Goal: Task Accomplishment & Management: Complete application form

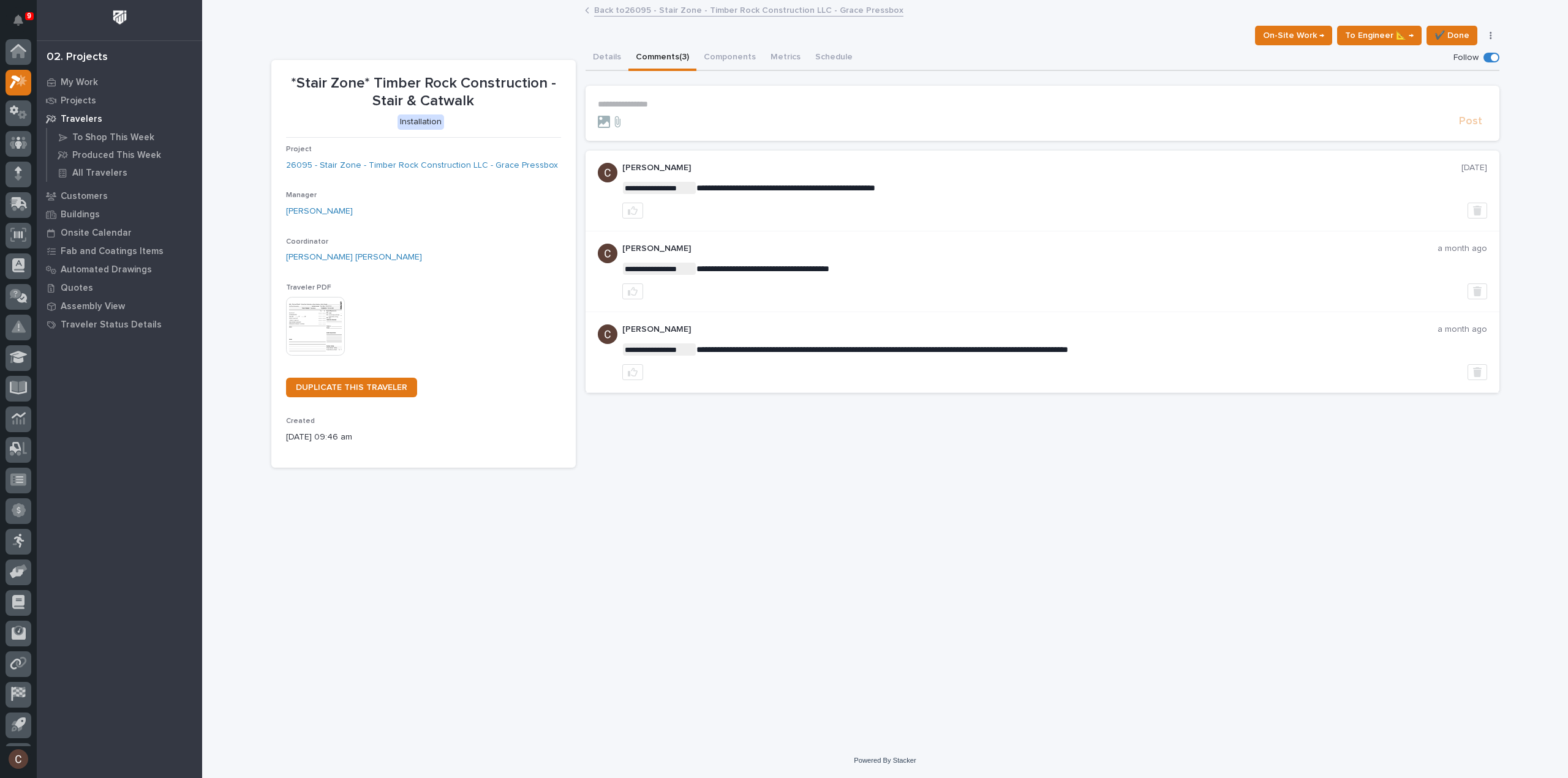
scroll to position [27, 0]
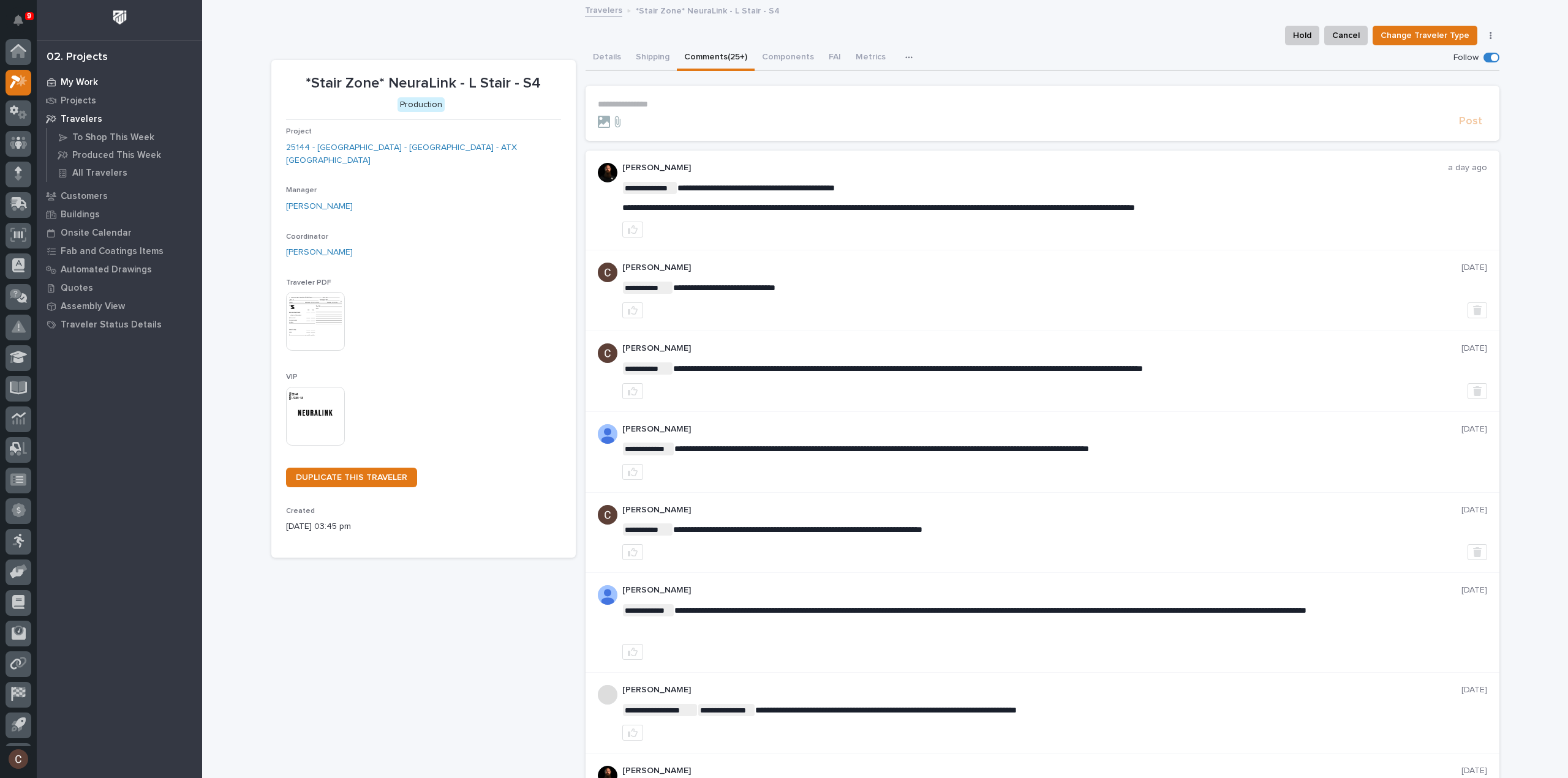
scroll to position [27, 0]
click at [8, 50] on div at bounding box center [19, 56] width 26 height 26
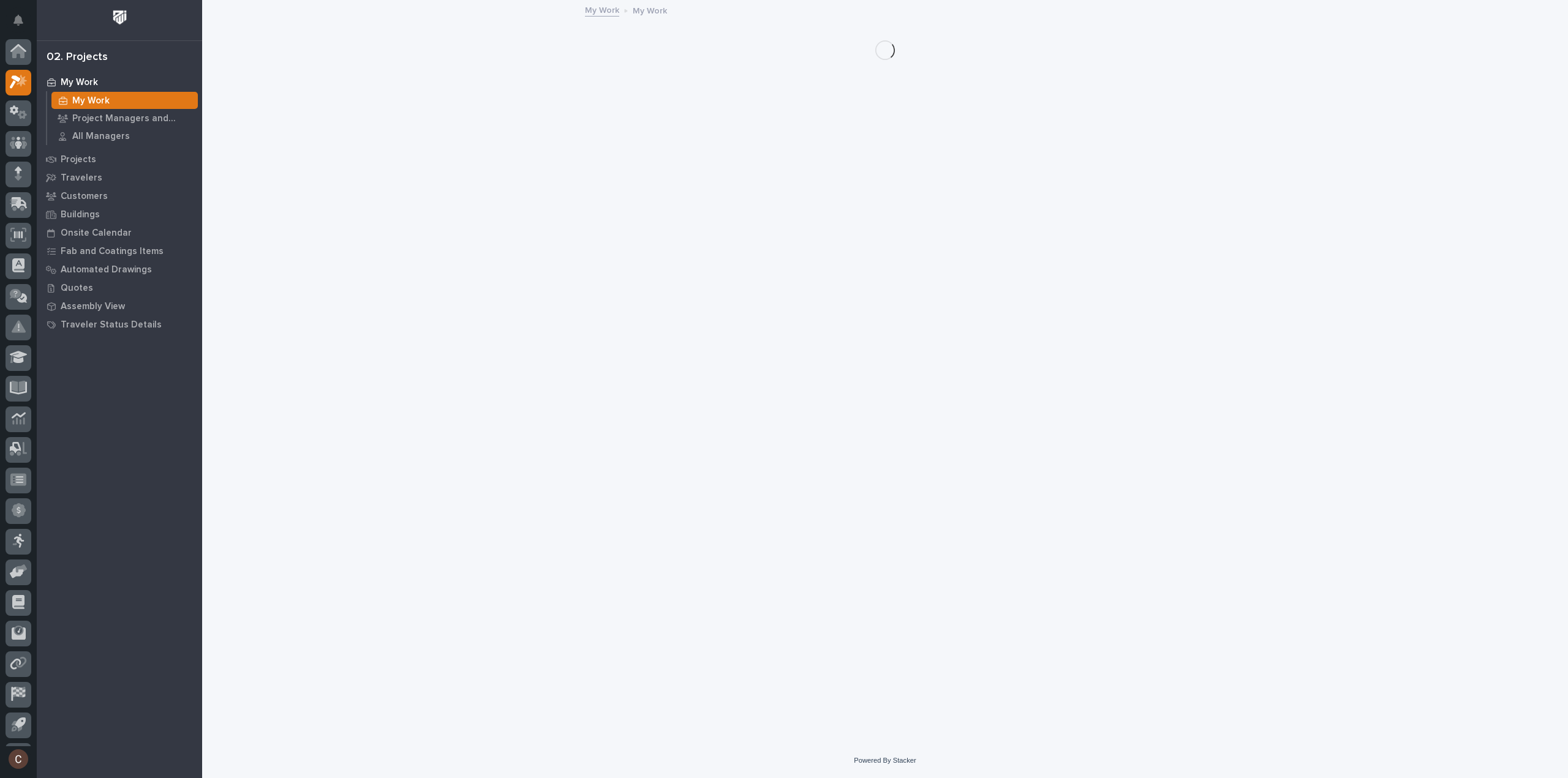
scroll to position [27, 0]
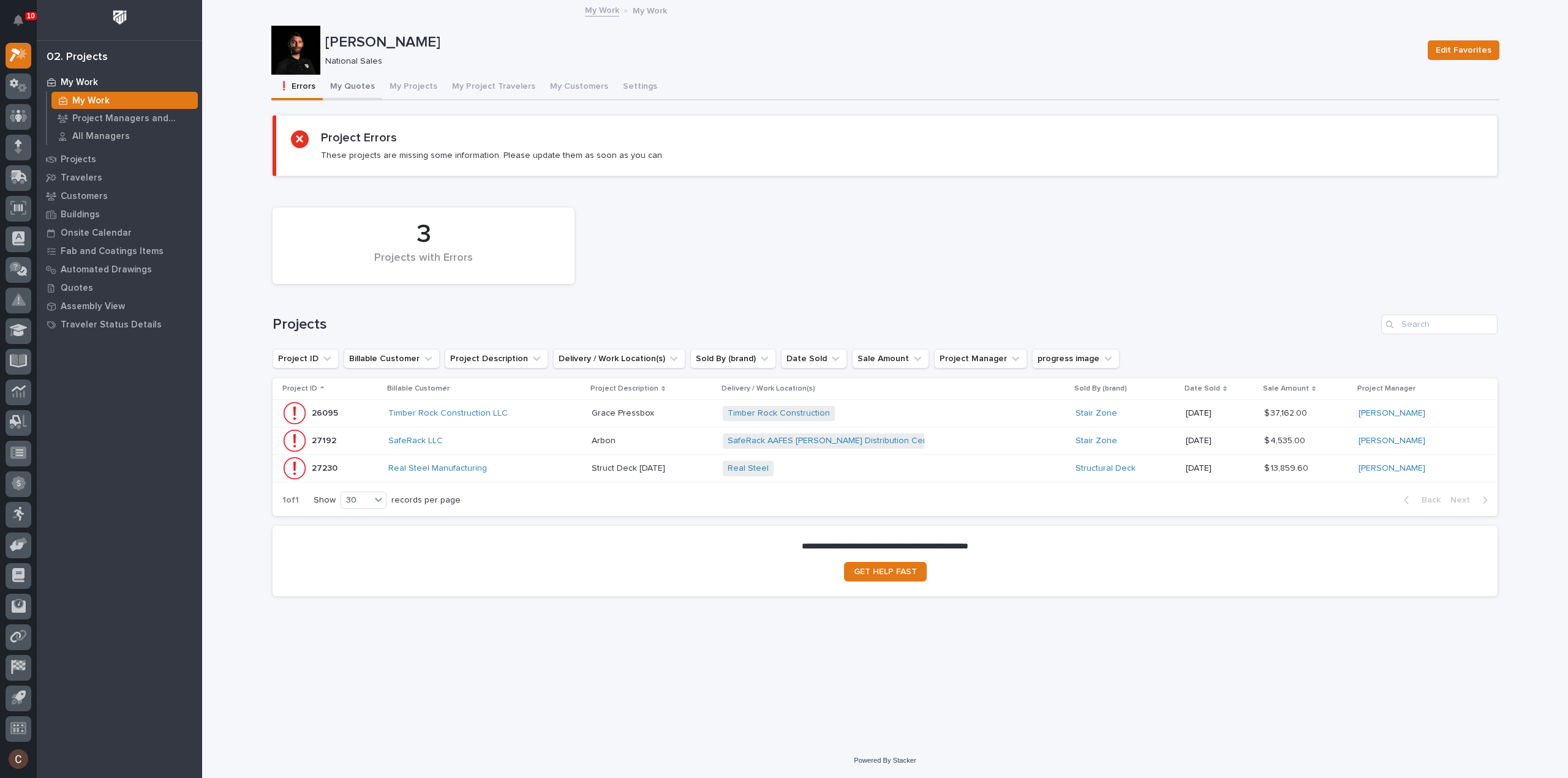
click at [363, 89] on button "My Quotes" at bounding box center [352, 88] width 60 height 26
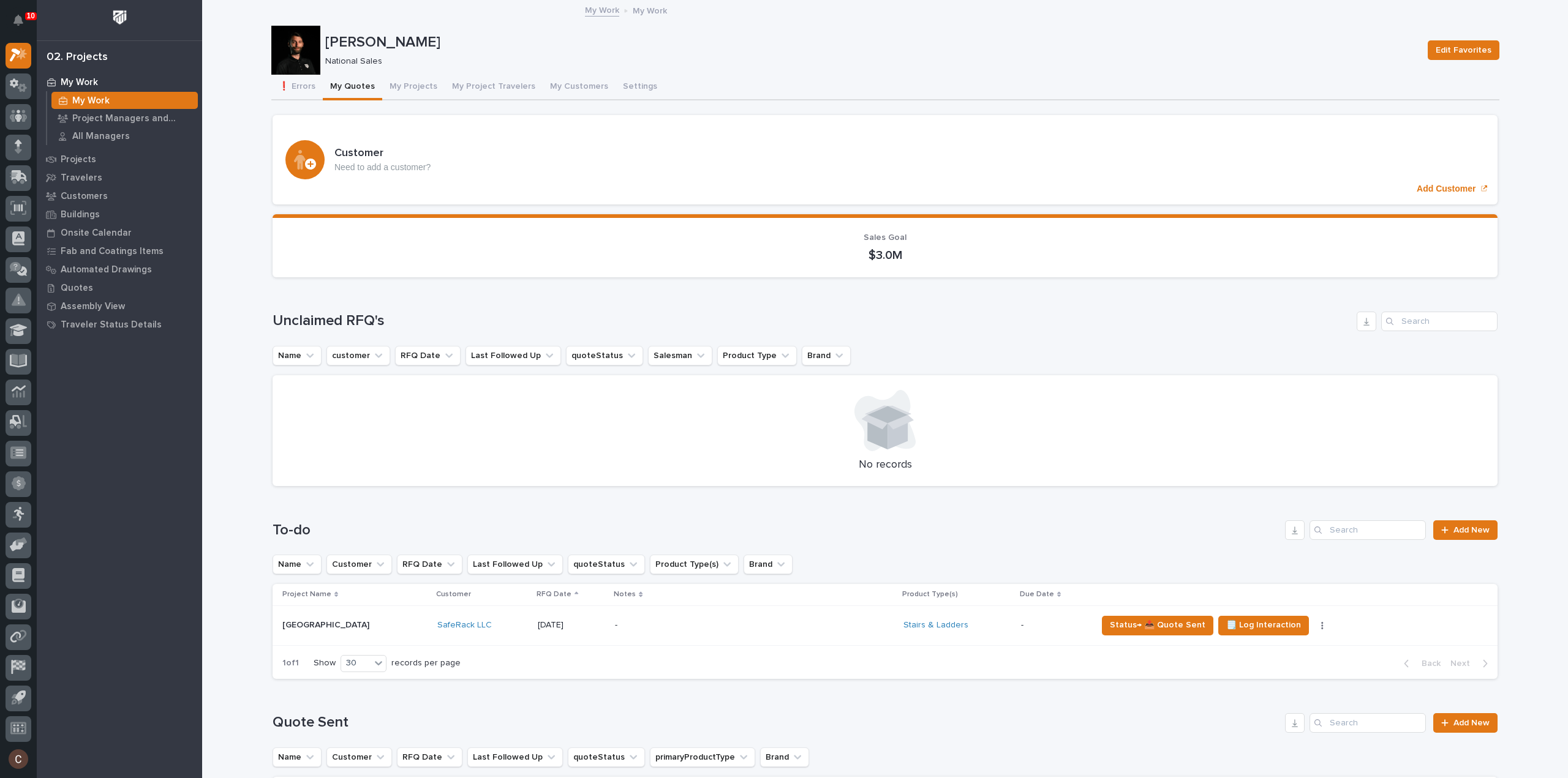
scroll to position [612, 0]
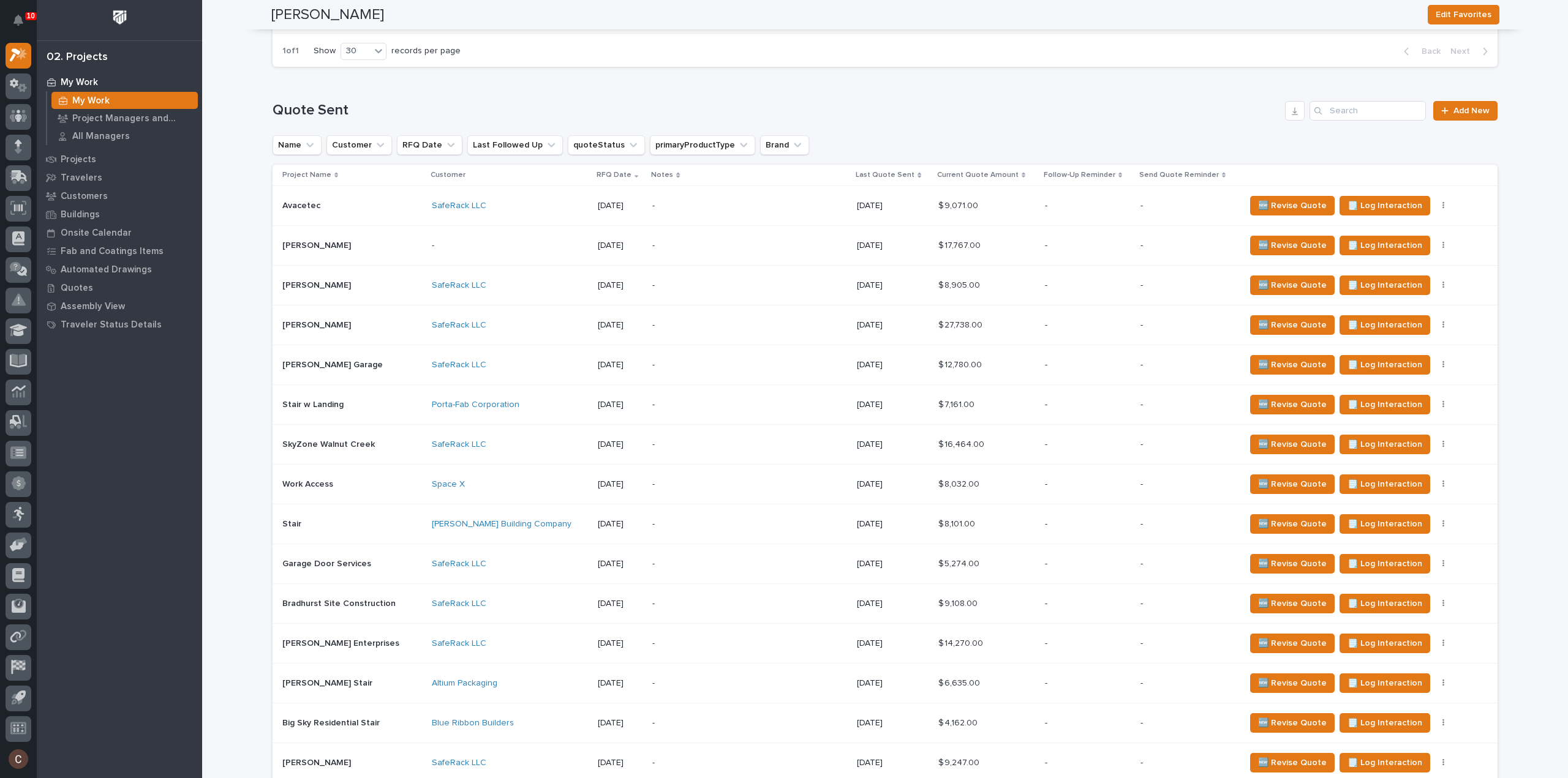
click at [379, 680] on p at bounding box center [351, 683] width 139 height 10
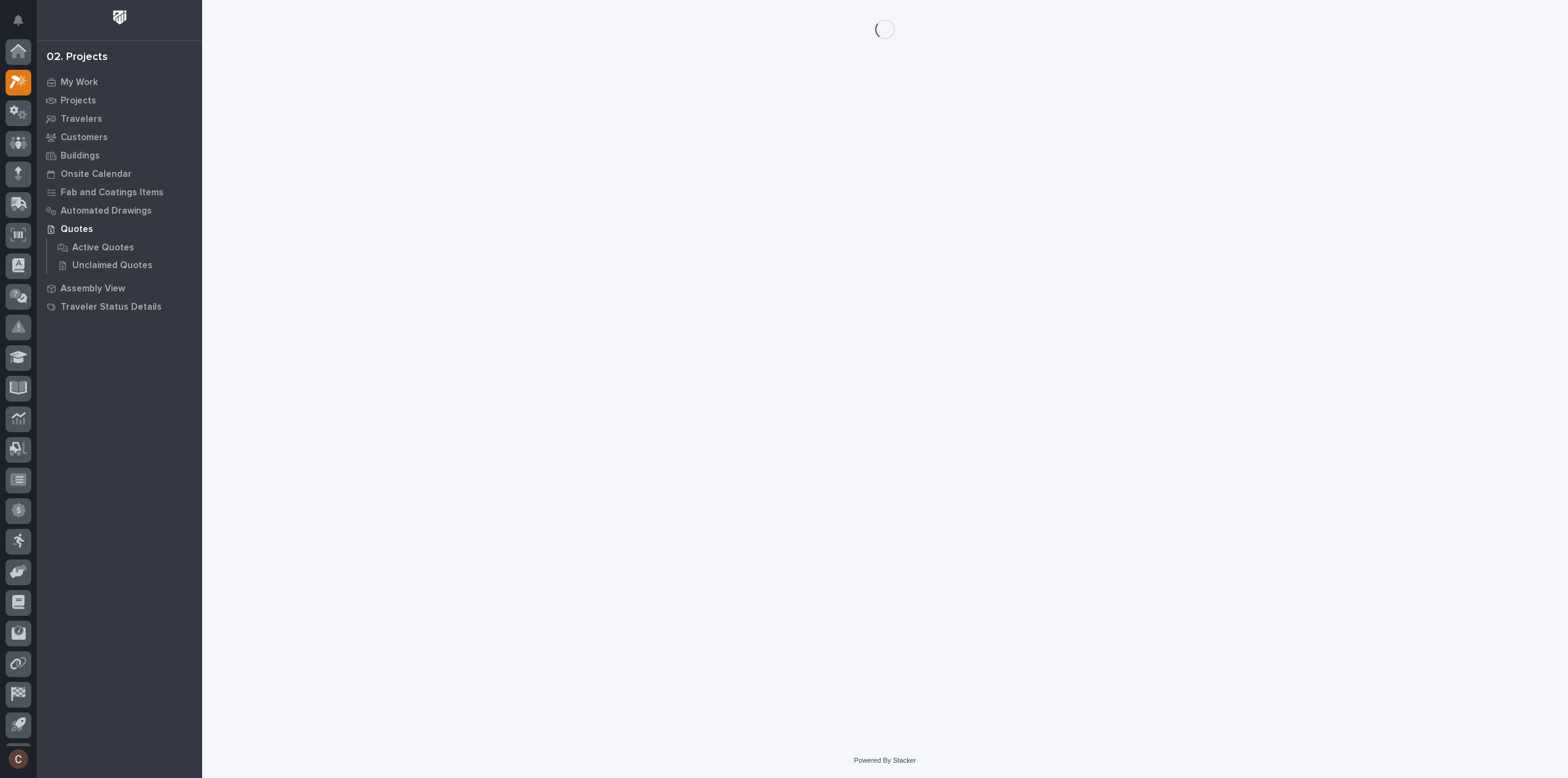
scroll to position [27, 0]
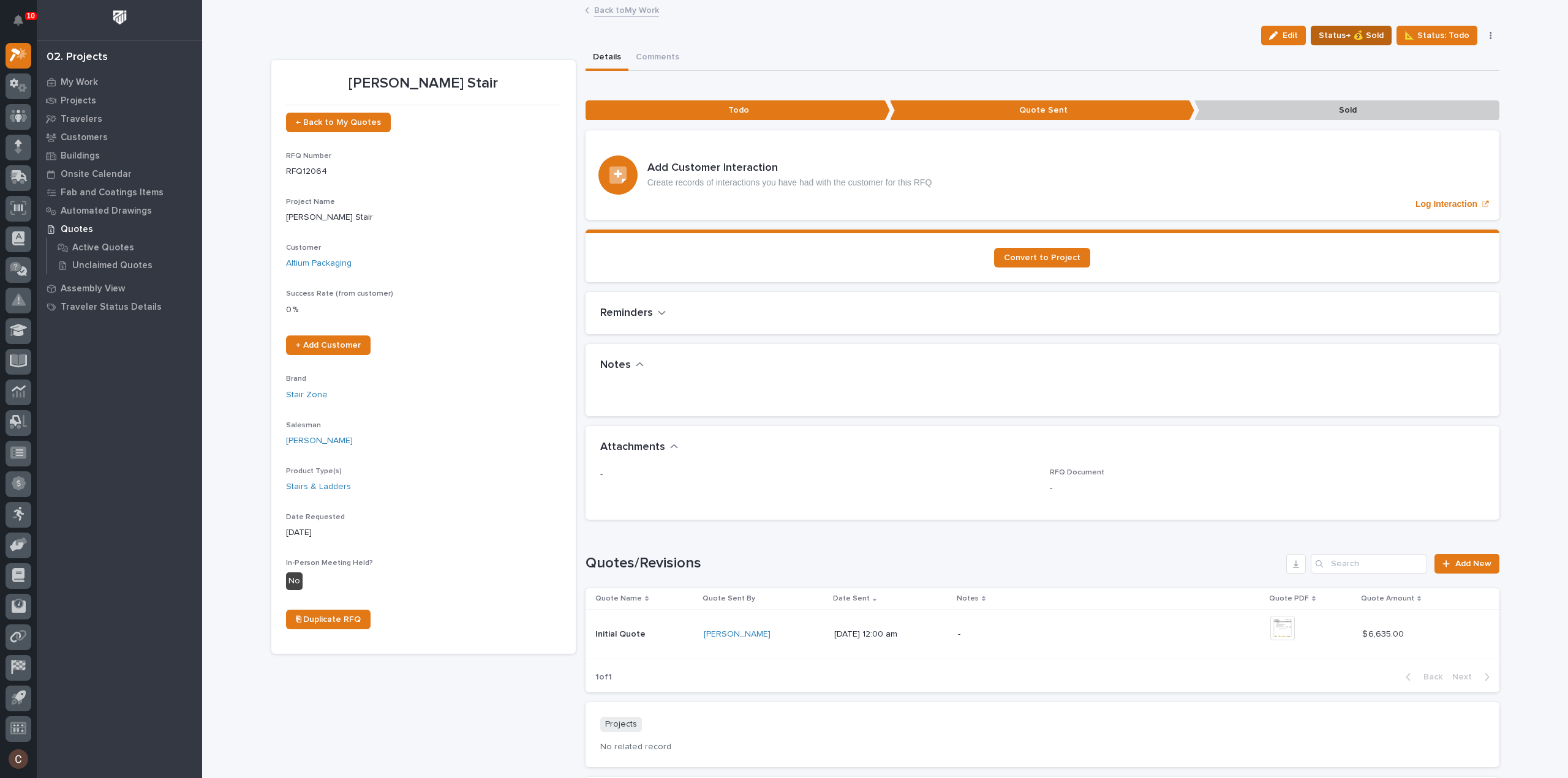
click at [1376, 37] on span "Status→ 💰 Sold" at bounding box center [1350, 35] width 64 height 15
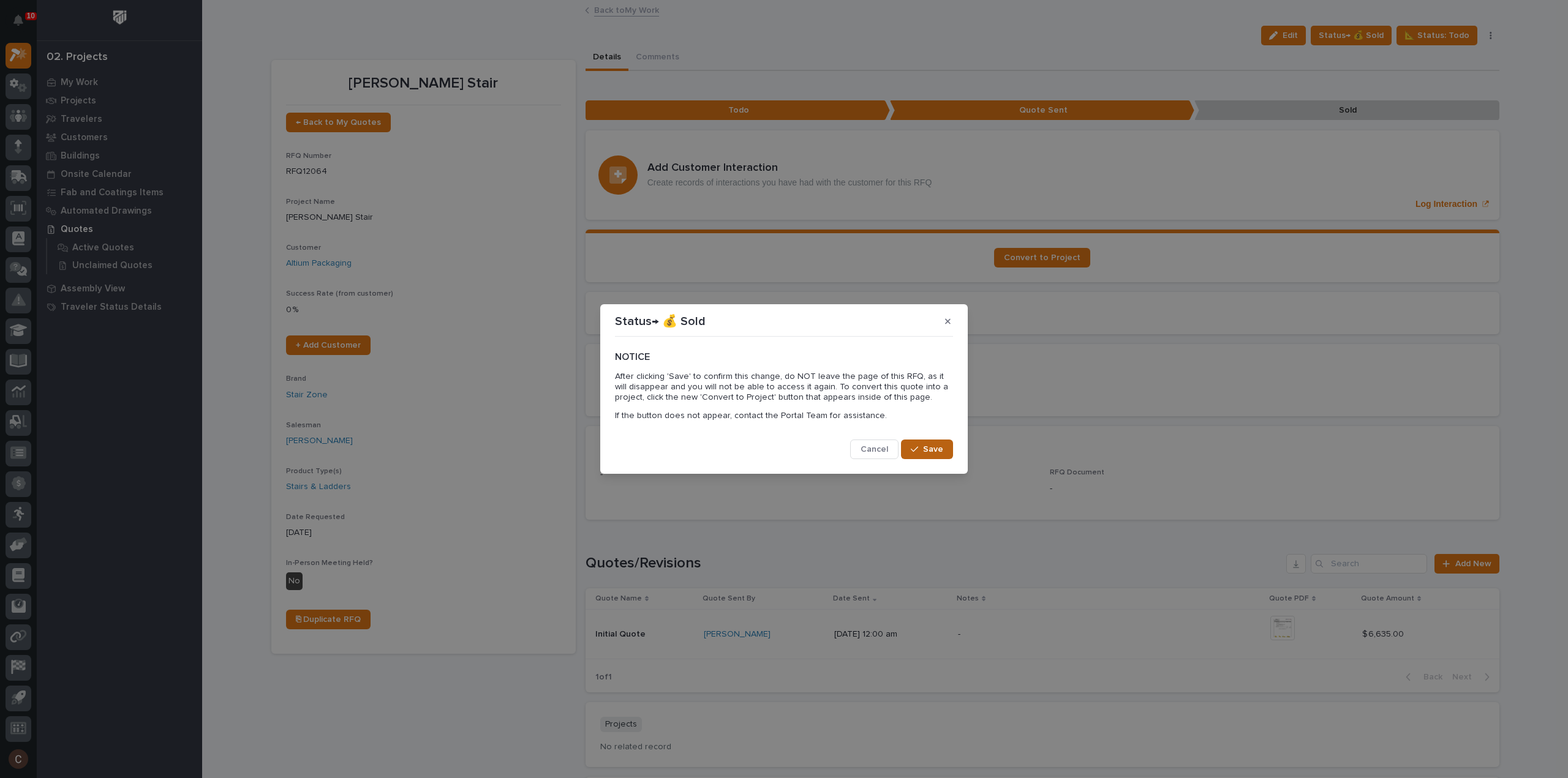
click at [930, 452] on span "Save" at bounding box center [934, 449] width 21 height 11
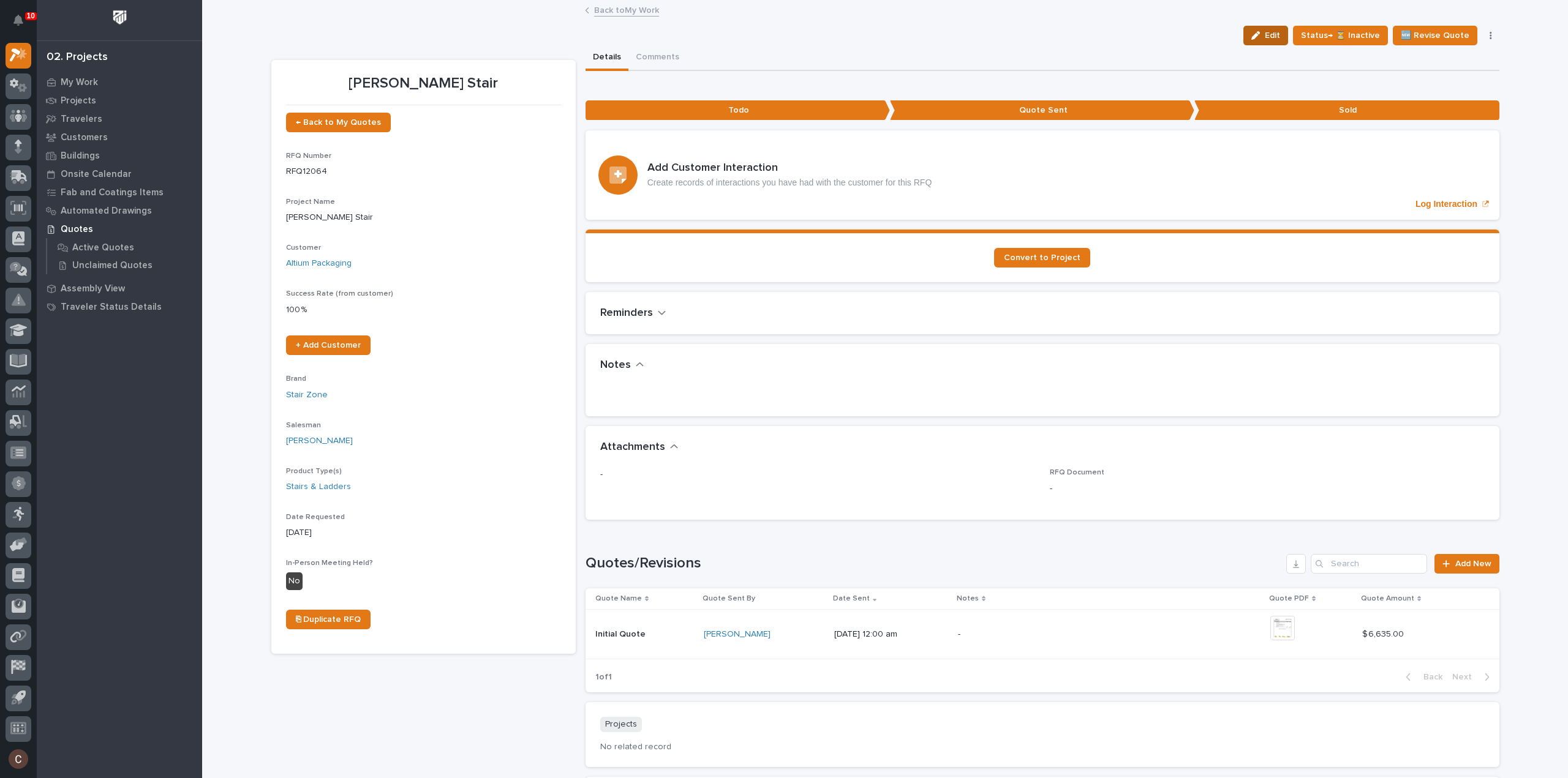
click at [1269, 34] on span "Edit" at bounding box center [1273, 35] width 15 height 11
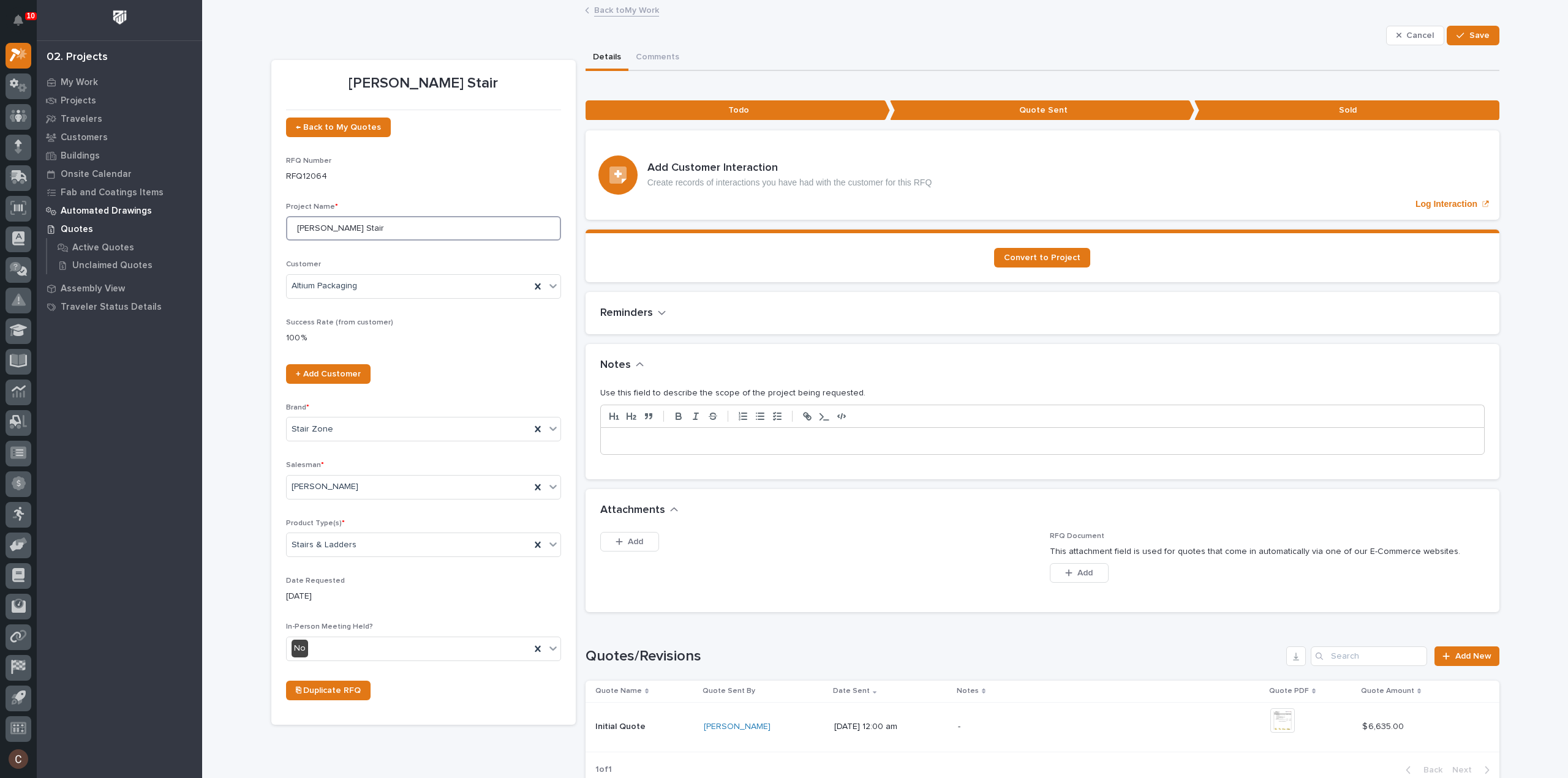
drag, startPoint x: 383, startPoint y: 226, endPoint x: 93, endPoint y: 209, distance: 290.5
click at [202, 209] on div "10 My Settings Log Out 02. Projects My Work Projects Travelers Customers Buildi…" at bounding box center [885, 561] width 1366 height 1123
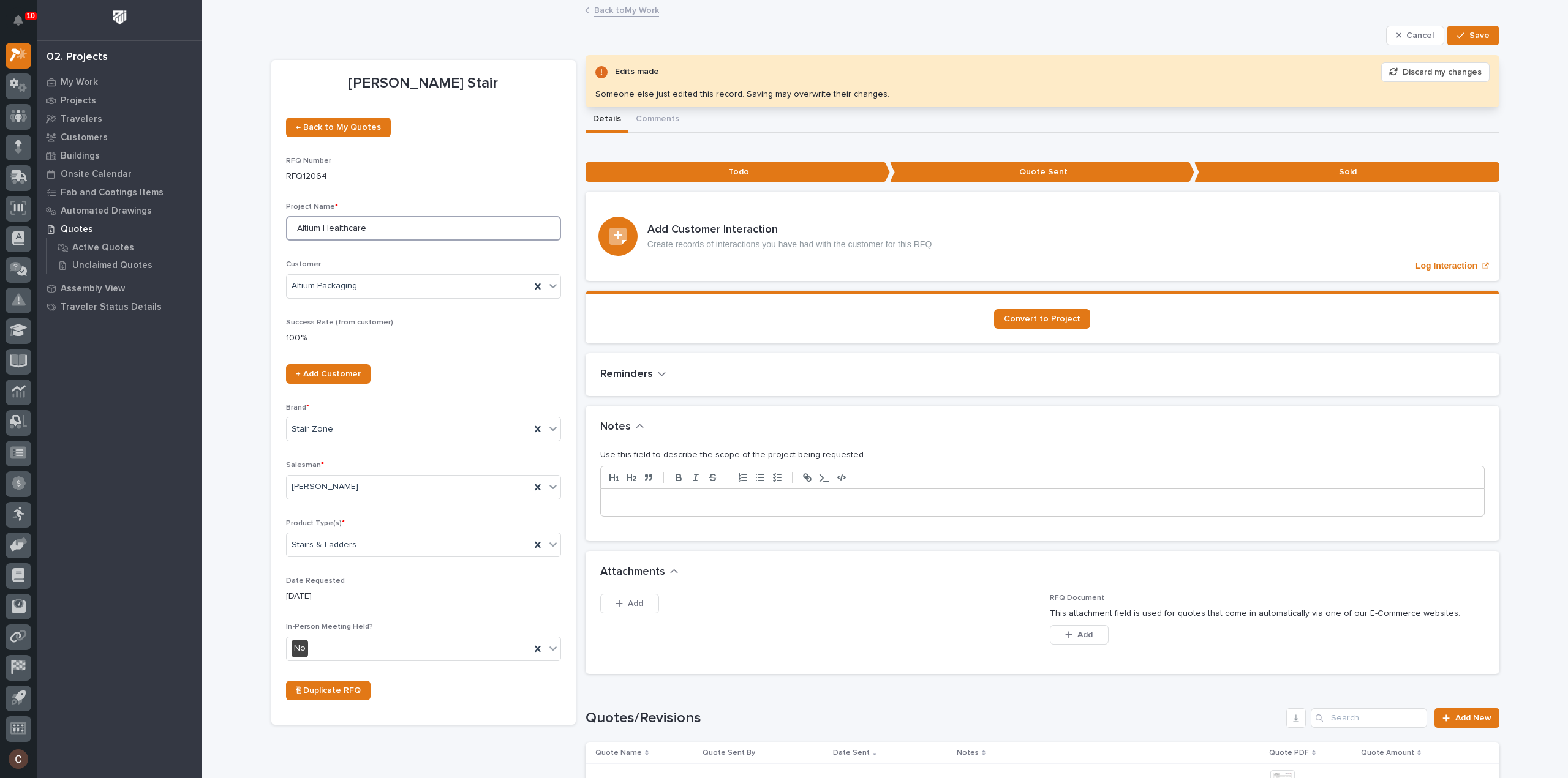
drag, startPoint x: 379, startPoint y: 221, endPoint x: 47, endPoint y: 226, distance: 332.0
click at [202, 226] on div "10 My Settings Log Out 02. Projects My Work Projects Travelers Customers Buildi…" at bounding box center [885, 592] width 1366 height 1184
click at [411, 191] on div "RFQ Number RFQ12064" at bounding box center [423, 175] width 275 height 36
type input "Matt Ducharme Stair"
click at [413, 185] on div "RFQ Number RFQ12064" at bounding box center [423, 175] width 275 height 36
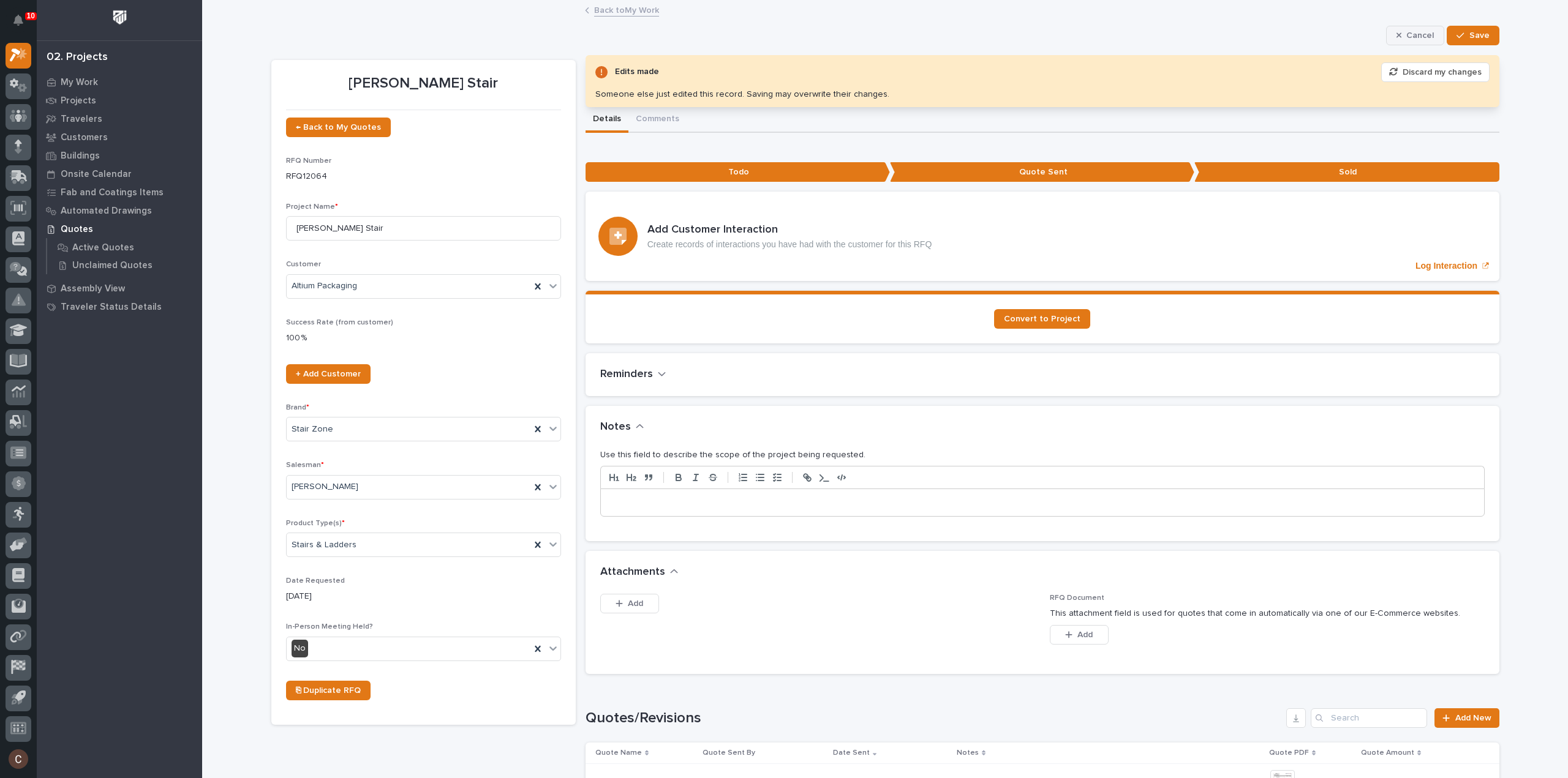
click at [1407, 35] on span "Cancel" at bounding box center [1419, 35] width 27 height 11
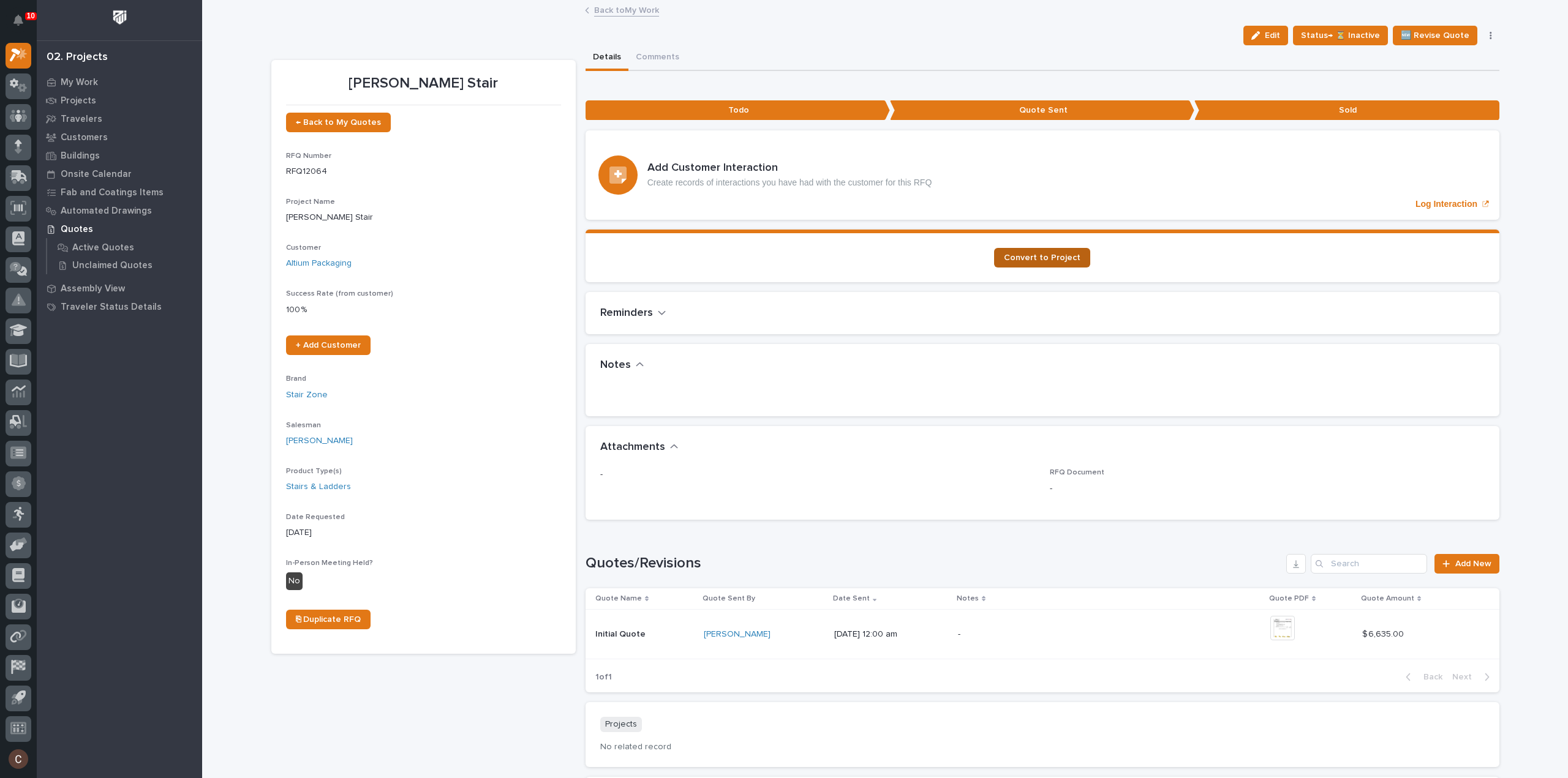
click at [1045, 248] on link "Convert to Project" at bounding box center [1042, 257] width 96 height 20
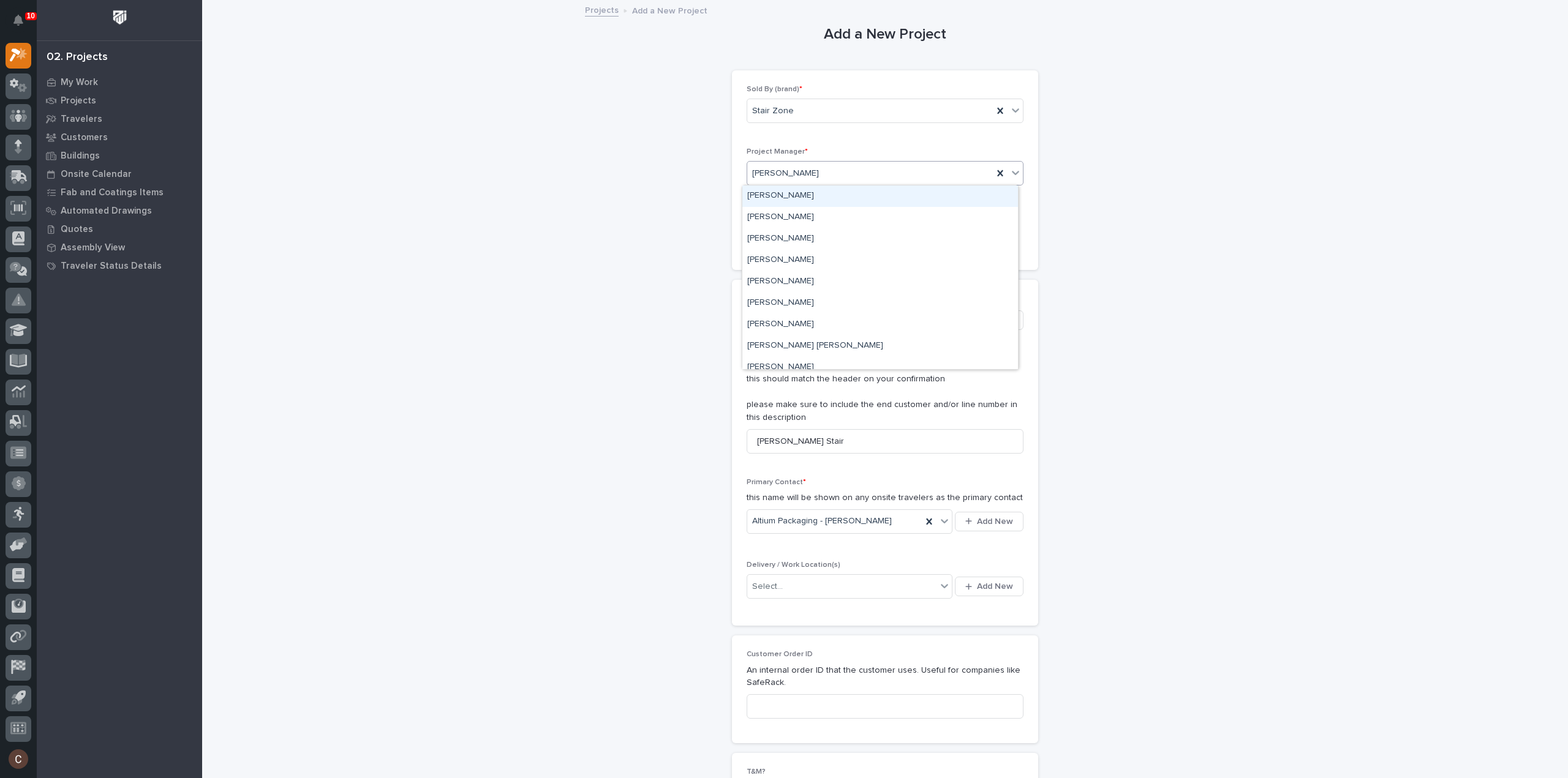
click at [855, 175] on div "[PERSON_NAME]" at bounding box center [870, 174] width 246 height 21
click at [833, 579] on div "Select..." at bounding box center [842, 587] width 190 height 21
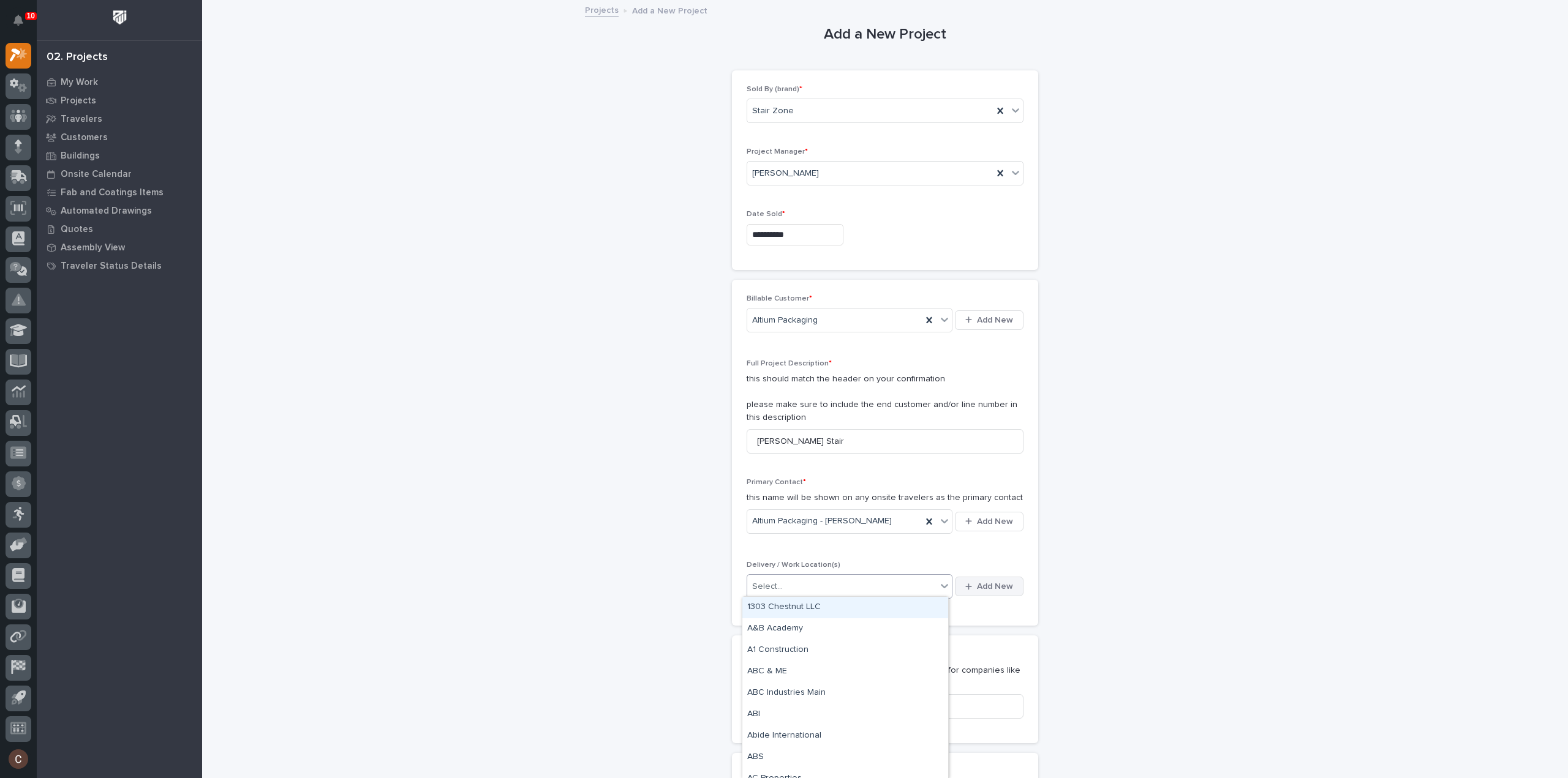
click at [1017, 581] on button "Add New" at bounding box center [989, 586] width 68 height 20
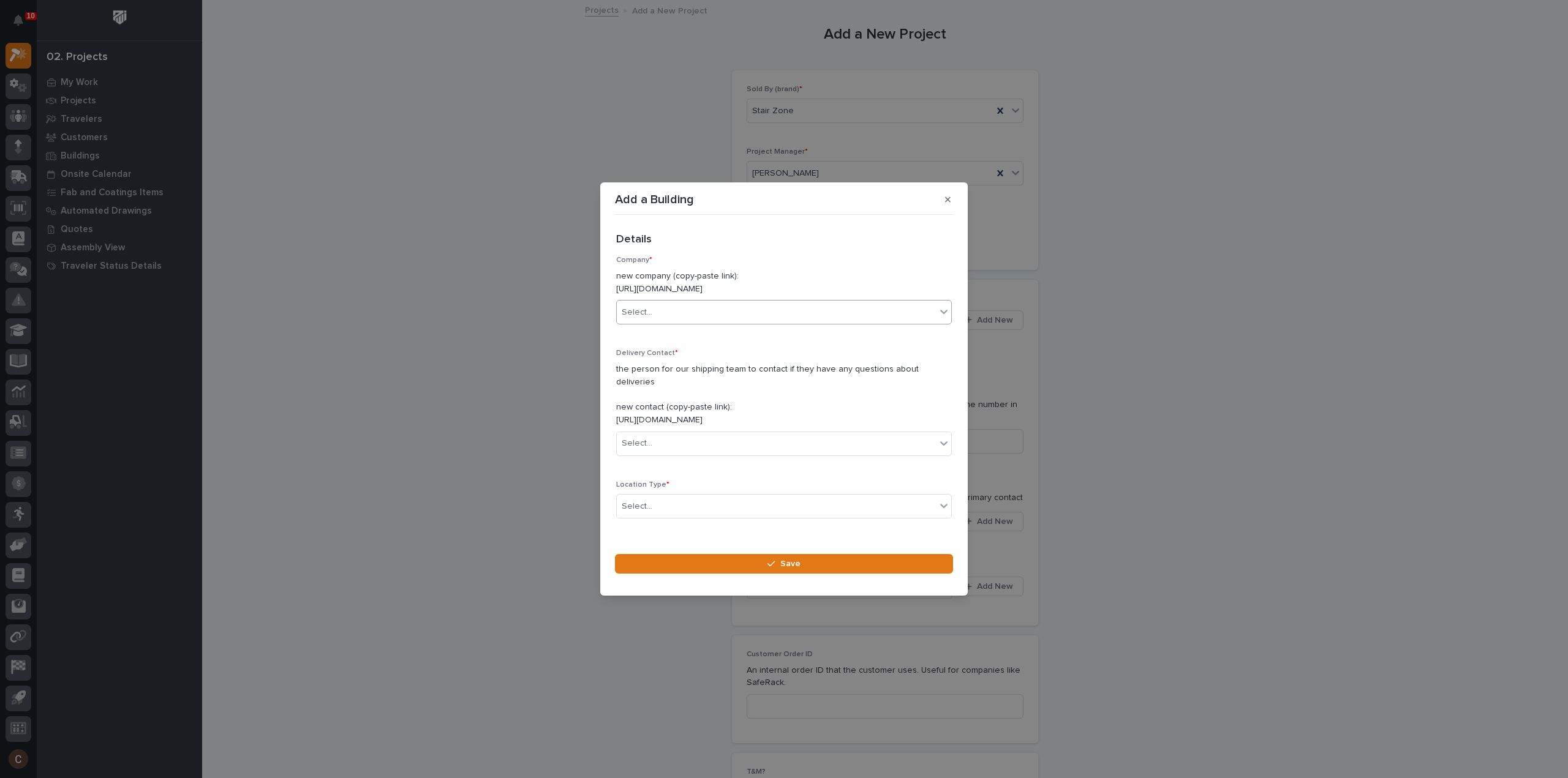
click at [683, 317] on div "Select..." at bounding box center [776, 313] width 319 height 21
type input "******"
click at [692, 340] on div "Altium Packaging" at bounding box center [779, 342] width 325 height 21
click at [693, 444] on div "Select..." at bounding box center [776, 444] width 319 height 21
type input "*"
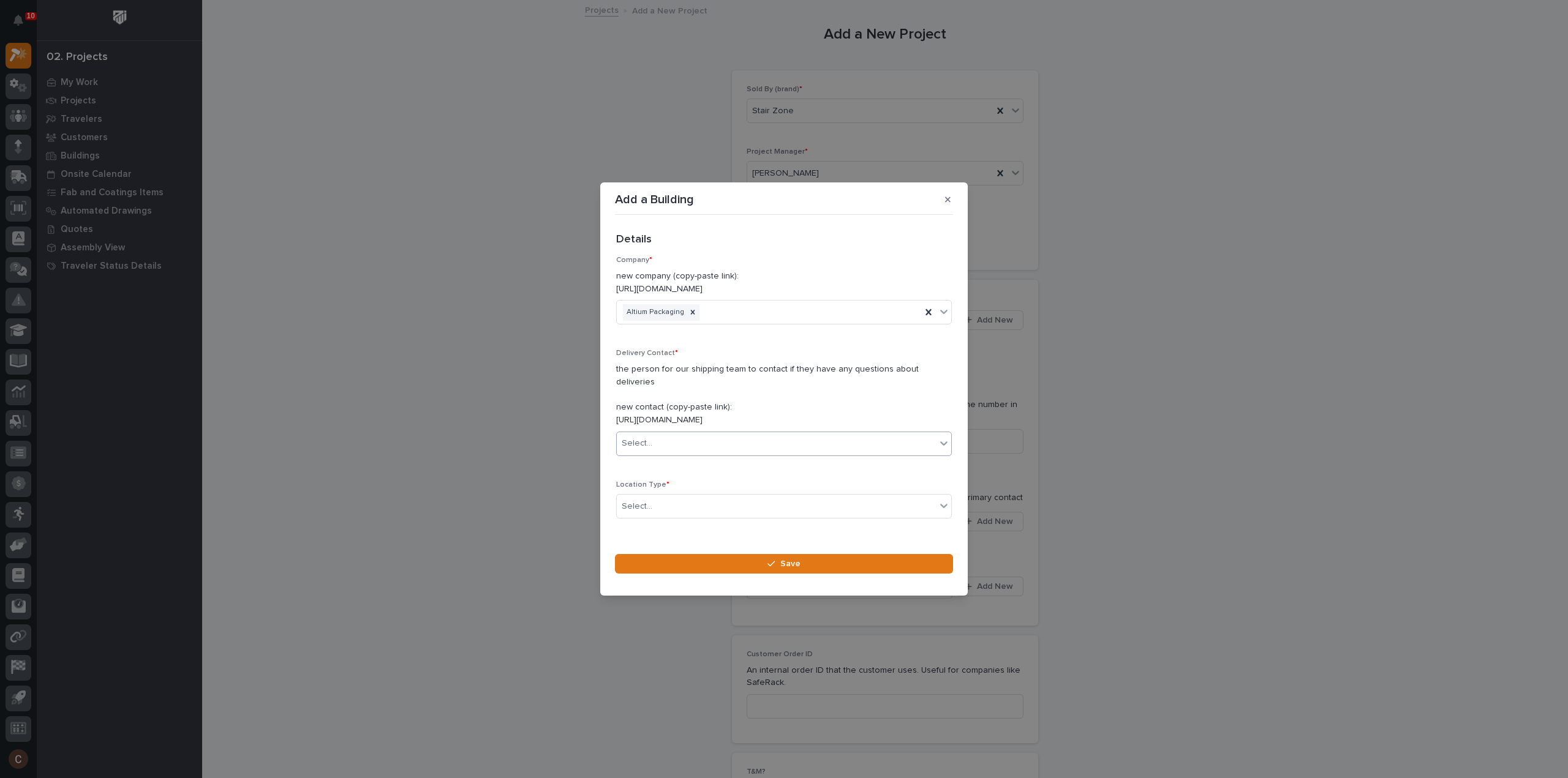
click at [829, 439] on div "Select..." at bounding box center [776, 444] width 319 height 21
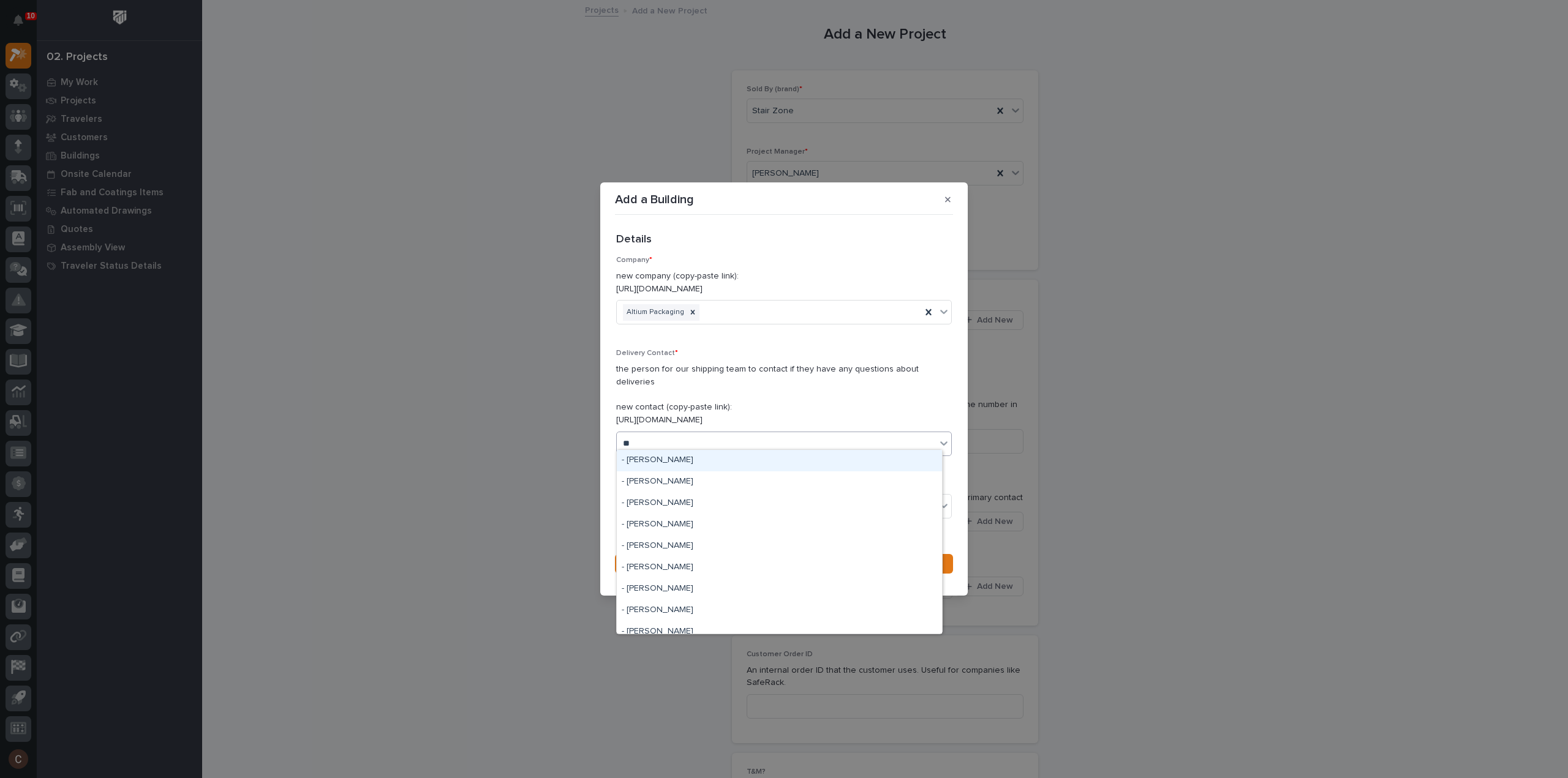
type input "*"
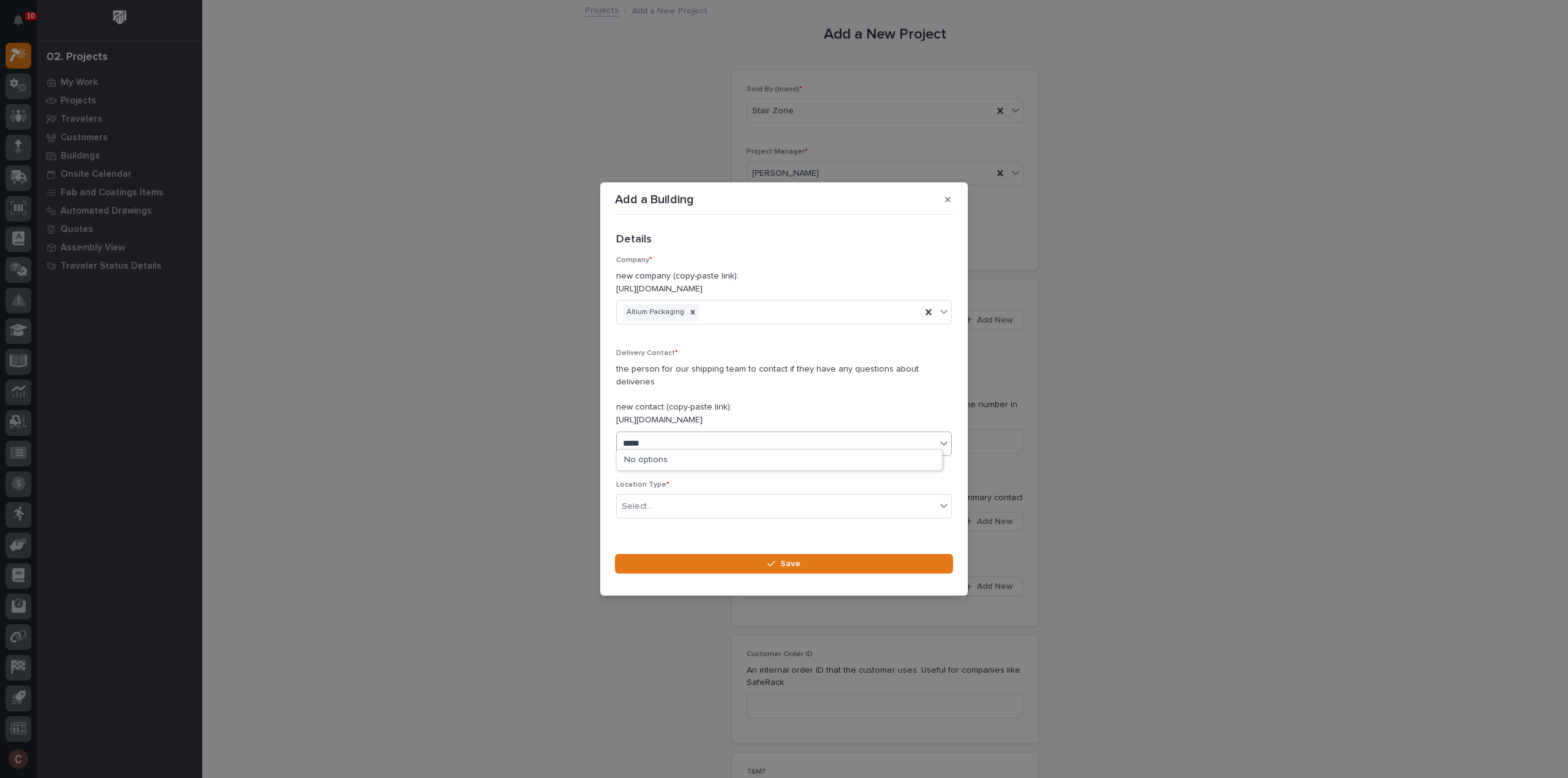
type input "******"
click at [787, 459] on div "Altium Packaging - Matt Ducharme" at bounding box center [779, 460] width 325 height 21
click at [694, 499] on div "Select..." at bounding box center [776, 507] width 319 height 21
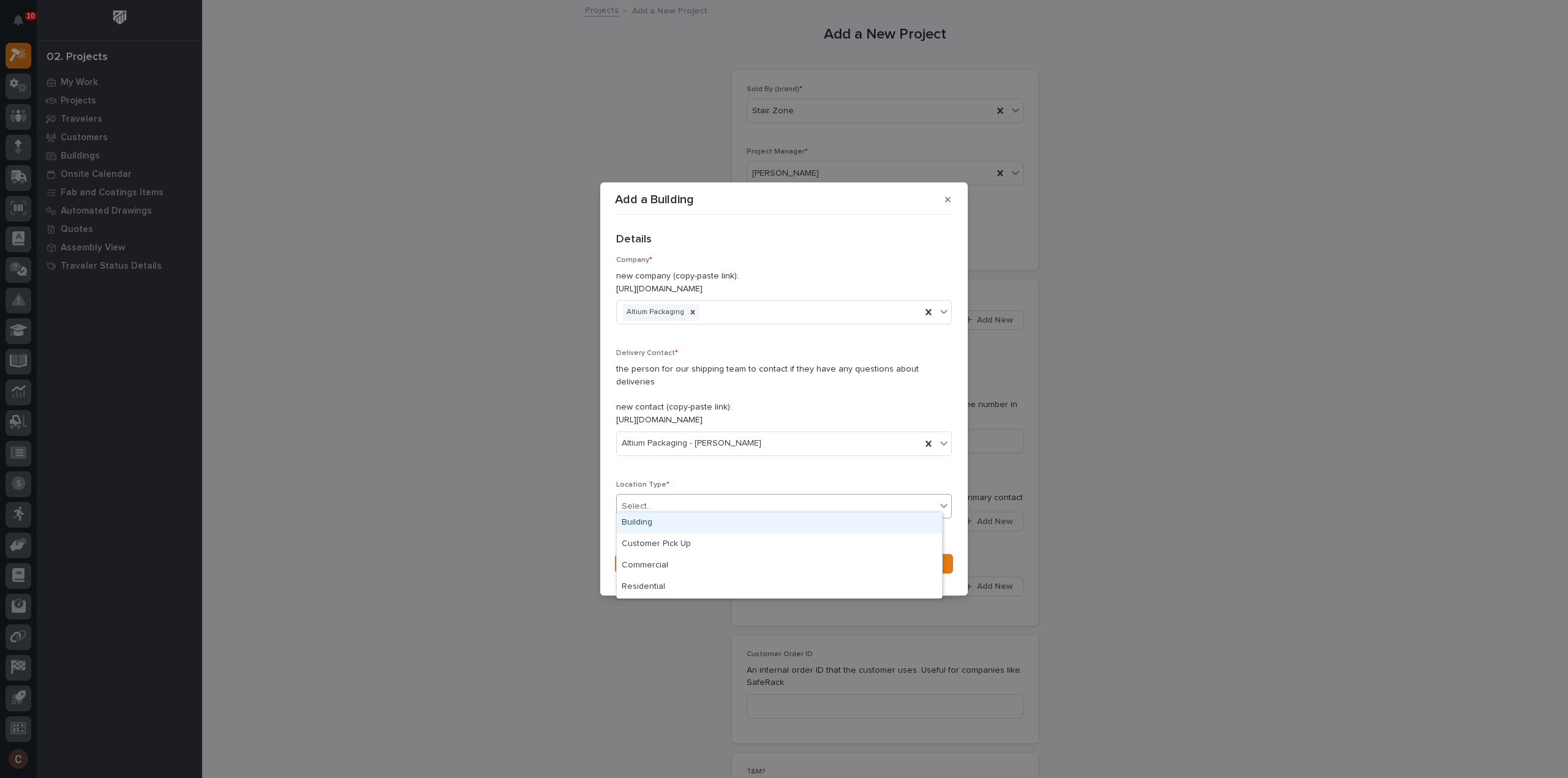
click at [689, 525] on div "Building" at bounding box center [779, 523] width 325 height 21
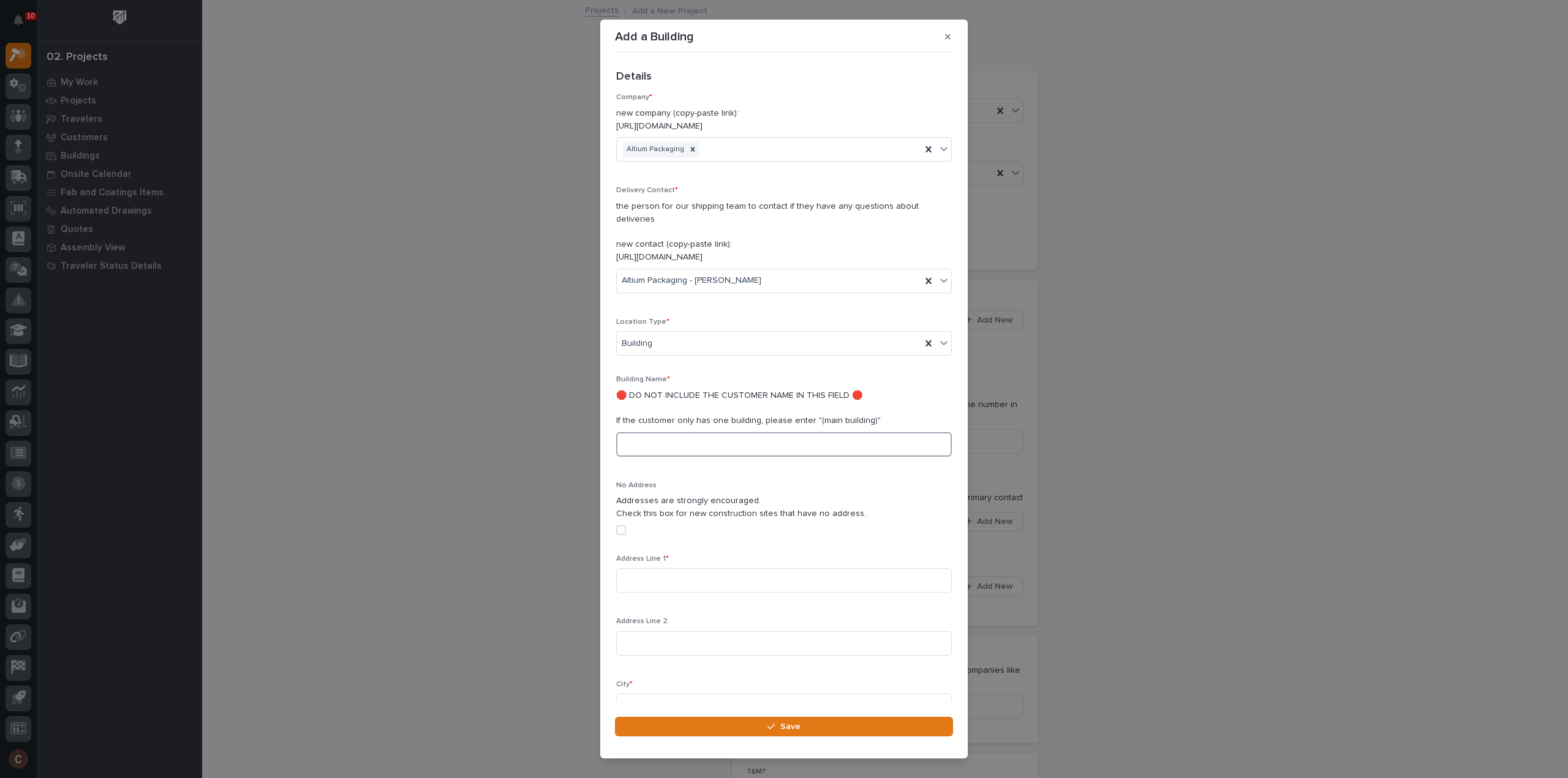
click at [683, 432] on input at bounding box center [783, 445] width 335 height 24
drag, startPoint x: 678, startPoint y: 429, endPoint x: 500, endPoint y: 436, distance: 178.1
click at [500, 436] on div "Add a Building Loading... Saving… Loading... Saving… Loading... Saving… Details…" at bounding box center [784, 389] width 1568 height 778
type input "10085A - SPARTA Bldg"
type input "600 Vista Drive"
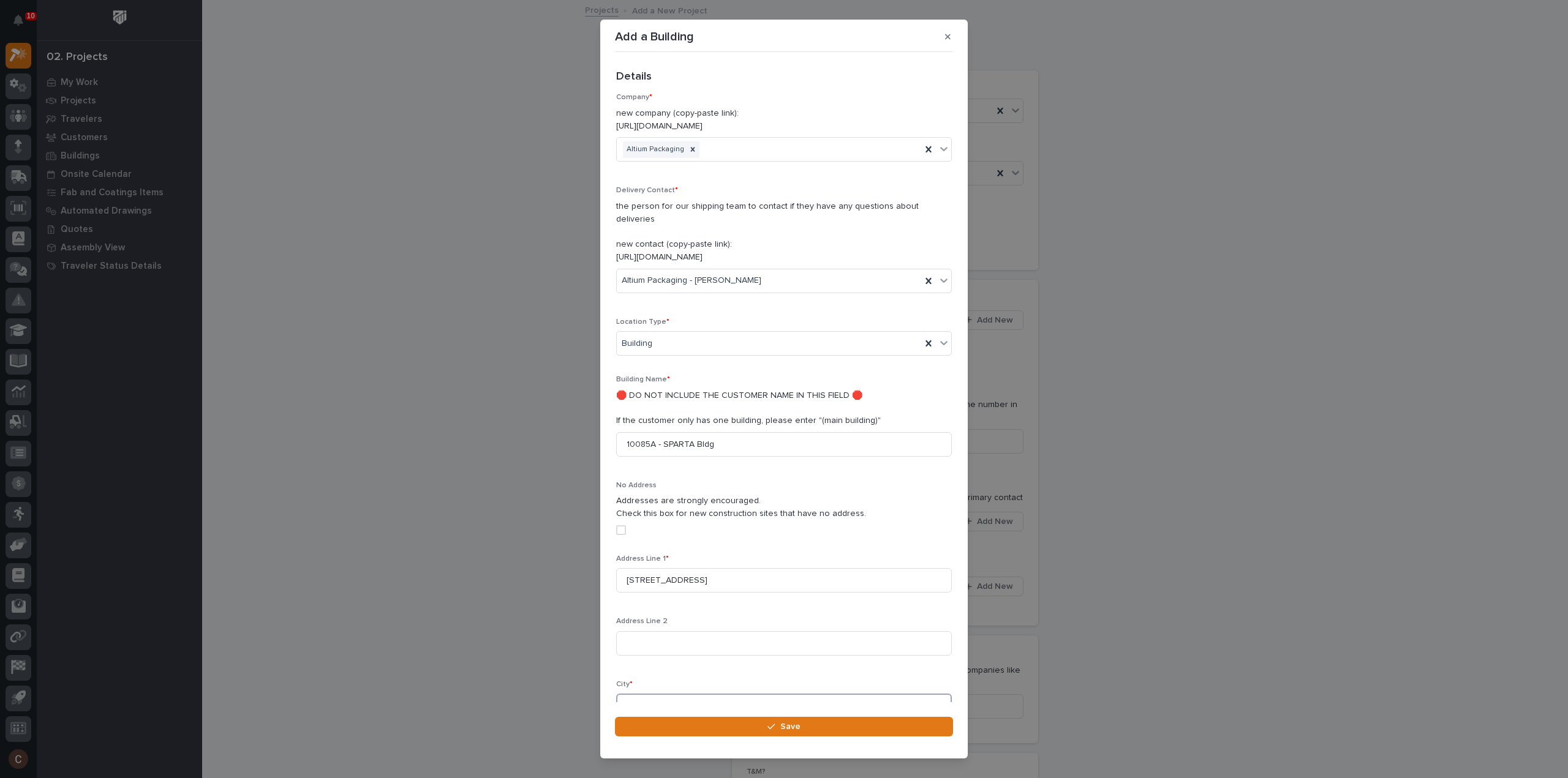
scroll to position [1, 0]
type input "Sparta"
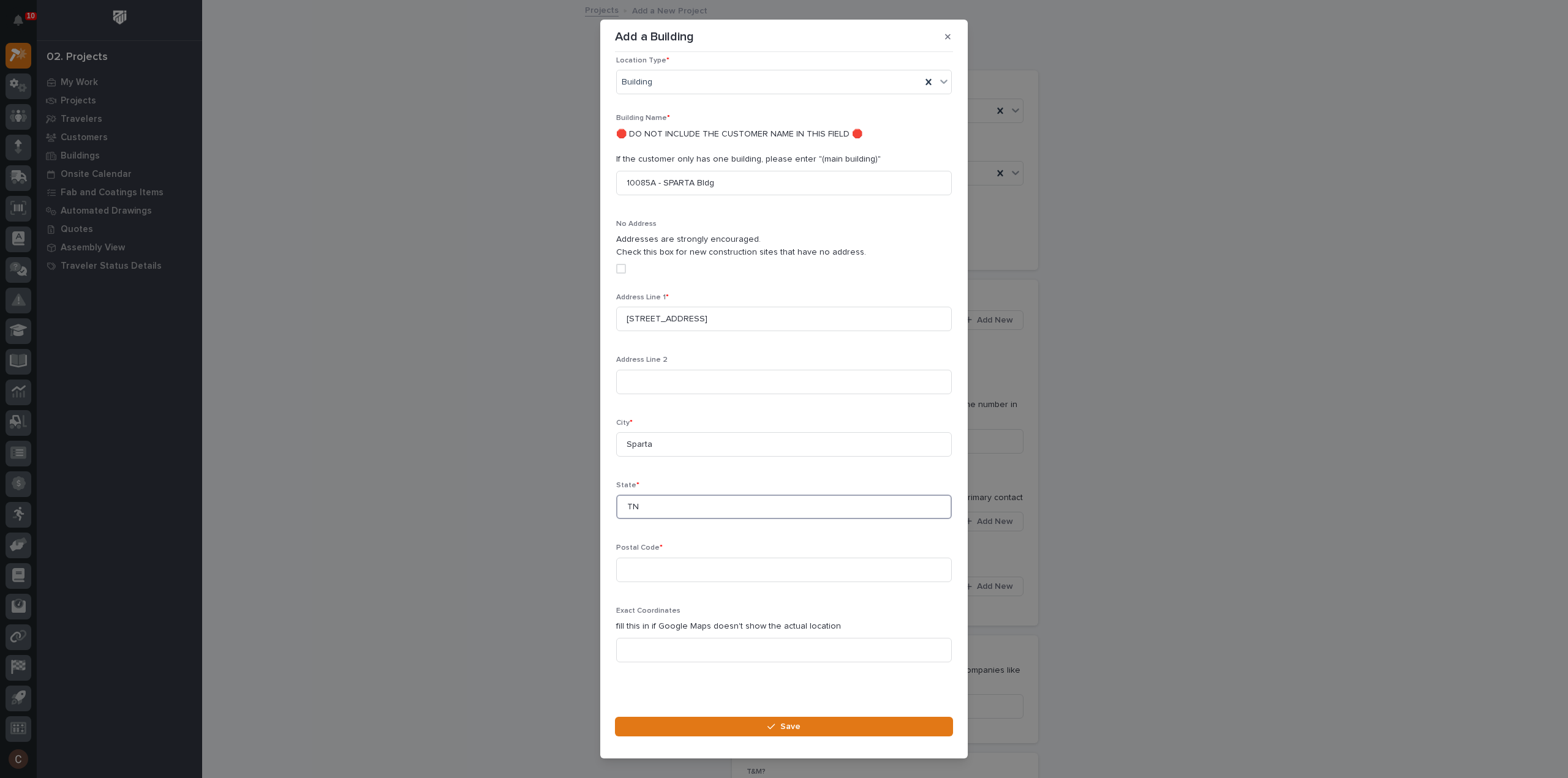
type input "TN"
type input "38583"
click at [771, 729] on icon "button" at bounding box center [771, 726] width 7 height 8
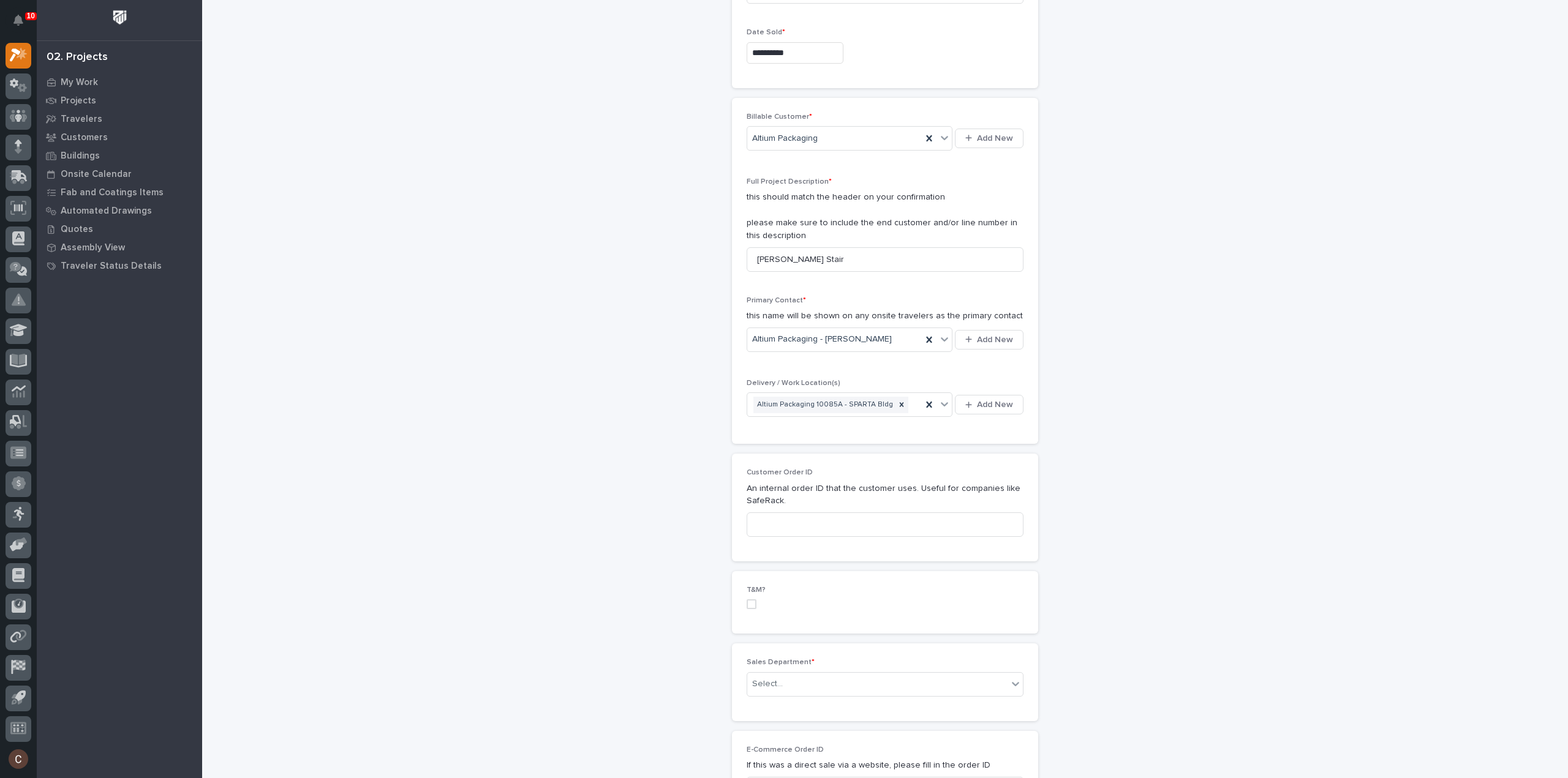
scroll to position [184, 0]
click at [817, 680] on div "Select..." at bounding box center [877, 683] width 261 height 21
click at [806, 699] on div "National Sales" at bounding box center [879, 702] width 276 height 21
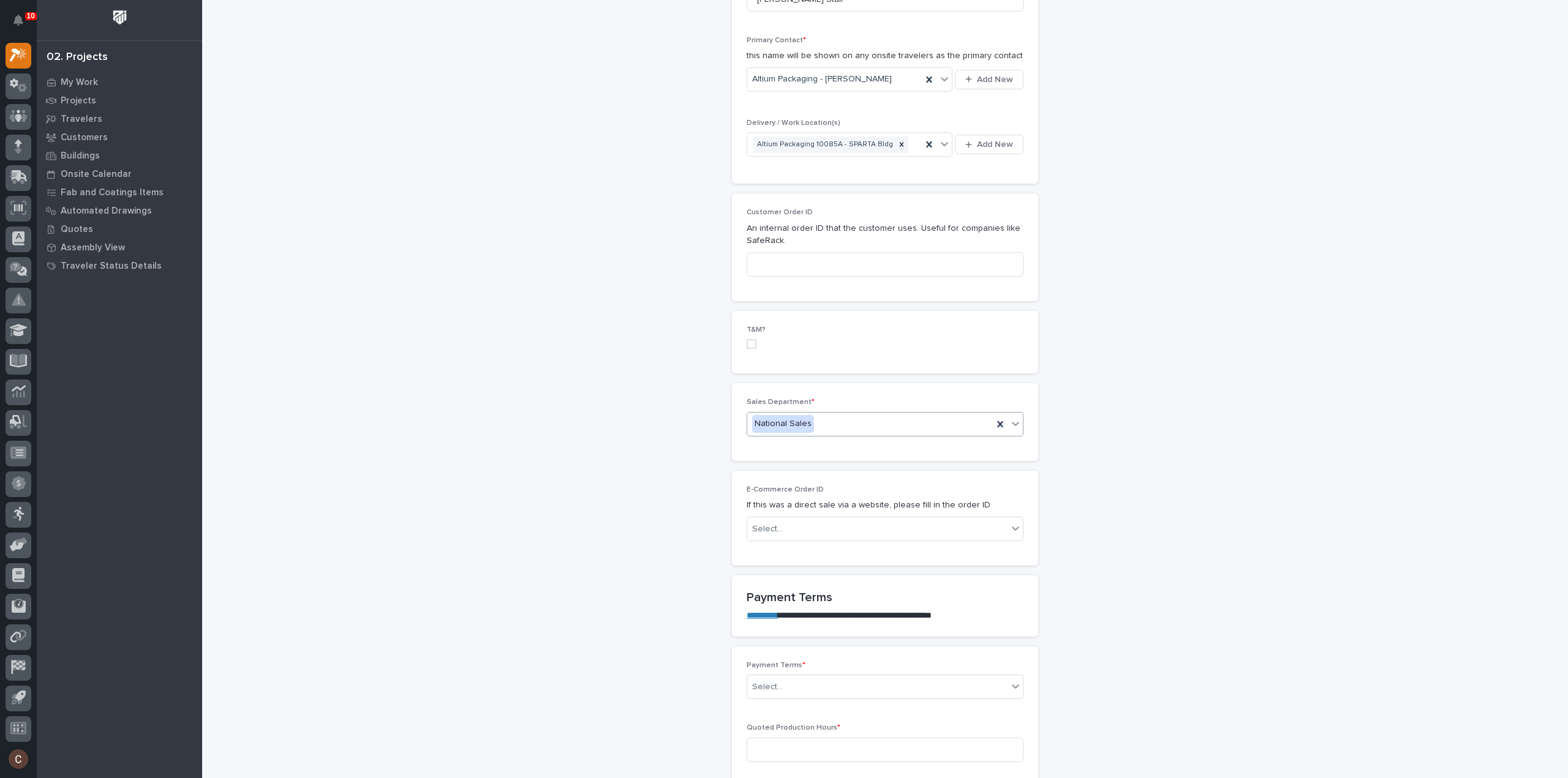
scroll to position [551, 0]
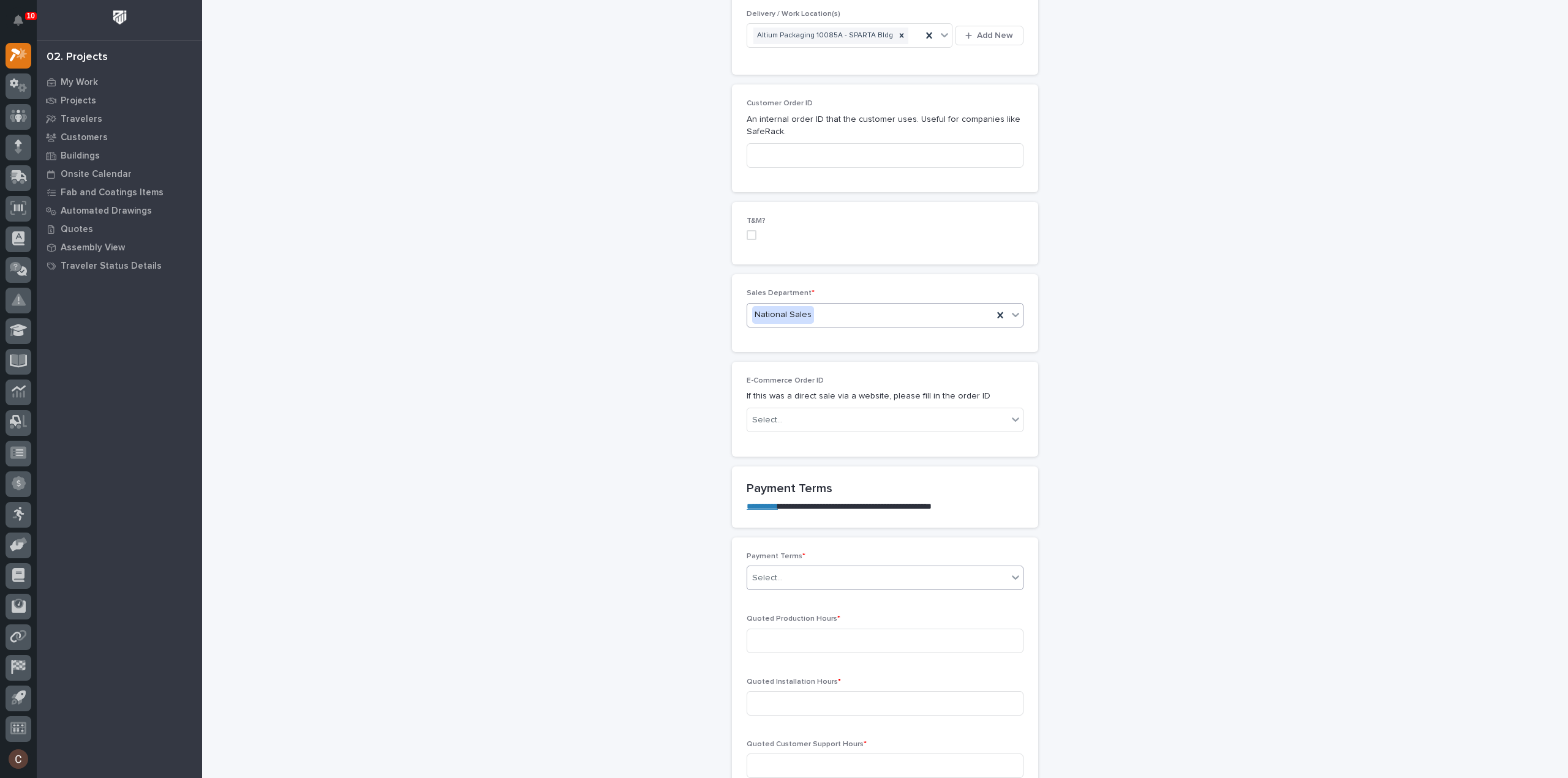
click at [784, 573] on input "text" at bounding box center [784, 578] width 1 height 10
click at [773, 625] on div "100%" at bounding box center [879, 619] width 276 height 21
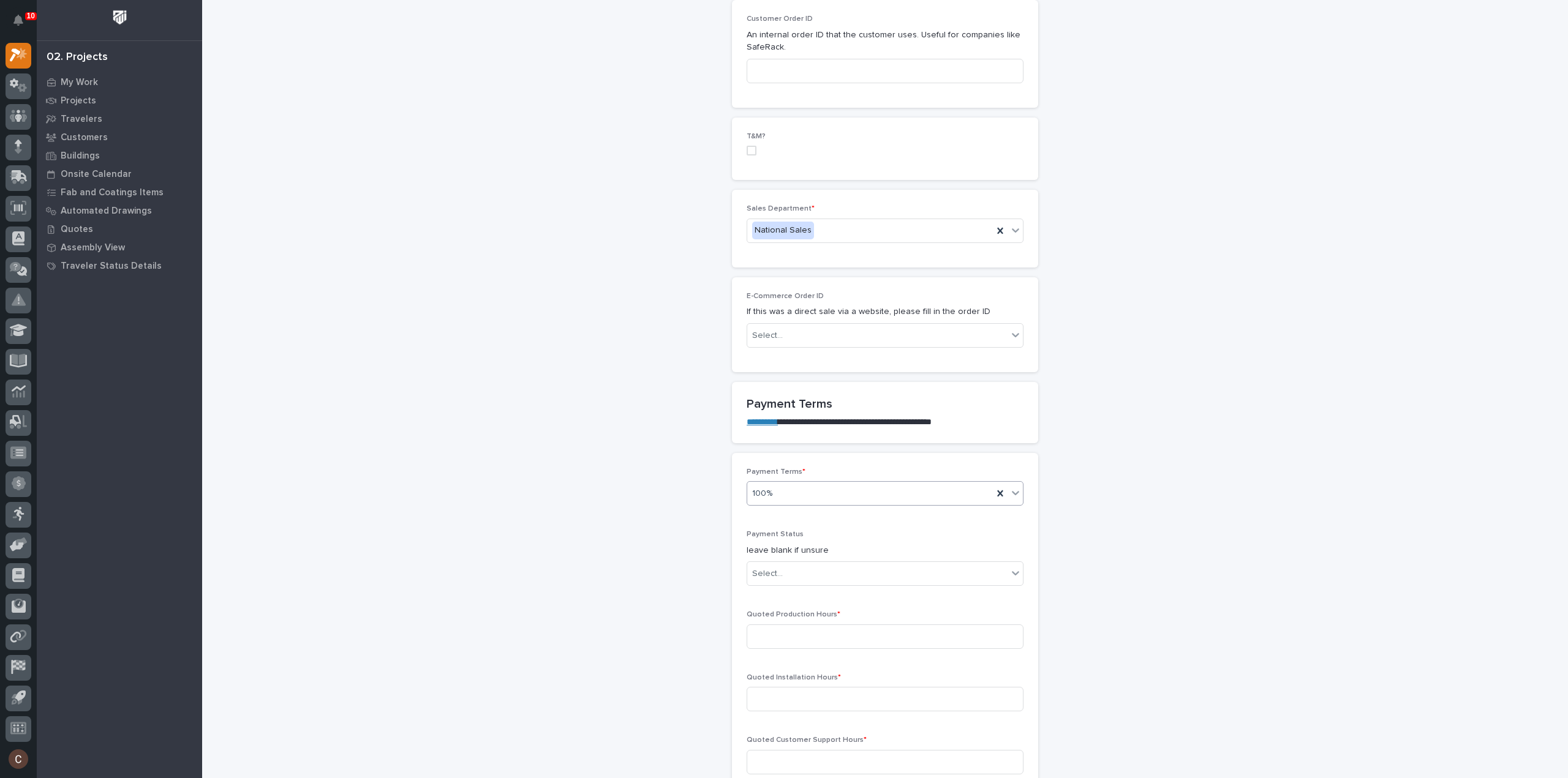
scroll to position [652, 0]
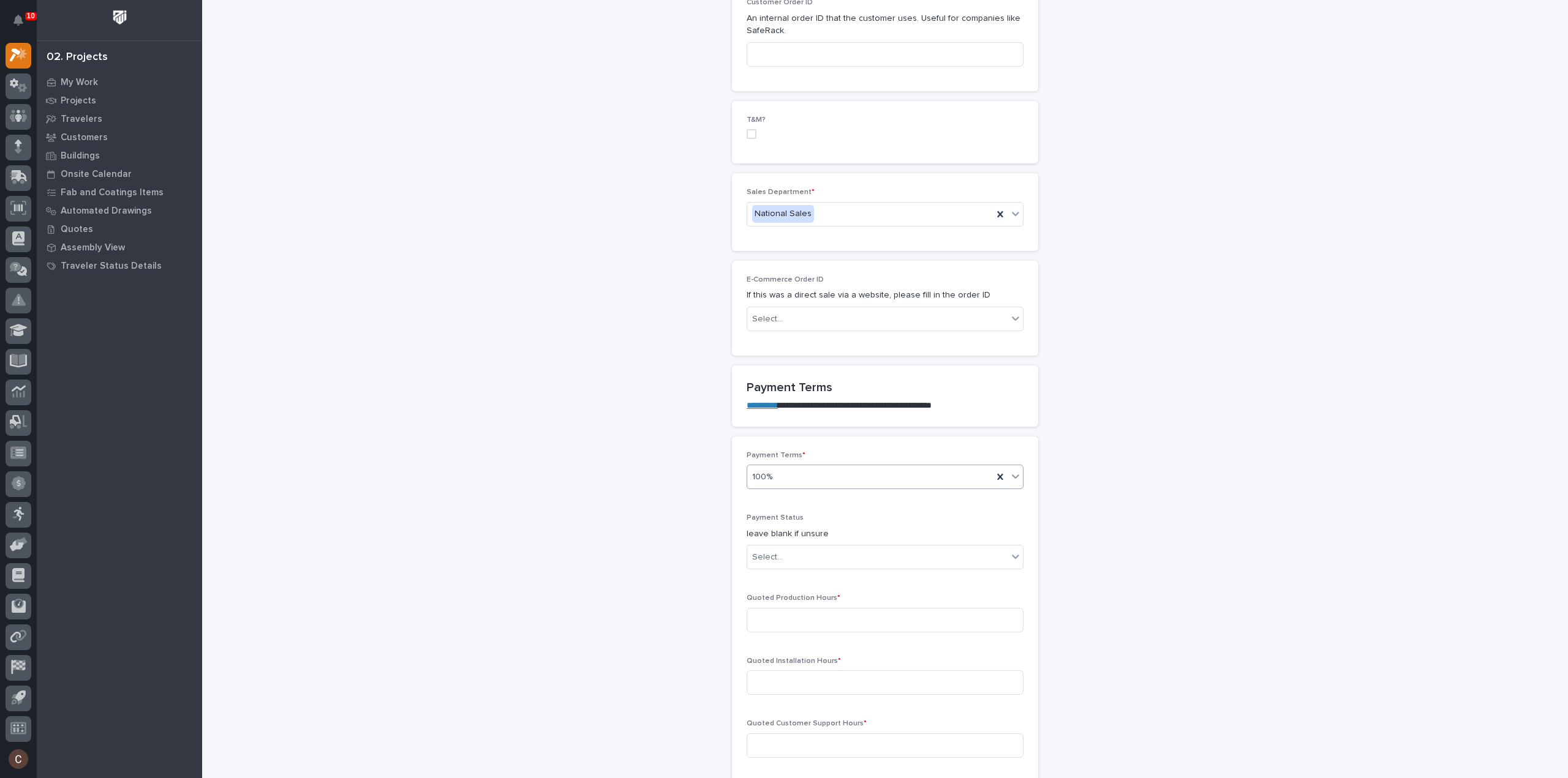
click at [805, 566] on div "Payment Status leave blank if unsure Select..." at bounding box center [885, 546] width 277 height 65
click at [804, 559] on div "Select..." at bounding box center [877, 558] width 261 height 21
click at [790, 576] on div "NOT PAID" at bounding box center [879, 576] width 276 height 21
click at [789, 612] on input at bounding box center [885, 620] width 277 height 24
click at [888, 614] on input at bounding box center [885, 620] width 277 height 24
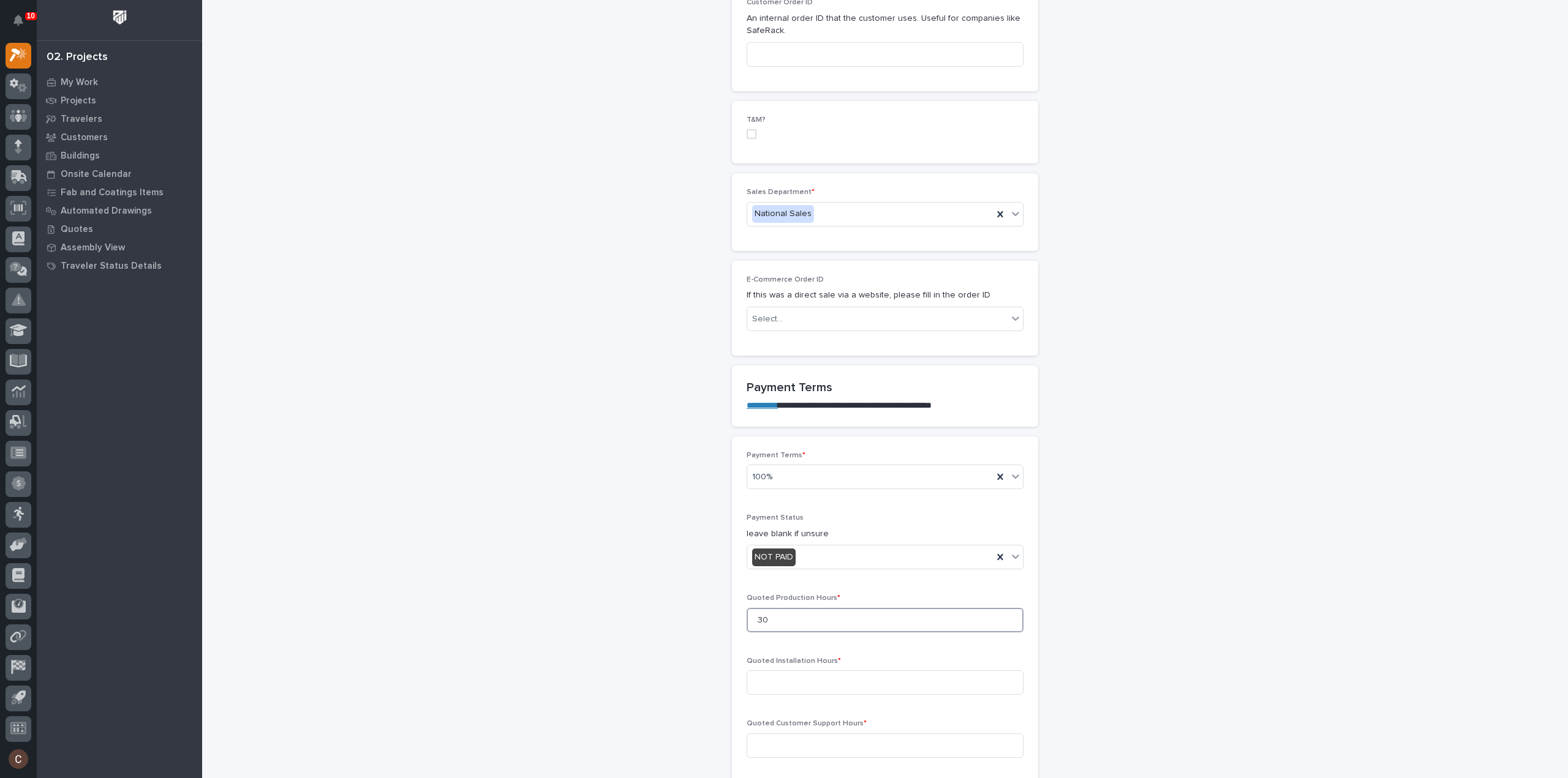
scroll to position [774, 0]
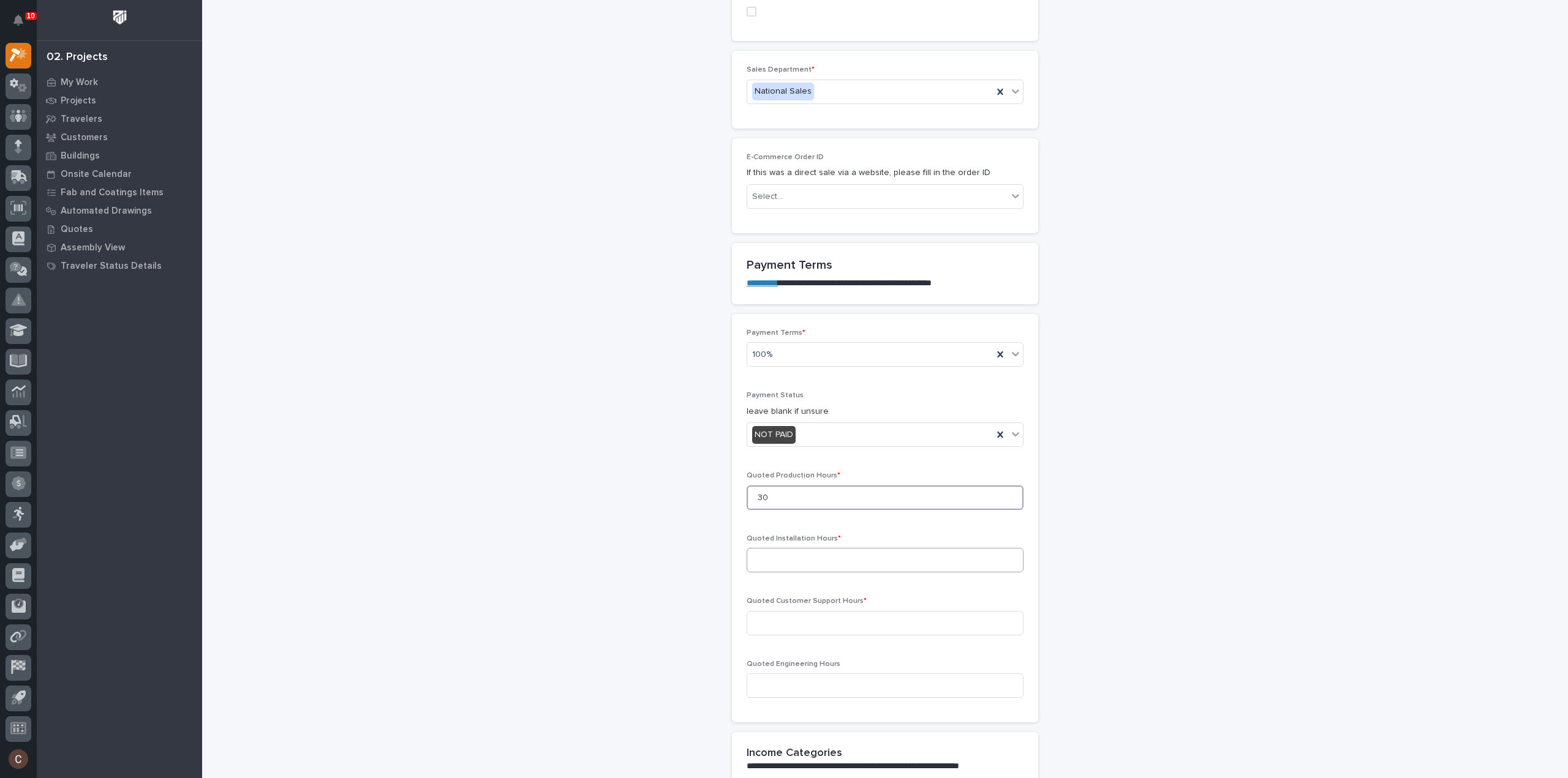
type input "30"
click at [877, 551] on input at bounding box center [885, 560] width 277 height 24
type input "0"
click at [860, 619] on input at bounding box center [885, 623] width 277 height 24
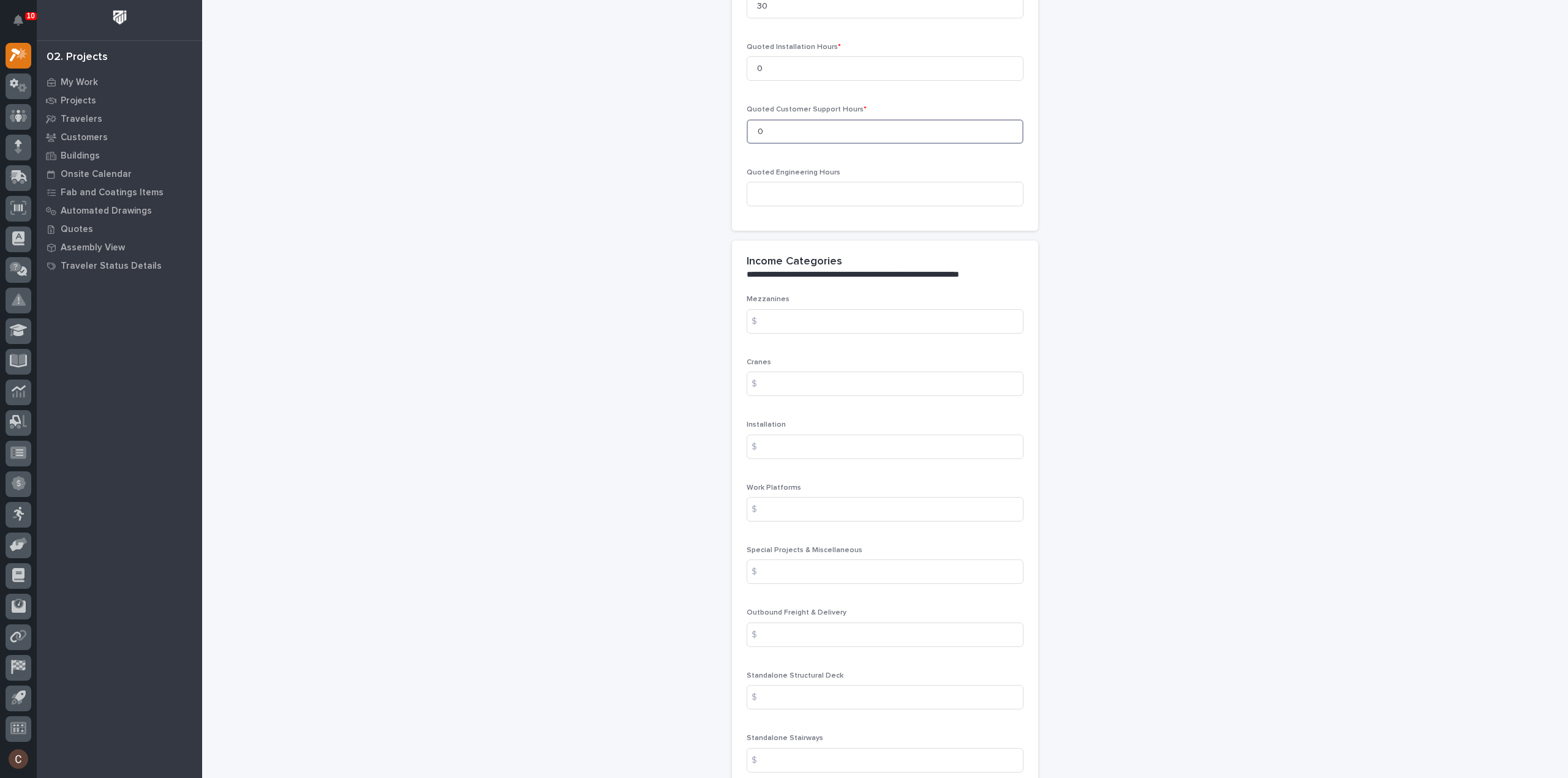
scroll to position [1325, 0]
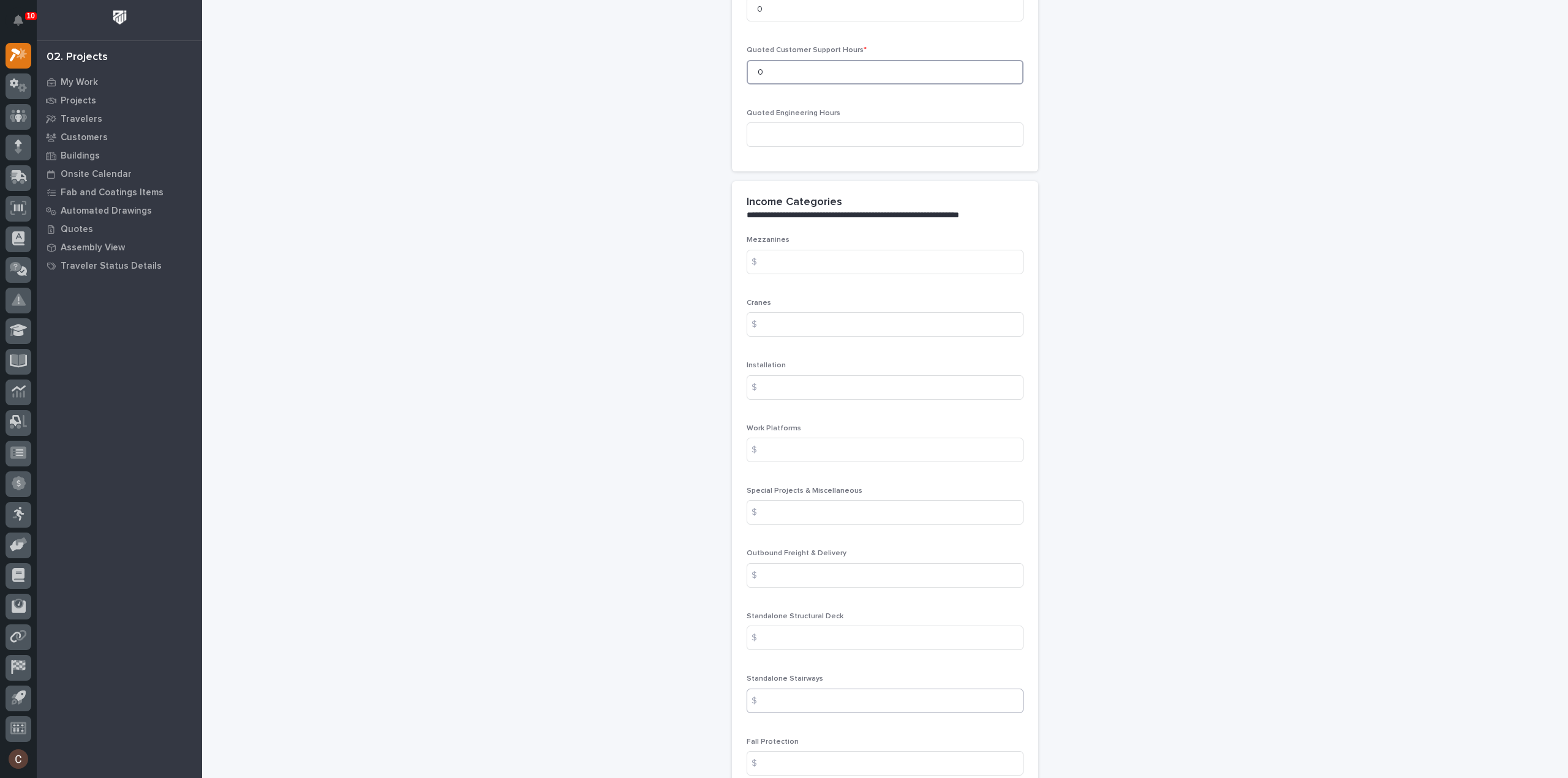
type input "0"
click at [799, 698] on input at bounding box center [885, 700] width 277 height 24
type input "6229"
click at [828, 572] on input at bounding box center [885, 575] width 277 height 24
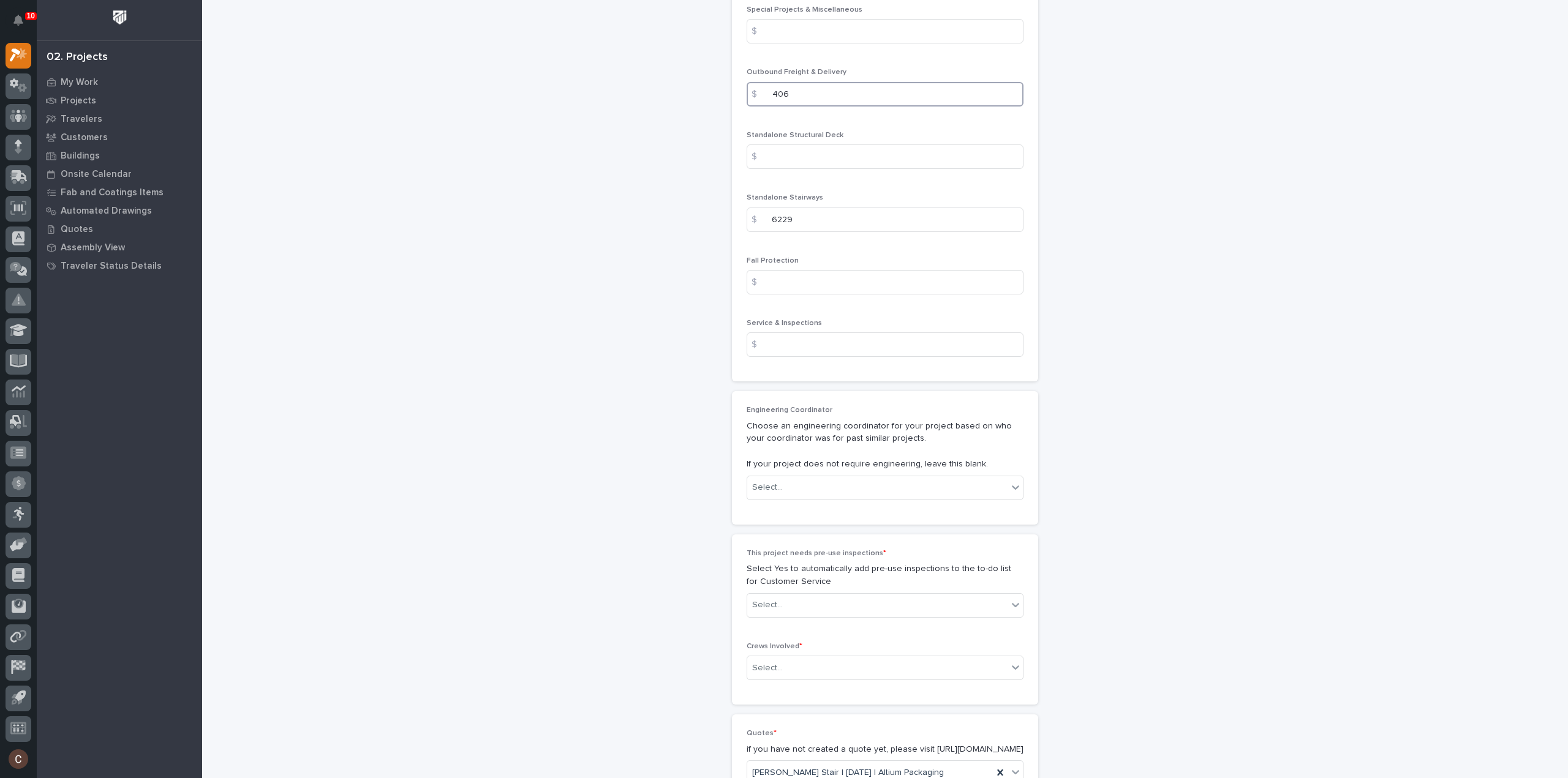
scroll to position [1938, 0]
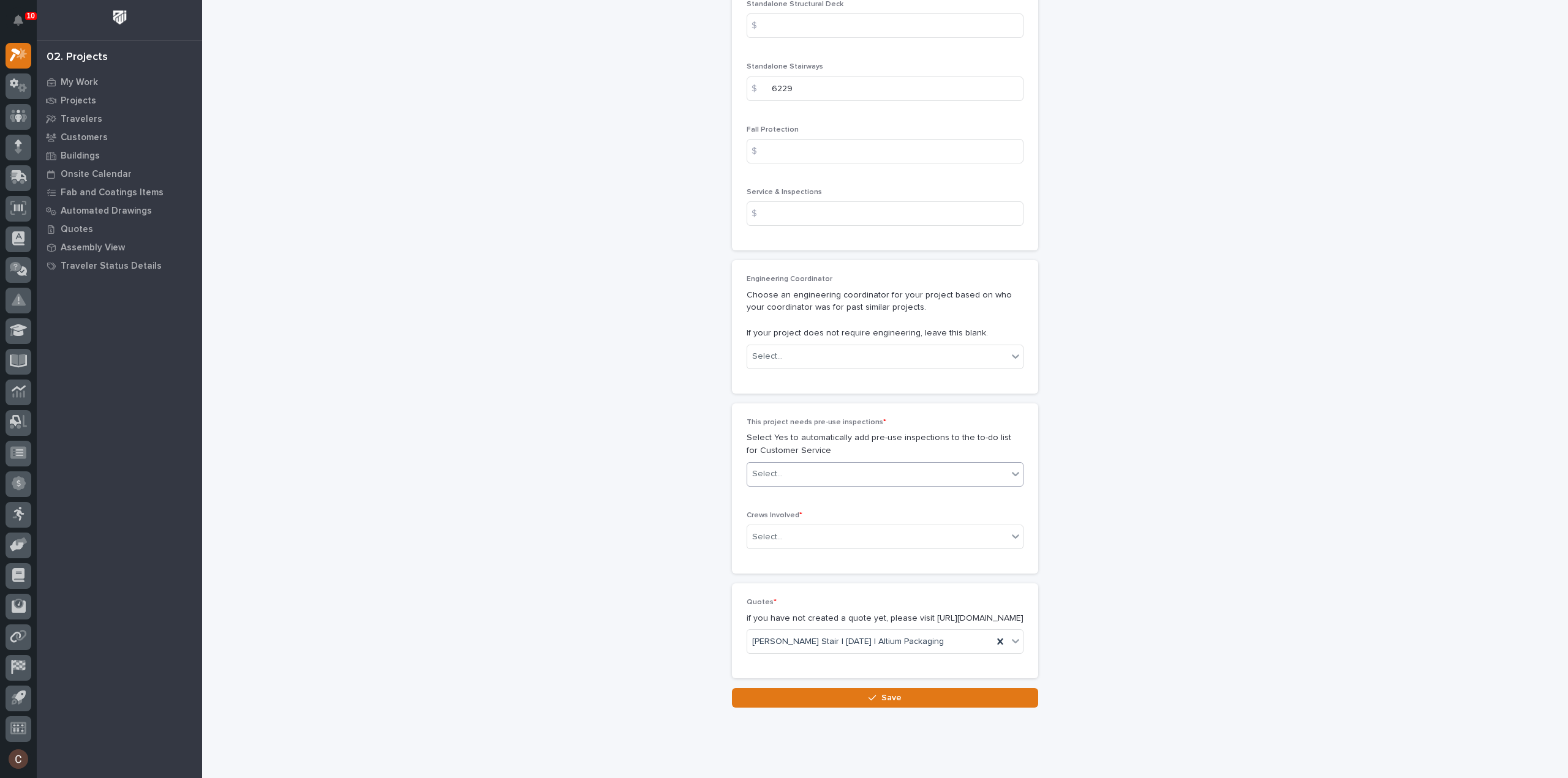
type input "406"
click at [789, 470] on div "Select..." at bounding box center [877, 474] width 261 height 21
click at [771, 505] on div "No" at bounding box center [879, 514] width 276 height 21
click at [784, 532] on input "text" at bounding box center [784, 537] width 1 height 10
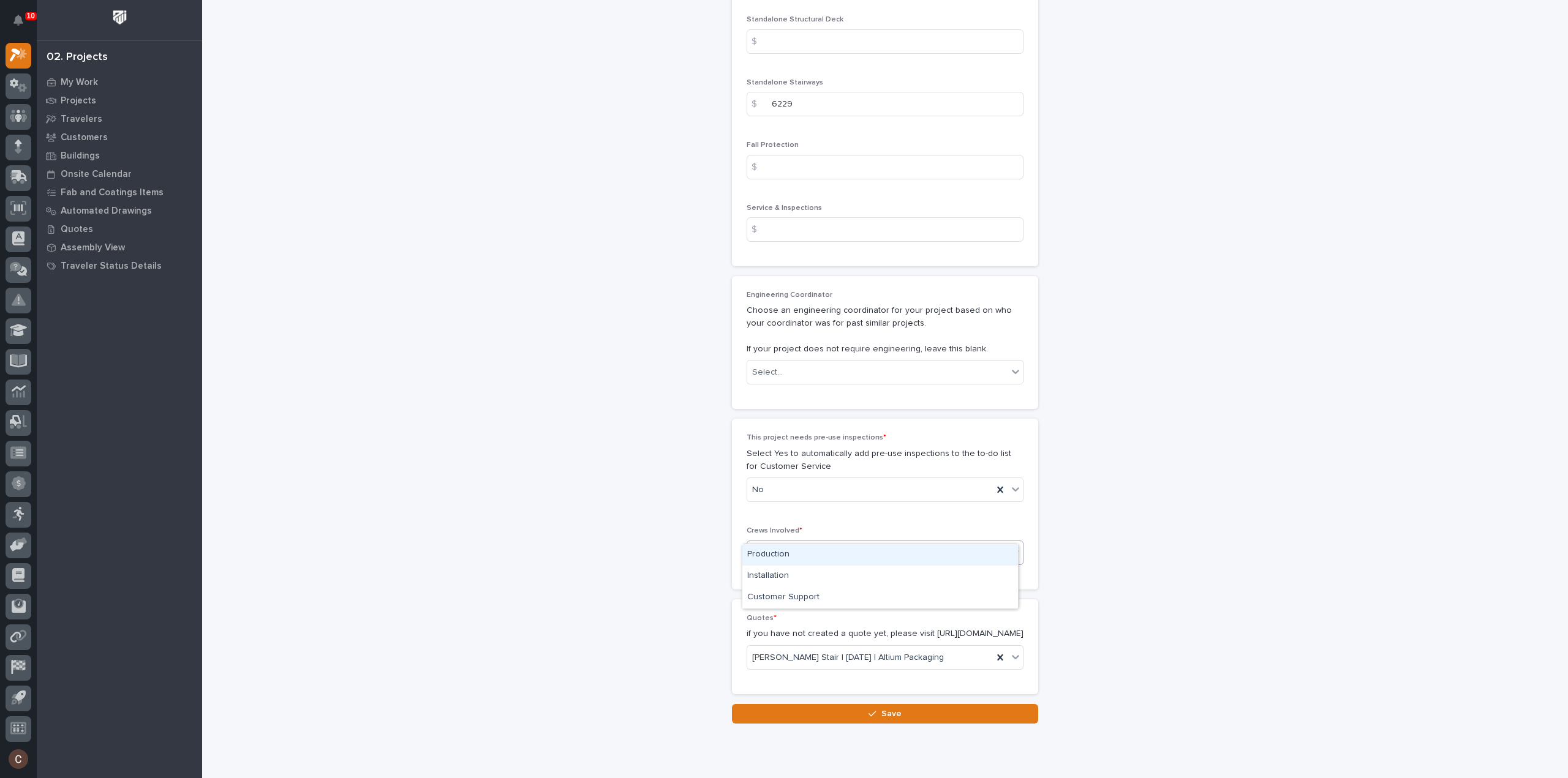
click at [789, 555] on div "Production" at bounding box center [879, 555] width 276 height 21
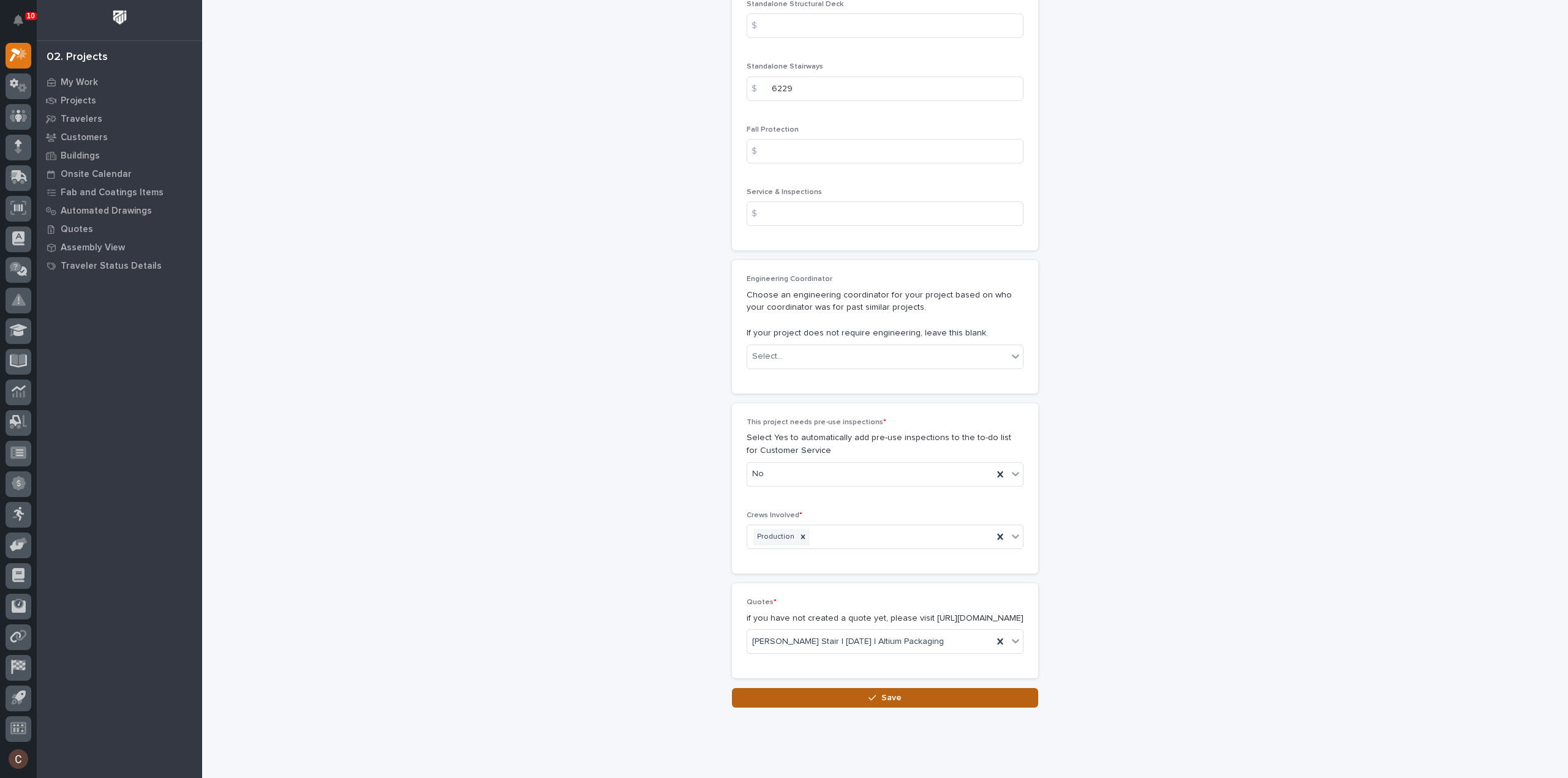
click at [843, 708] on button "Save" at bounding box center [885, 698] width 306 height 20
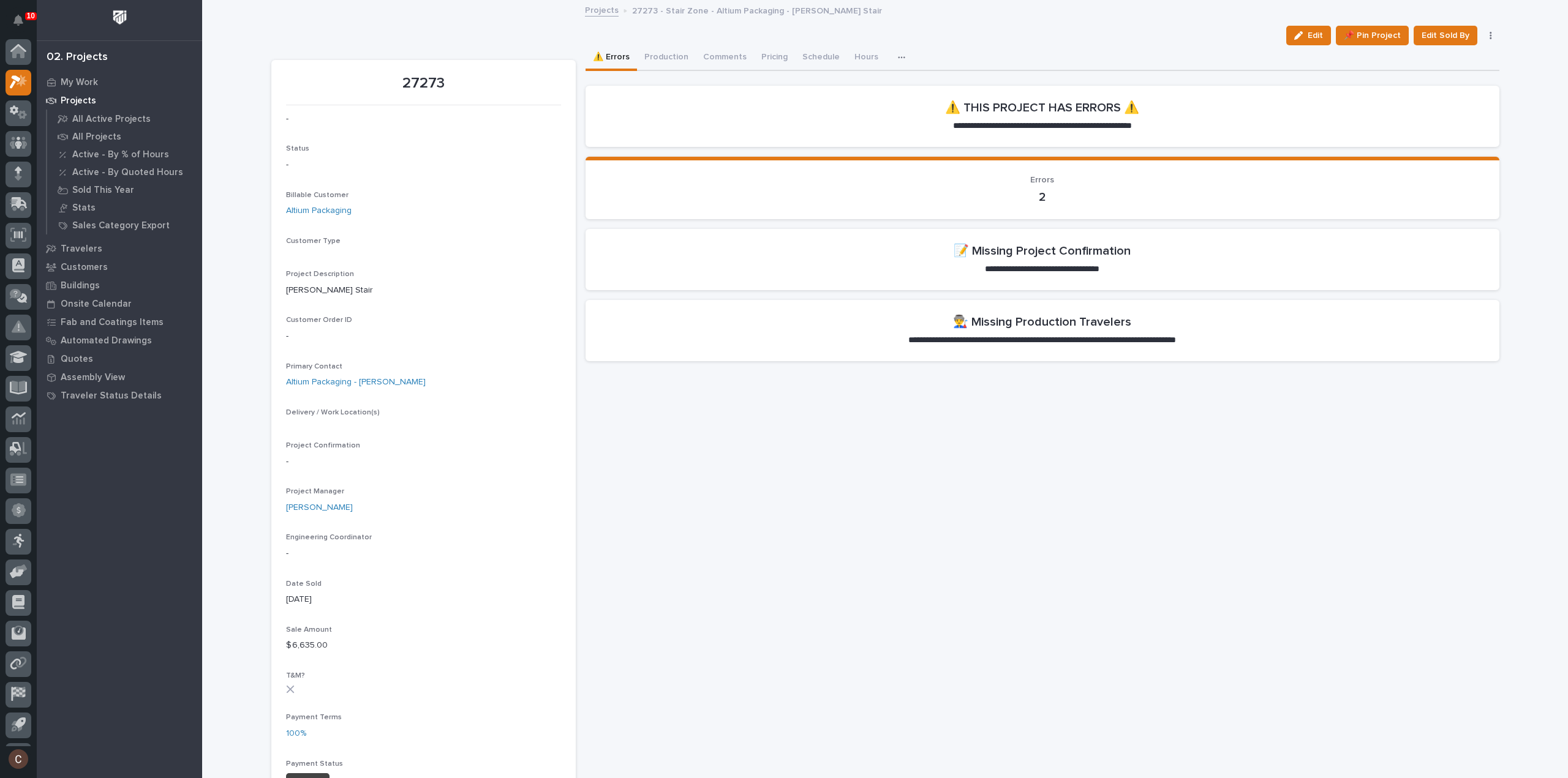
scroll to position [27, 0]
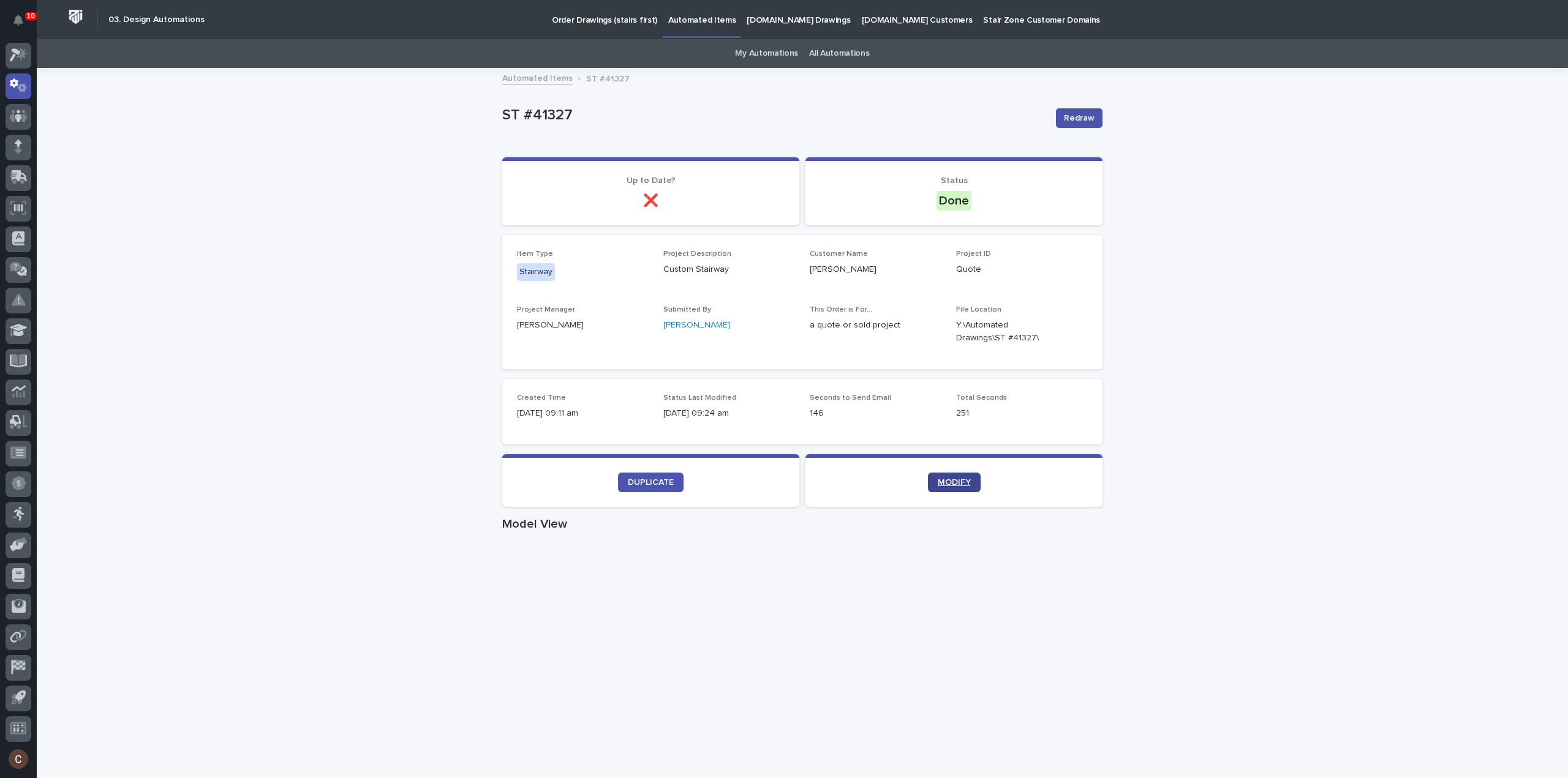
click at [956, 482] on span "MODIFY" at bounding box center [954, 482] width 33 height 8
click at [956, 478] on span "MODIFY" at bounding box center [954, 482] width 33 height 8
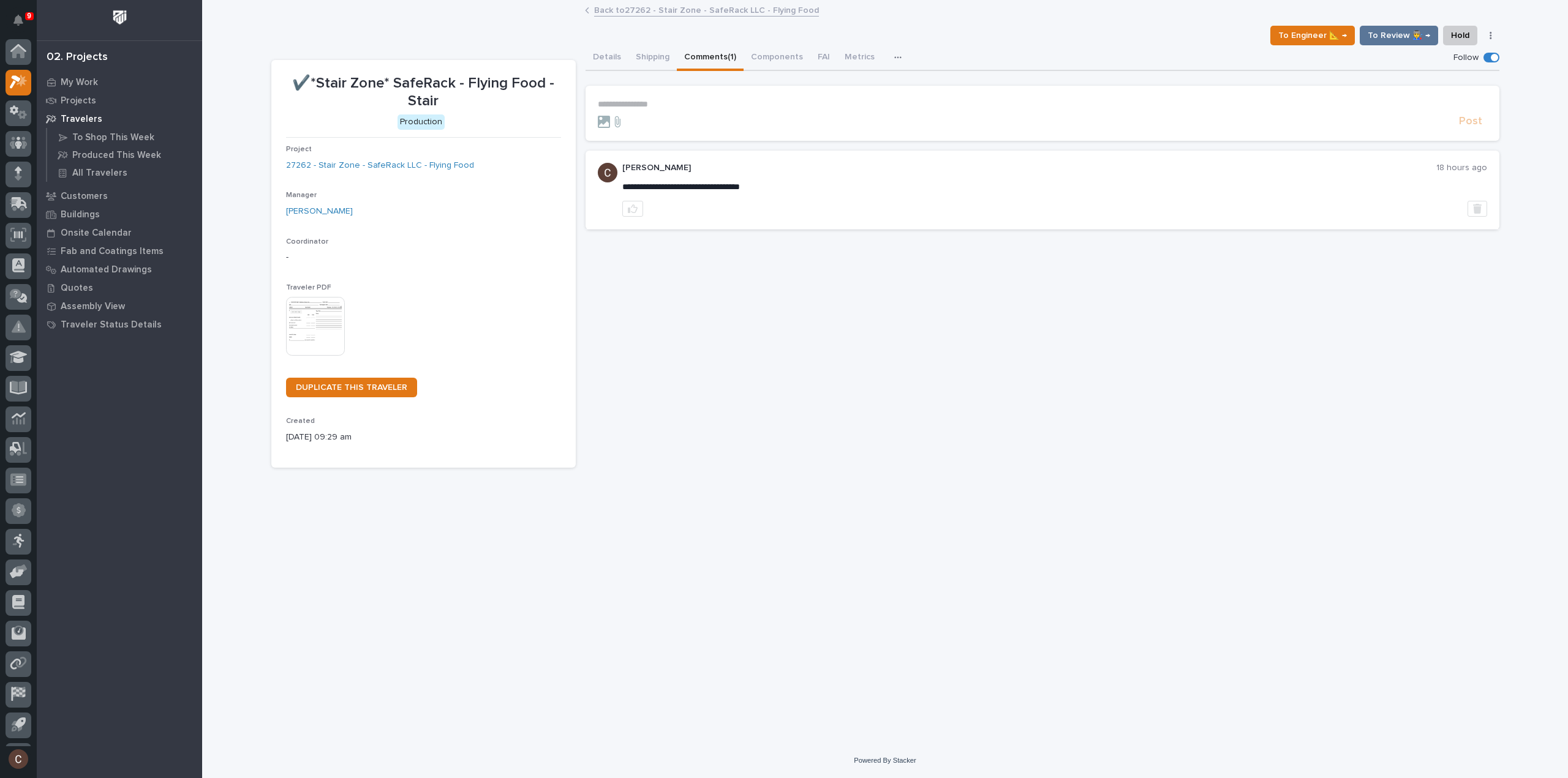
scroll to position [27, 0]
click at [15, 56] on icon at bounding box center [18, 54] width 18 height 14
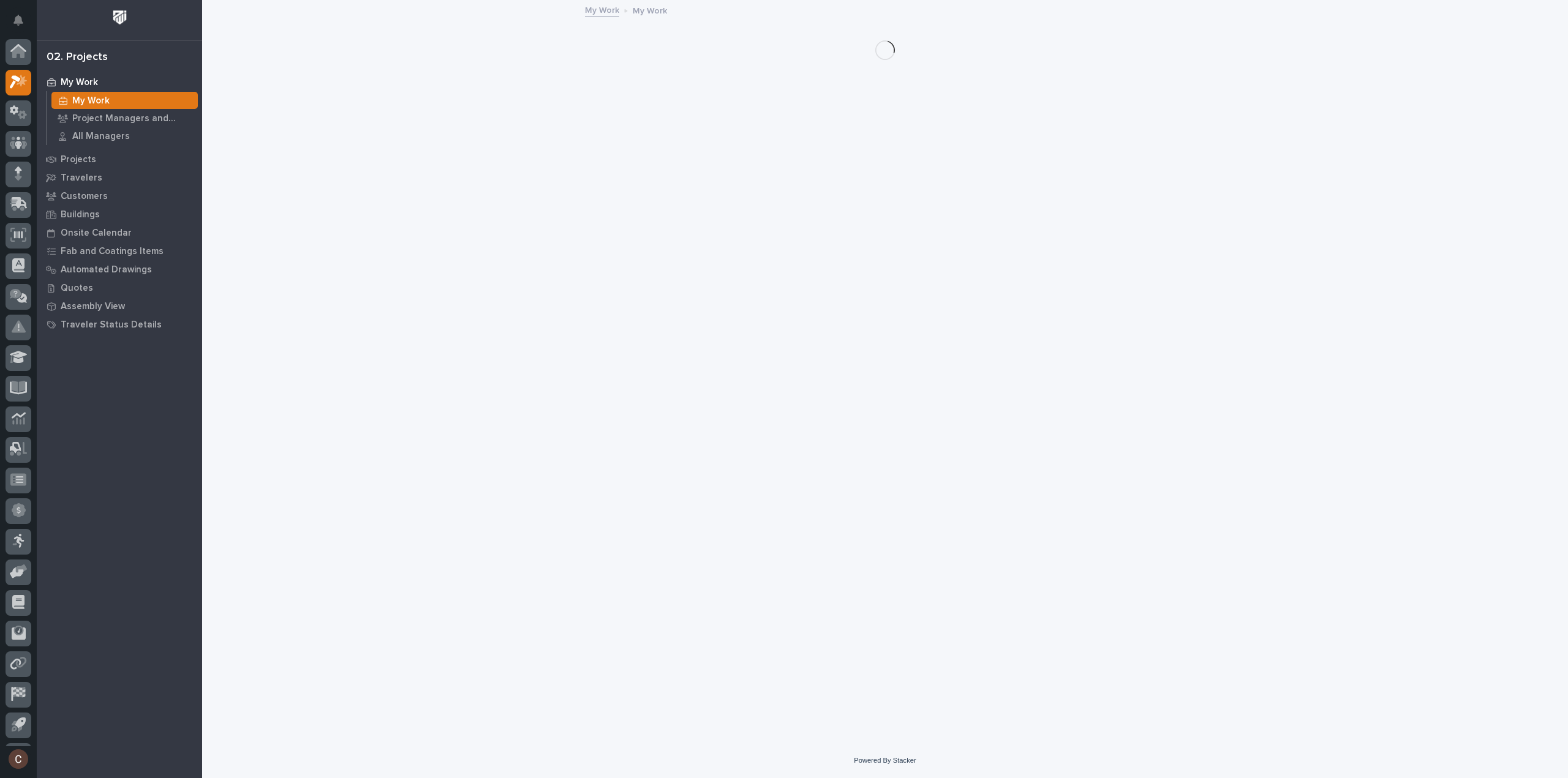
scroll to position [27, 0]
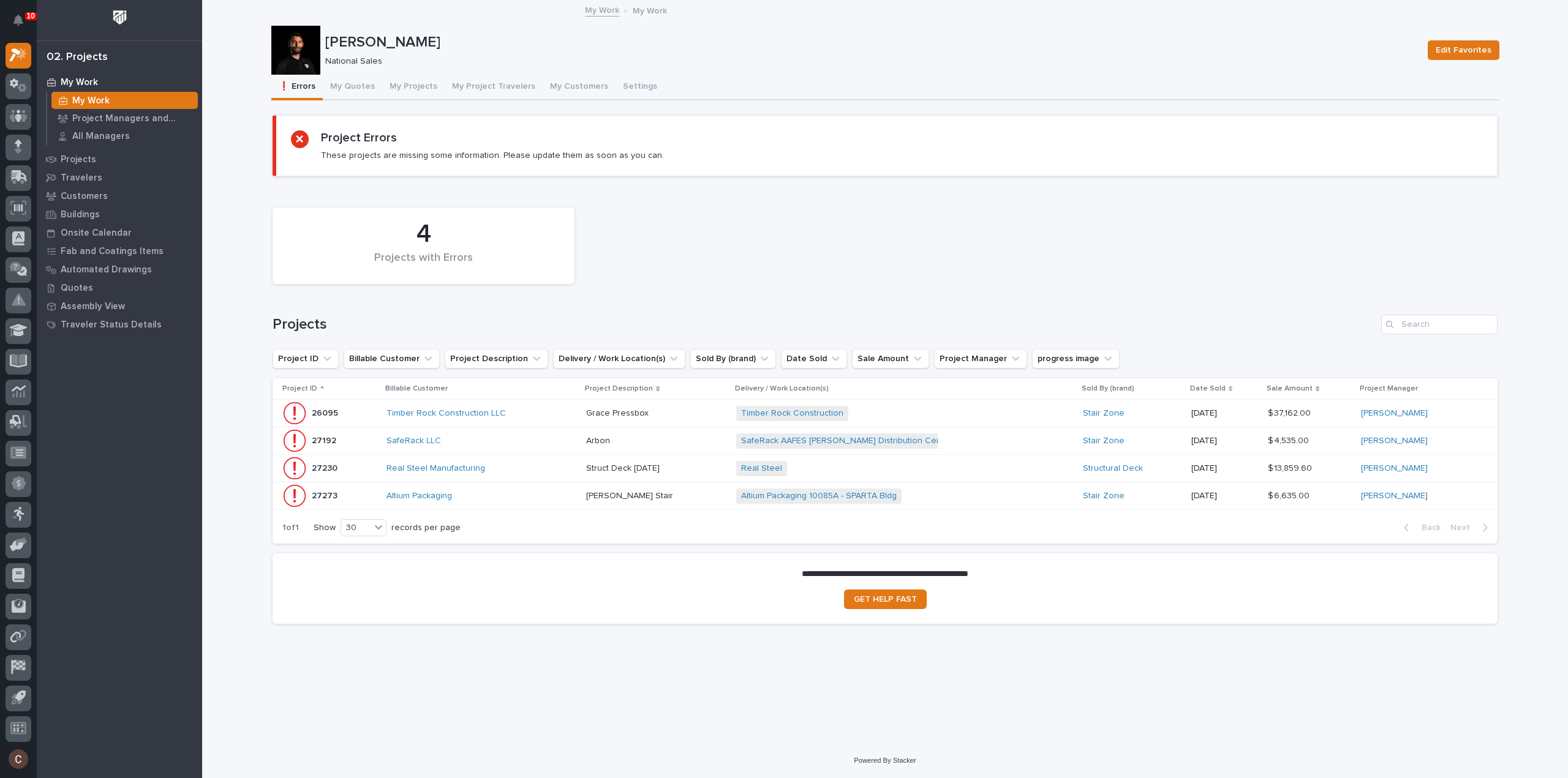
drag, startPoint x: 371, startPoint y: 92, endPoint x: 535, endPoint y: 5, distance: 185.6
click at [371, 92] on button "My Quotes" at bounding box center [352, 88] width 60 height 26
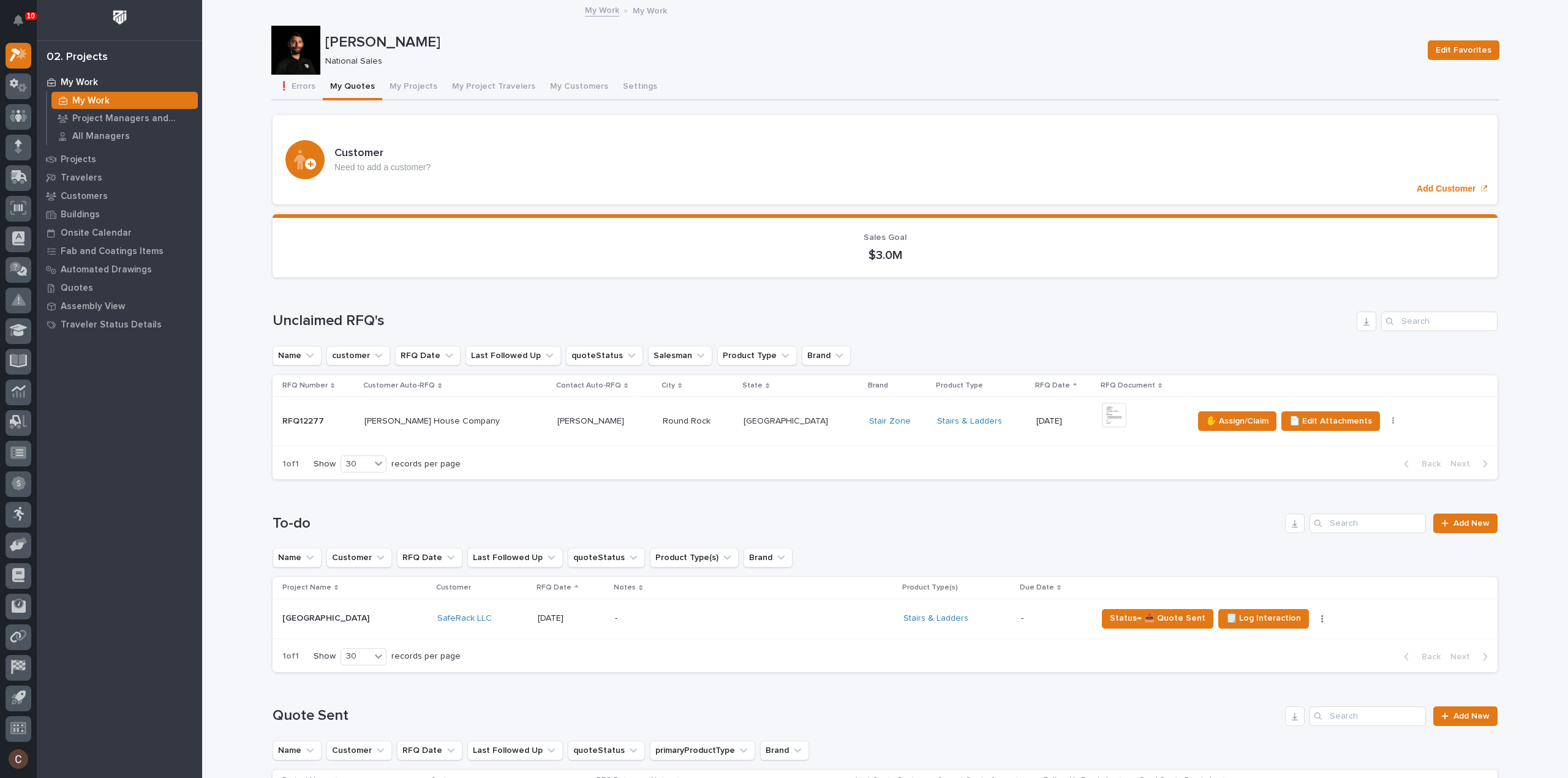
click at [1366, 474] on div "1 of 1 Show 30 records per page Back Next" at bounding box center [885, 463] width 1225 height 31
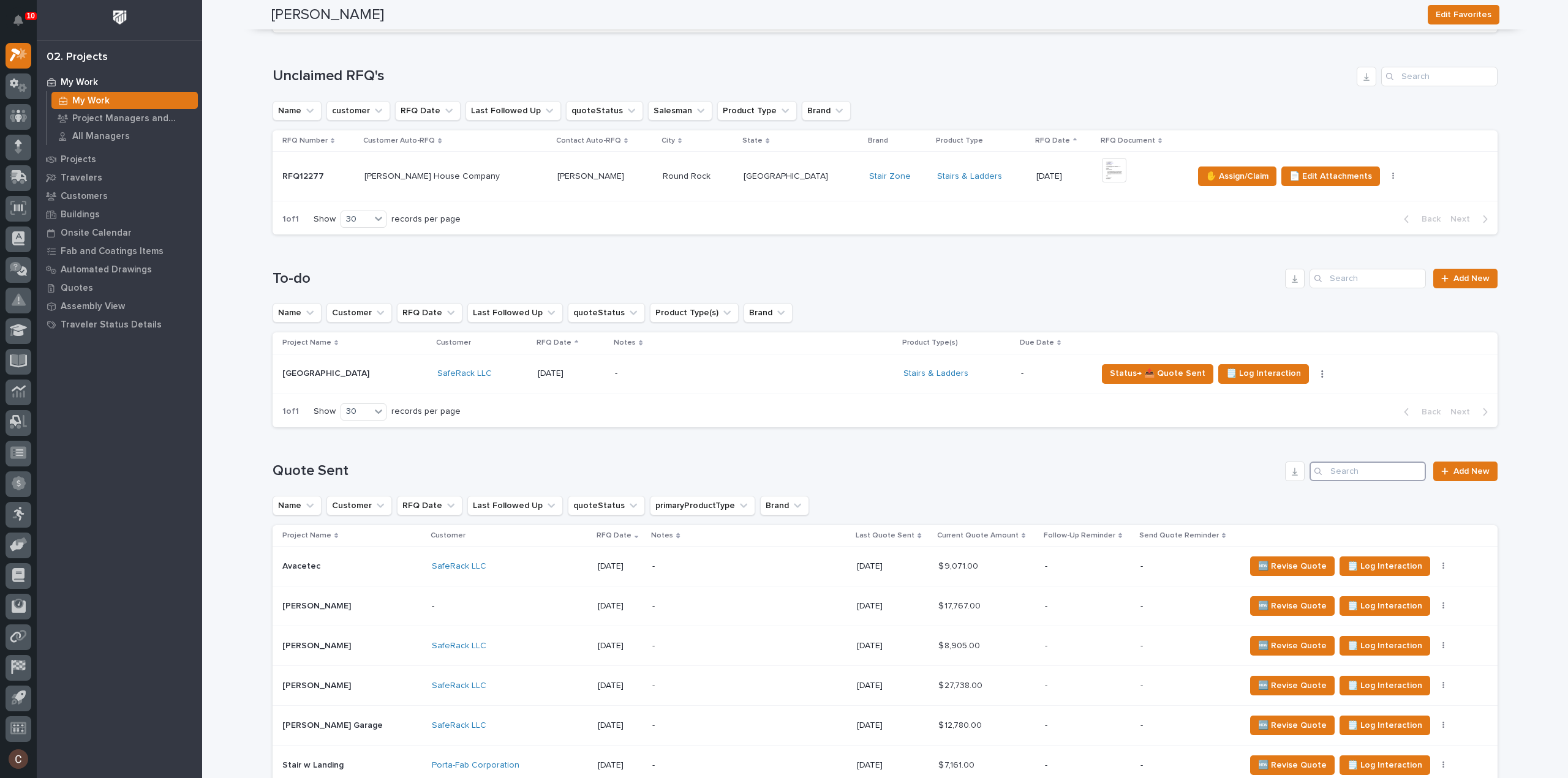
click at [1359, 472] on input "Search" at bounding box center [1367, 471] width 117 height 20
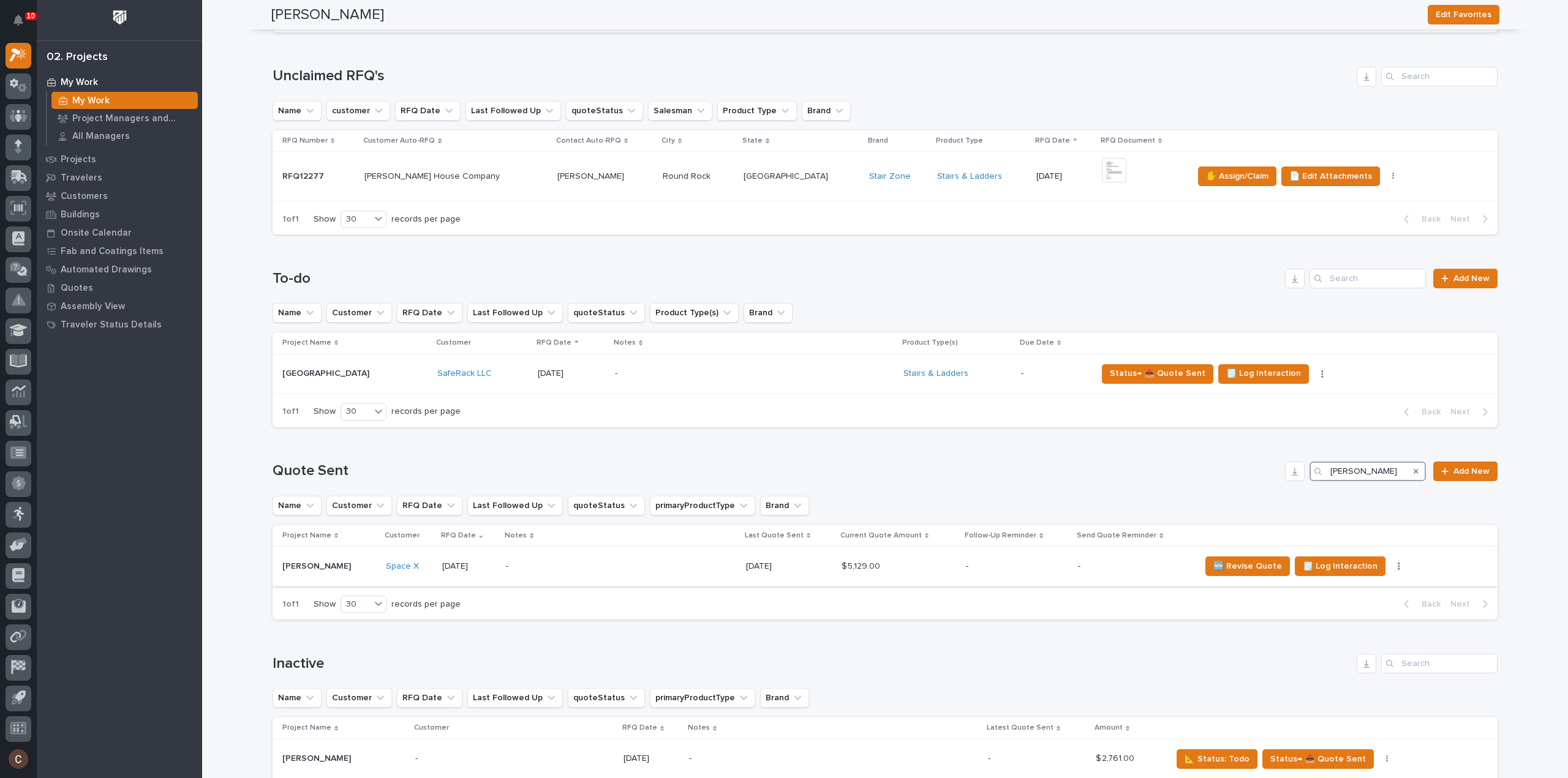
type input "ethan reich"
click at [681, 566] on p "-" at bounding box center [612, 566] width 214 height 10
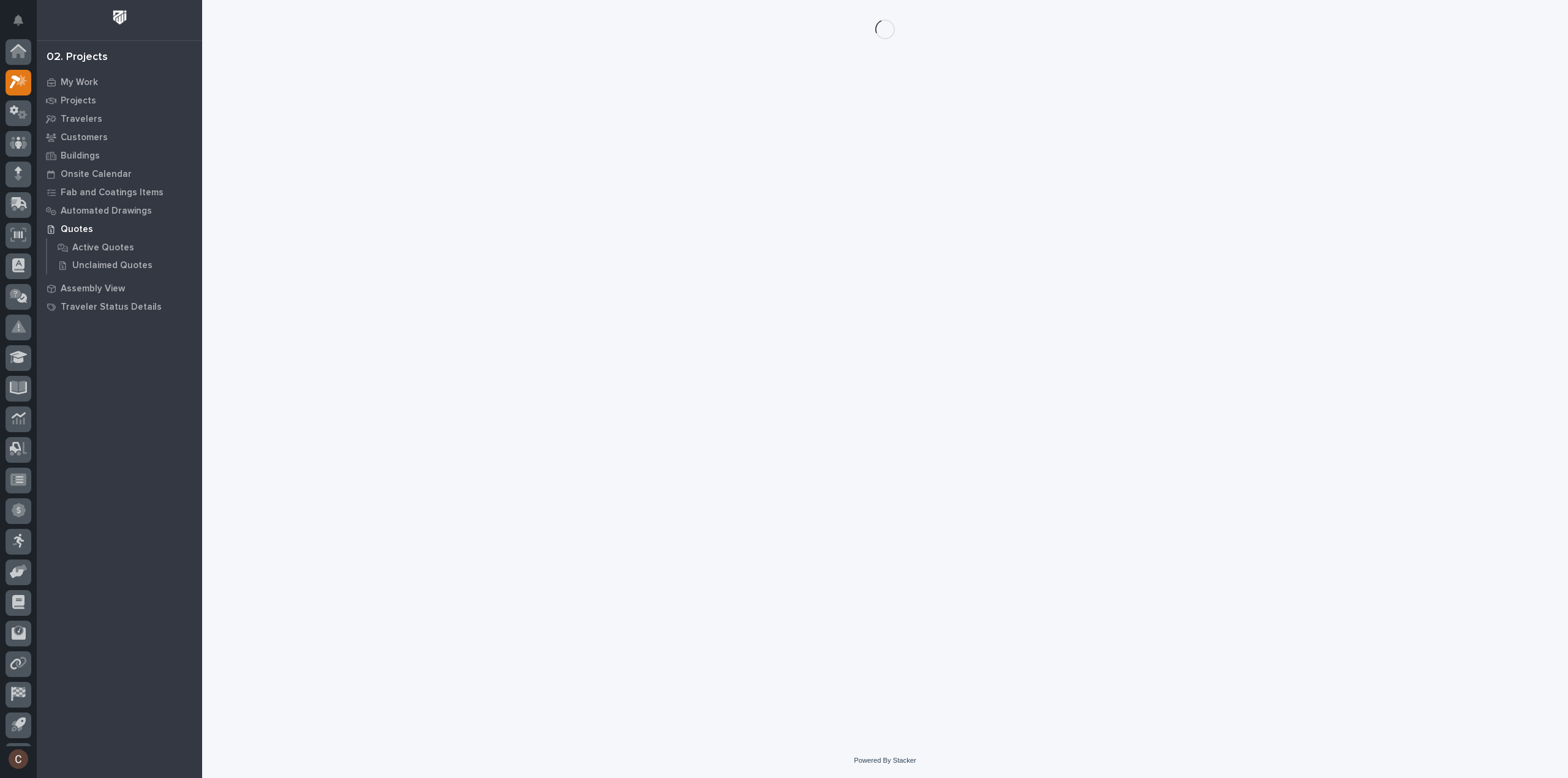
scroll to position [27, 0]
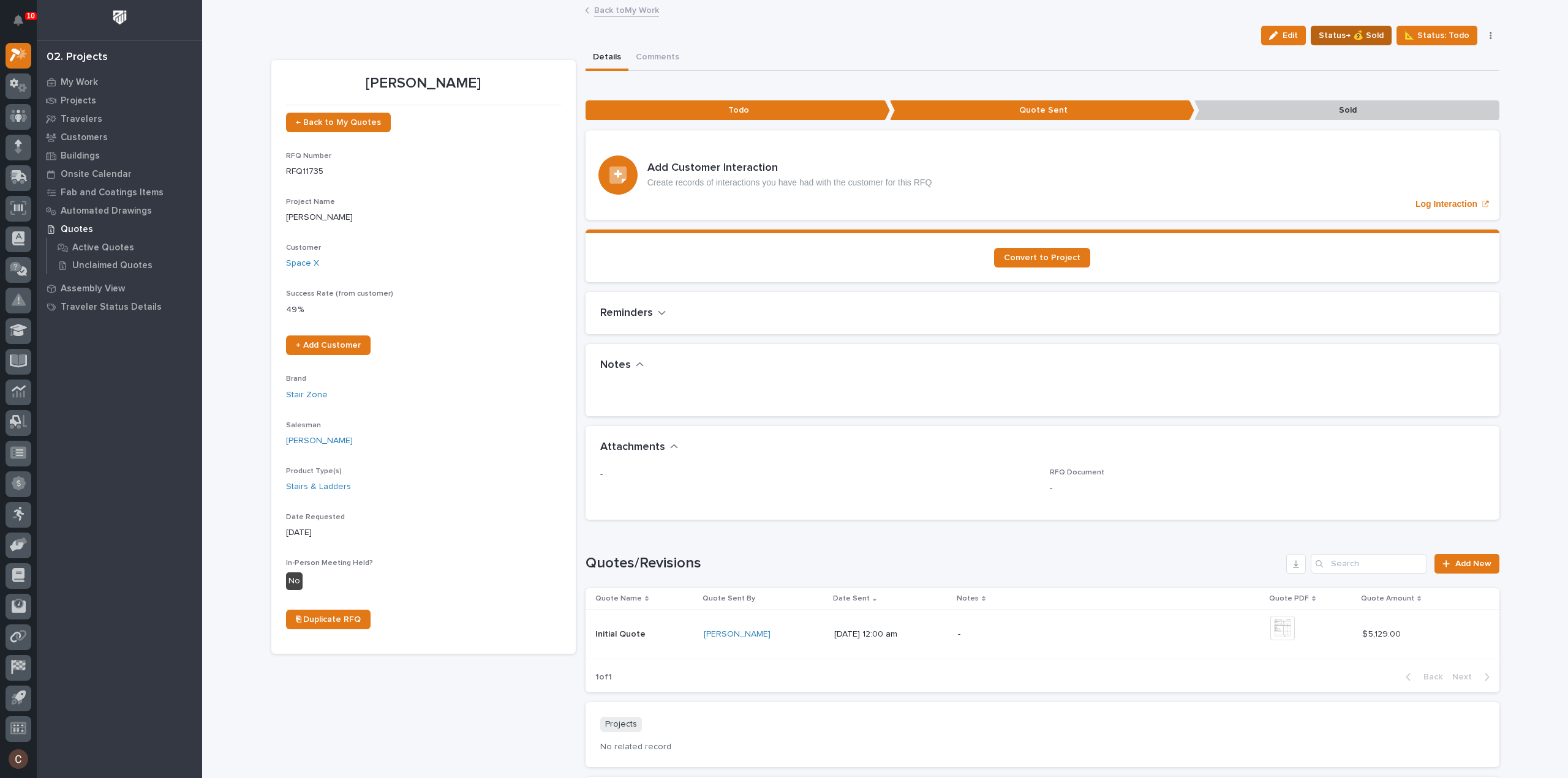
click at [1382, 27] on button "Status→ 💰 Sold" at bounding box center [1351, 35] width 81 height 20
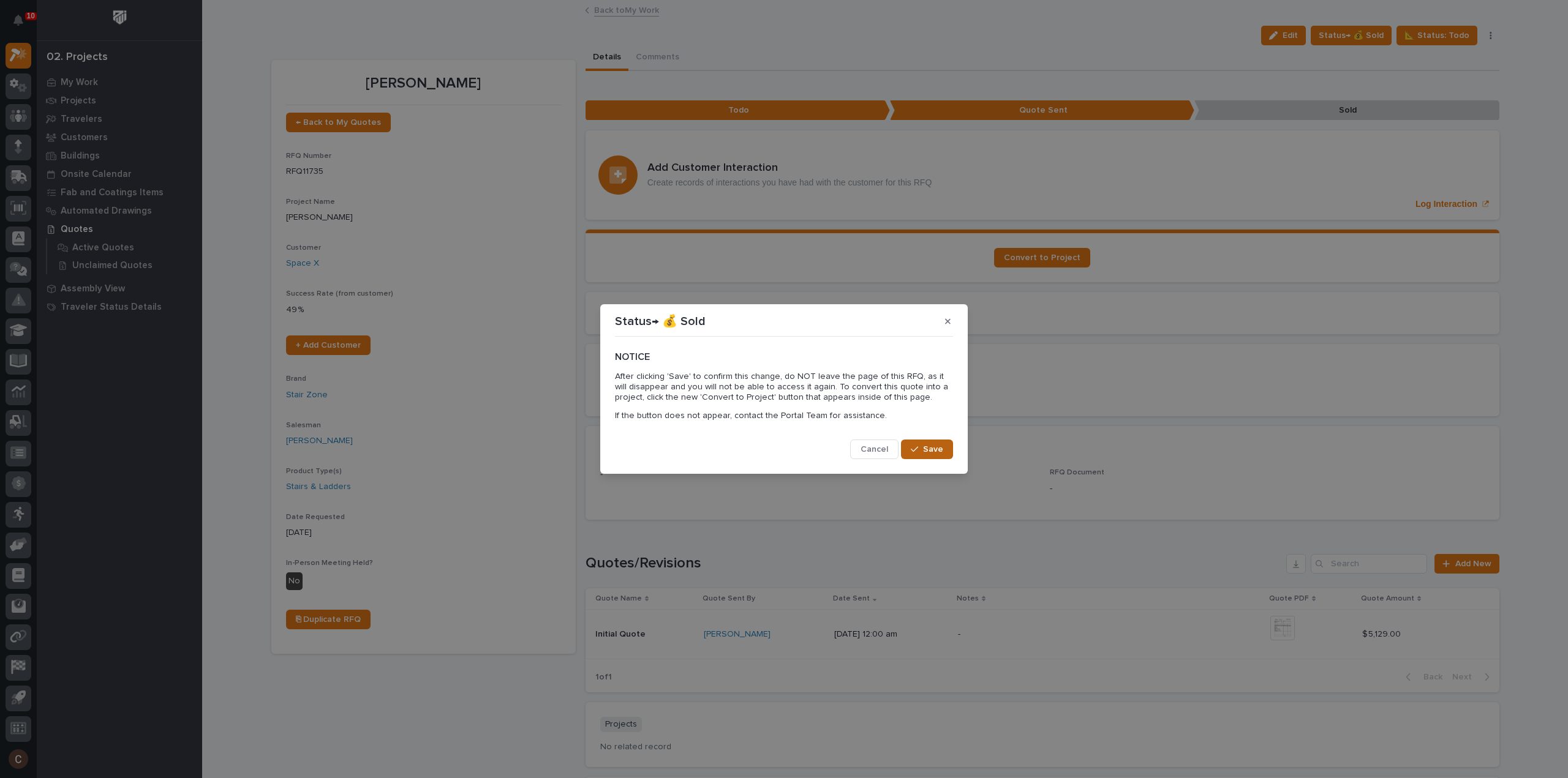
click at [935, 456] on button "Save" at bounding box center [927, 449] width 52 height 20
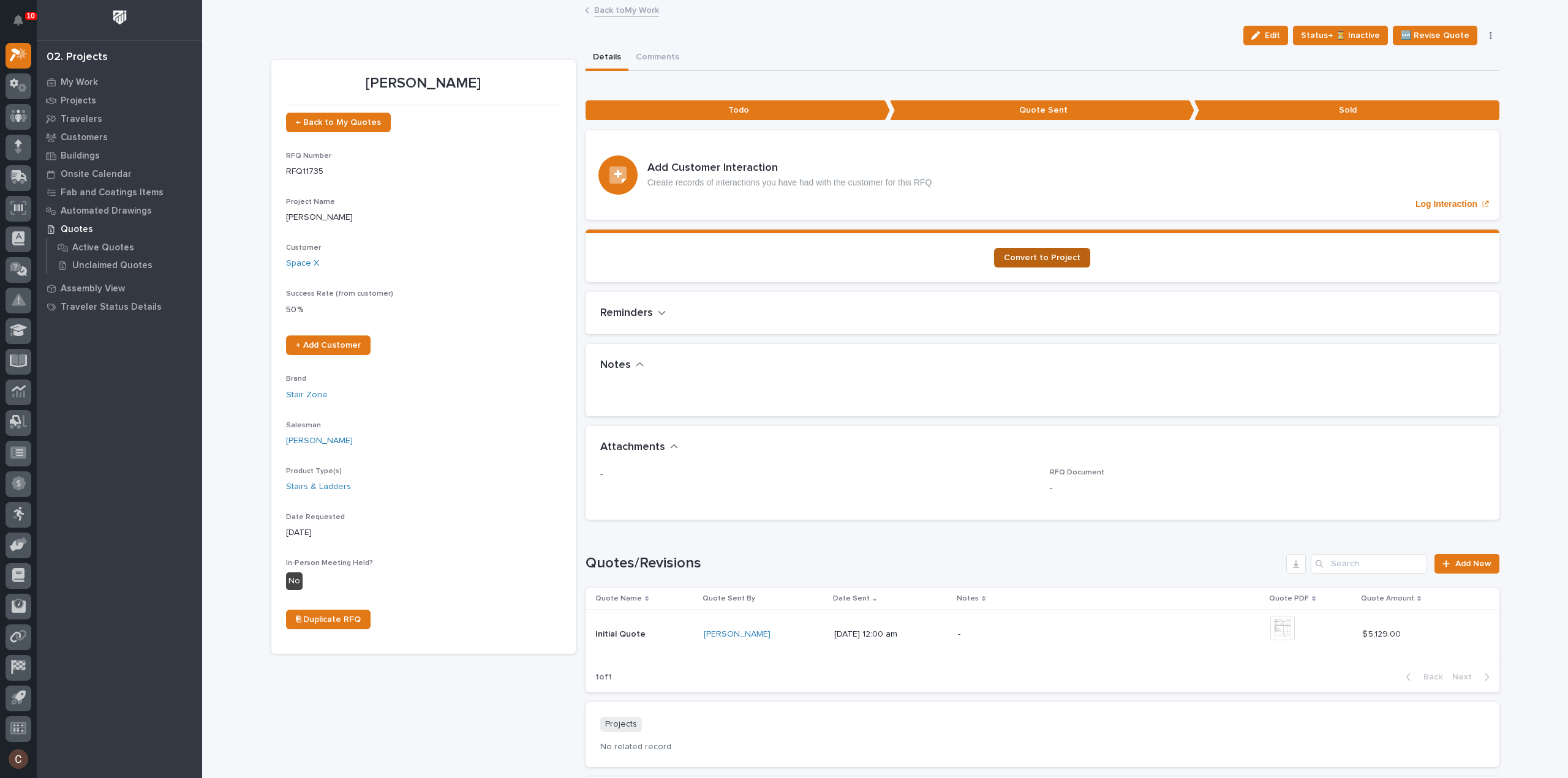
click at [1023, 259] on span "Convert to Project" at bounding box center [1042, 257] width 77 height 8
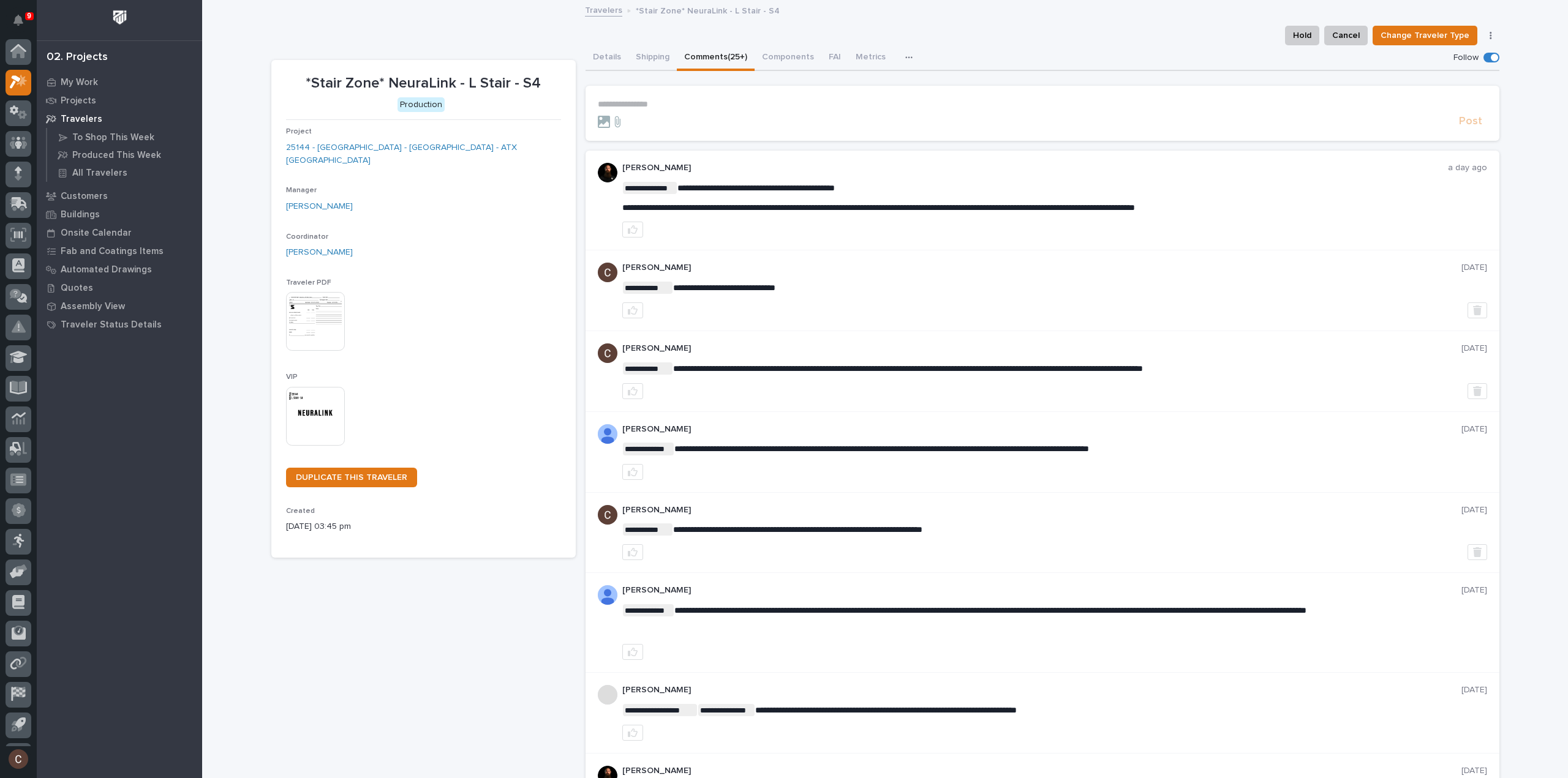
scroll to position [27, 0]
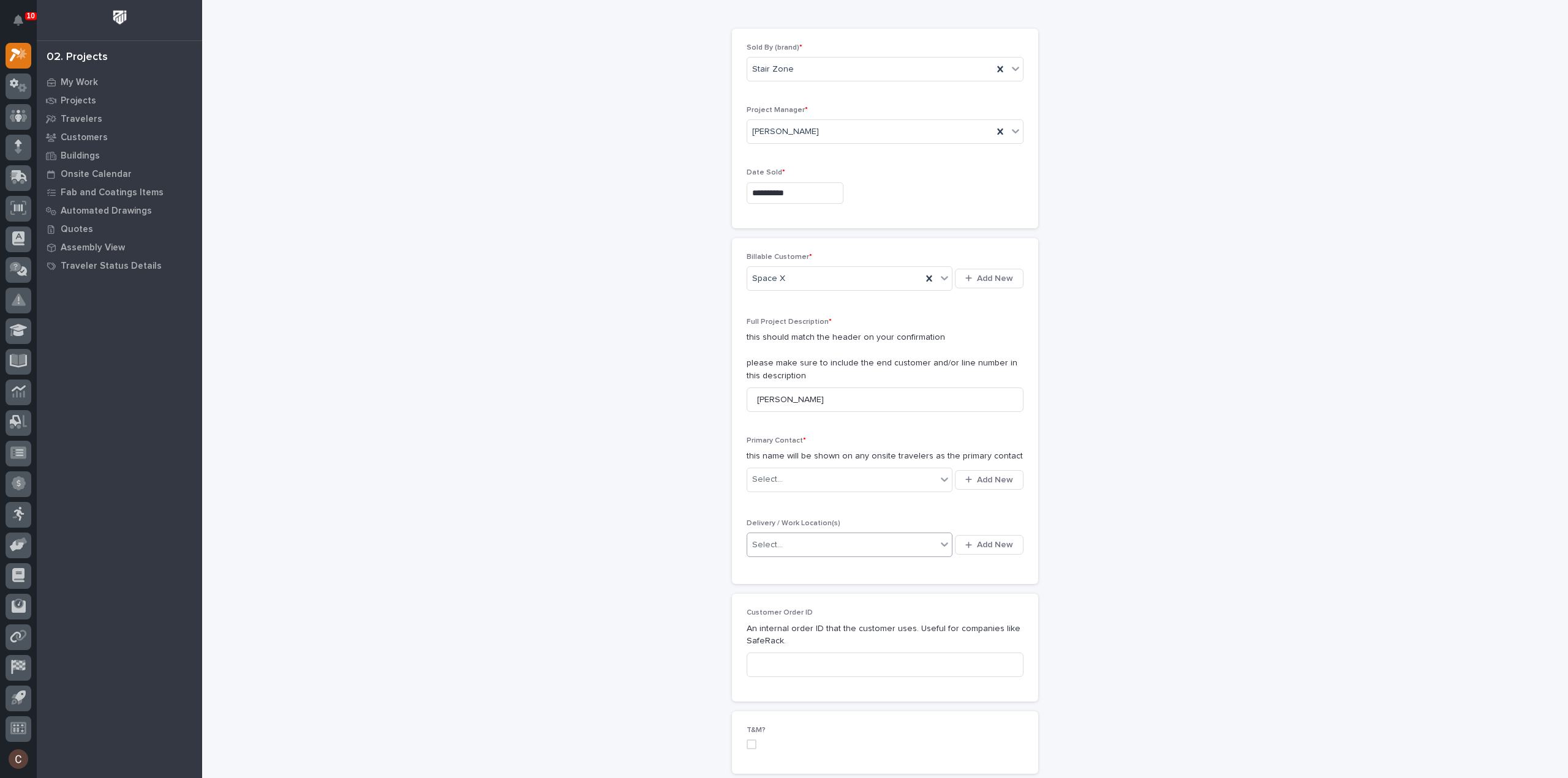
scroll to position [62, 0]
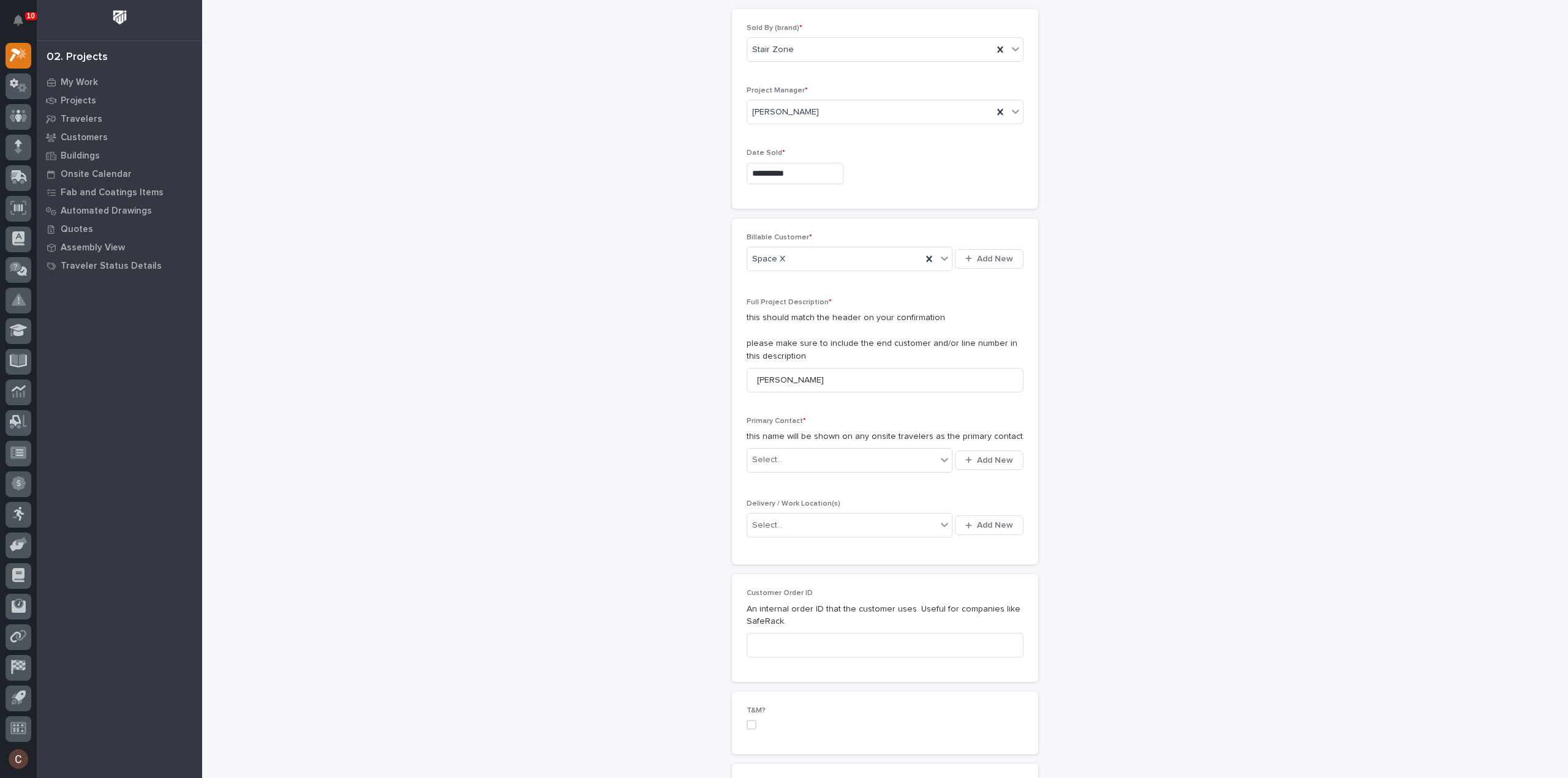
click at [820, 535] on div "Select... Add New" at bounding box center [885, 525] width 277 height 29
click at [823, 523] on div "Select..." at bounding box center [842, 526] width 190 height 21
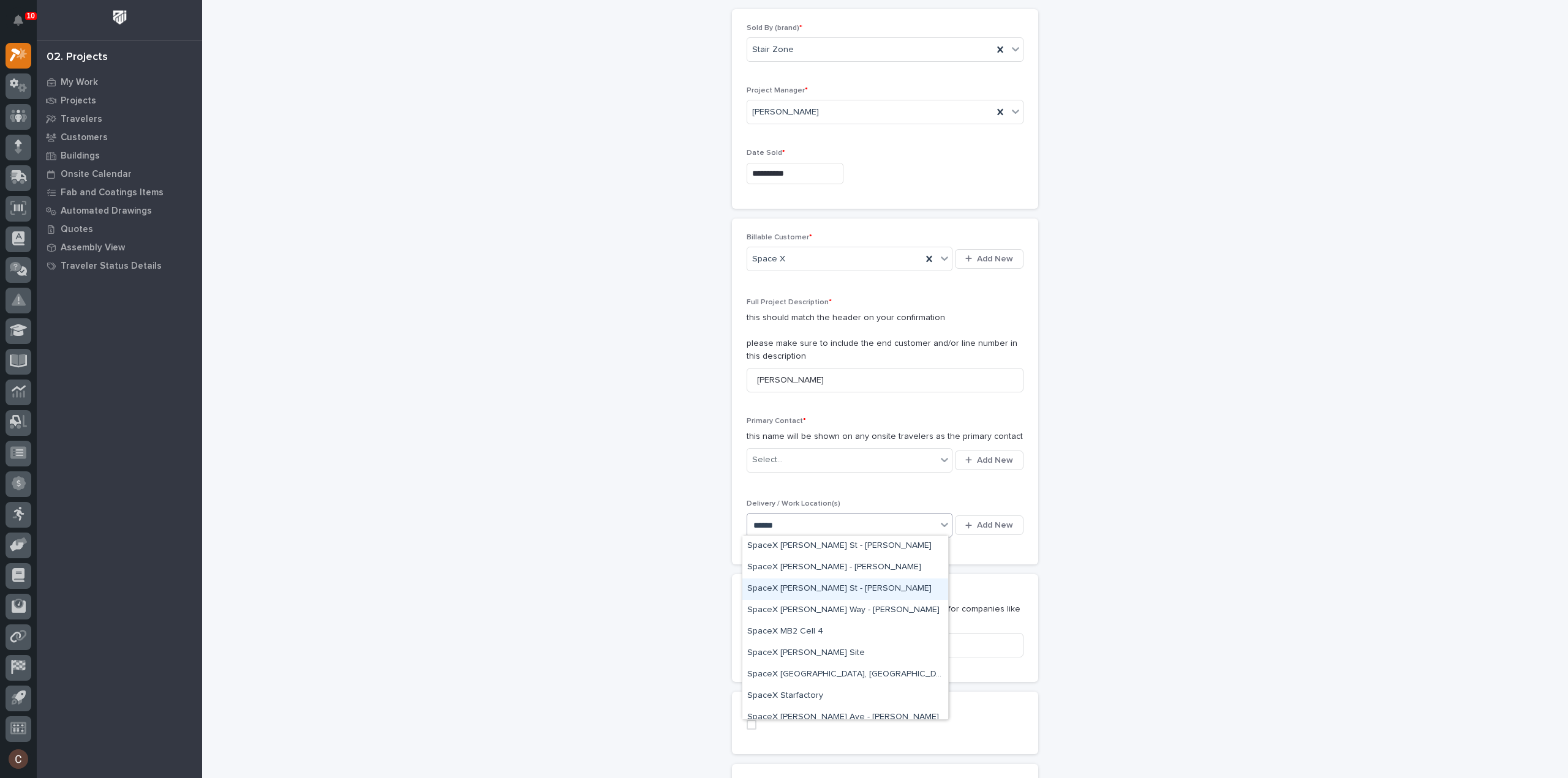
scroll to position [460, 0]
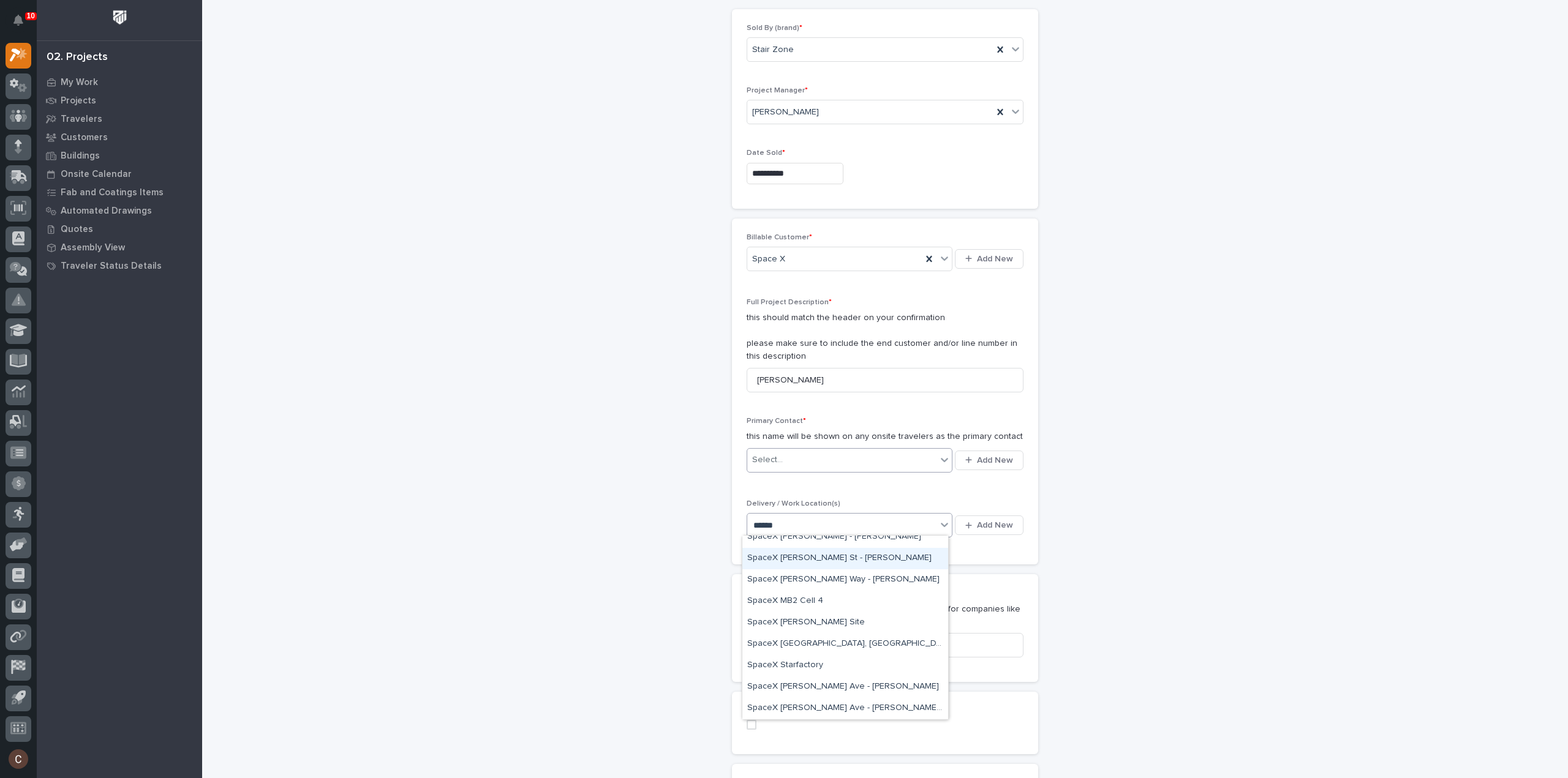
type input "******"
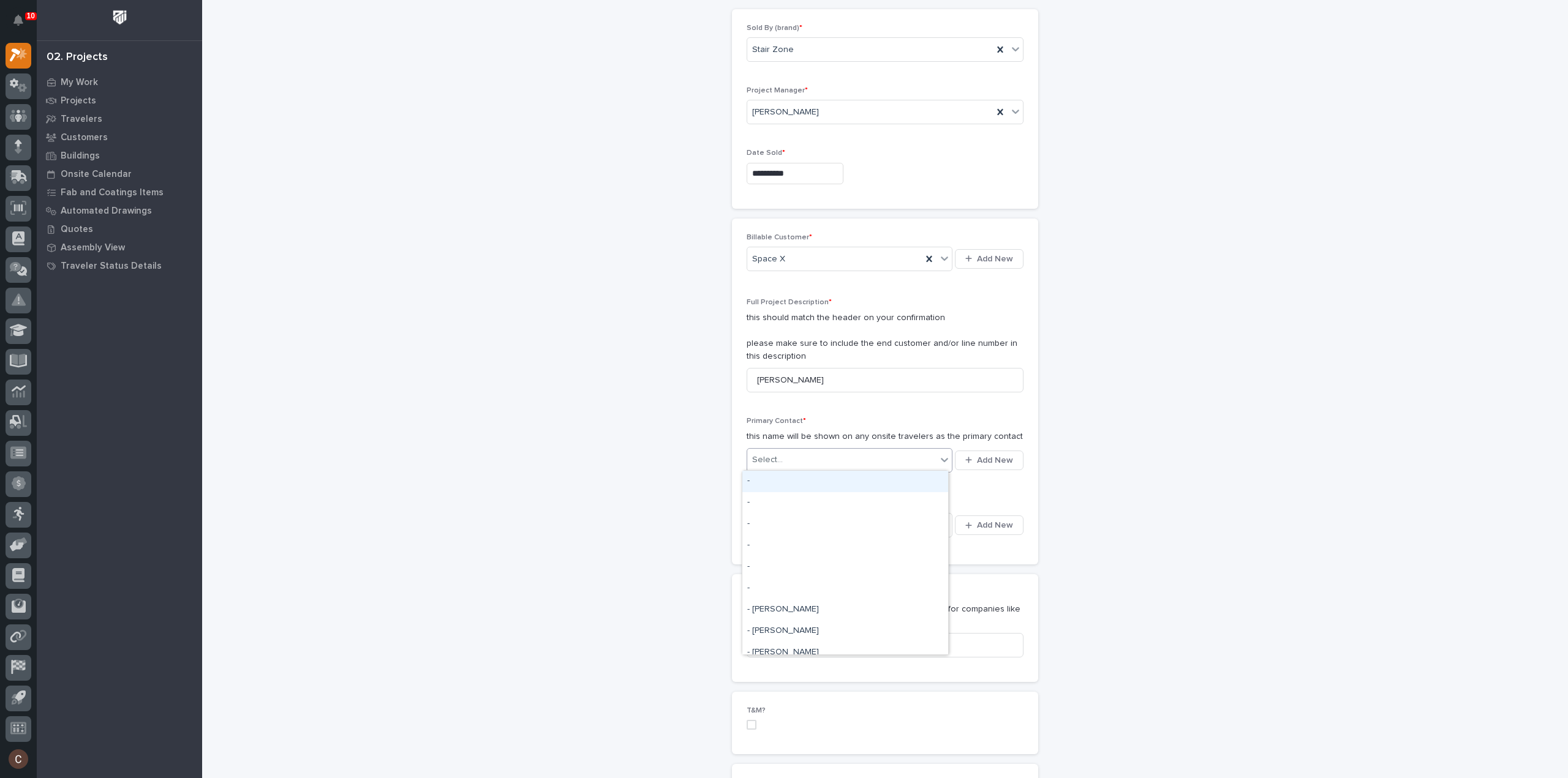
click at [874, 461] on div "Select..." at bounding box center [842, 460] width 190 height 21
type input "*"
click at [979, 458] on span "Add New" at bounding box center [994, 460] width 36 height 11
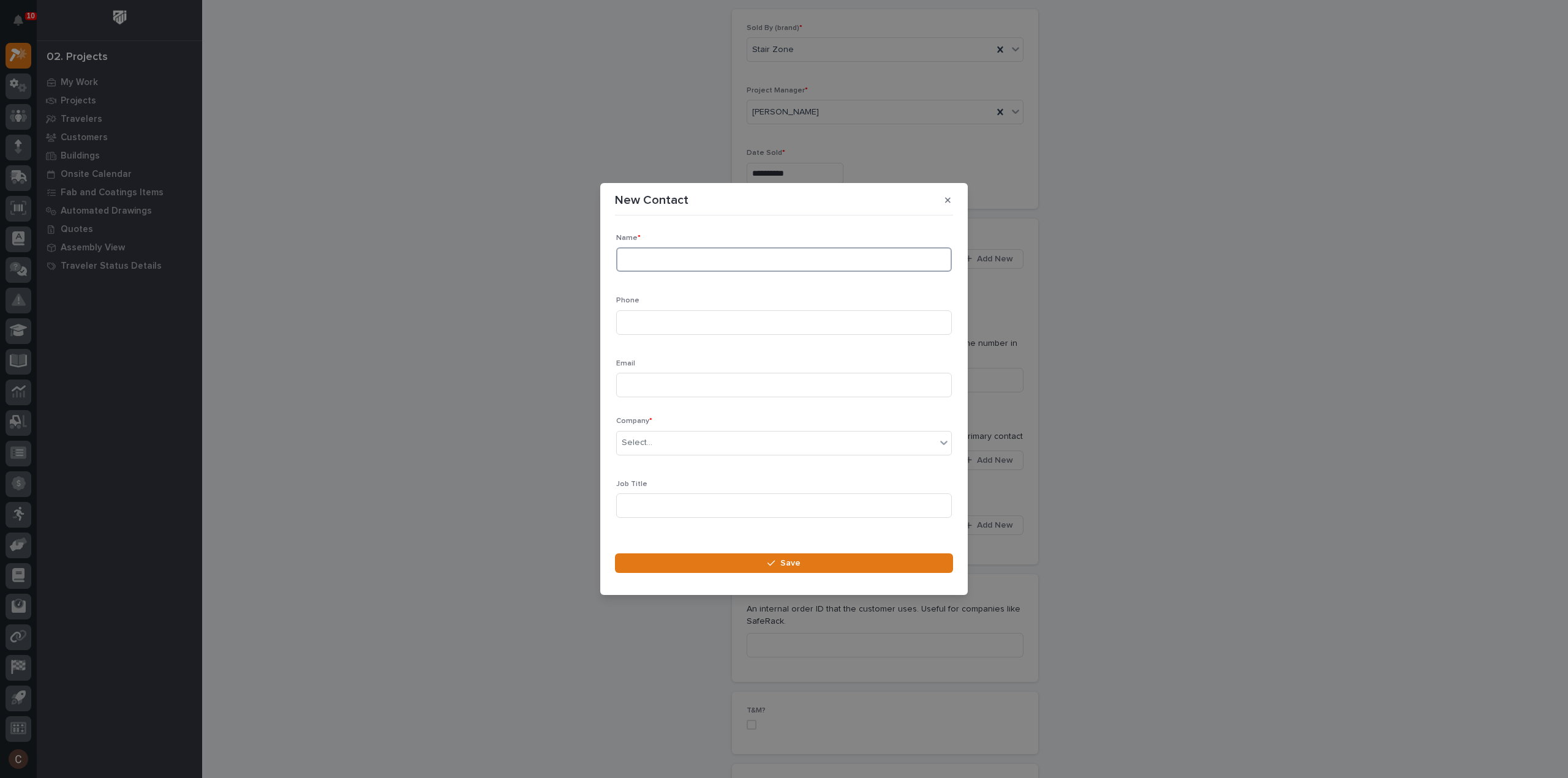
click at [705, 258] on input at bounding box center [783, 260] width 335 height 24
type input "[PERSON_NAME]"
click at [648, 320] on input at bounding box center [783, 322] width 335 height 24
click at [669, 375] on input at bounding box center [783, 385] width 335 height 24
paste input "[PERSON_NAME][EMAIL_ADDRESS][PERSON_NAME][DOMAIN_NAME]"
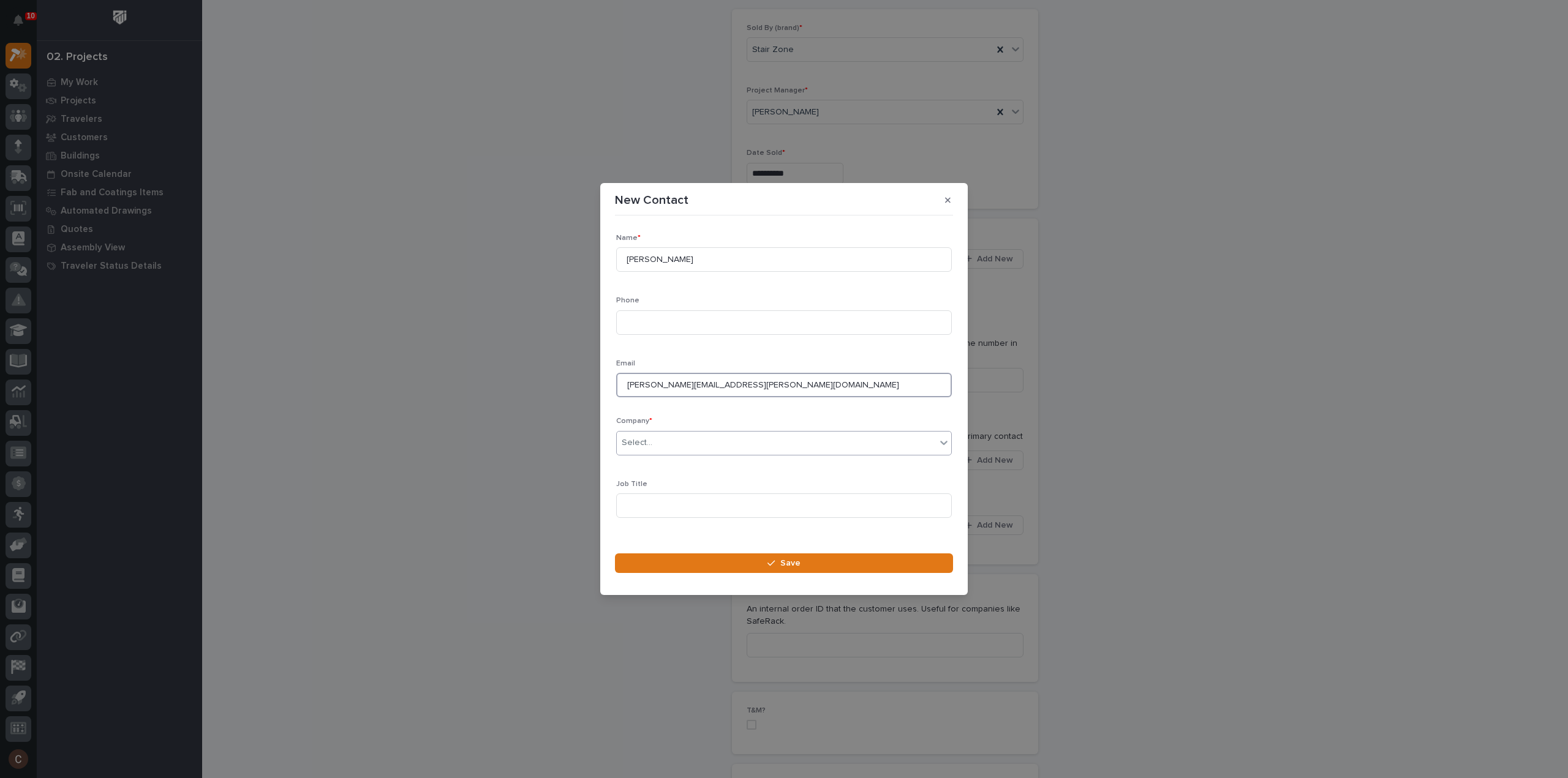
type input "[PERSON_NAME][EMAIL_ADDRESS][PERSON_NAME][DOMAIN_NAME]"
click at [675, 438] on div "Select..." at bounding box center [776, 443] width 319 height 21
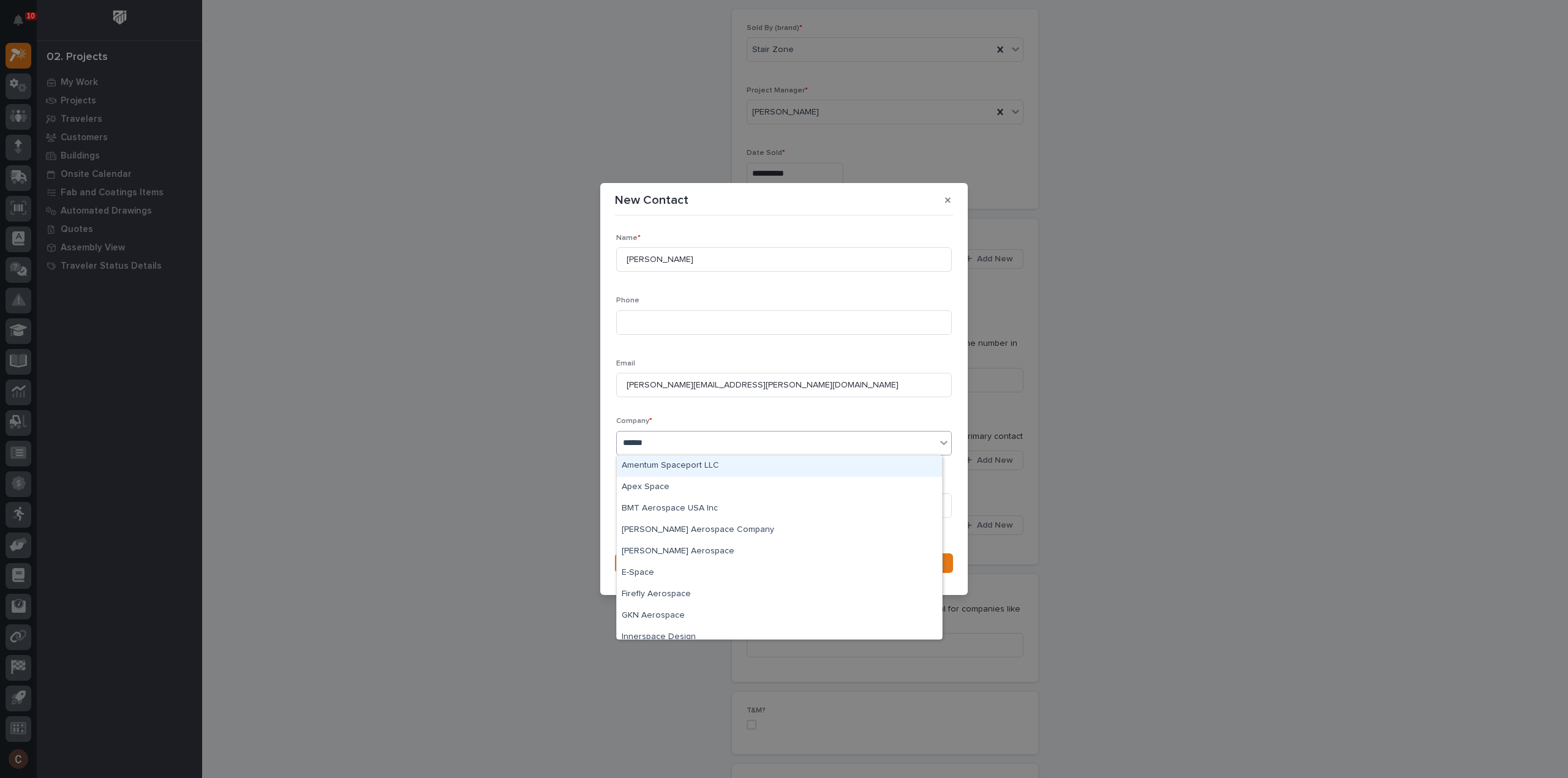
type input "*******"
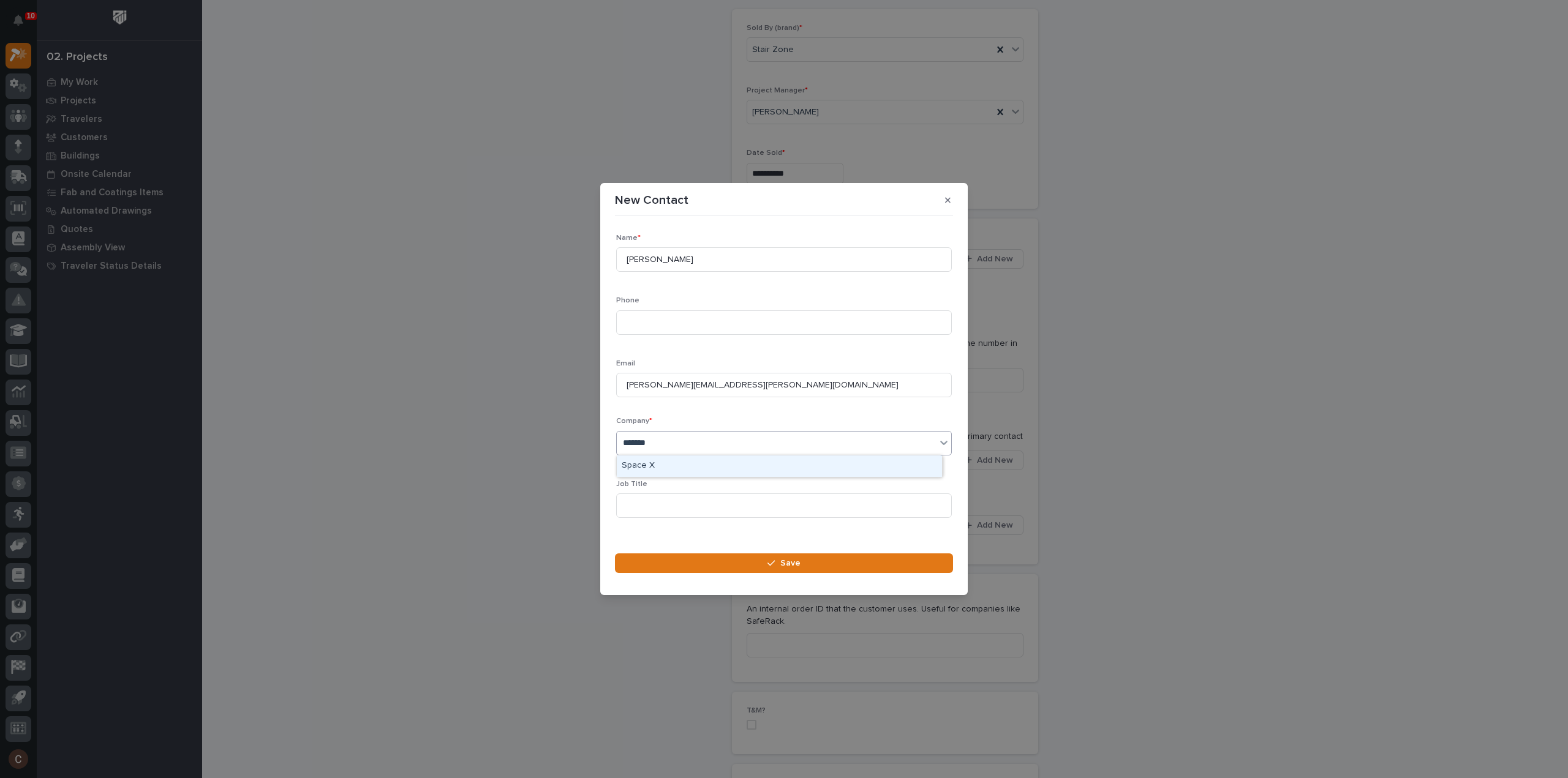
click at [669, 466] on div "Space X" at bounding box center [779, 466] width 325 height 21
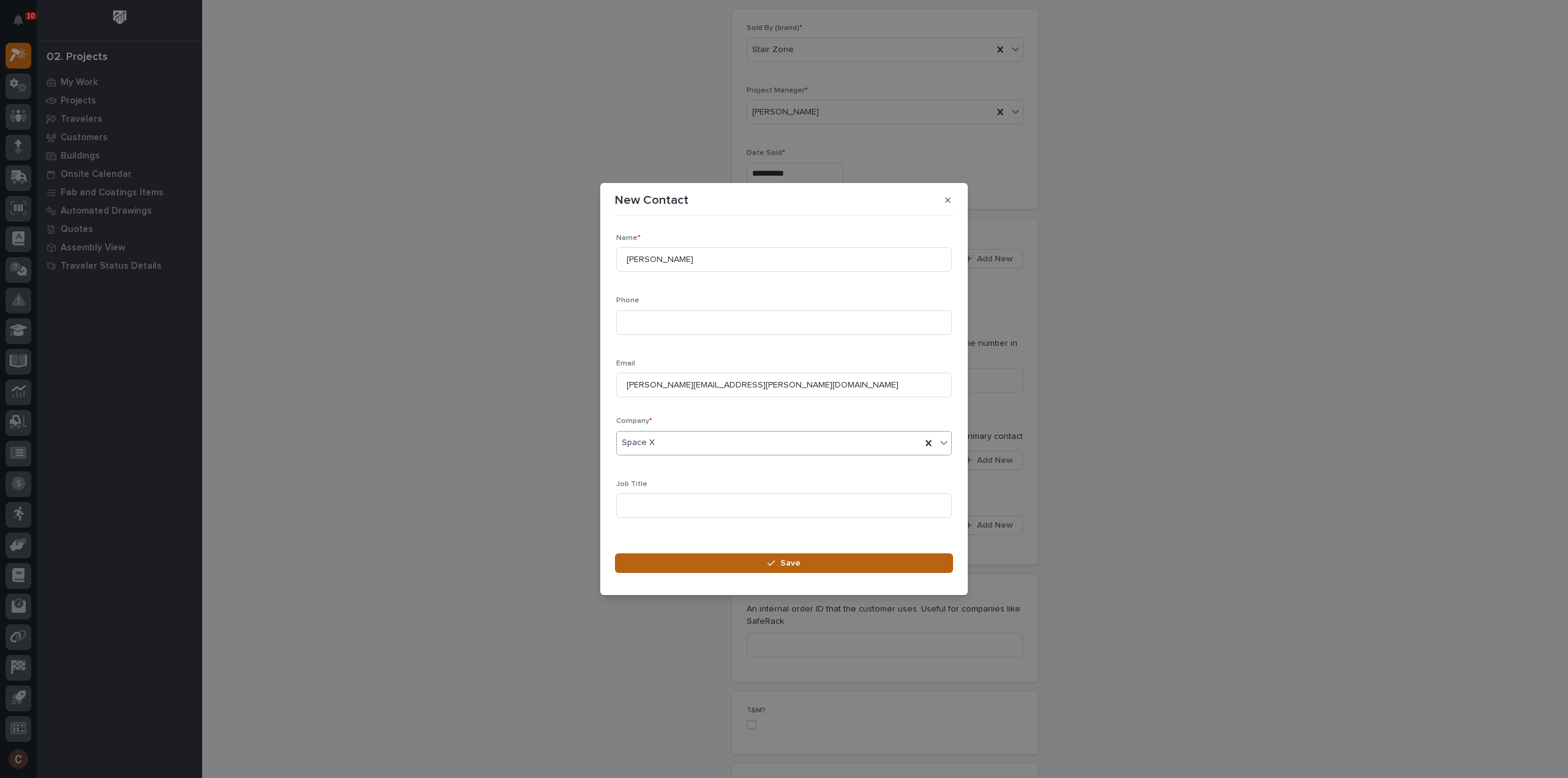
click at [710, 562] on button "Save" at bounding box center [784, 563] width 338 height 20
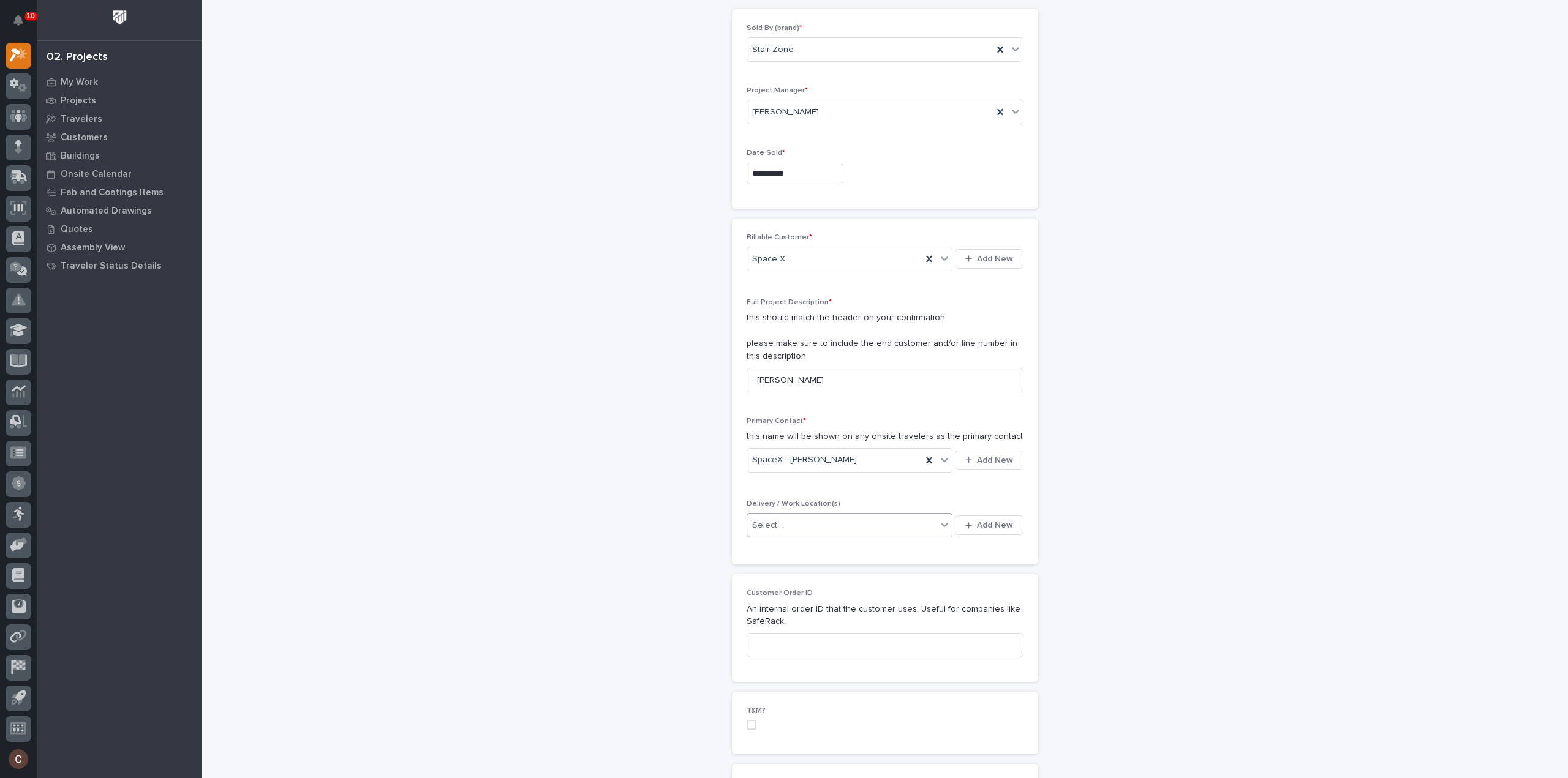
click at [797, 521] on div "Select..." at bounding box center [842, 526] width 190 height 21
click at [1005, 529] on button "Add New" at bounding box center [989, 525] width 68 height 20
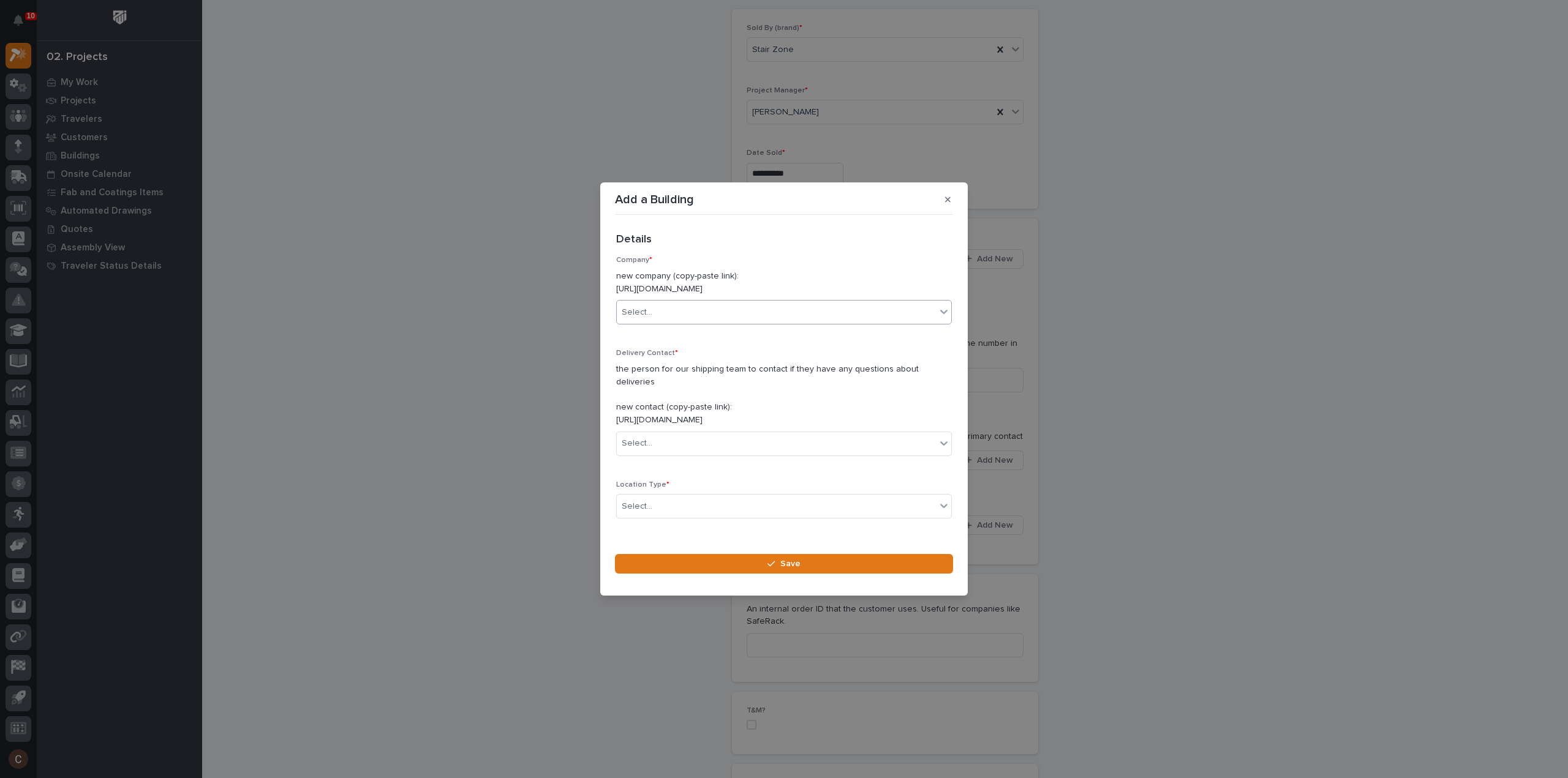
click at [728, 318] on div "Select..." at bounding box center [776, 313] width 319 height 21
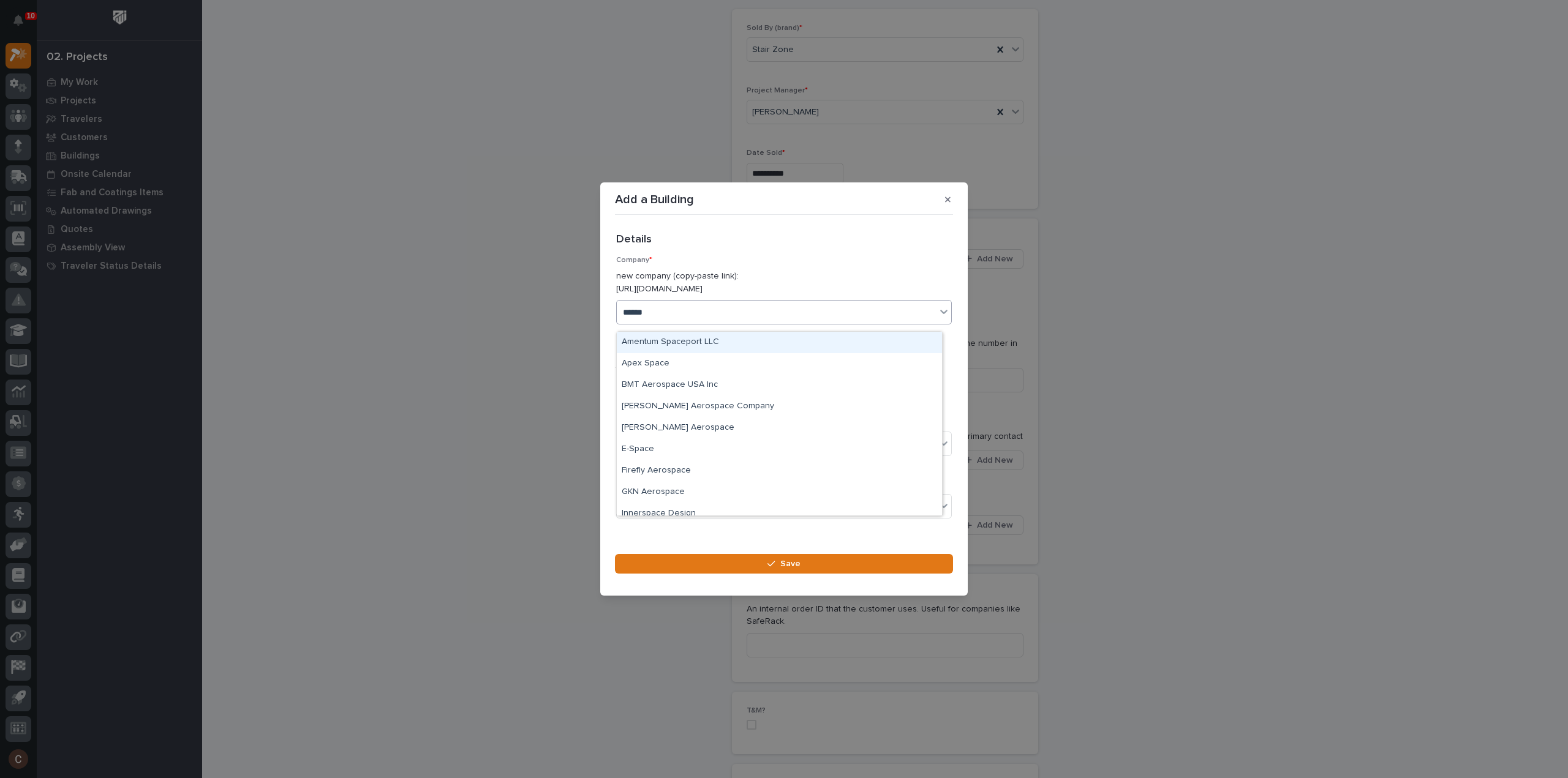
type input "*******"
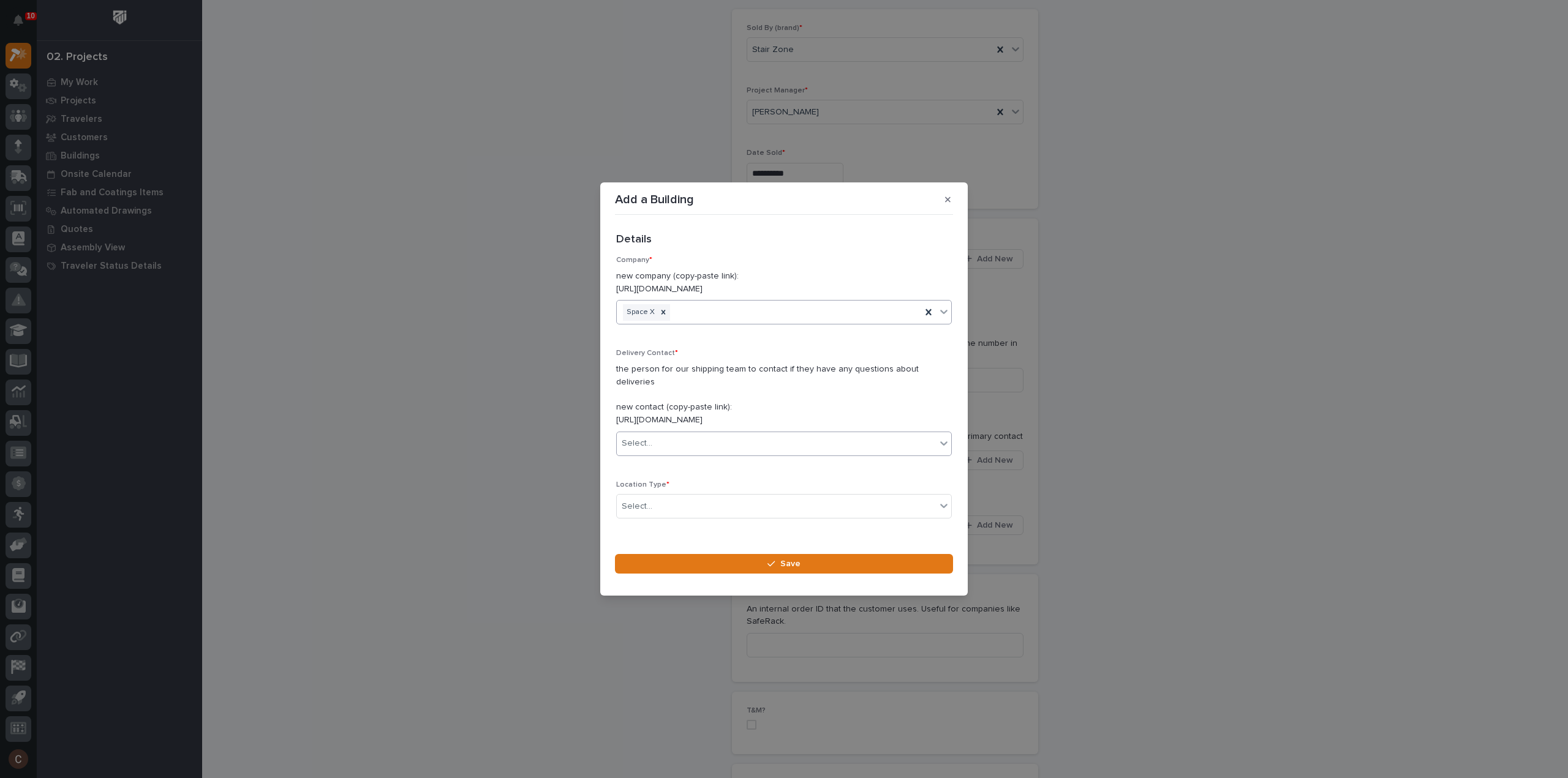
click at [665, 433] on div "Select..." at bounding box center [776, 444] width 319 height 21
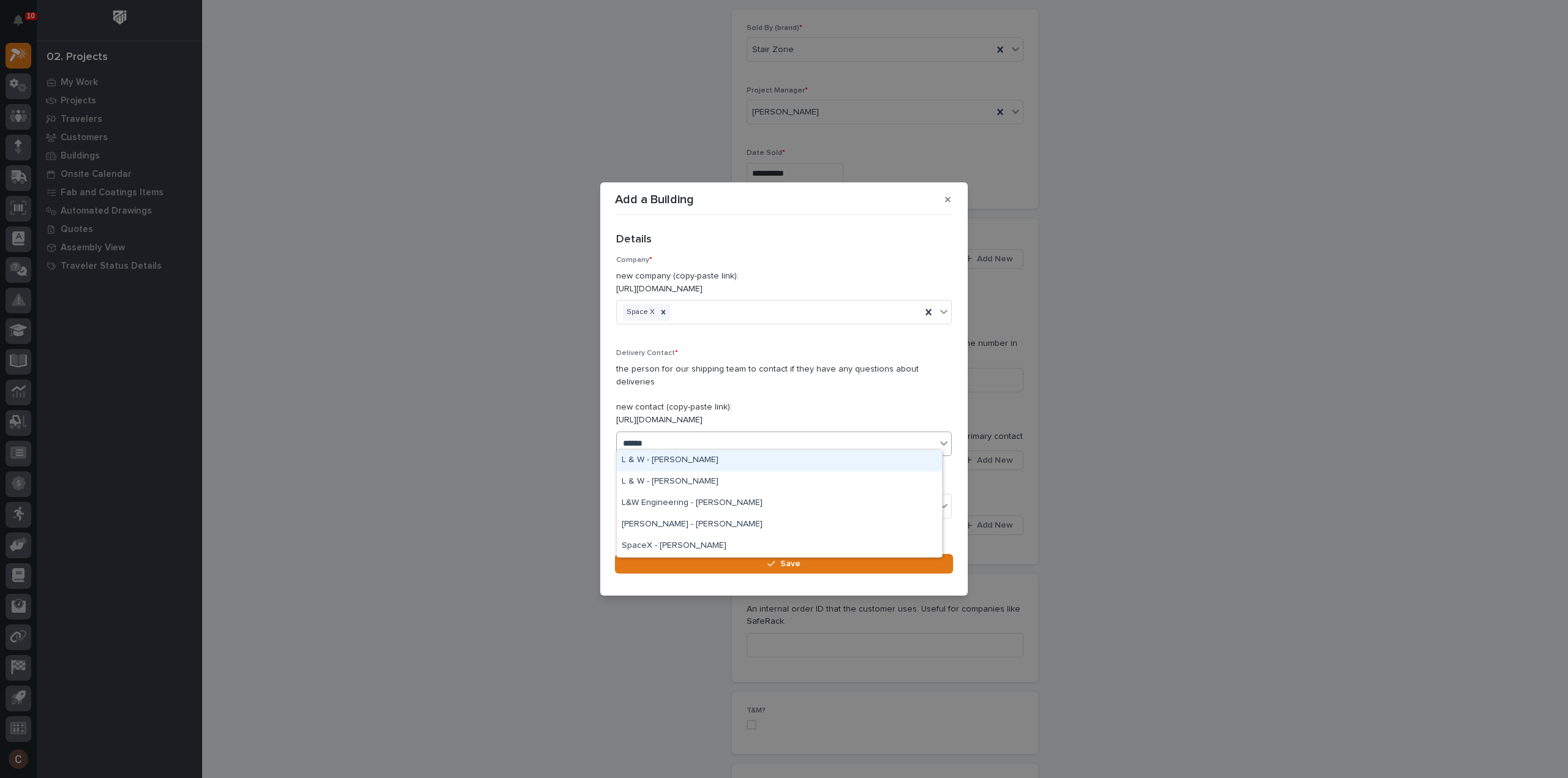
type input "*******"
click at [680, 460] on div "SpaceX - [PERSON_NAME]" at bounding box center [779, 460] width 325 height 21
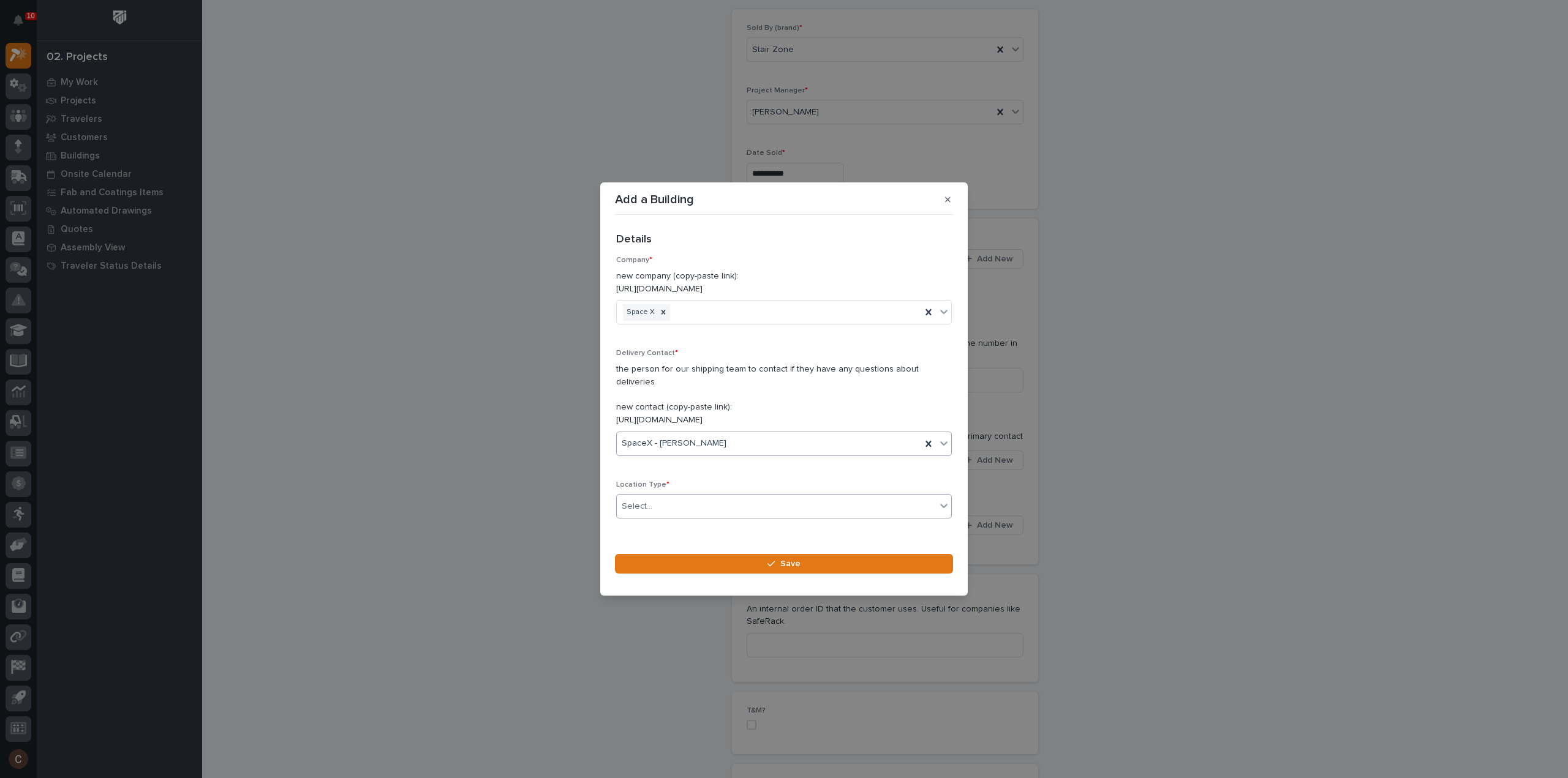
click at [694, 497] on div "Select..." at bounding box center [776, 507] width 319 height 21
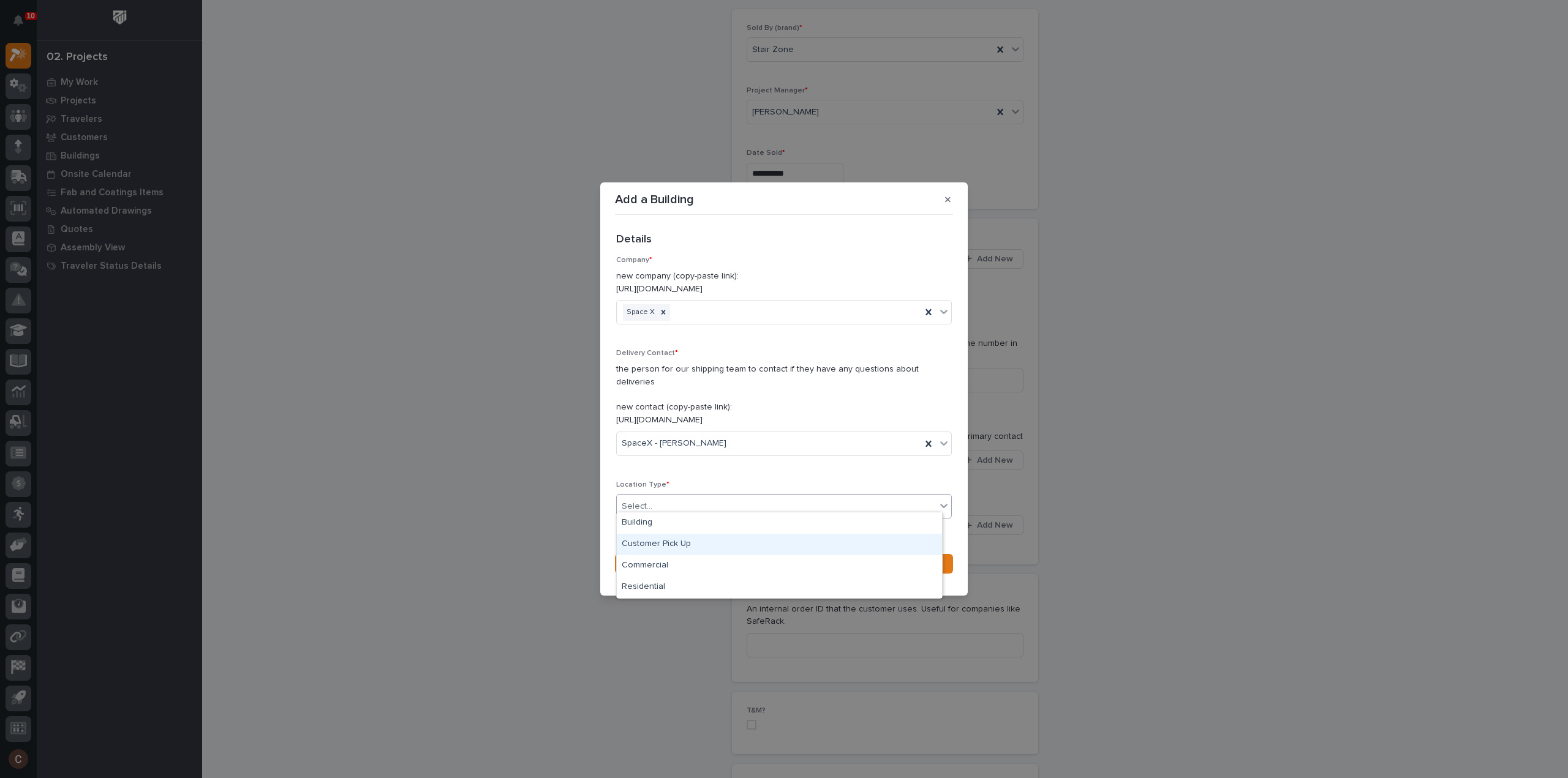
click at [671, 545] on div "Customer Pick Up" at bounding box center [779, 545] width 325 height 21
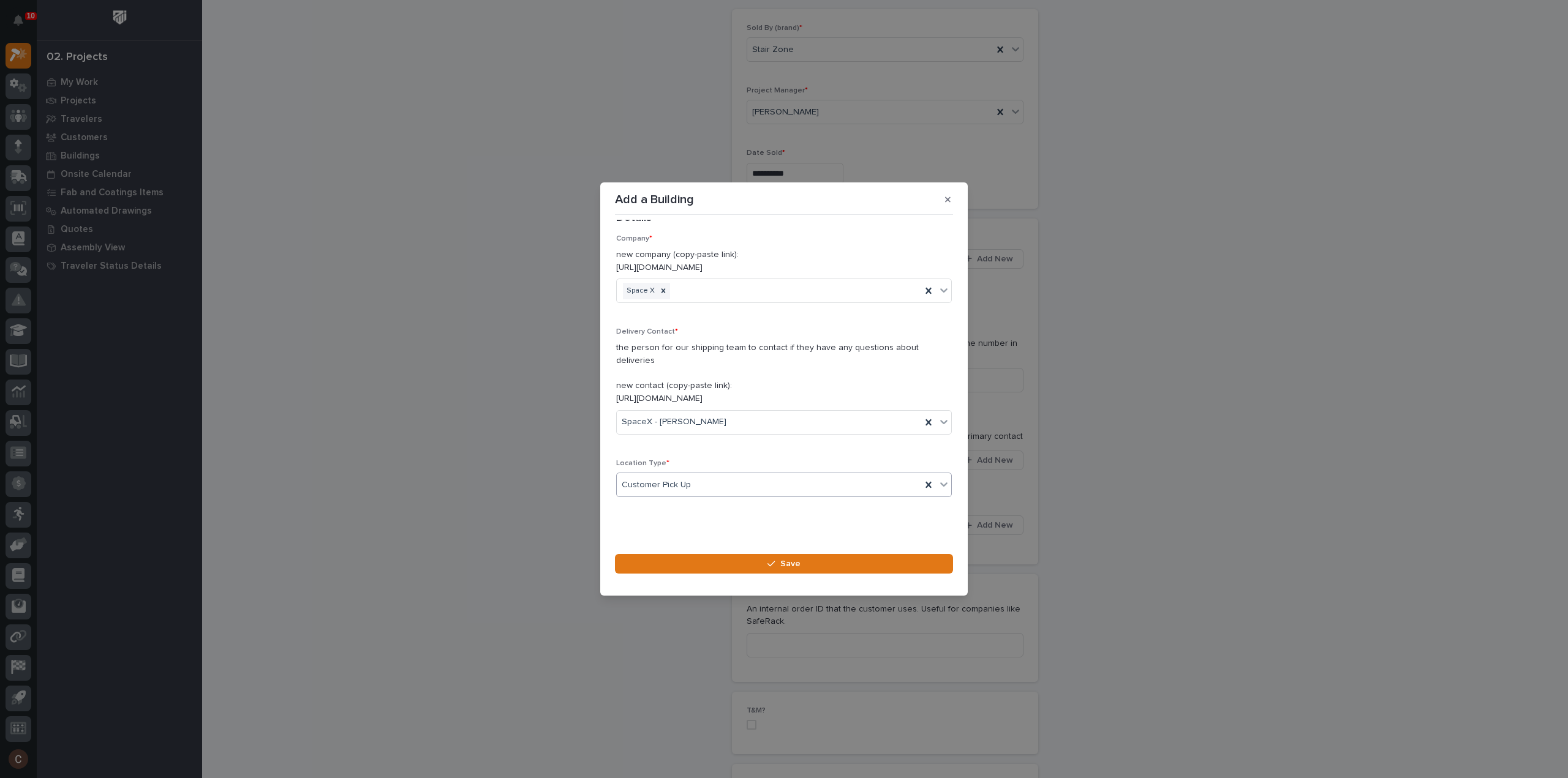
scroll to position [33, 0]
click at [701, 466] on div "Customer Pick Up" at bounding box center [769, 474] width 305 height 21
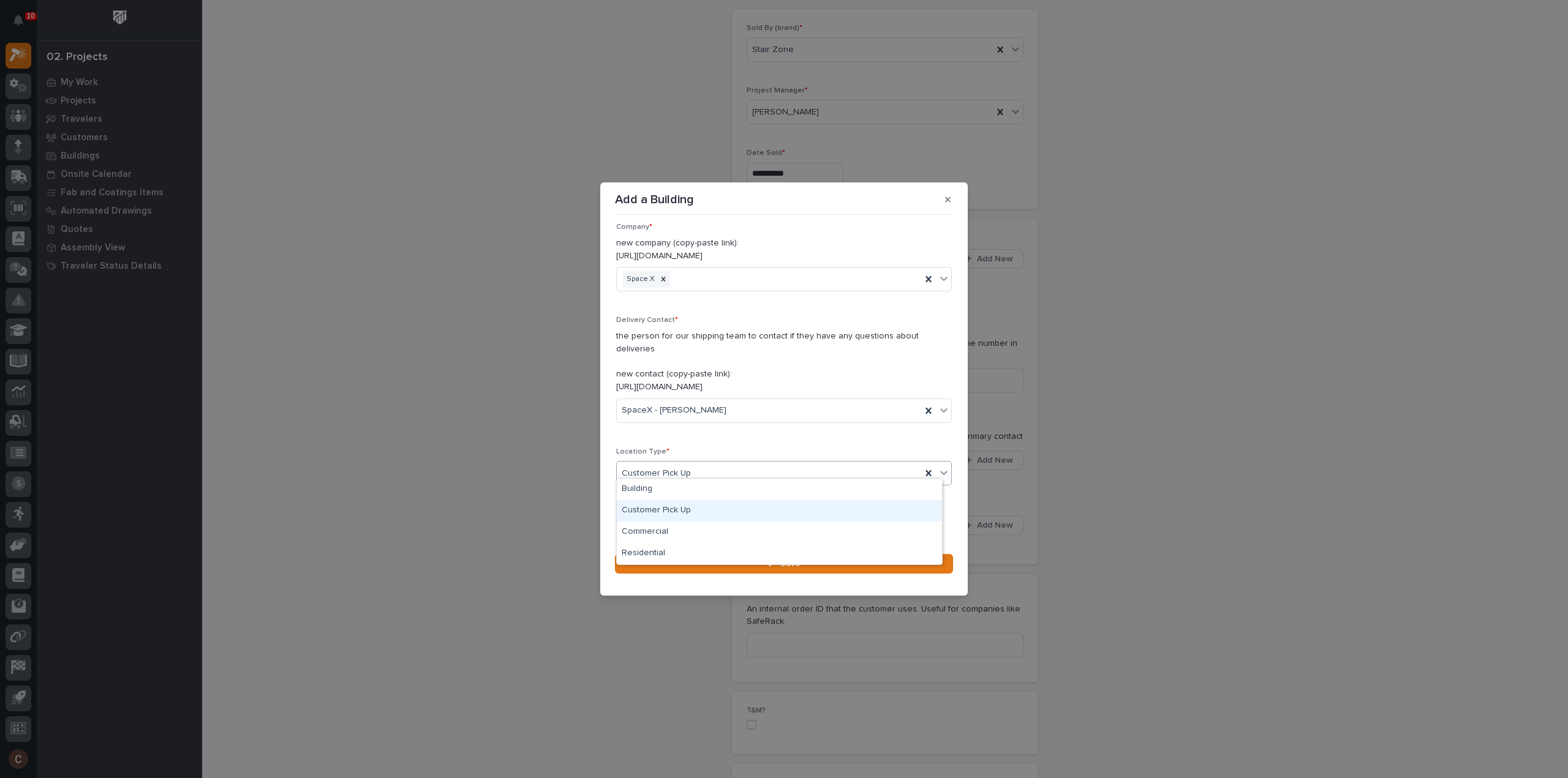
click at [668, 513] on div "Customer Pick Up" at bounding box center [779, 511] width 325 height 21
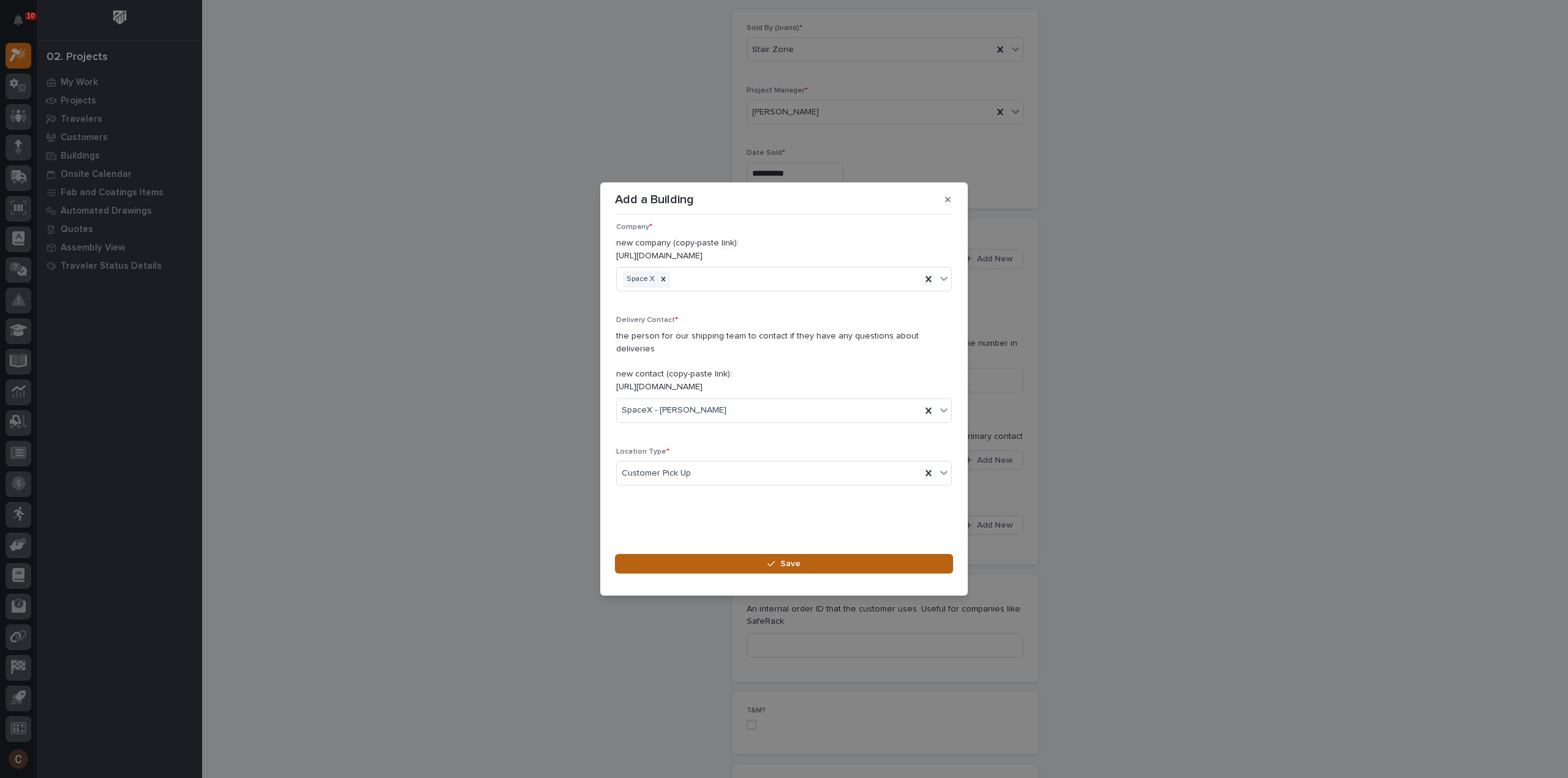
click at [758, 555] on button "Save" at bounding box center [784, 563] width 338 height 20
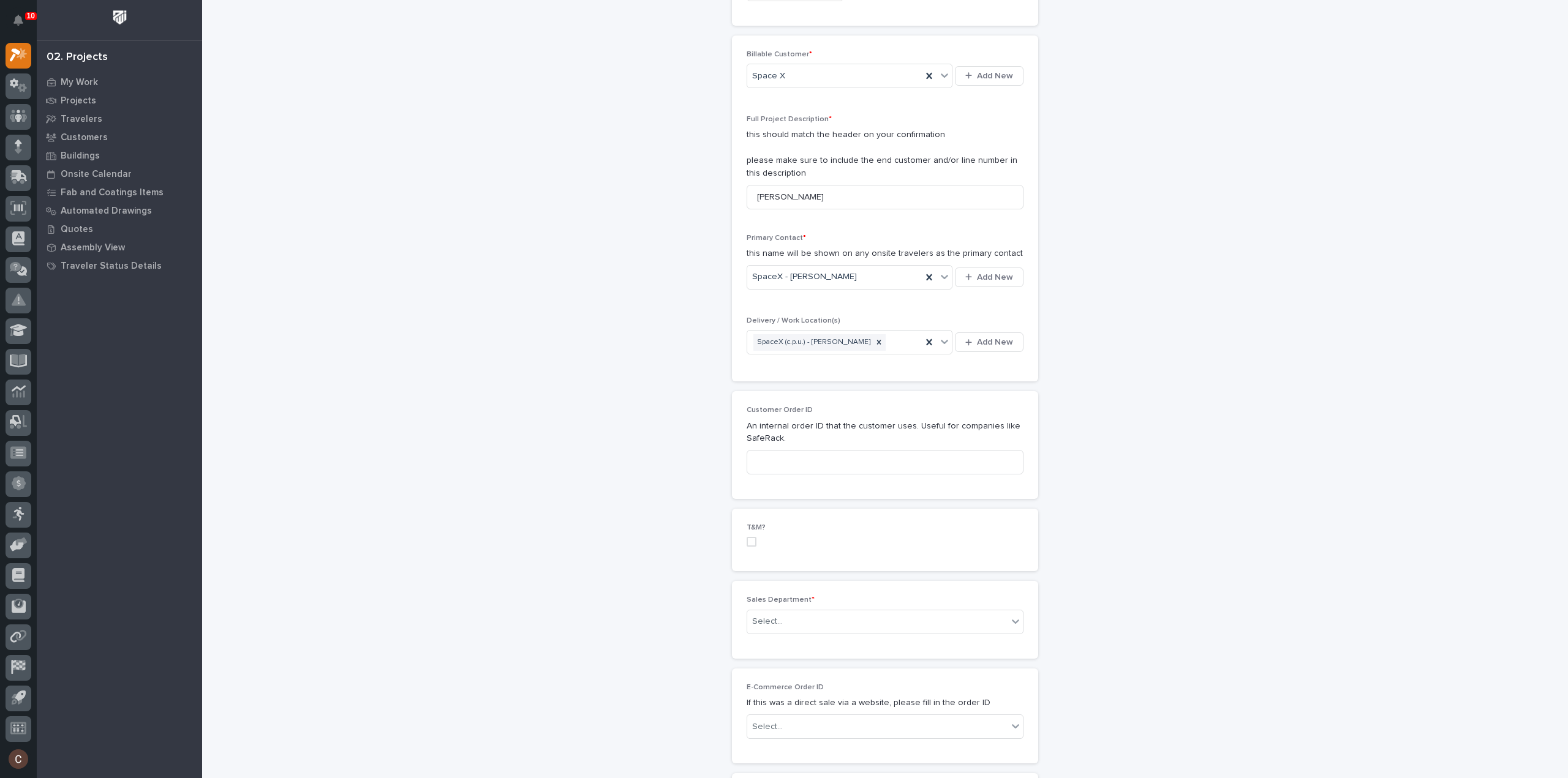
scroll to position [245, 0]
click at [776, 611] on div "Select..." at bounding box center [877, 621] width 261 height 21
click at [776, 636] on span "National Sales" at bounding box center [778, 641] width 62 height 13
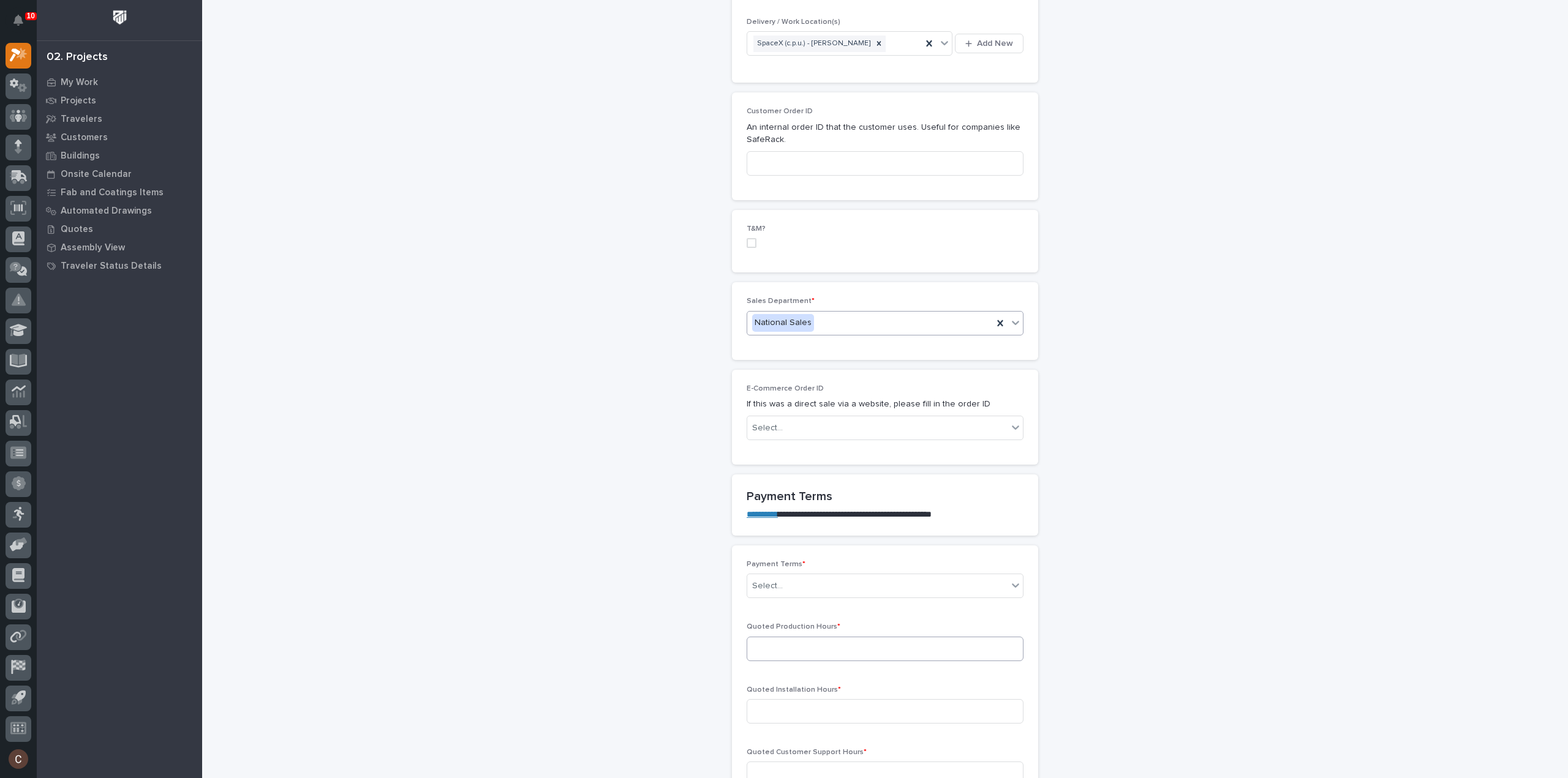
scroll to position [551, 0]
click at [791, 573] on div "Select..." at bounding box center [877, 578] width 261 height 21
click at [767, 706] on div "Other" at bounding box center [879, 704] width 276 height 21
click at [806, 645] on input at bounding box center [885, 641] width 277 height 24
click at [758, 643] on input at bounding box center [885, 641] width 277 height 24
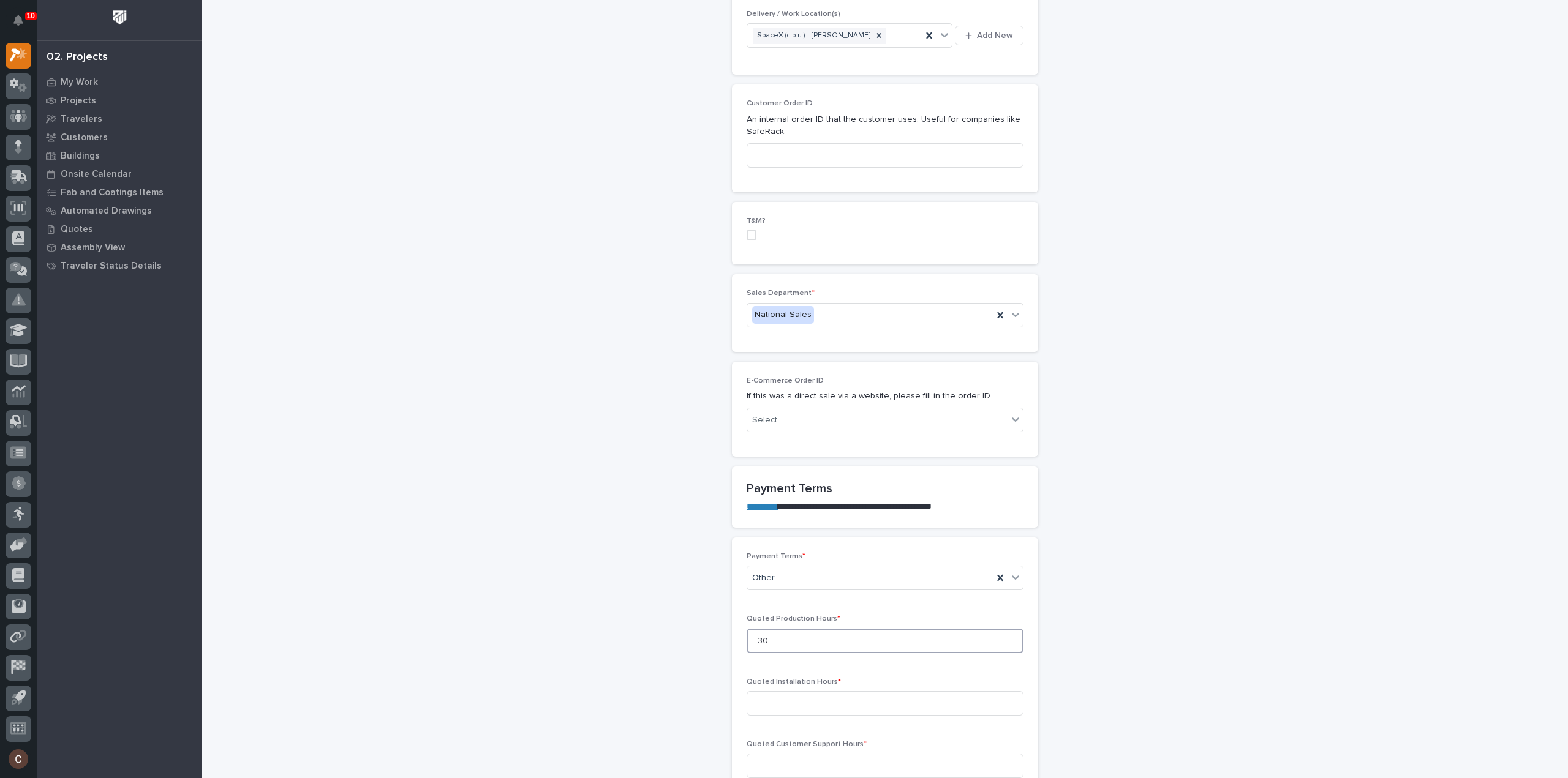
scroll to position [673, 0]
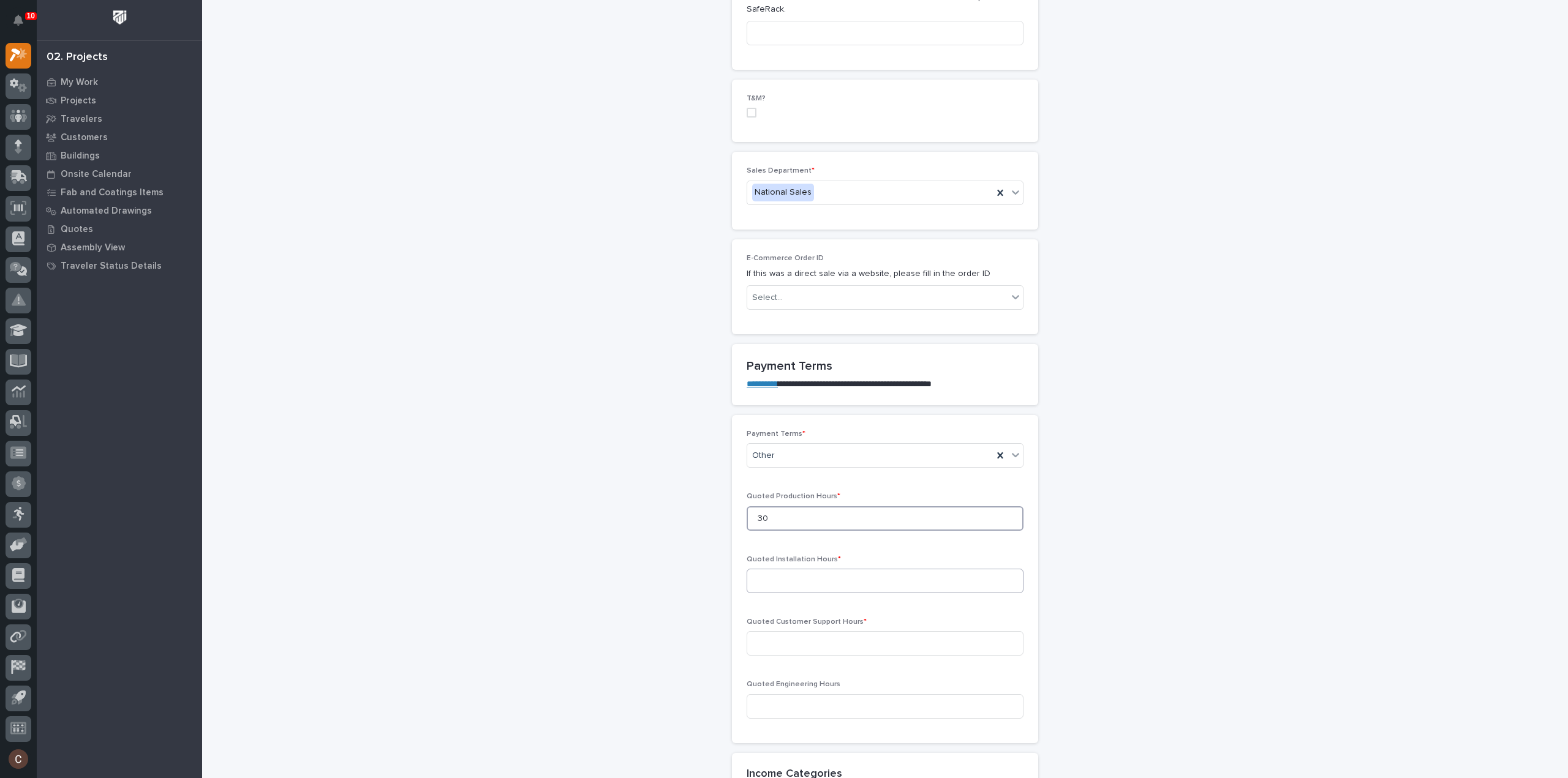
type input "30"
click at [783, 573] on input at bounding box center [885, 581] width 277 height 24
type input "0"
click at [783, 631] on input at bounding box center [885, 644] width 277 height 24
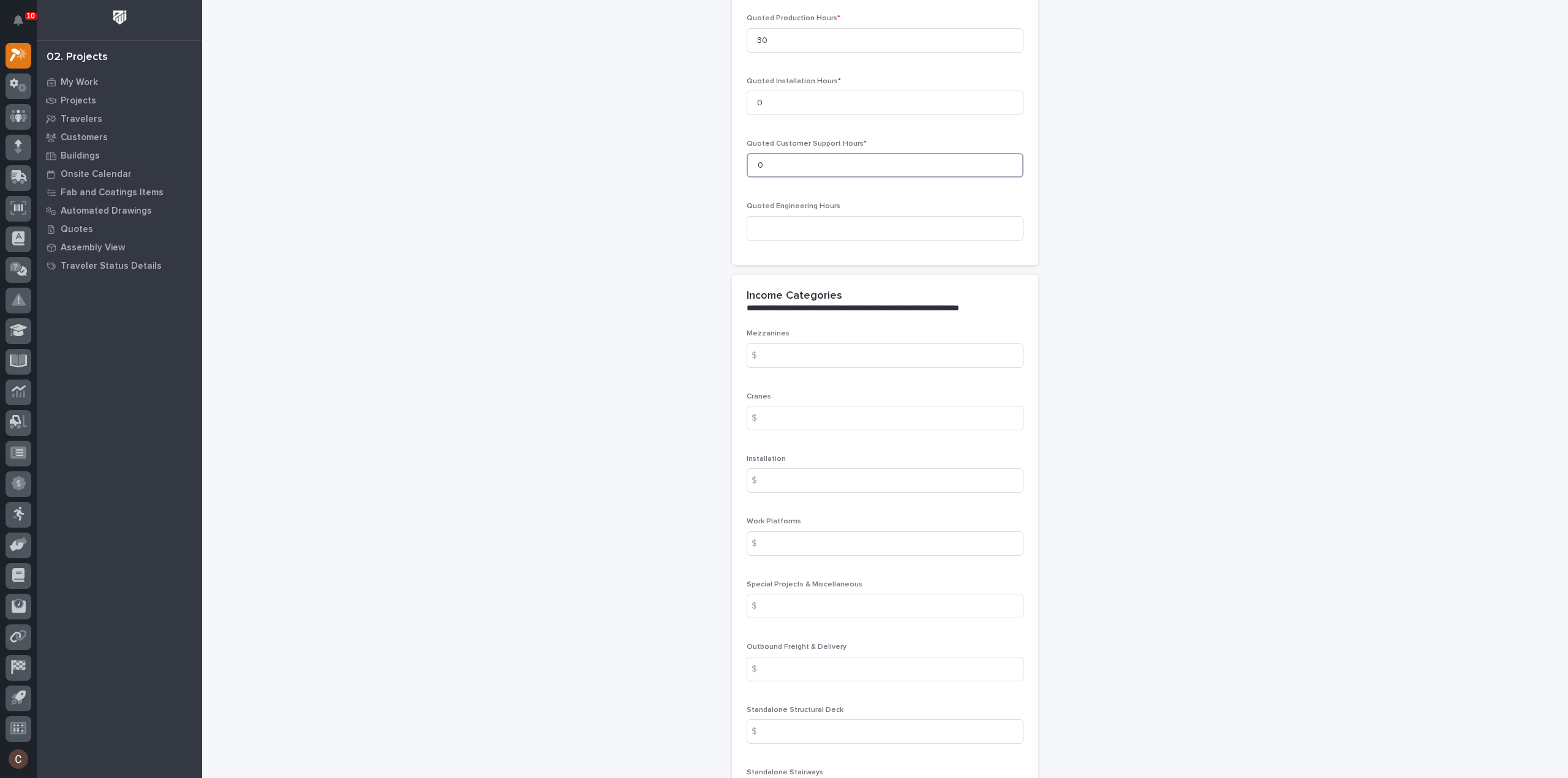
scroll to position [1163, 0]
type input "0"
click at [791, 771] on input at bounding box center [885, 783] width 277 height 24
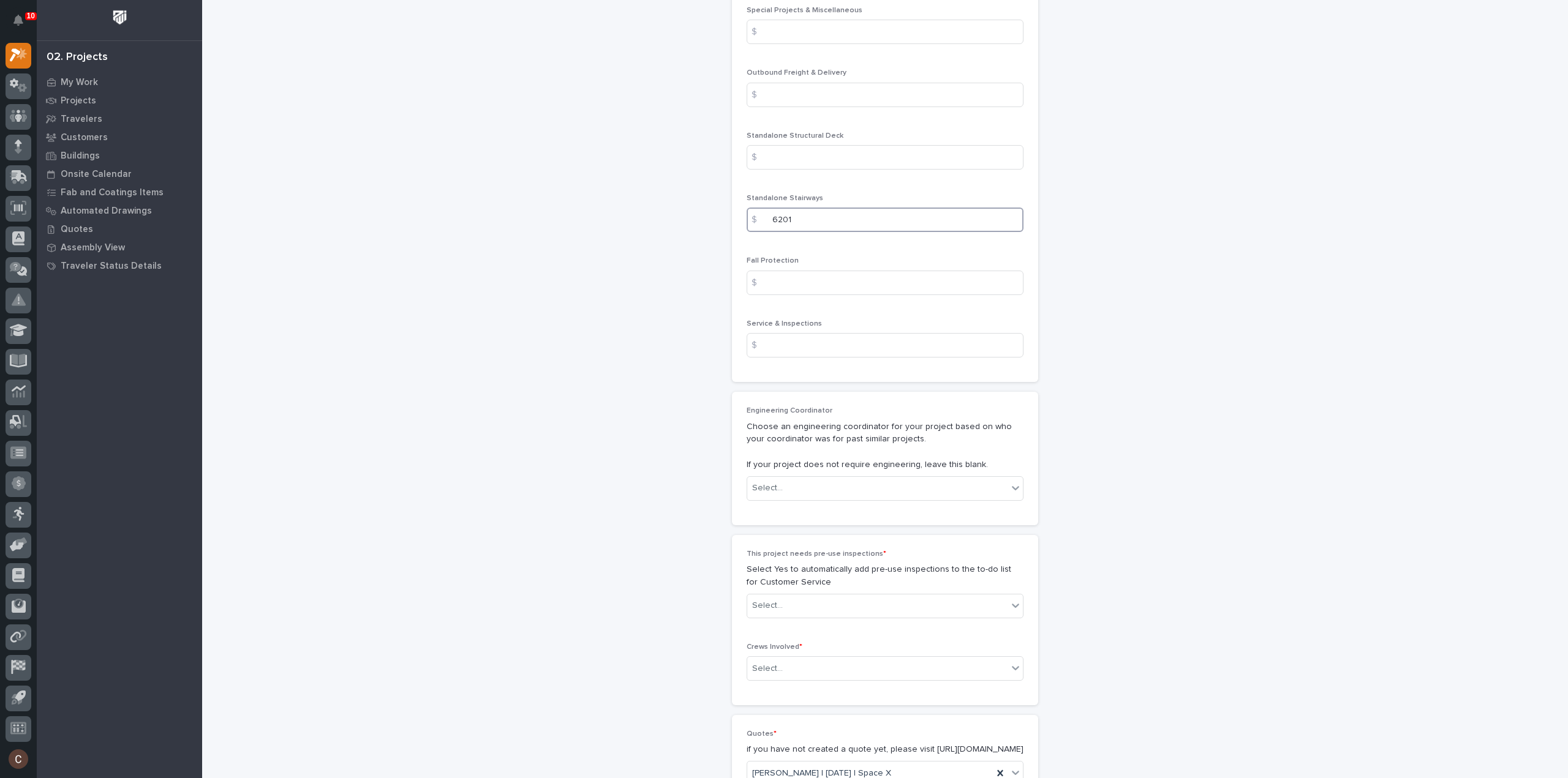
scroll to position [1842, 0]
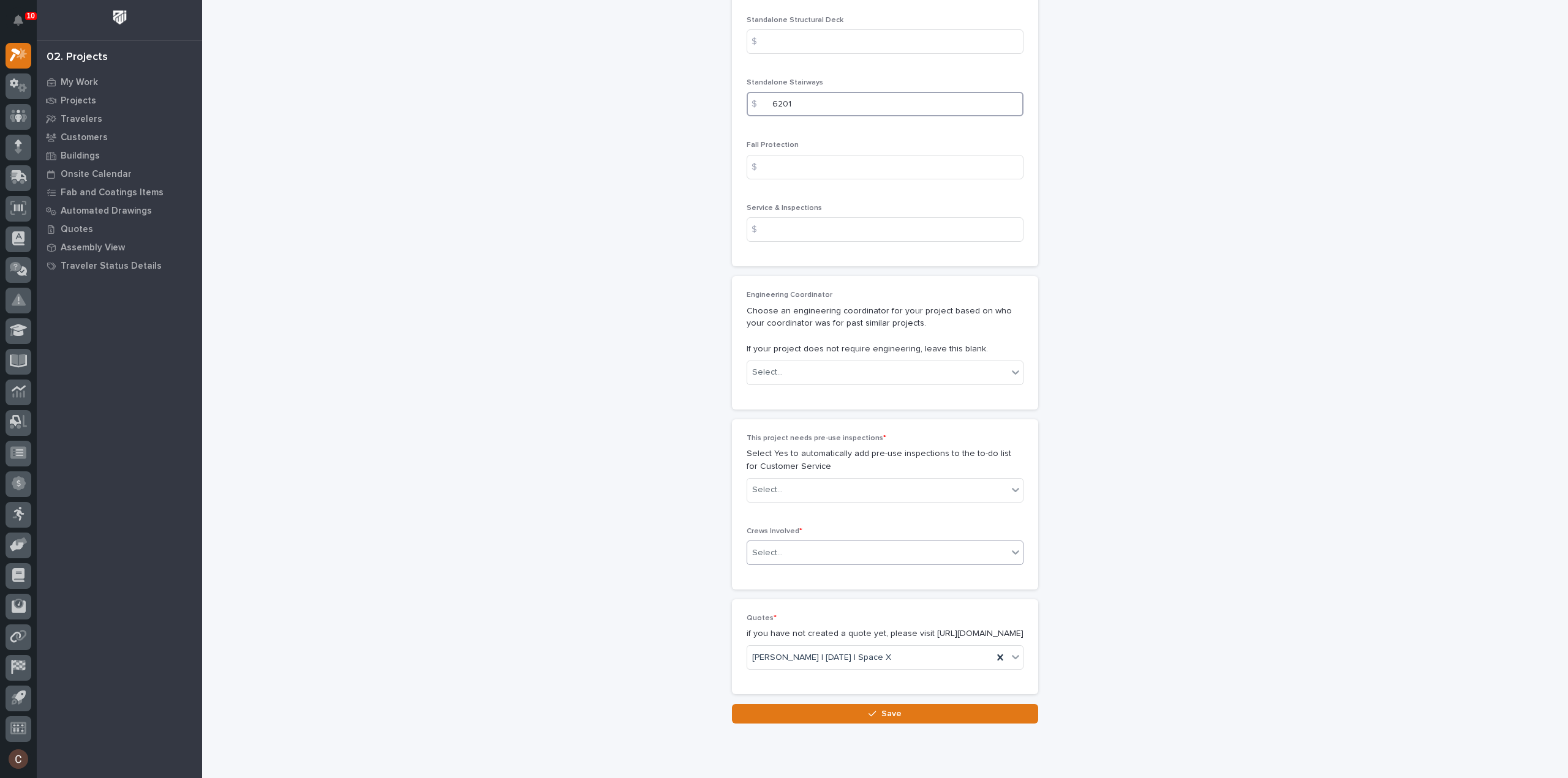
type input "6201"
click at [781, 544] on div "Select..." at bounding box center [877, 553] width 261 height 21
click at [773, 572] on div "Production" at bounding box center [879, 571] width 276 height 21
click at [792, 487] on div "Select..." at bounding box center [877, 490] width 261 height 21
click at [767, 523] on div "No" at bounding box center [879, 530] width 276 height 21
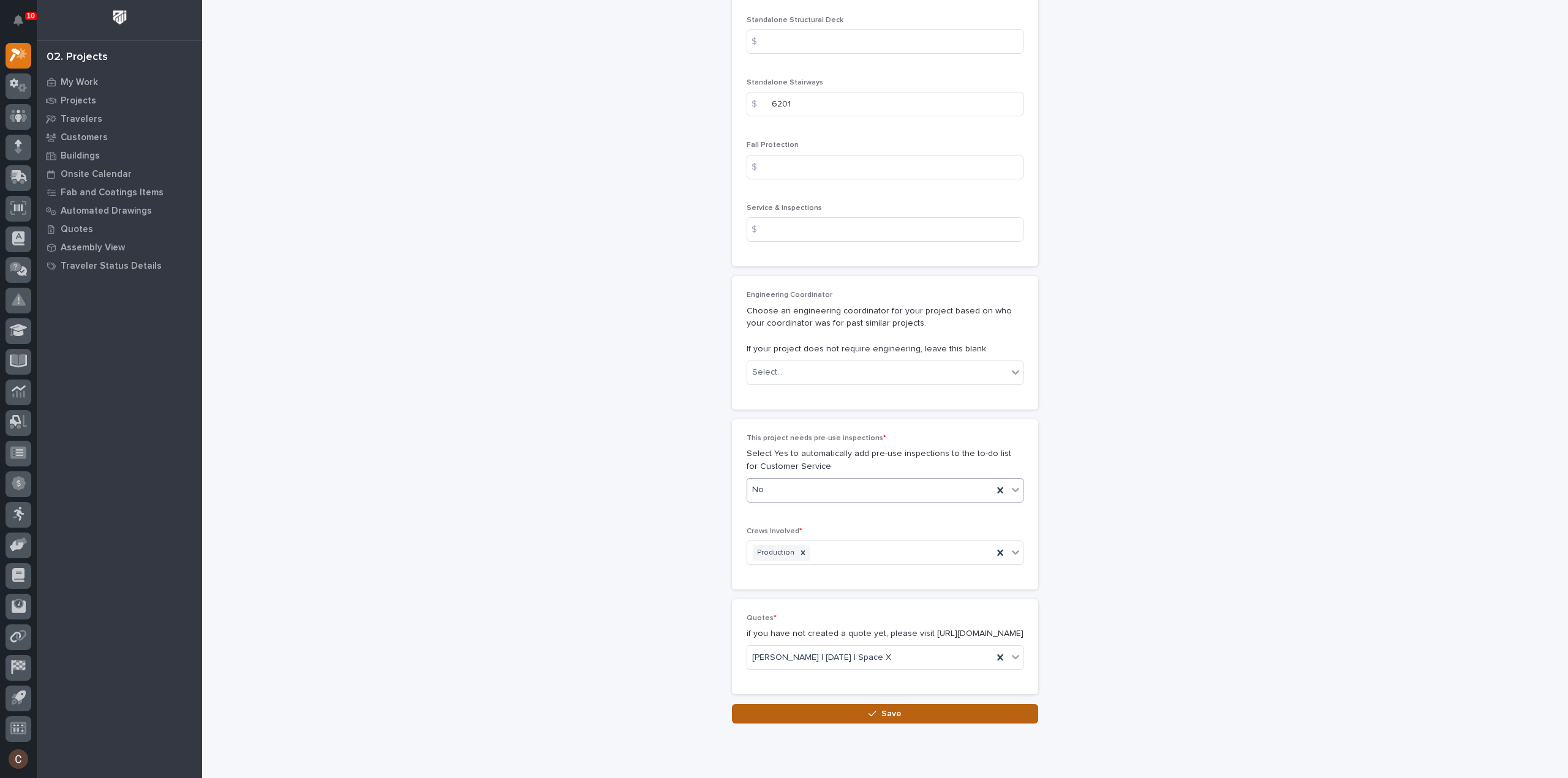
click at [962, 715] on button "Save" at bounding box center [885, 714] width 306 height 20
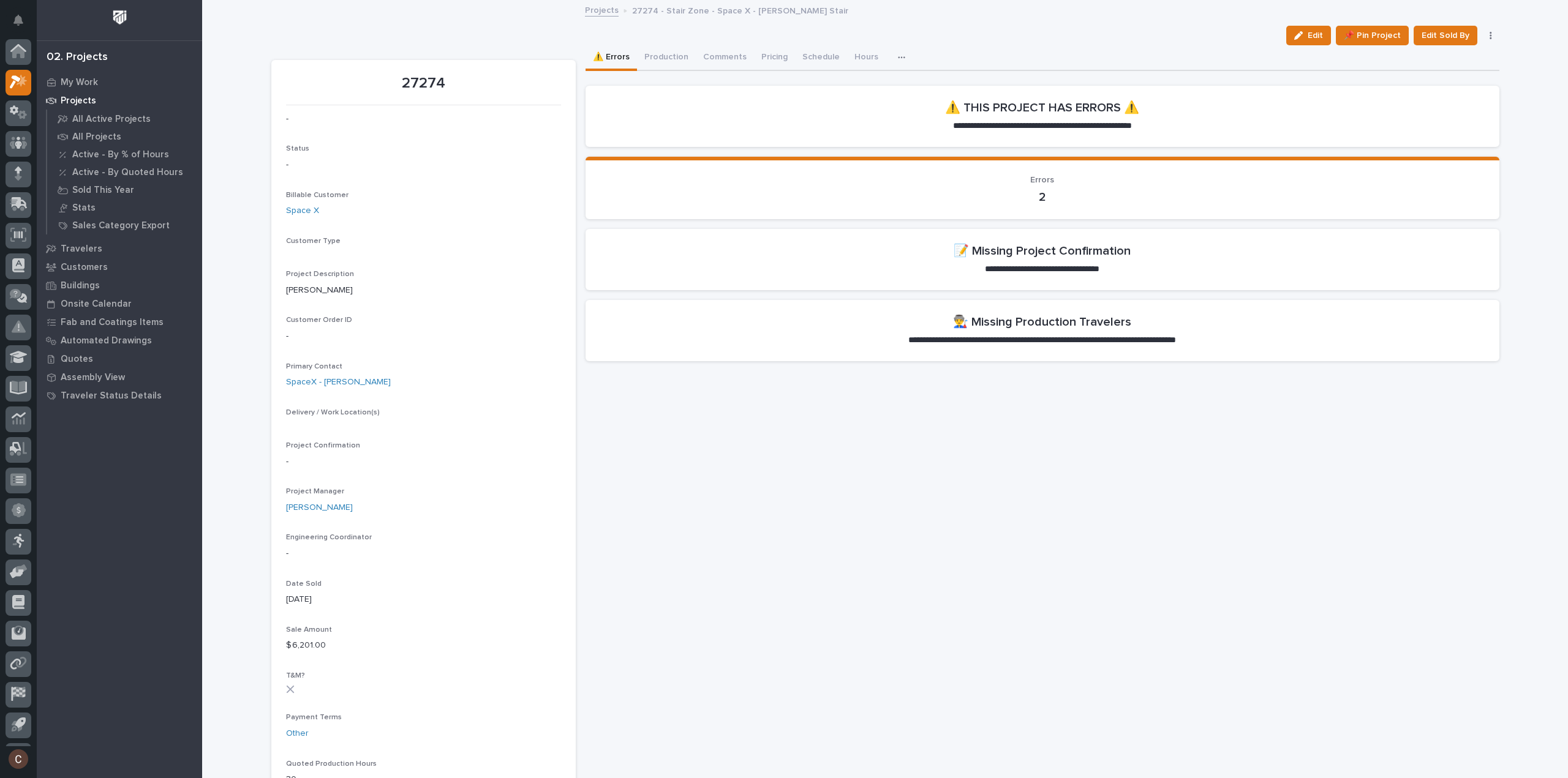
scroll to position [27, 0]
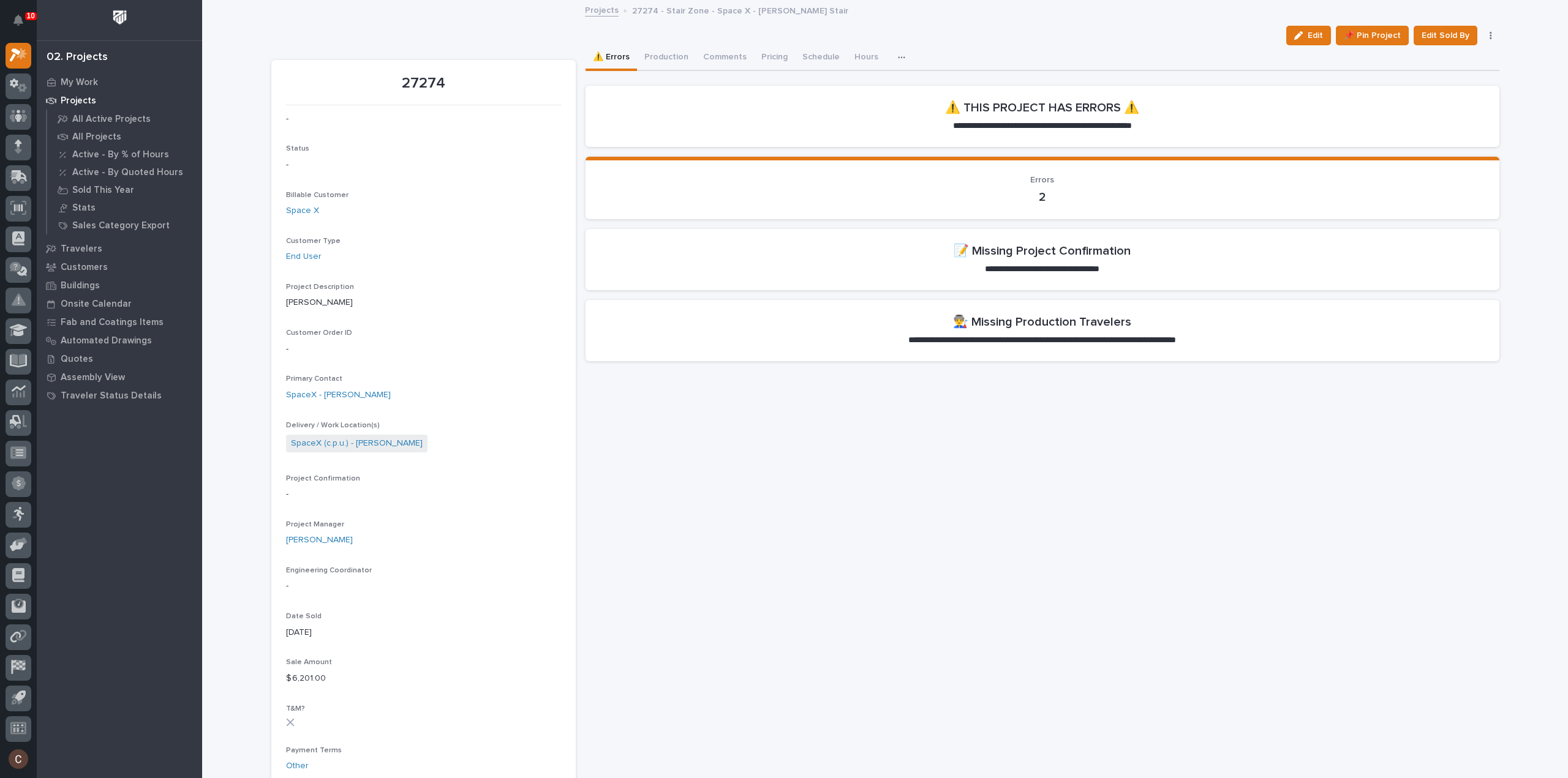
click at [1023, 417] on div "**********" at bounding box center [1043, 765] width 914 height 1439
click at [1313, 40] on span "Edit" at bounding box center [1315, 35] width 15 height 11
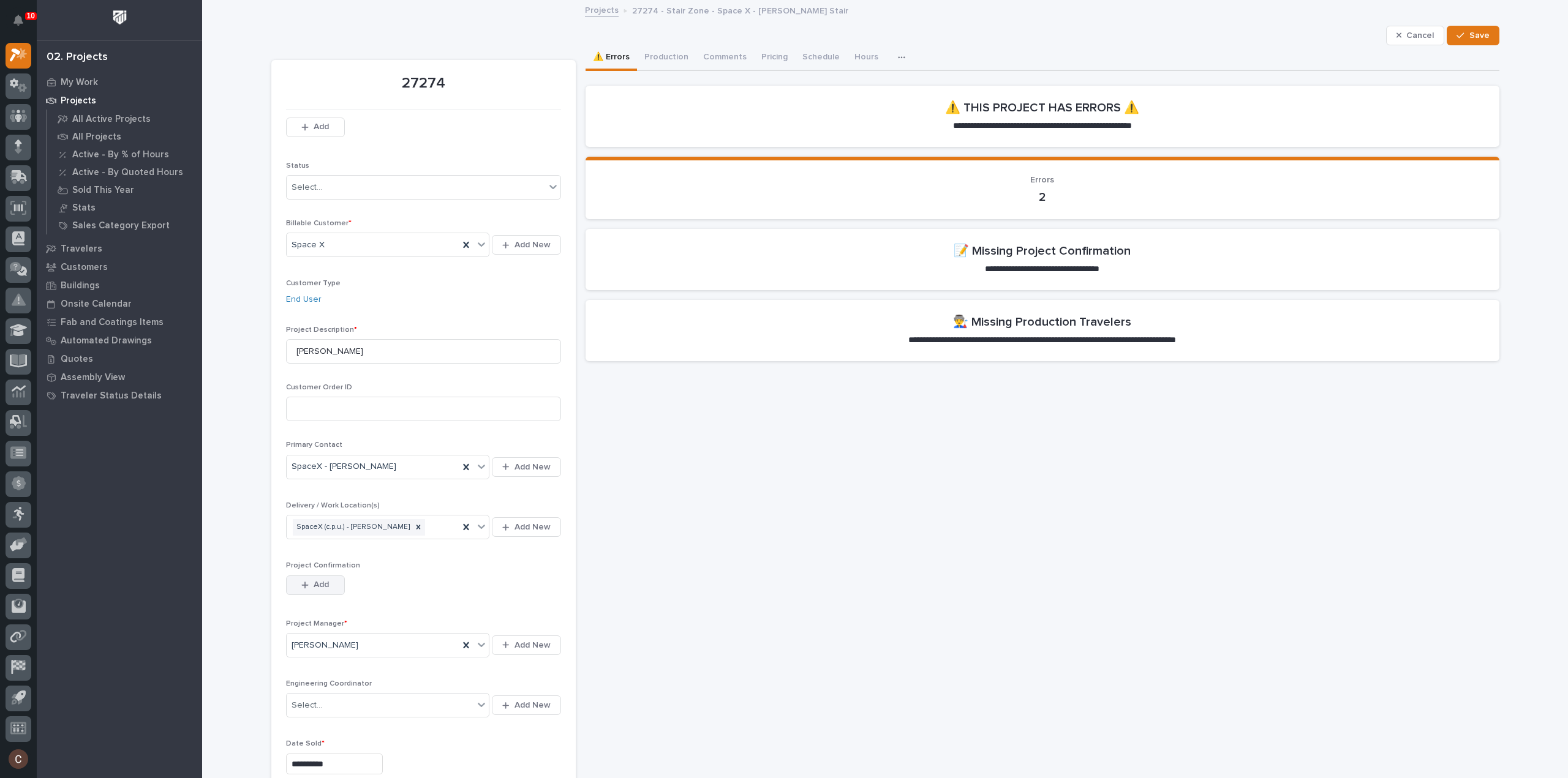
click at [314, 581] on span "Add" at bounding box center [321, 585] width 15 height 11
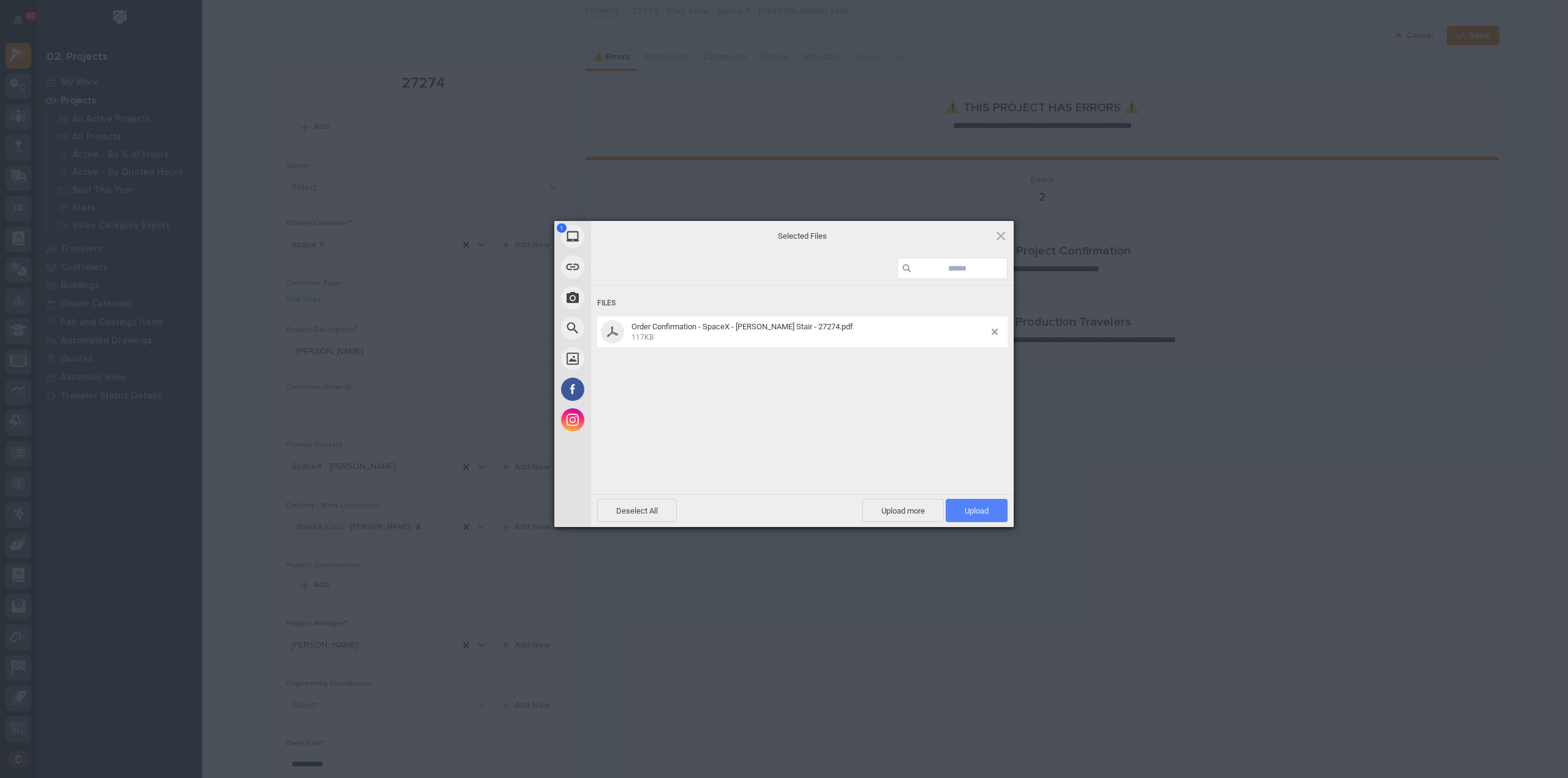
click at [974, 511] on span "Upload 1" at bounding box center [976, 511] width 24 height 9
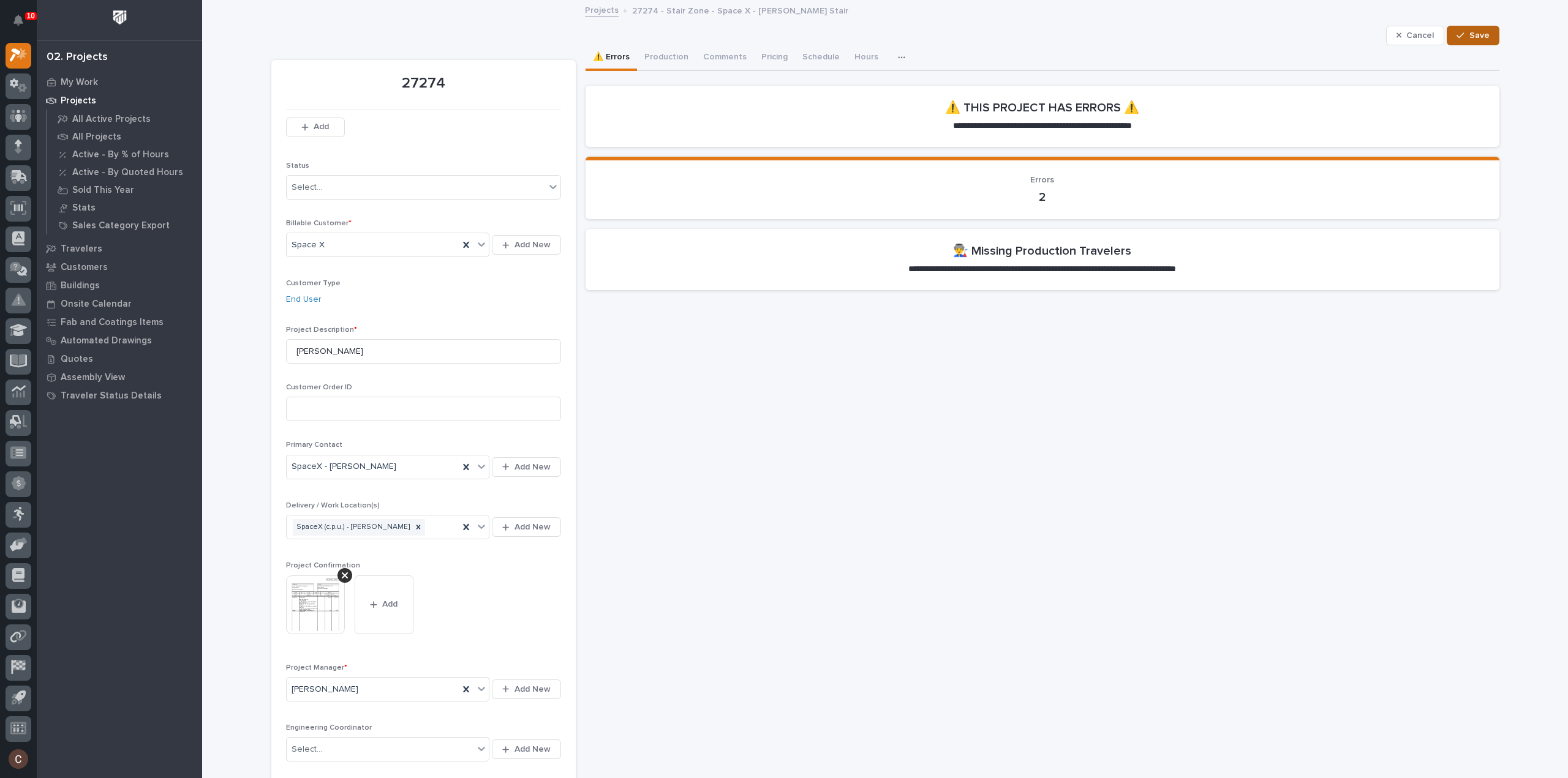
click at [1471, 32] on span "Save" at bounding box center [1479, 35] width 21 height 11
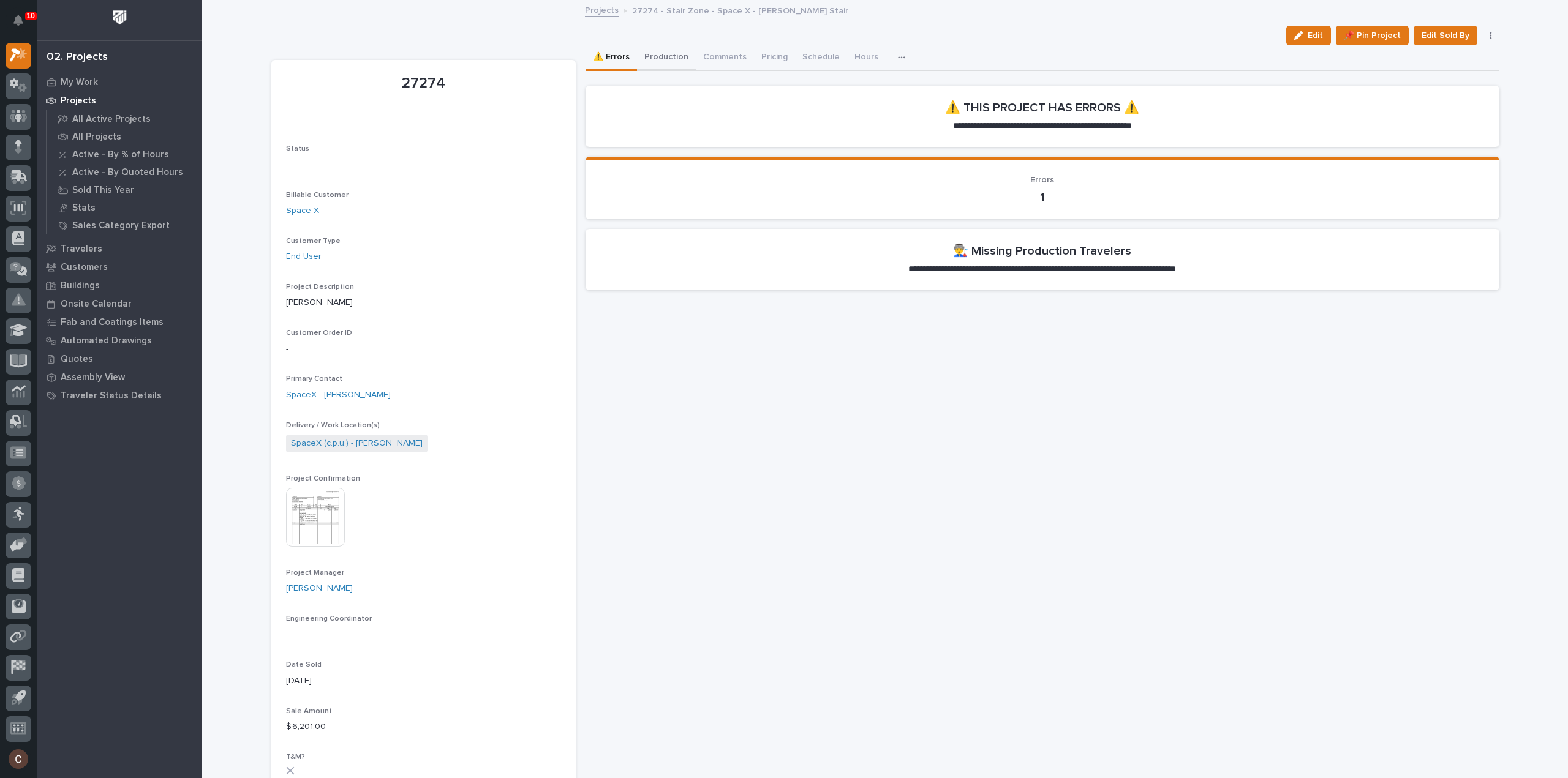
click at [661, 52] on button "Production" at bounding box center [666, 59] width 59 height 26
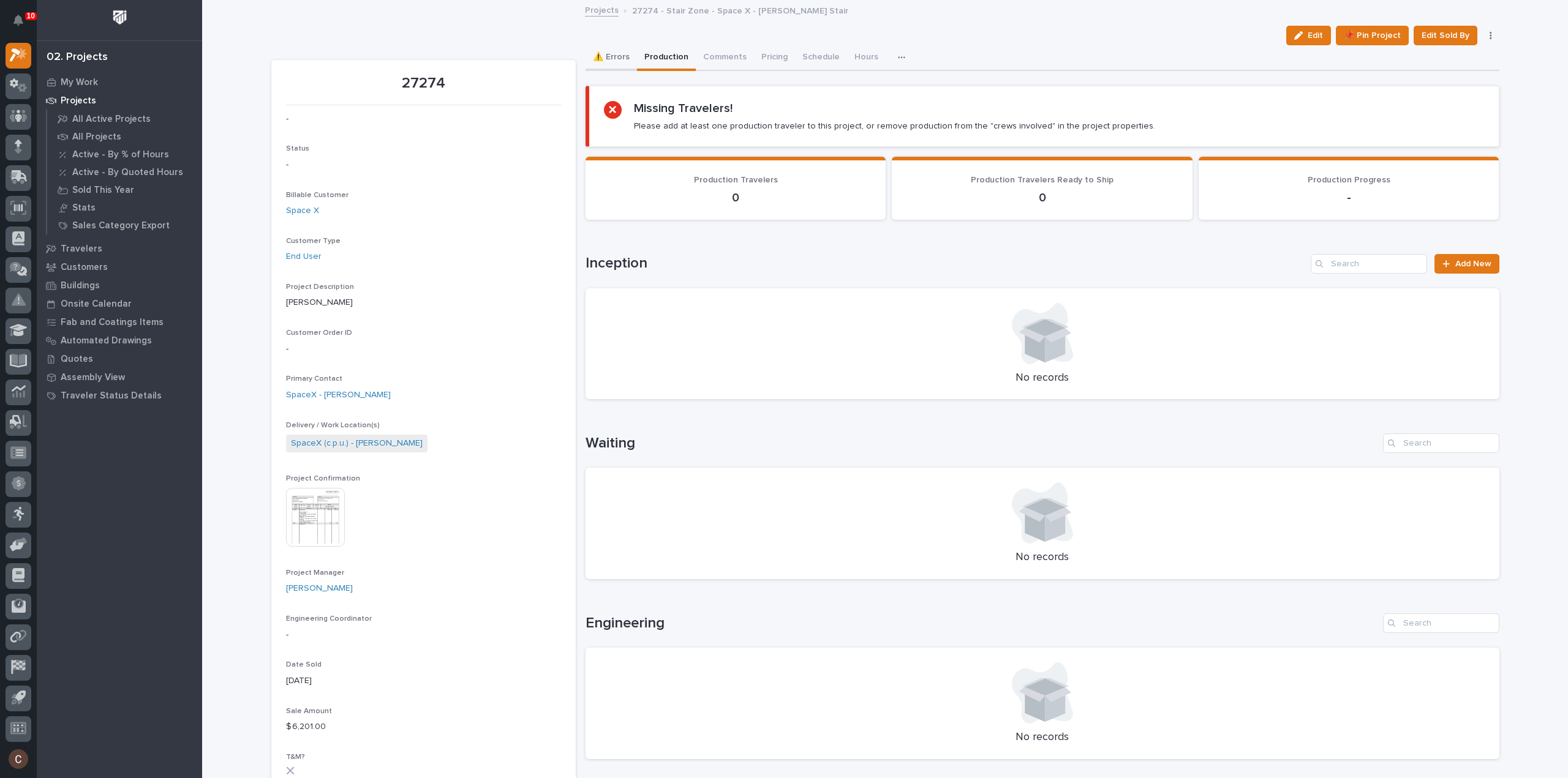
click at [606, 54] on button "⚠️ Errors" at bounding box center [611, 59] width 51 height 26
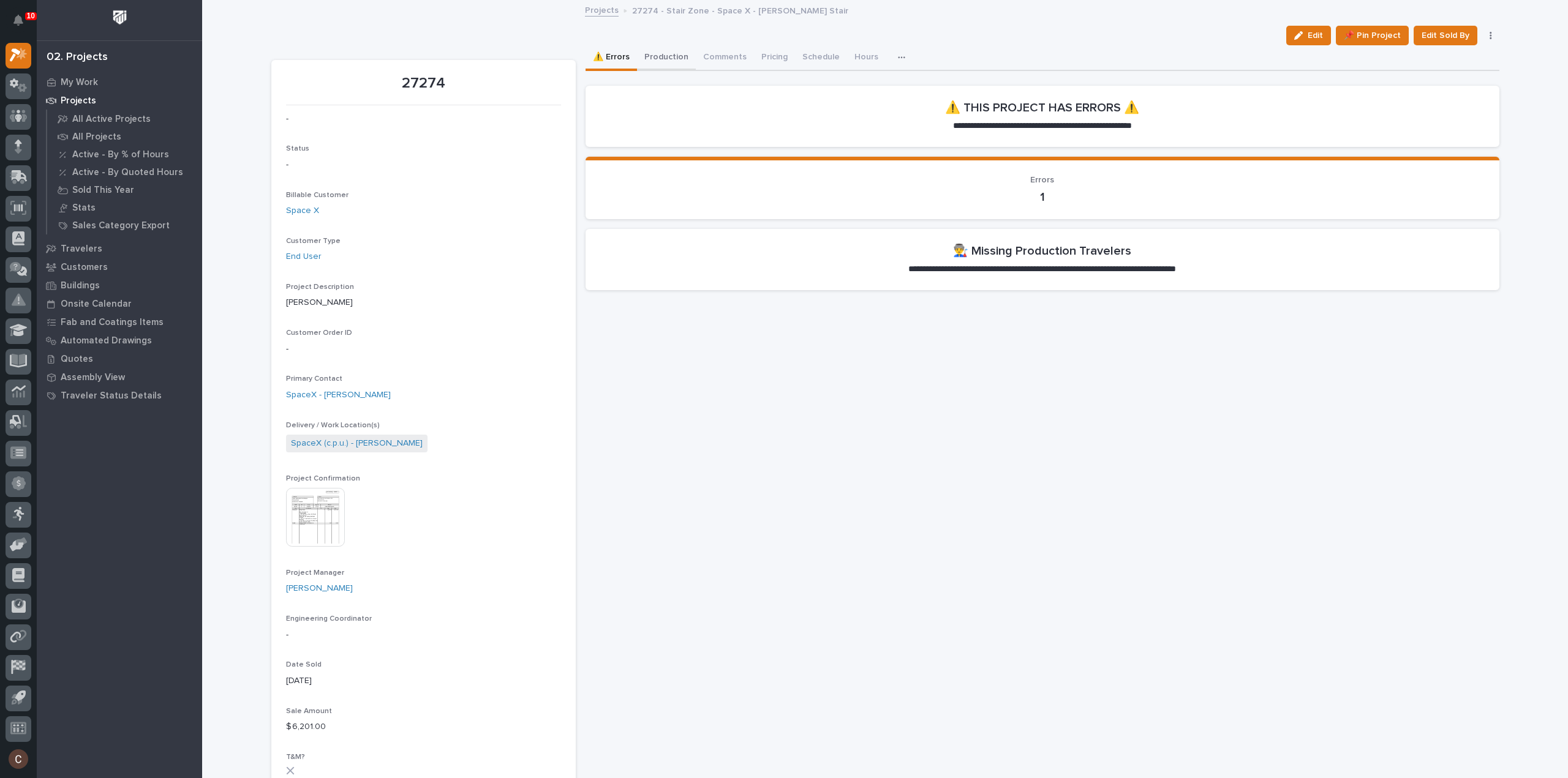
click at [665, 53] on button "Production" at bounding box center [666, 59] width 59 height 26
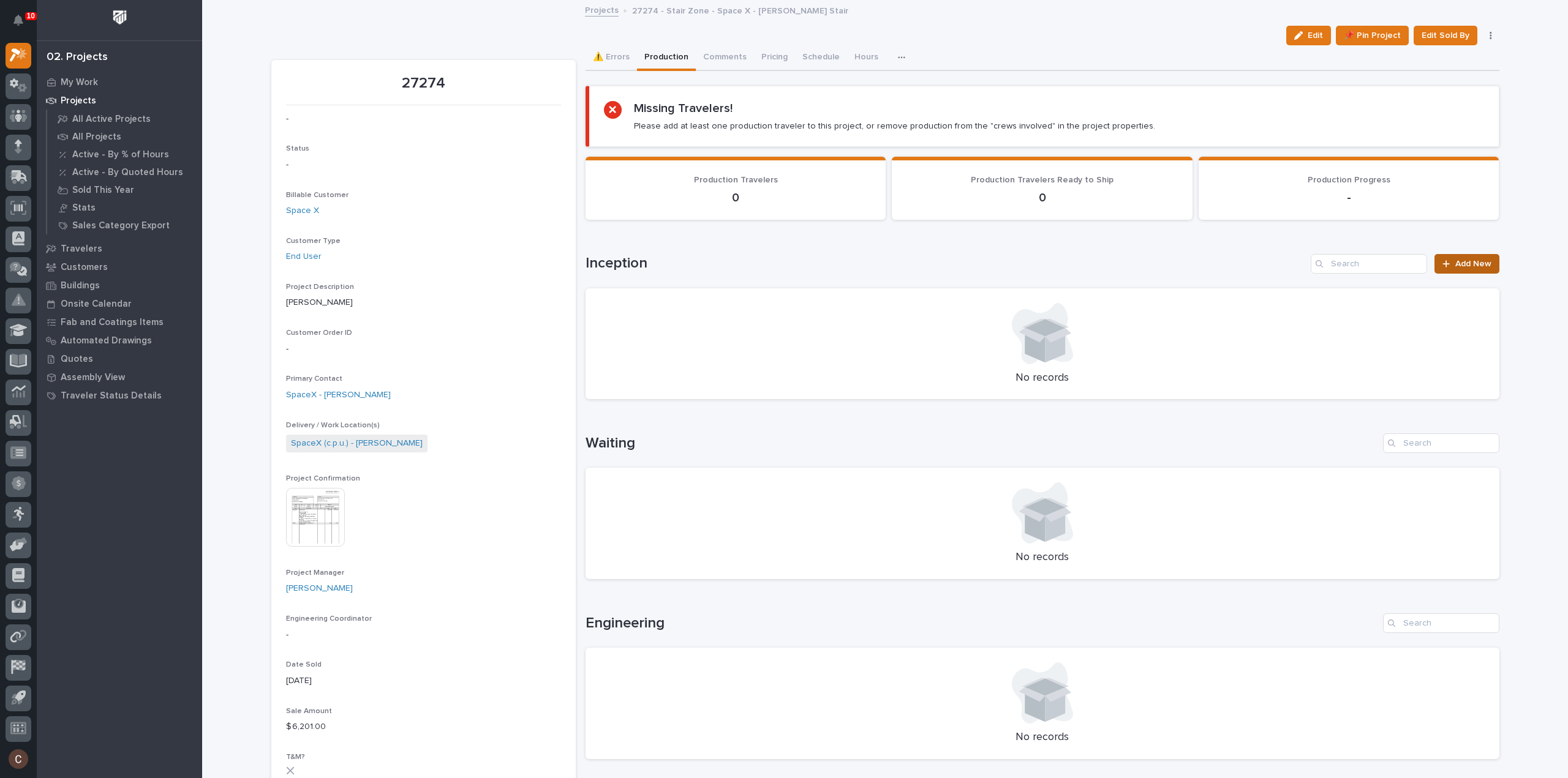
click at [1457, 262] on span "Add New" at bounding box center [1473, 263] width 36 height 8
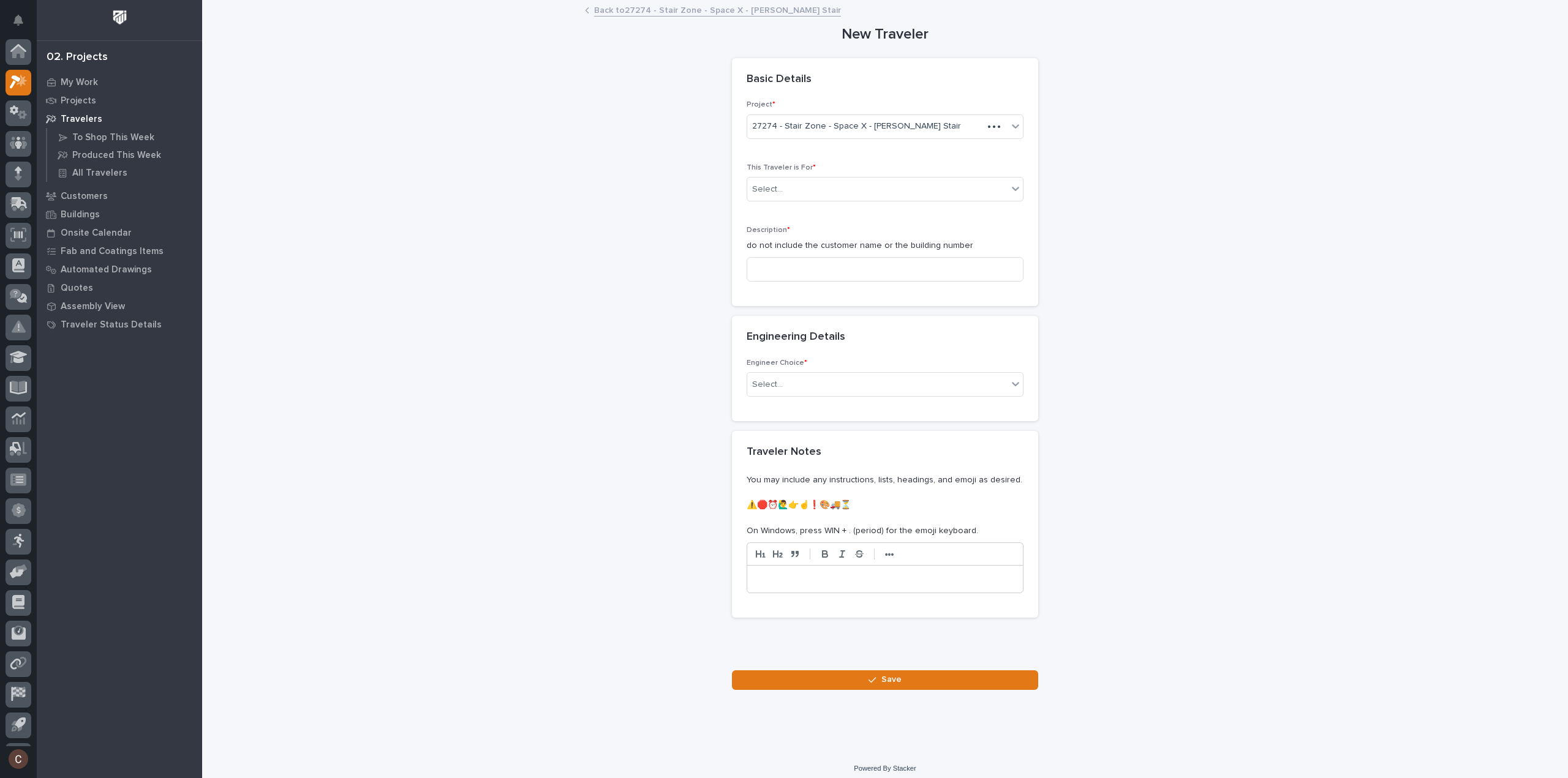
scroll to position [27, 0]
click at [789, 190] on div "Select..." at bounding box center [877, 190] width 261 height 21
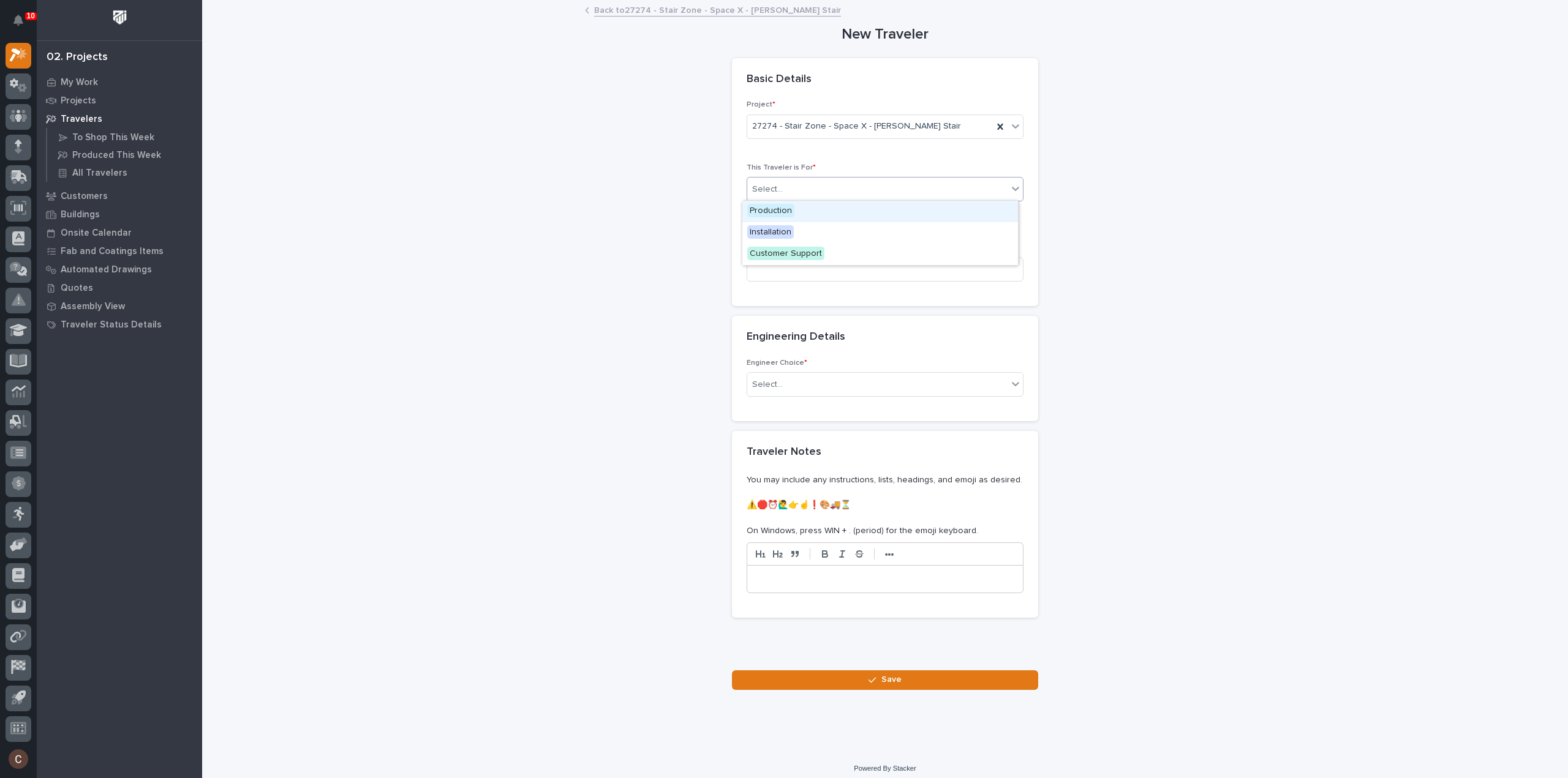
click at [779, 212] on span "Production" at bounding box center [771, 210] width 47 height 13
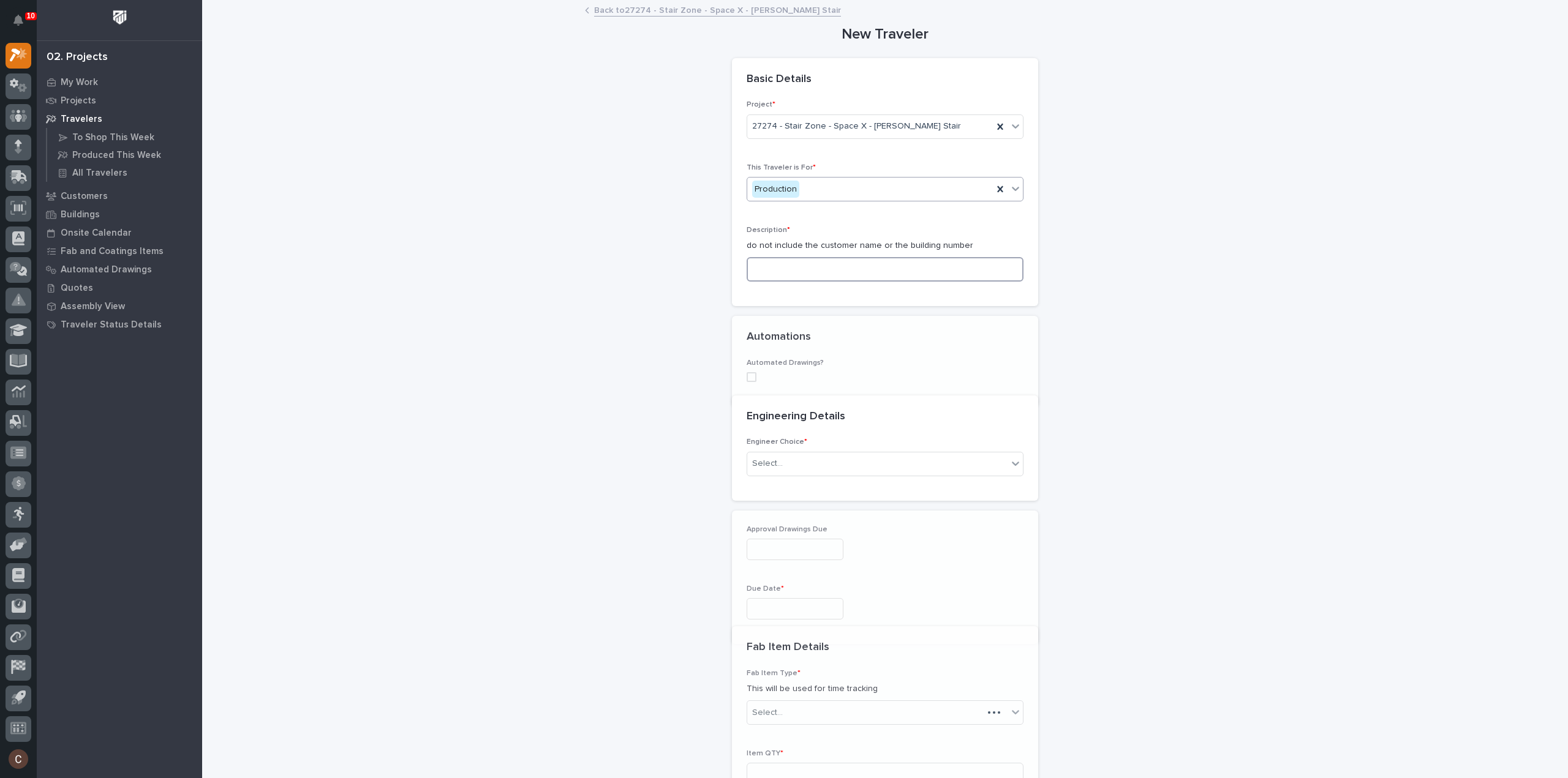
click at [785, 266] on input at bounding box center [885, 269] width 277 height 24
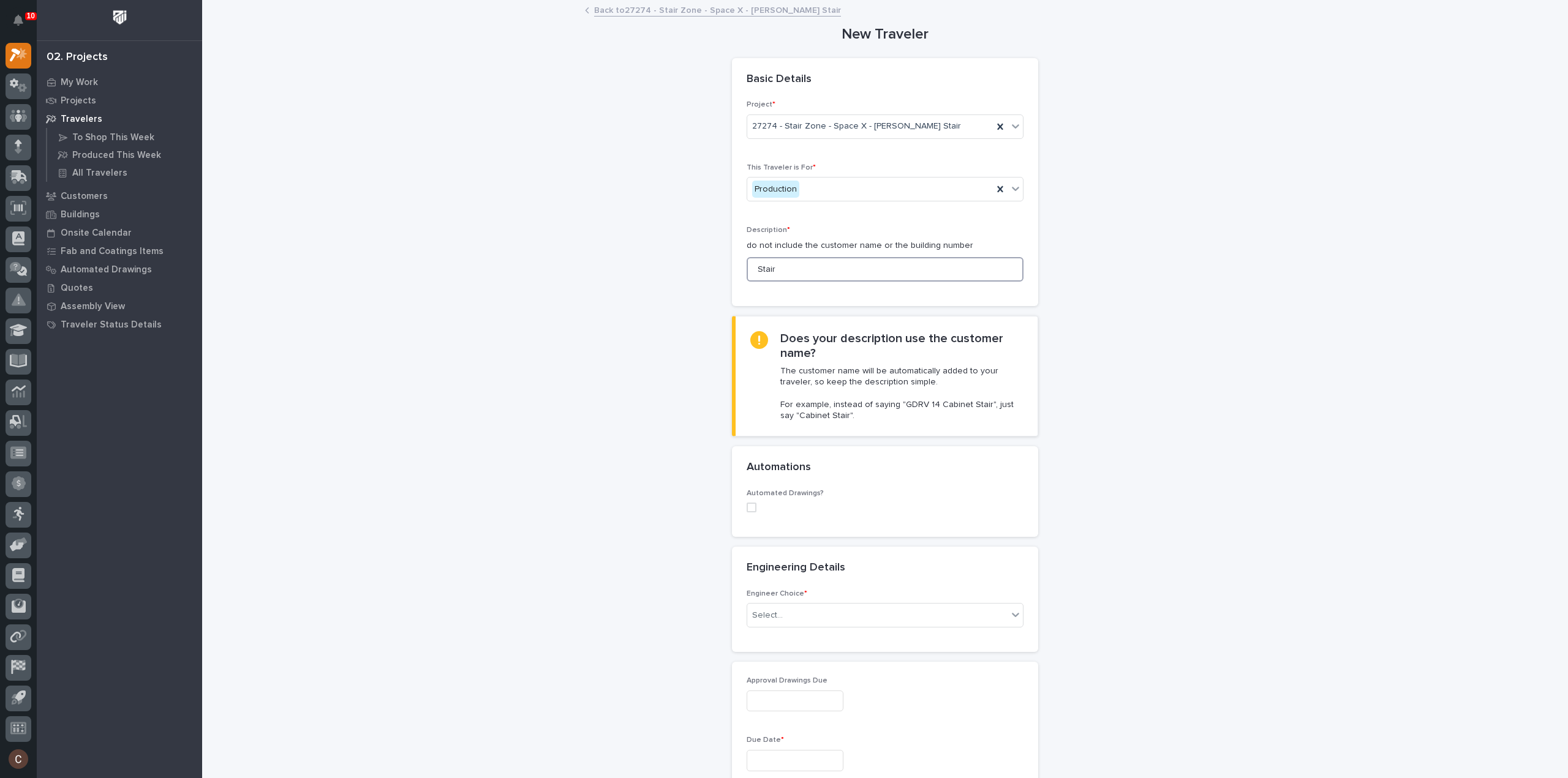
type input "Stair"
click at [809, 610] on div "Select..." at bounding box center [877, 615] width 261 height 21
click at [852, 660] on div "I want my coordinator to choose an engineer" at bounding box center [879, 658] width 276 height 21
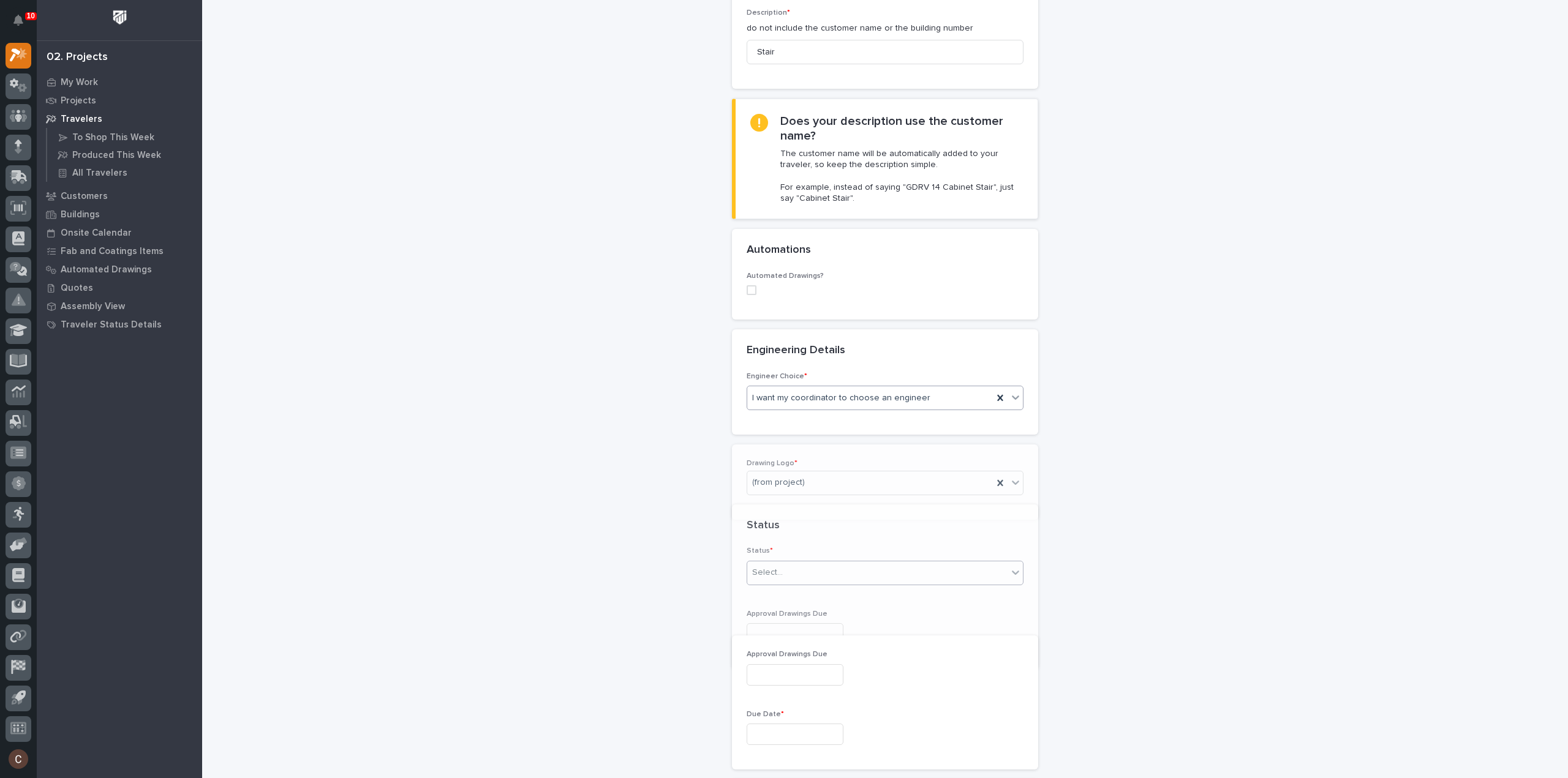
scroll to position [218, 0]
drag, startPoint x: 781, startPoint y: 478, endPoint x: 775, endPoint y: 578, distance: 100.2
click at [776, 586] on div "Stair Zone" at bounding box center [879, 589] width 276 height 21
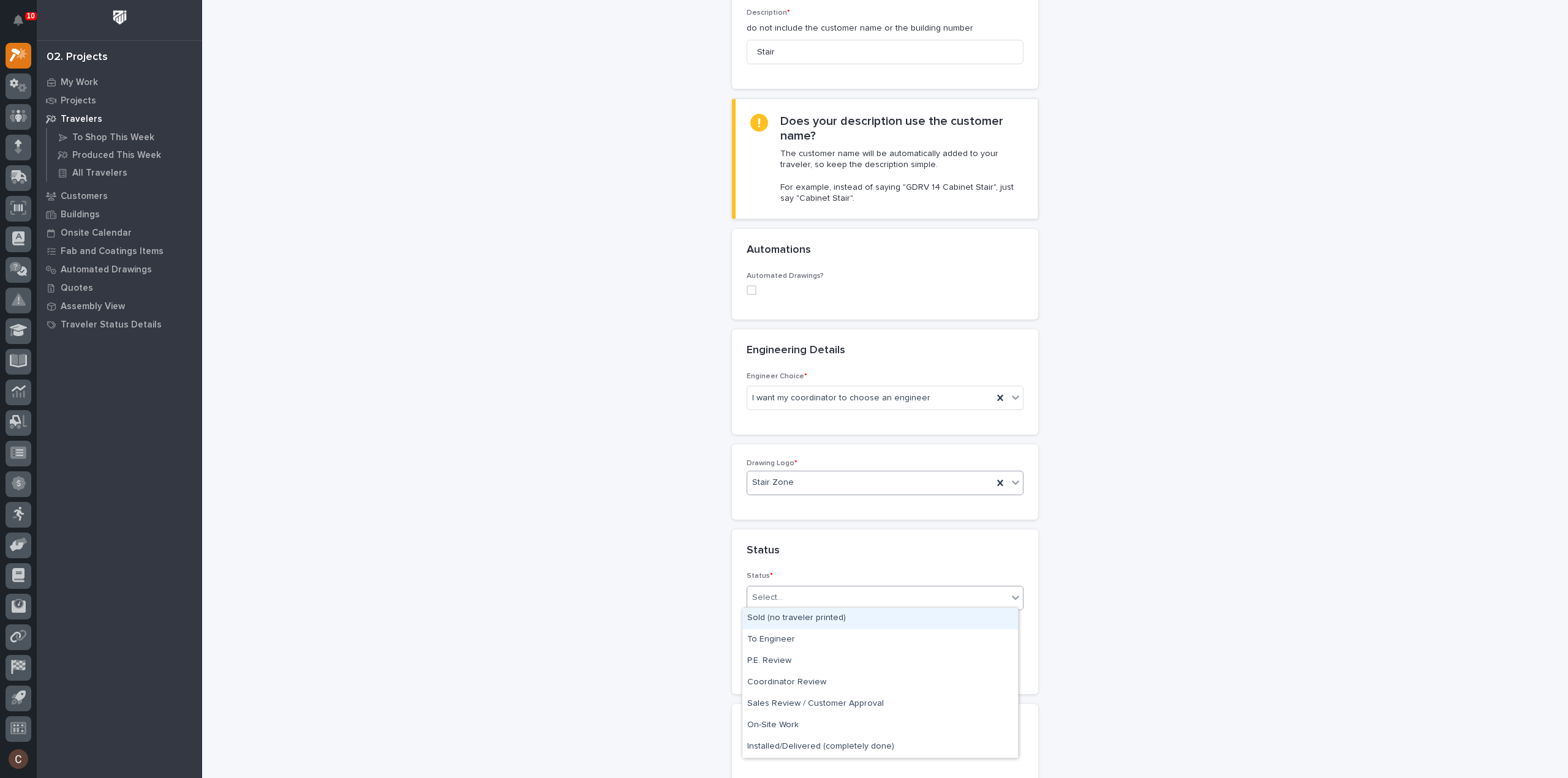
click at [787, 591] on div "Select..." at bounding box center [877, 598] width 261 height 21
click at [786, 614] on div "Sold (no traveler printed)" at bounding box center [879, 618] width 276 height 21
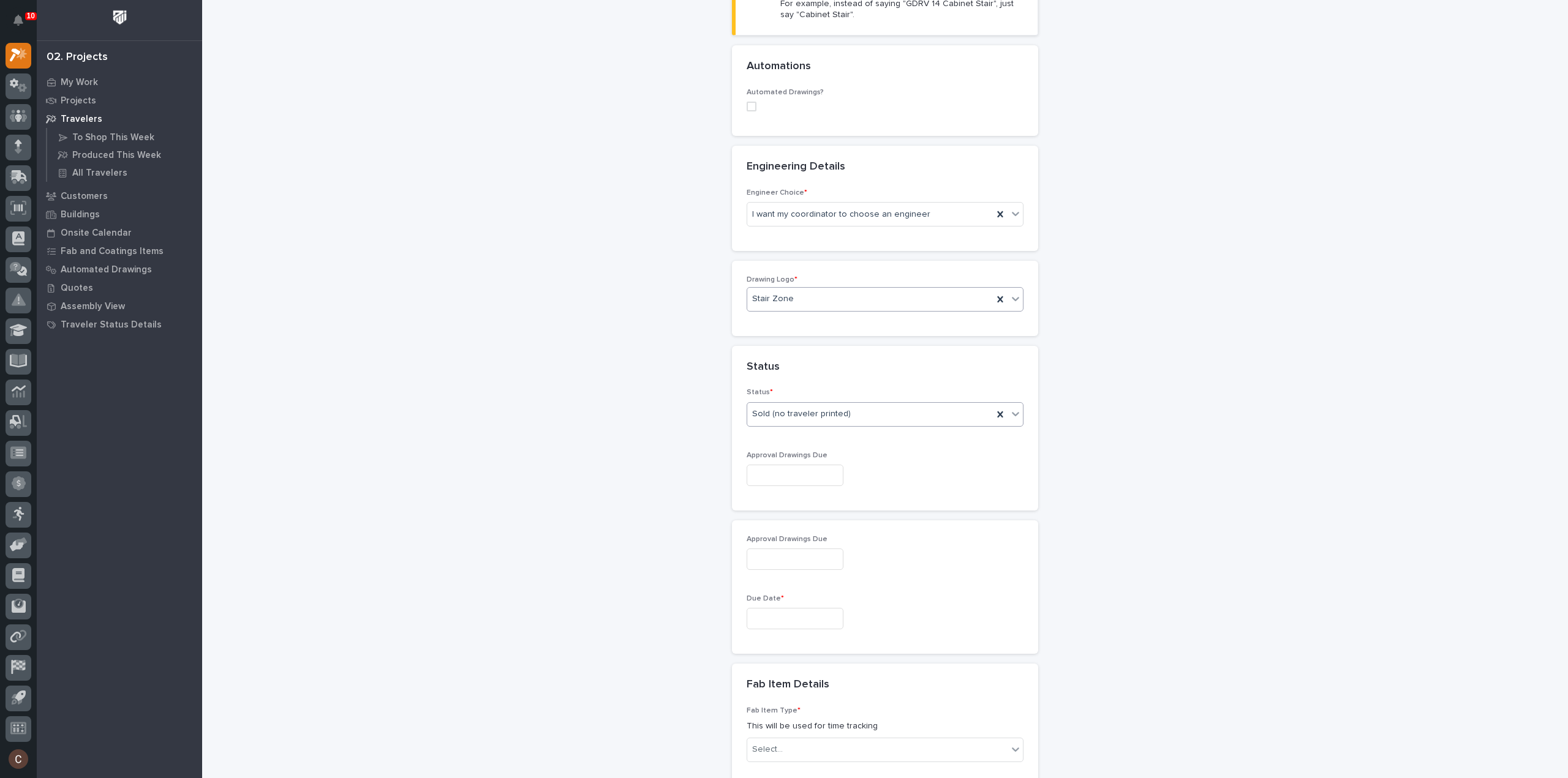
click at [793, 614] on input "text" at bounding box center [795, 618] width 97 height 21
click at [848, 423] on span "Next Month" at bounding box center [848, 424] width 0 height 16
click at [767, 537] on div "21" at bounding box center [766, 535] width 17 height 17
type input "**********"
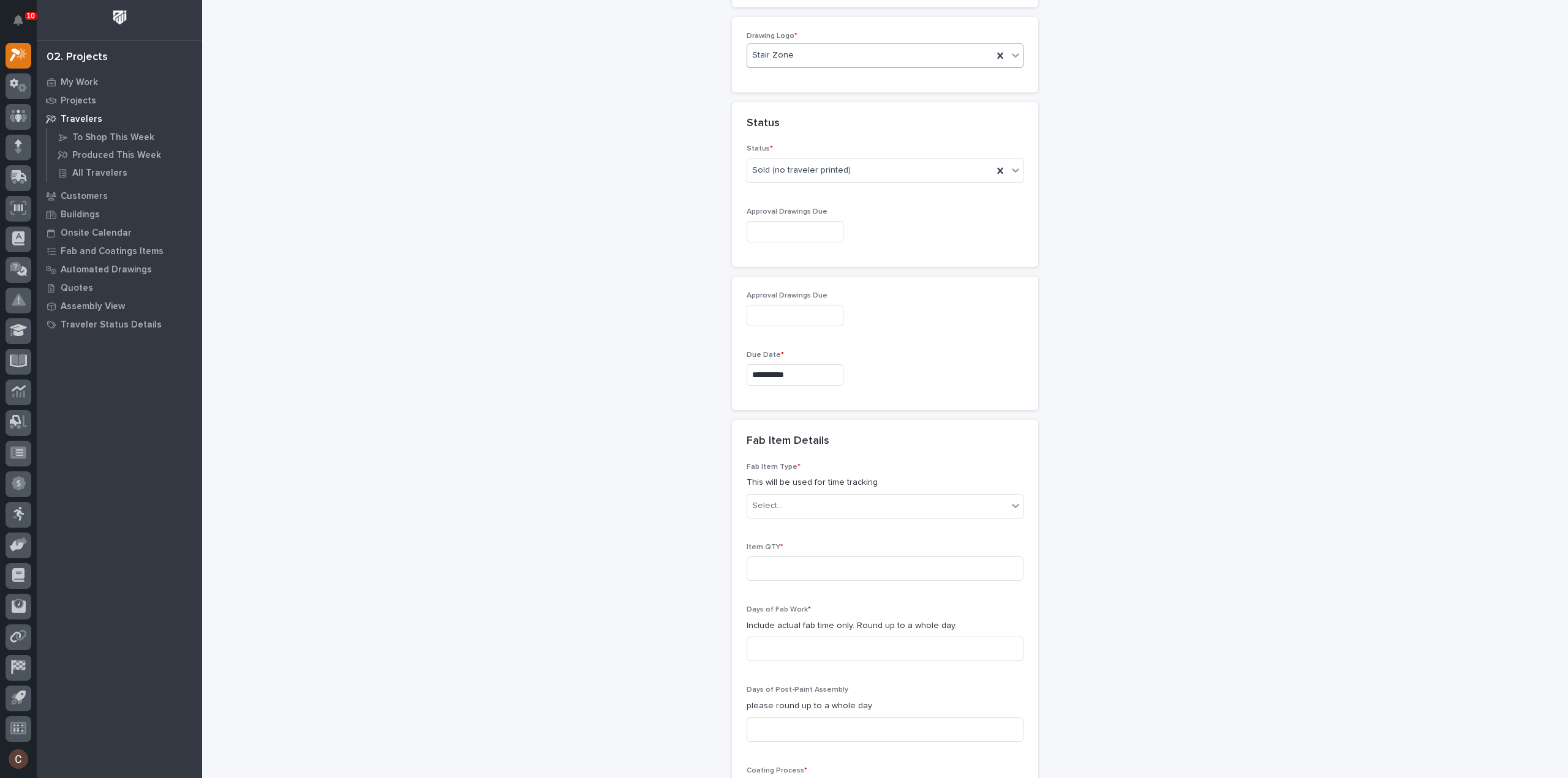
scroll to position [646, 0]
click at [827, 503] on div "Select..." at bounding box center [877, 505] width 261 height 21
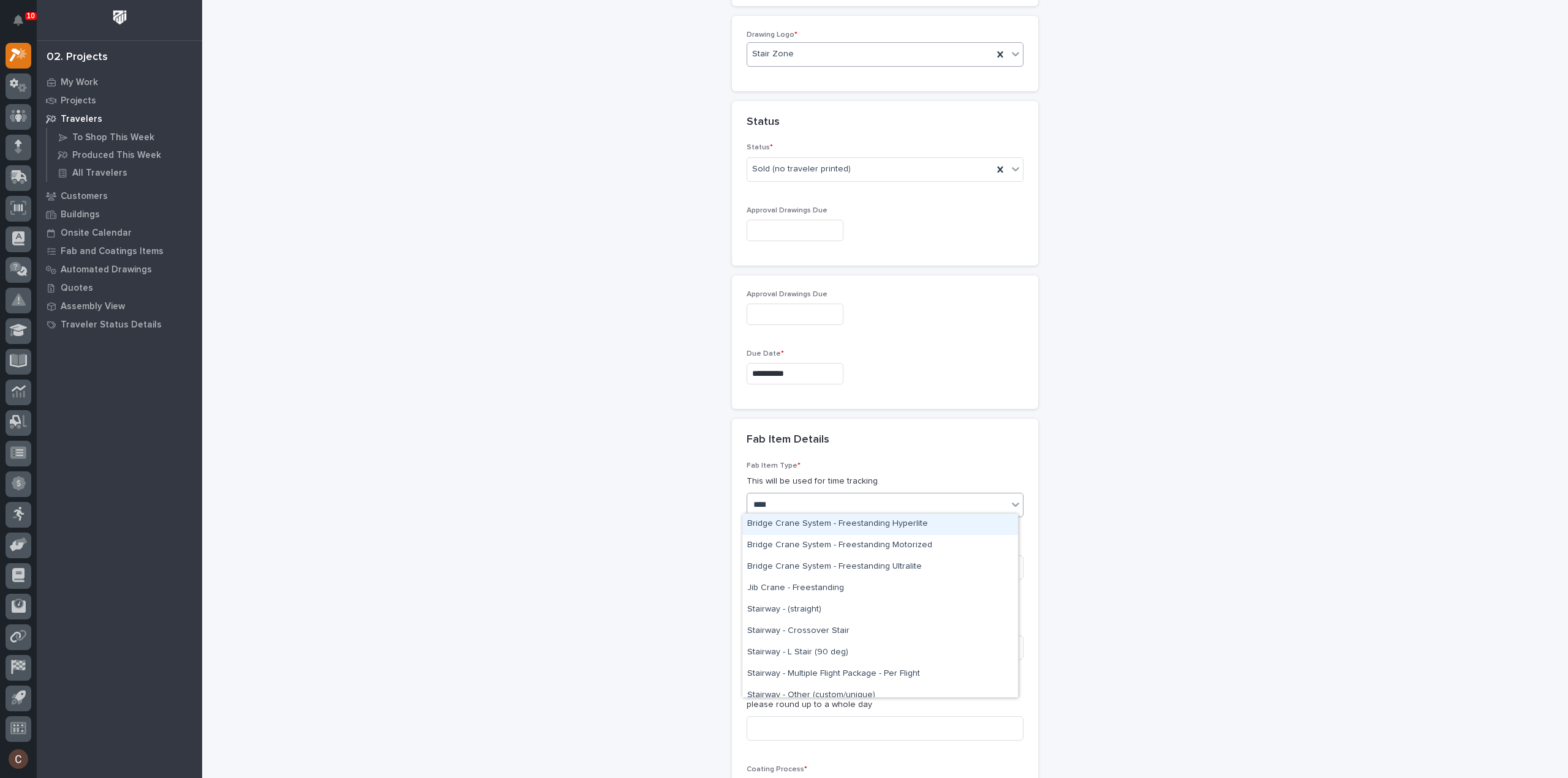
type input "*****"
click at [815, 524] on div "Stairway - (straight)" at bounding box center [879, 524] width 276 height 21
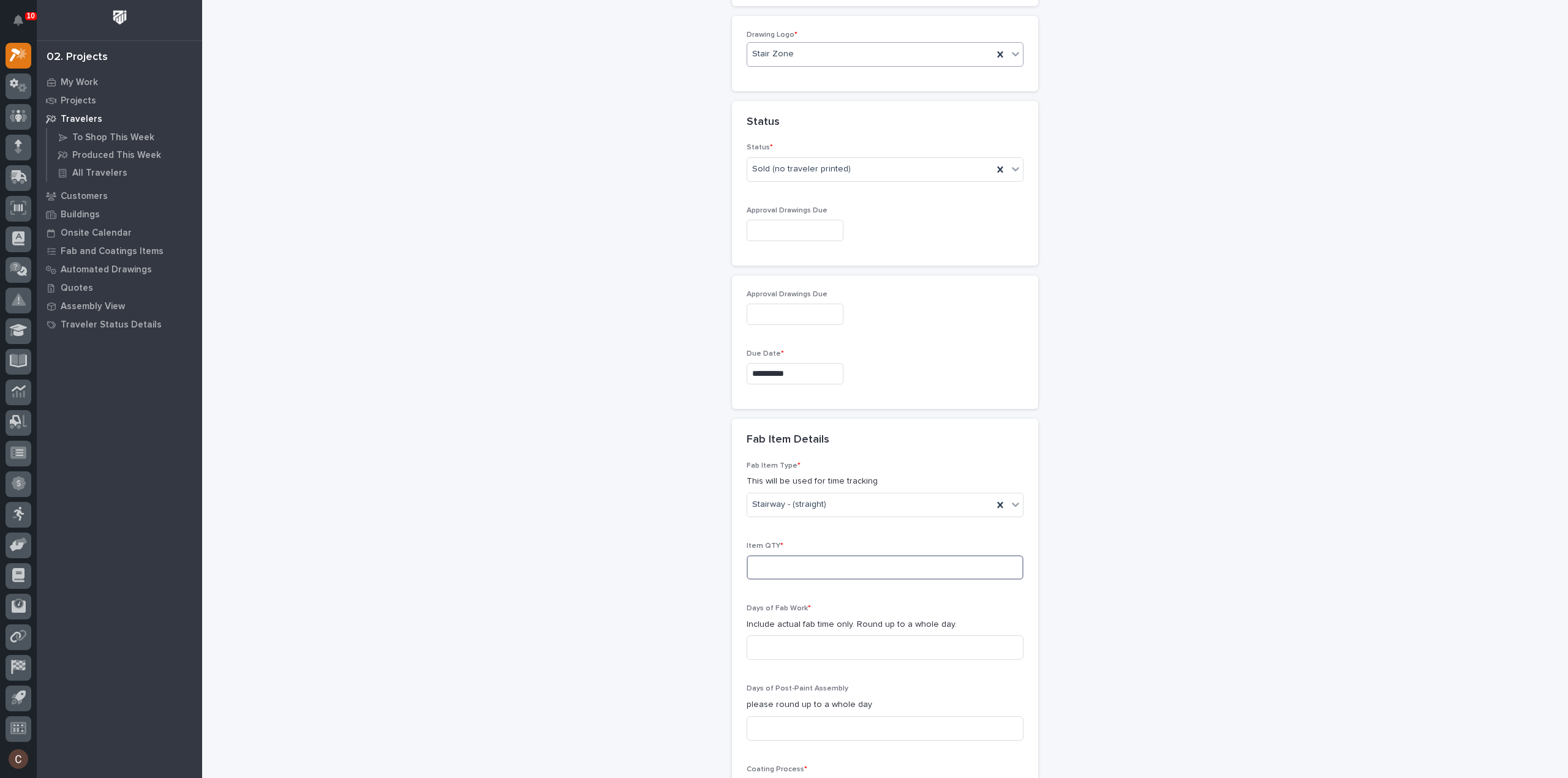
click at [807, 567] on input at bounding box center [885, 568] width 277 height 24
type input "1"
click at [777, 648] on input at bounding box center [885, 647] width 277 height 24
type input "3"
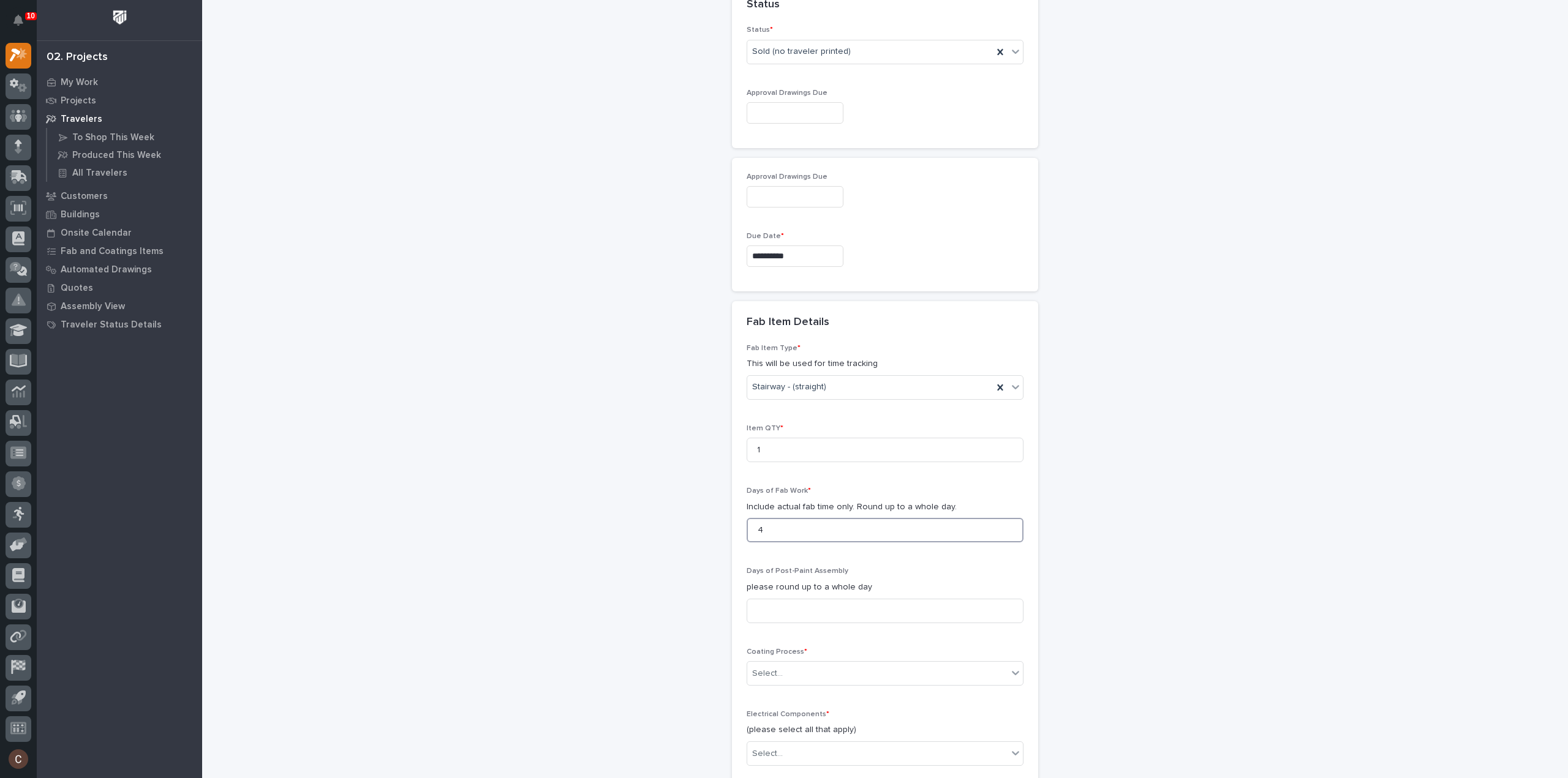
scroll to position [829, 0]
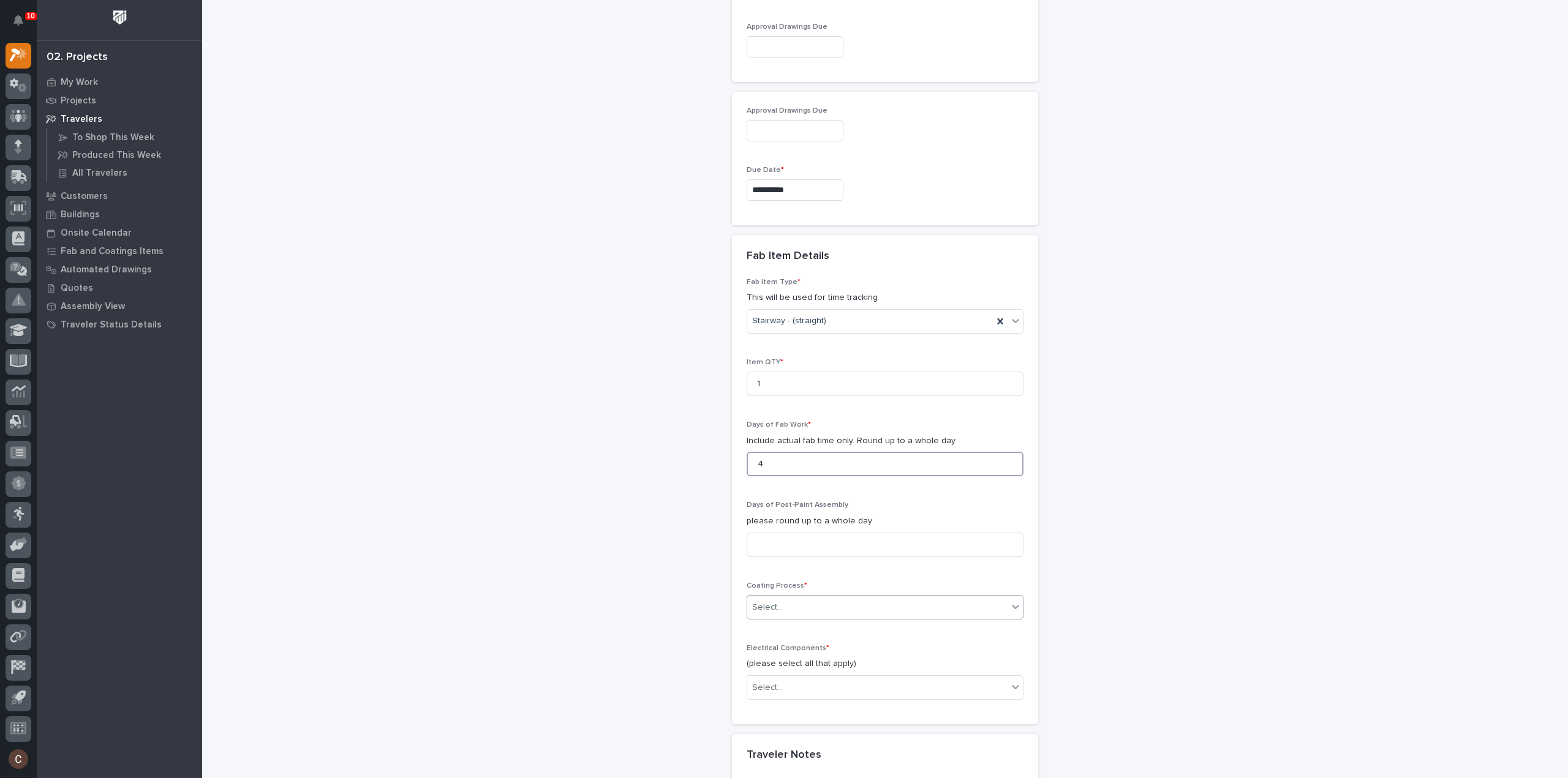
type input "4"
click at [786, 598] on div "Select..." at bounding box center [877, 608] width 261 height 21
click at [781, 653] on div "In-House Paint/Powder" at bounding box center [879, 647] width 276 height 21
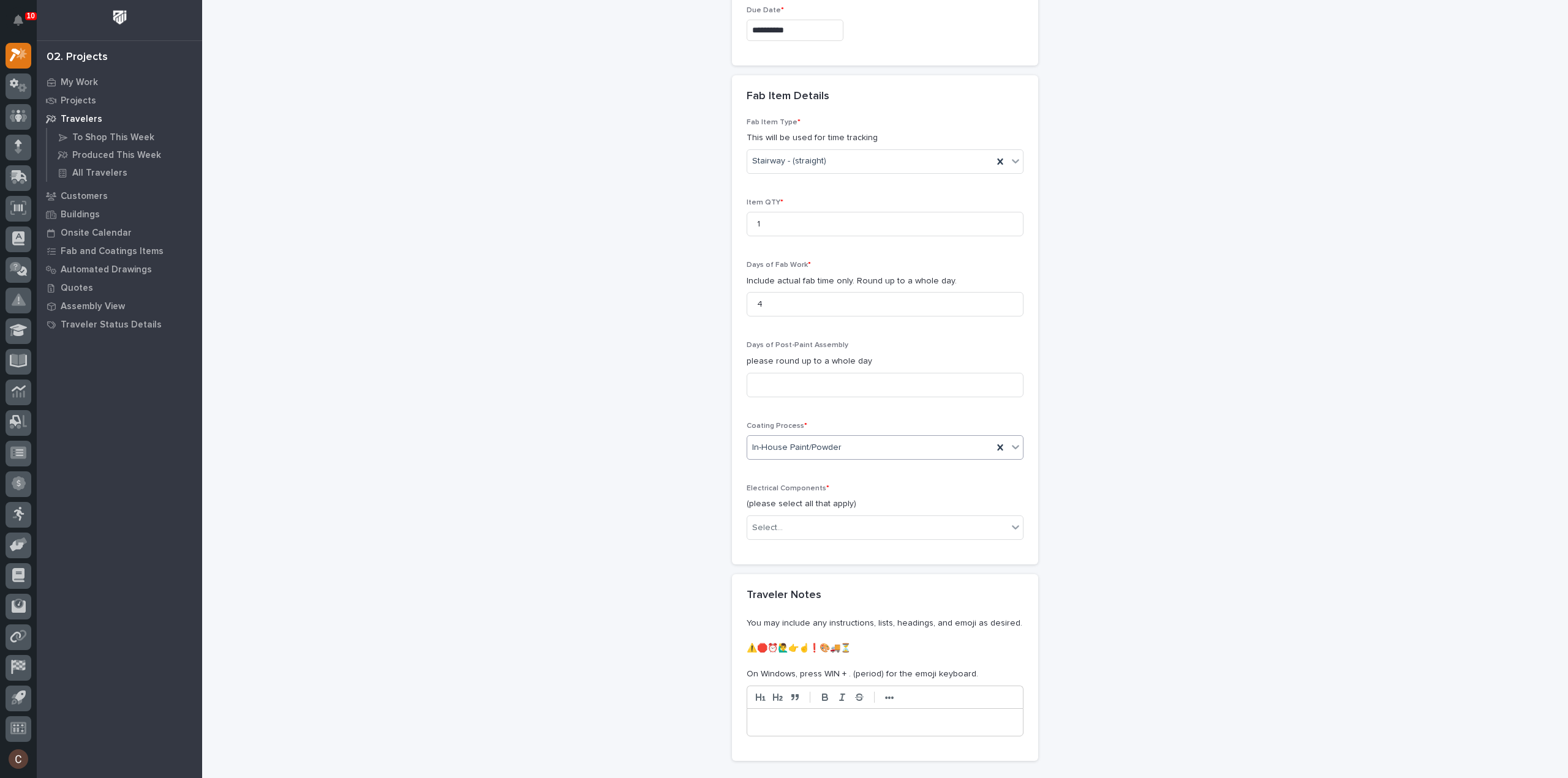
scroll to position [1013, 0]
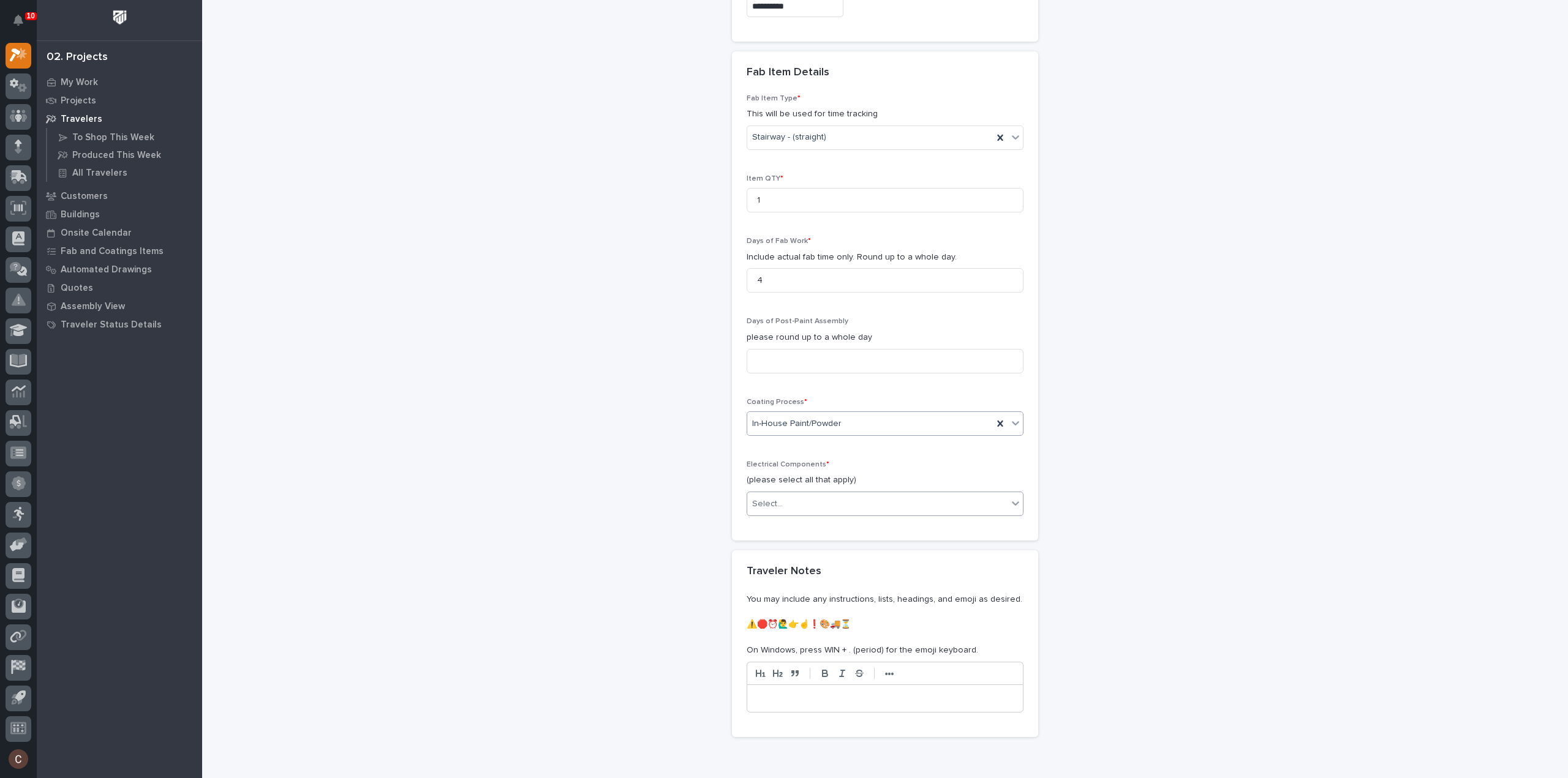
click at [805, 494] on div "Select..." at bounding box center [877, 504] width 261 height 21
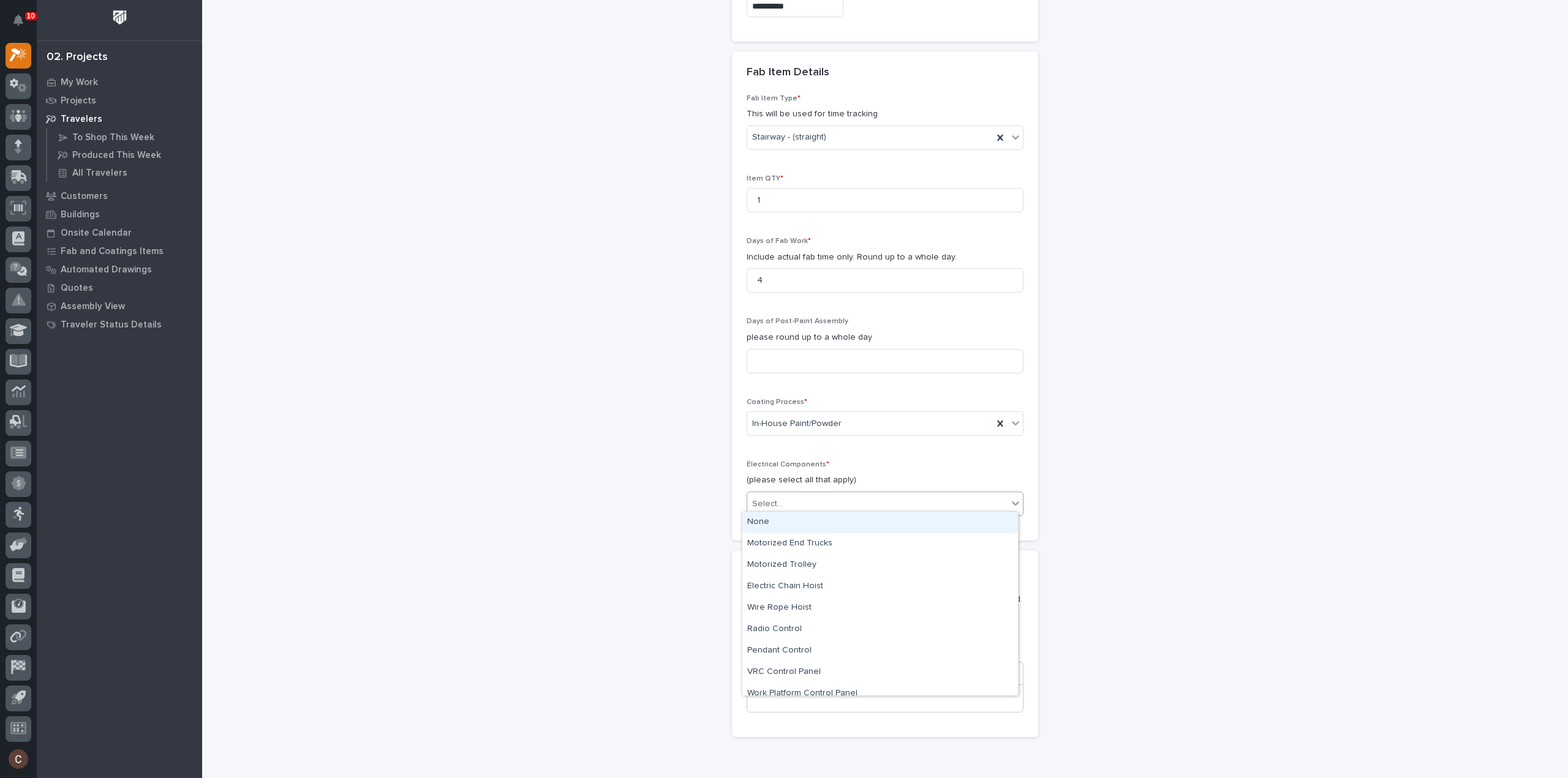
click at [791, 521] on div "None" at bounding box center [879, 522] width 276 height 21
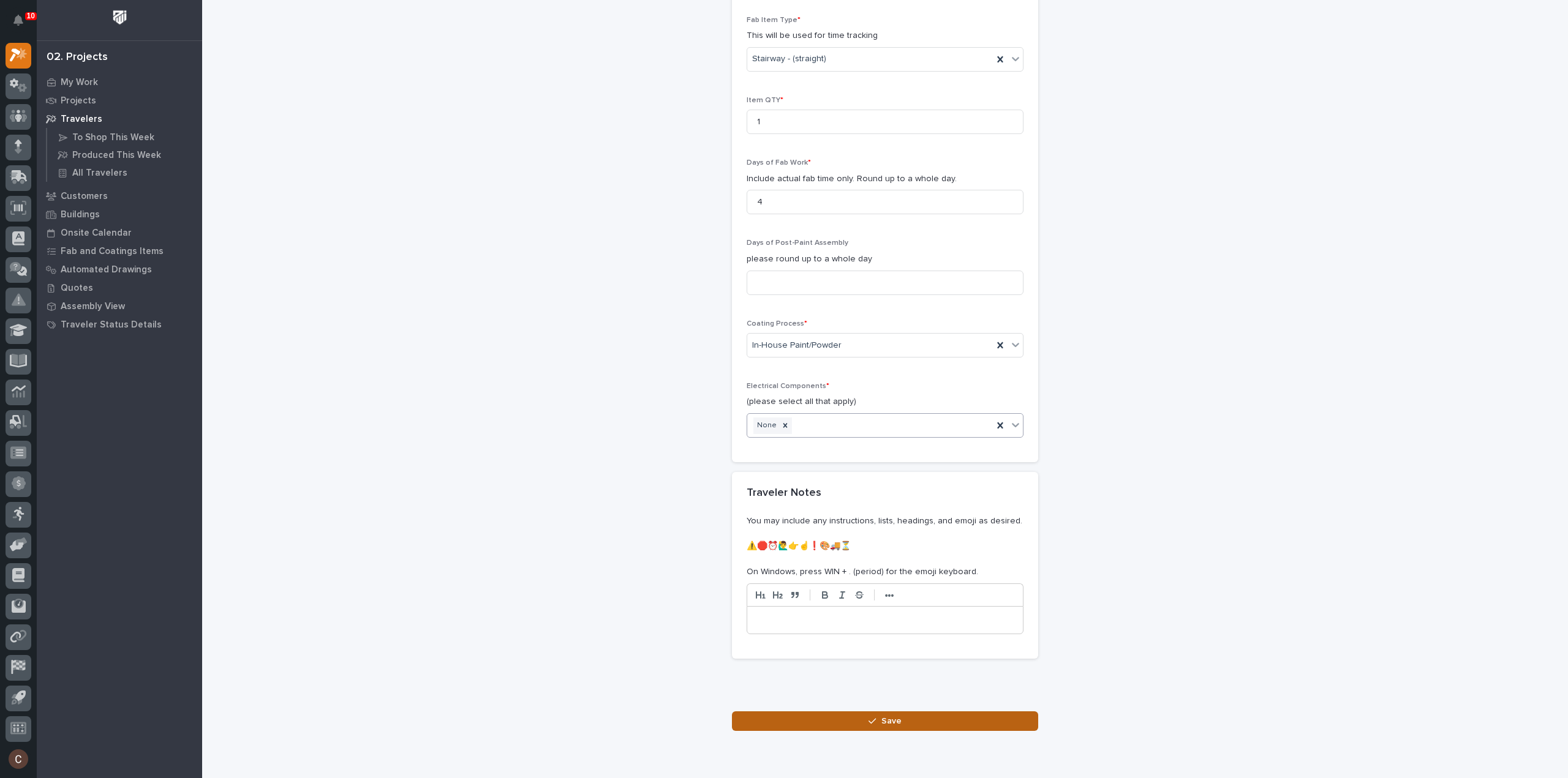
scroll to position [1134, 0]
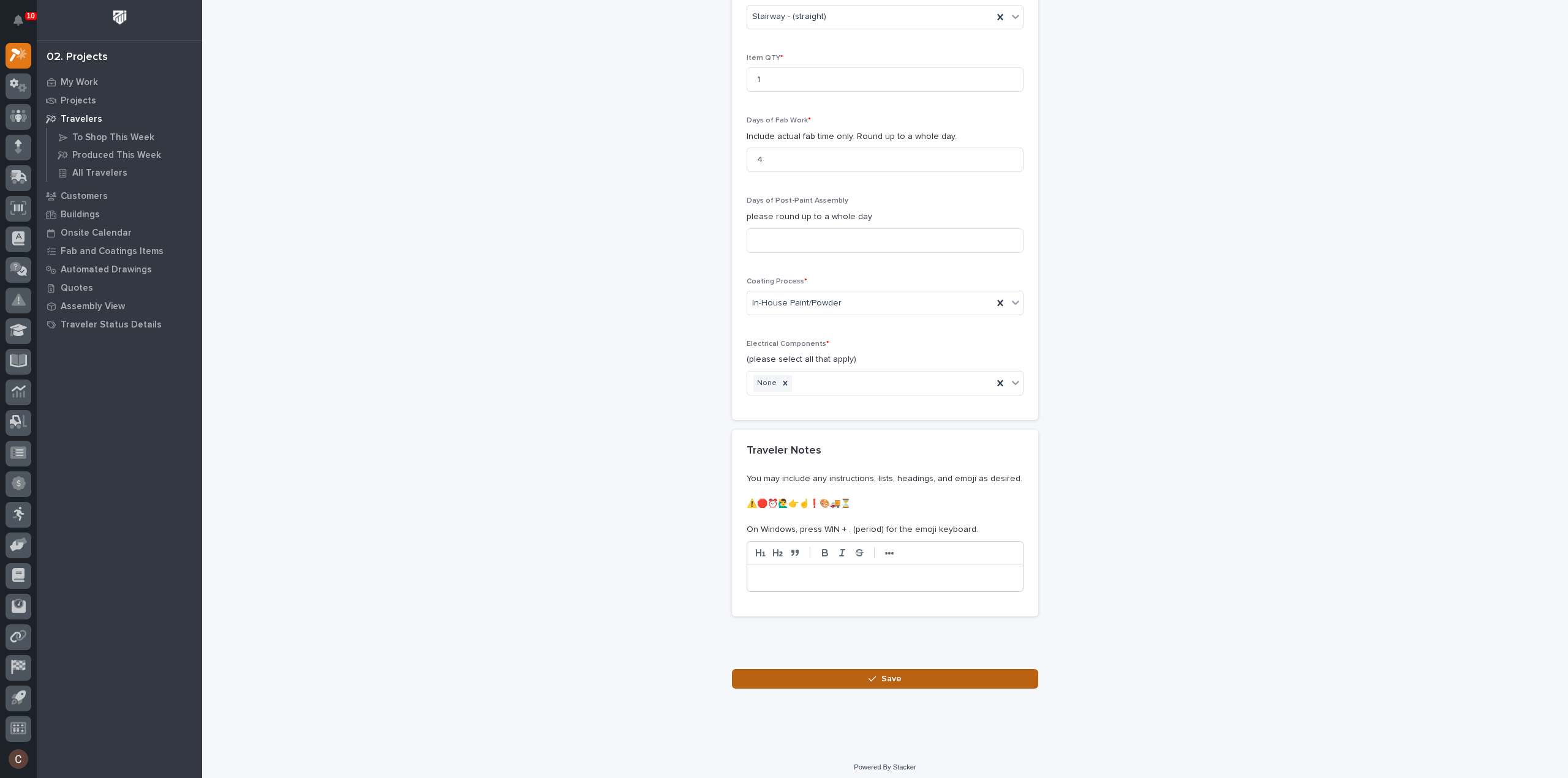
click at [917, 671] on button "Save" at bounding box center [885, 678] width 306 height 20
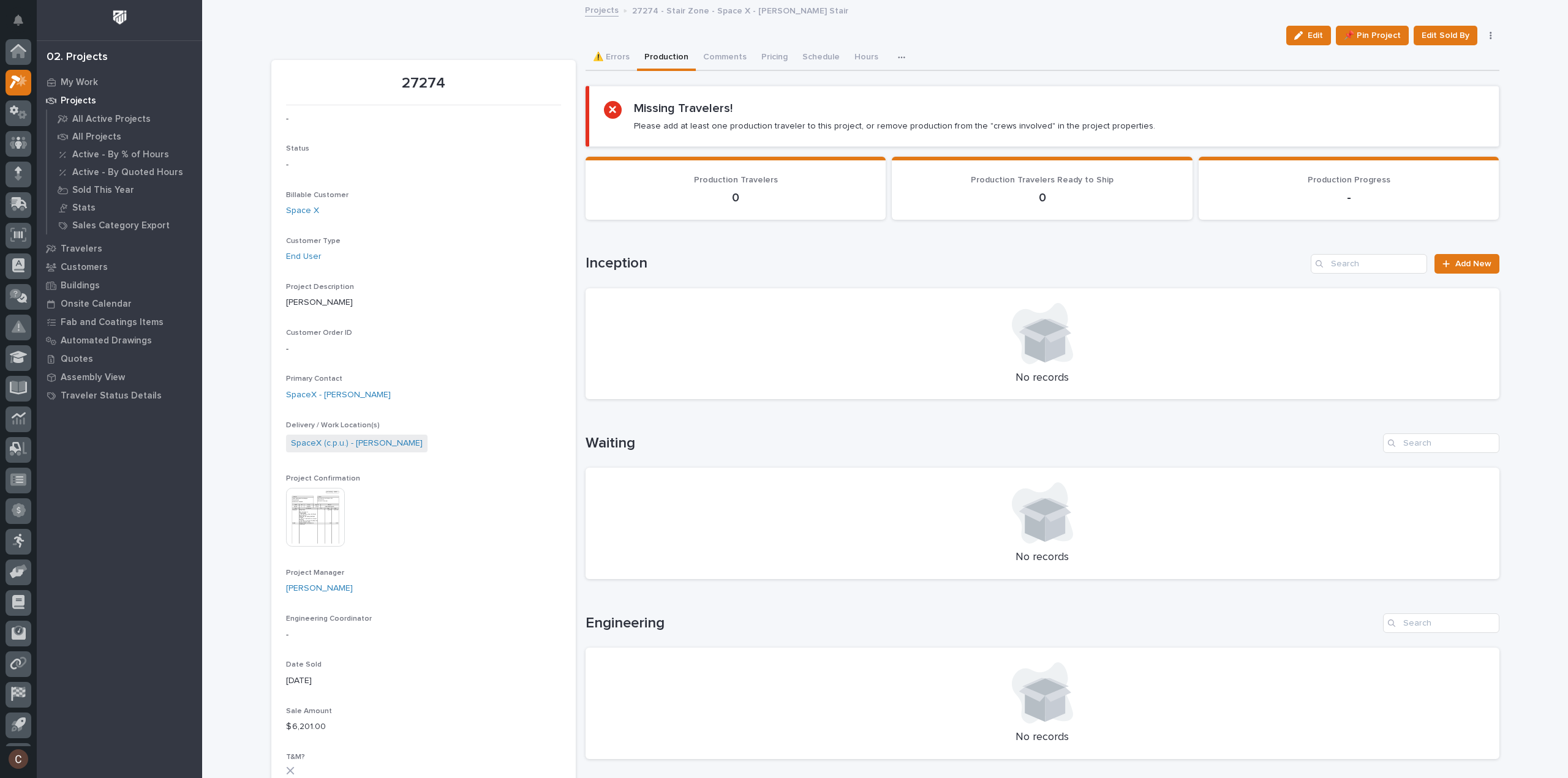
scroll to position [27, 0]
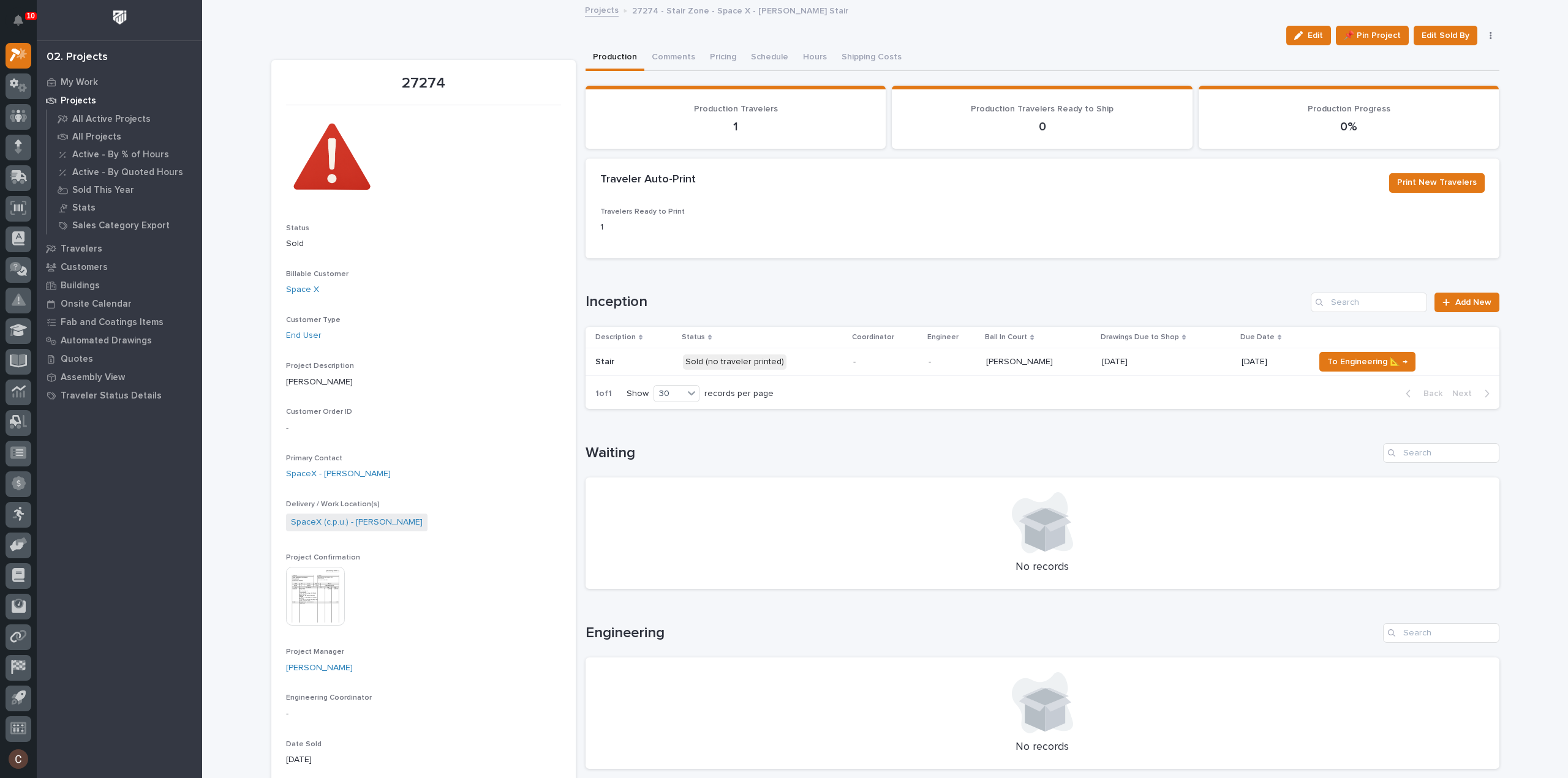
click at [833, 367] on p "Sold (no traveler printed)" at bounding box center [763, 362] width 161 height 15
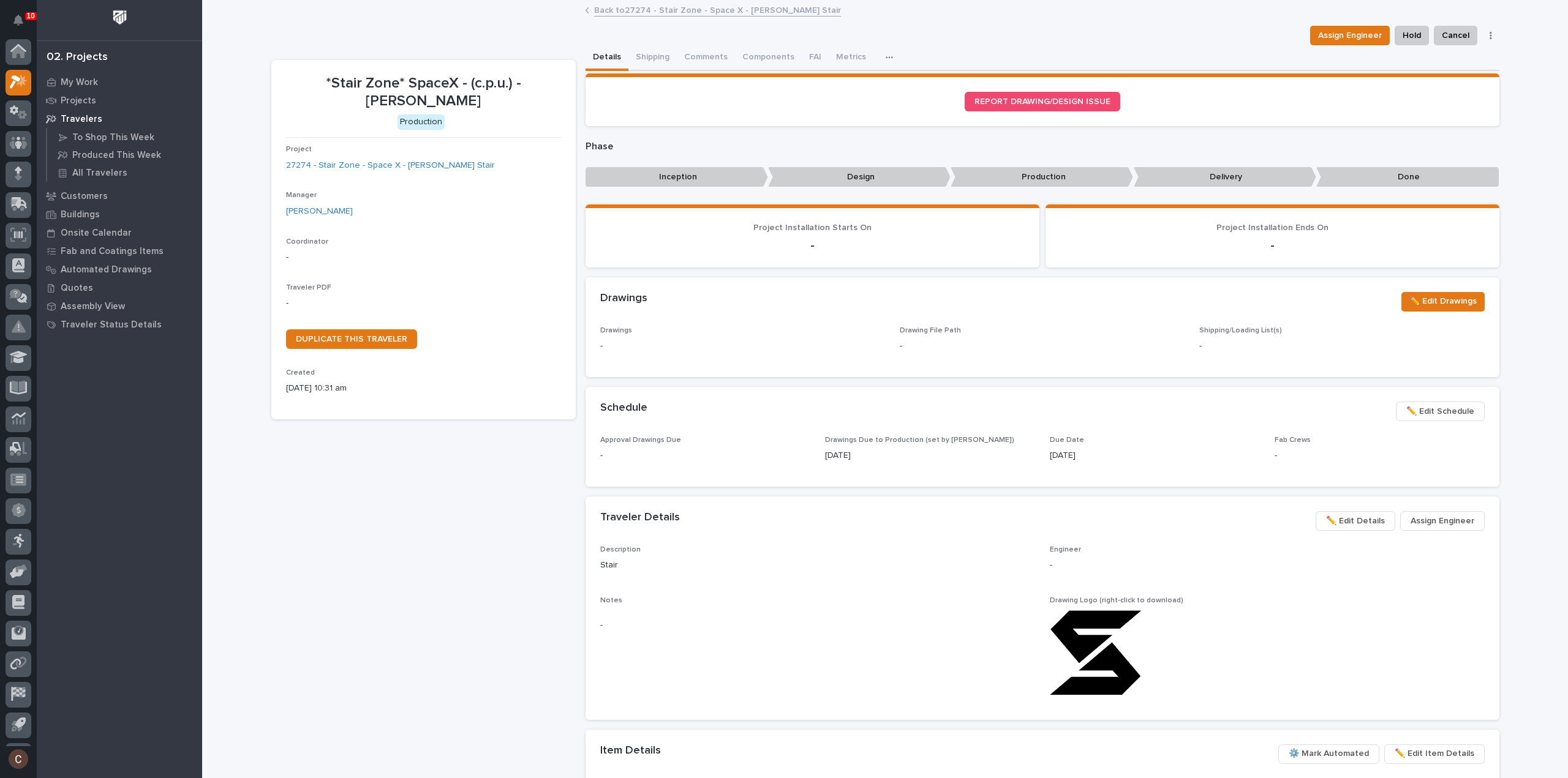
scroll to position [27, 0]
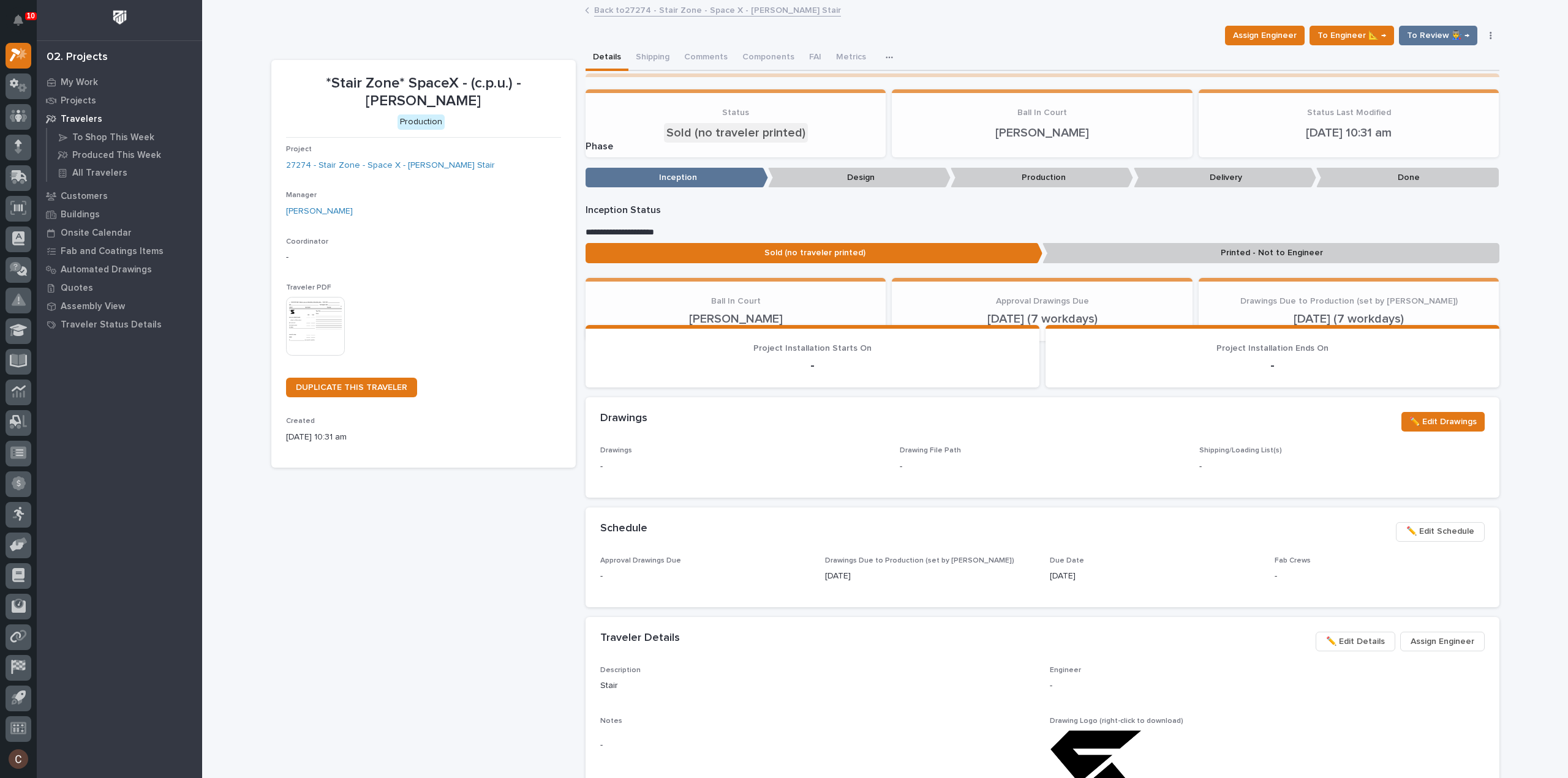
click at [320, 332] on img at bounding box center [315, 326] width 59 height 59
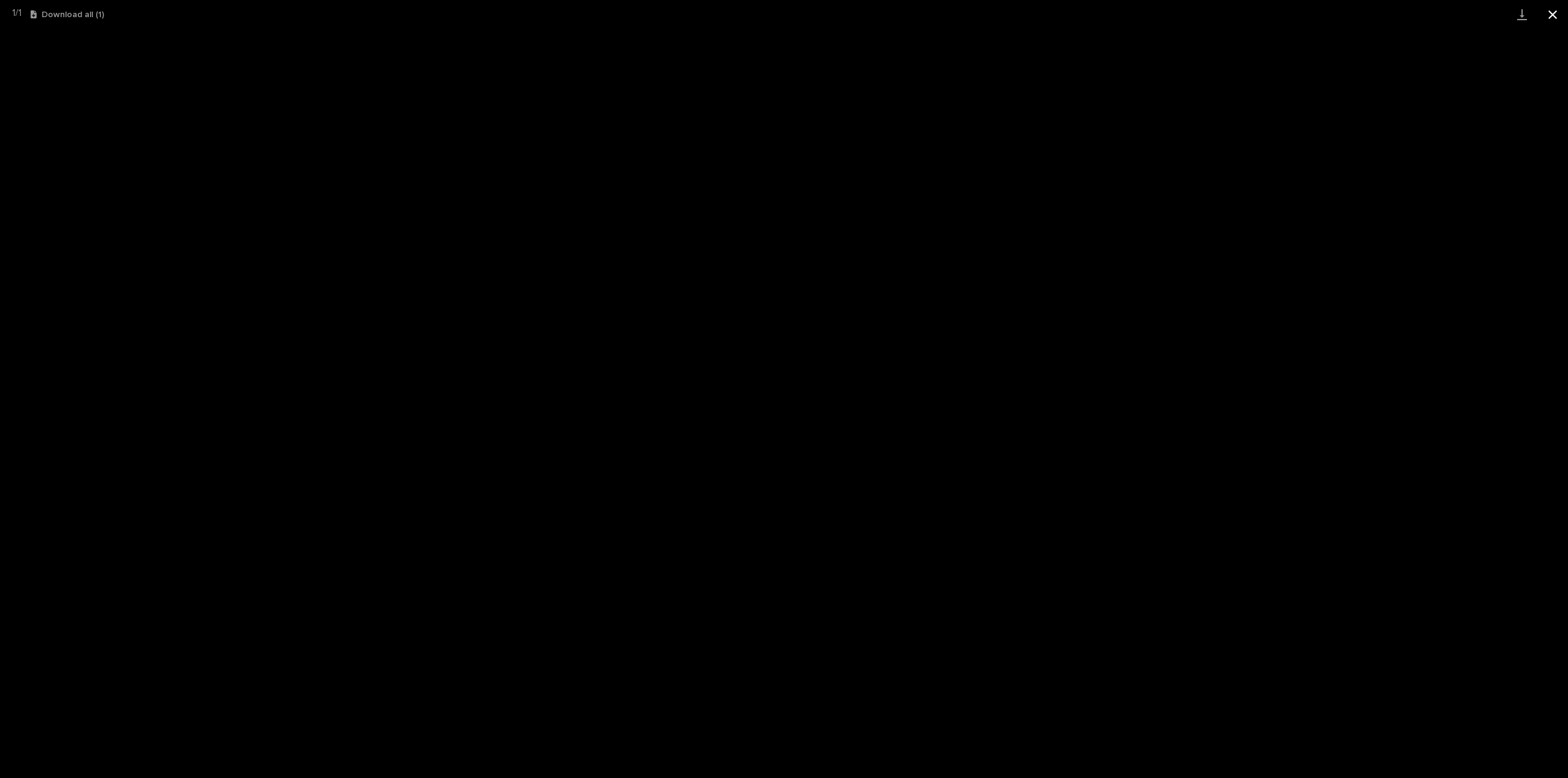
click at [1553, 15] on button "Close gallery" at bounding box center [1552, 14] width 31 height 29
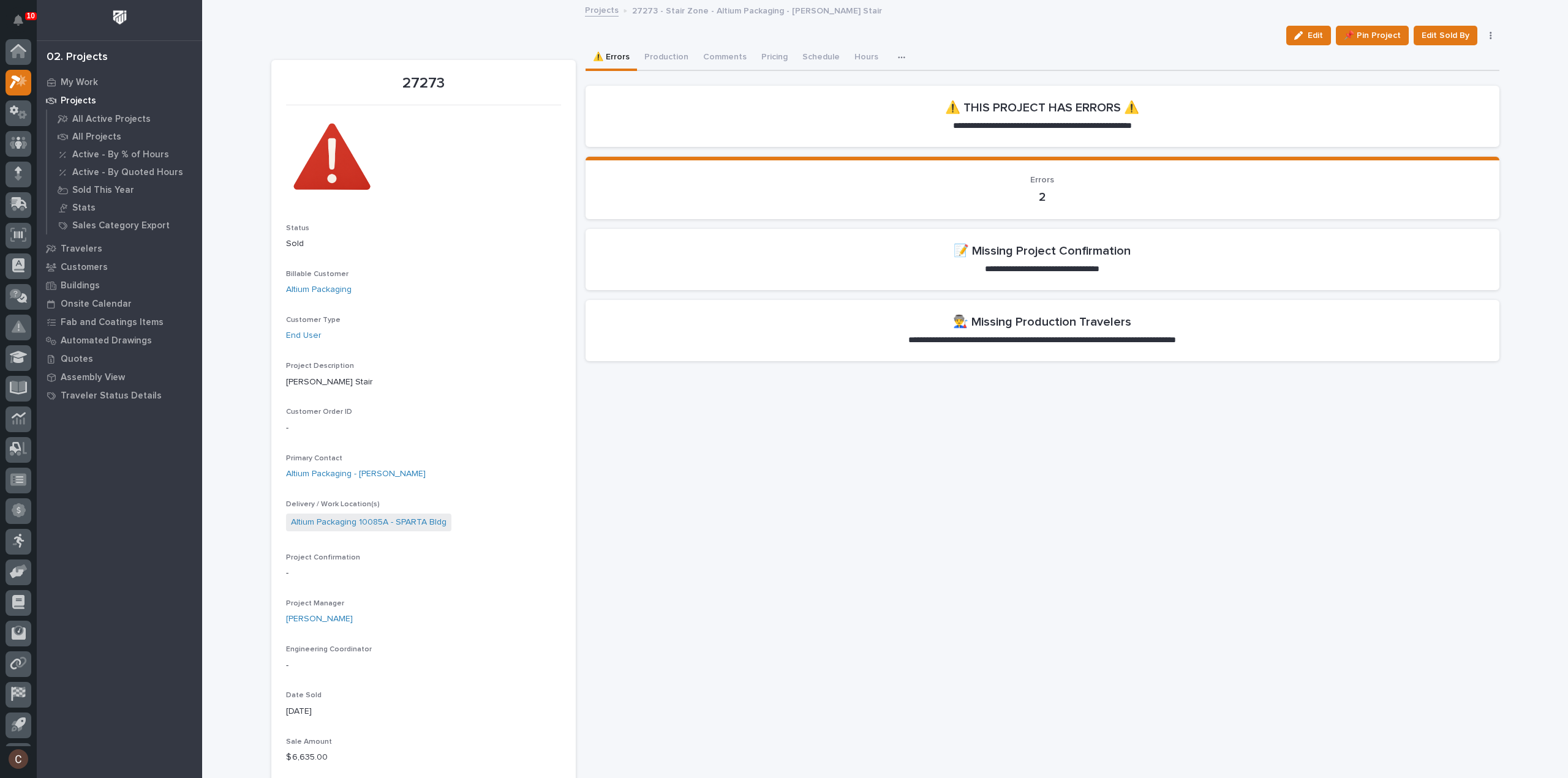
scroll to position [27, 0]
click at [1321, 34] on span "Edit" at bounding box center [1315, 35] width 15 height 11
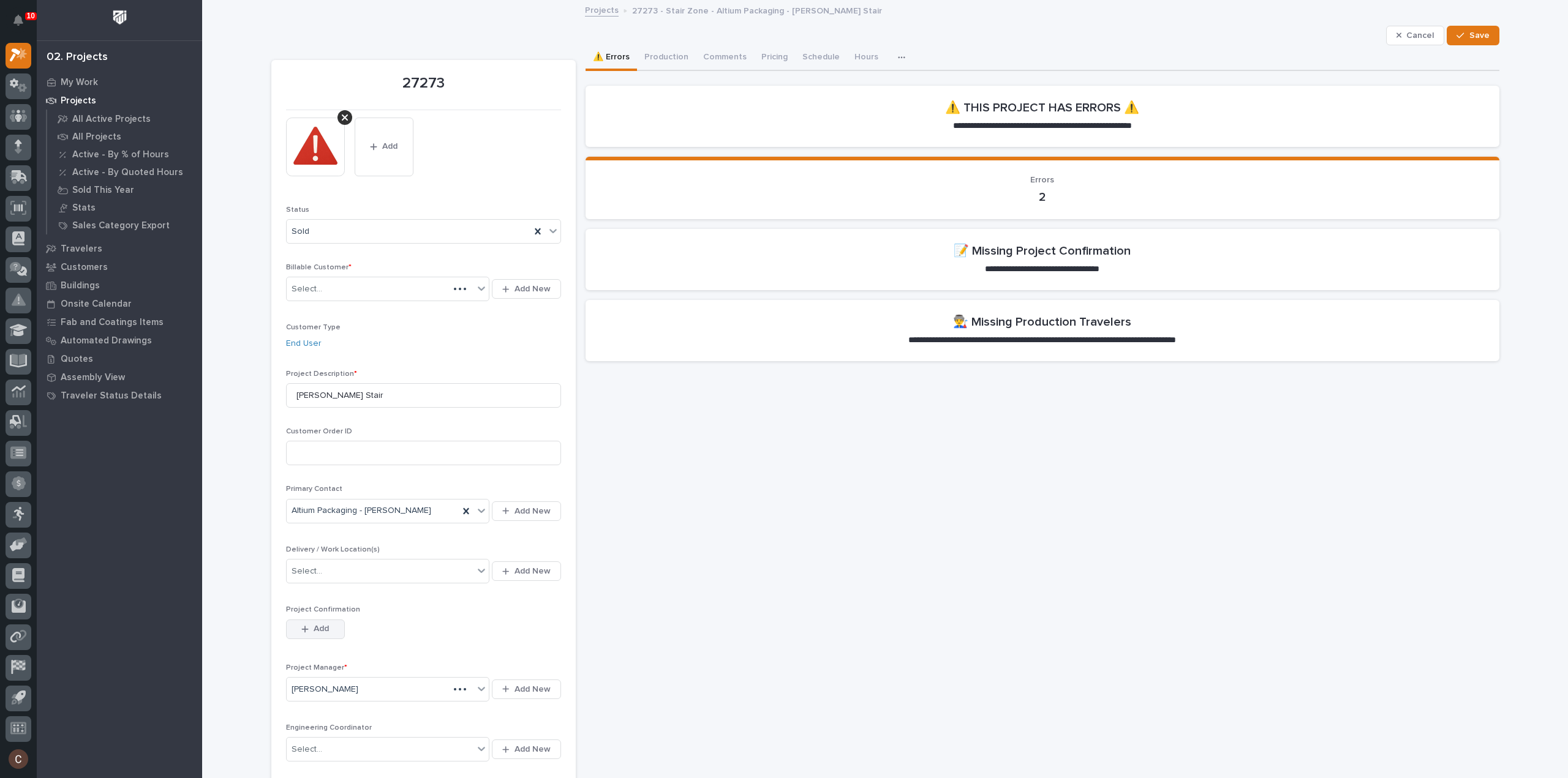
click at [318, 624] on span "Add" at bounding box center [321, 629] width 15 height 11
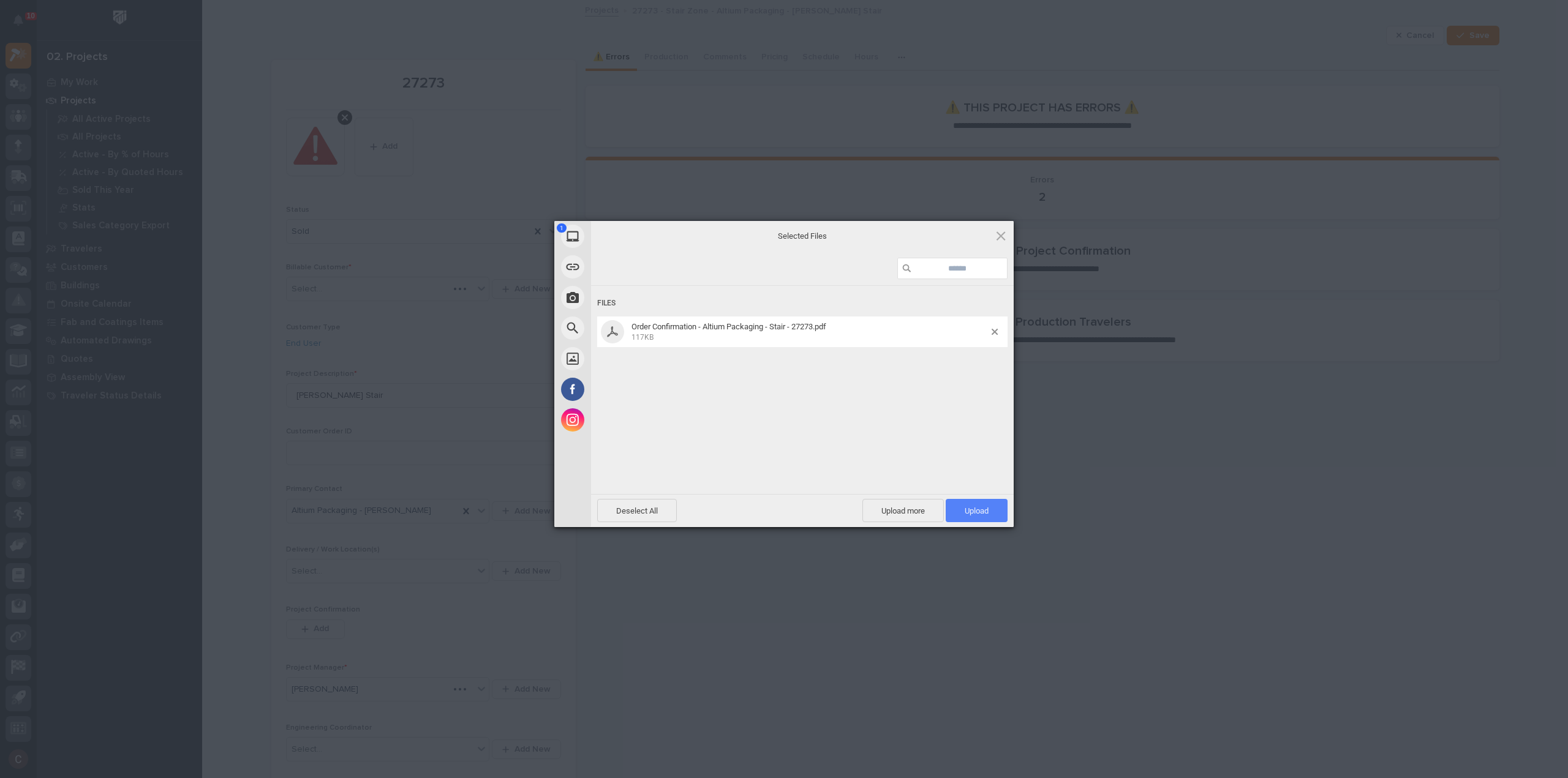
click at [959, 508] on span "Upload 1" at bounding box center [976, 510] width 62 height 23
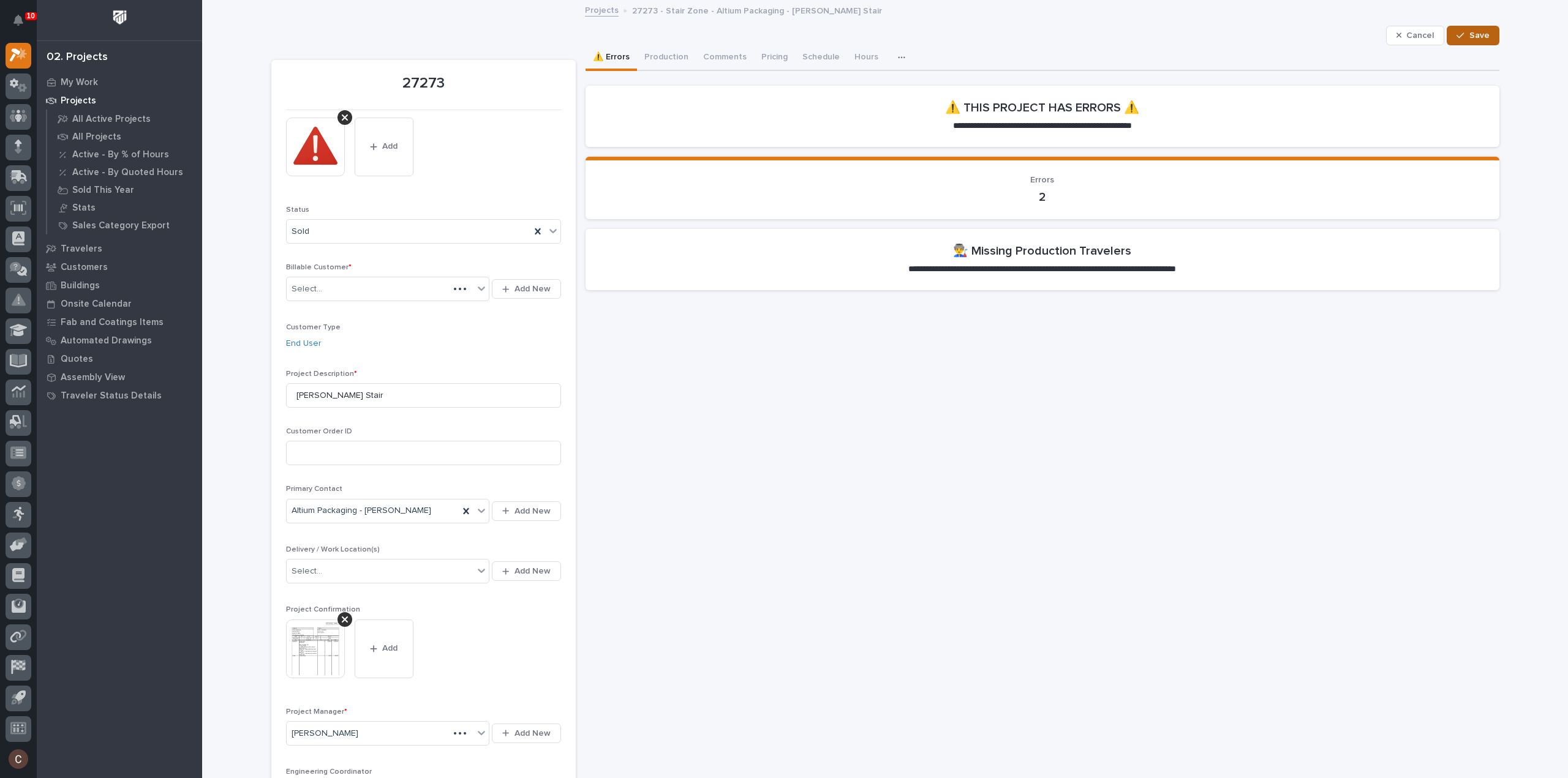
click at [1476, 27] on button "Save" at bounding box center [1473, 35] width 52 height 20
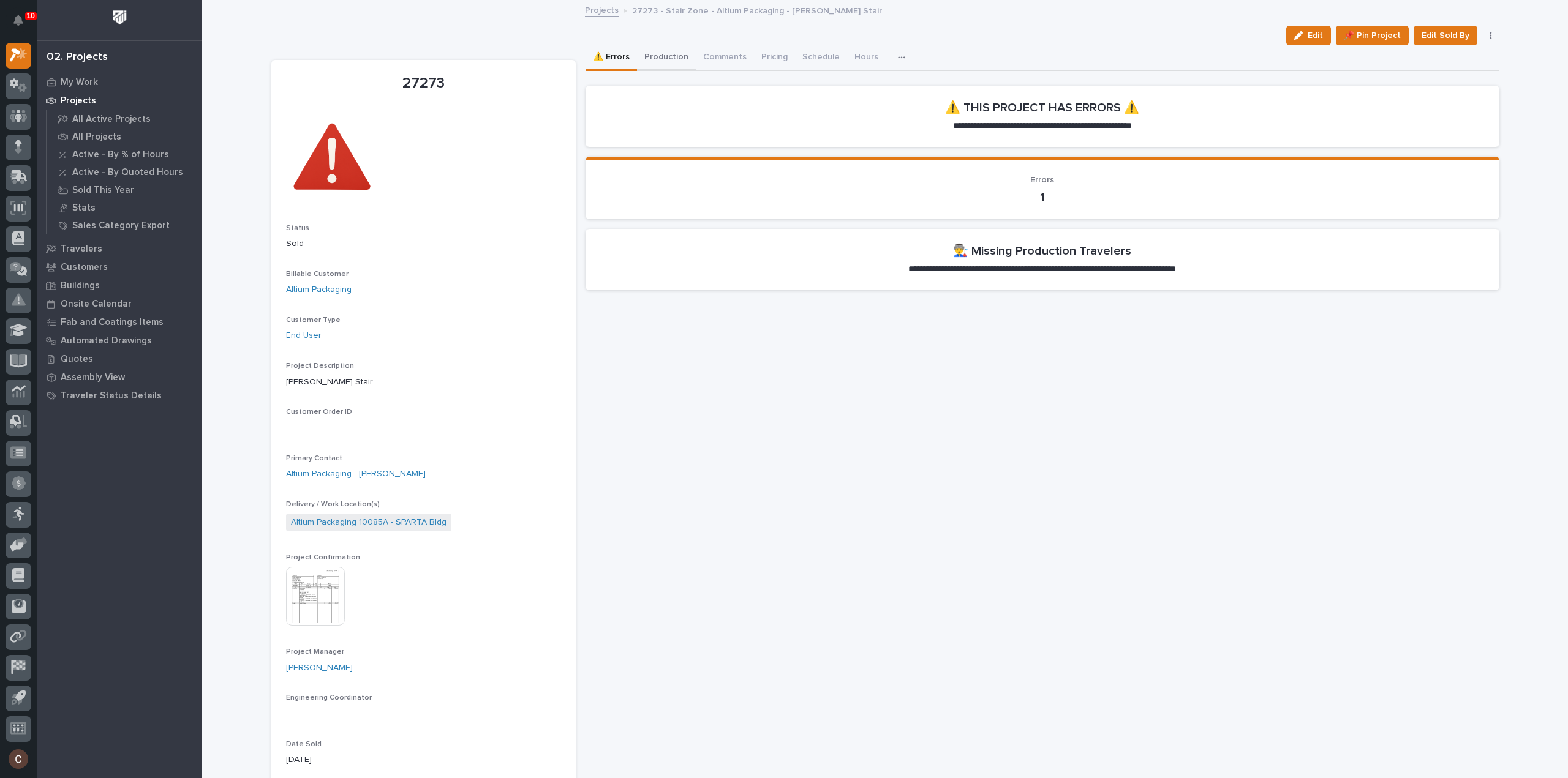
click at [653, 60] on button "Production" at bounding box center [666, 59] width 59 height 26
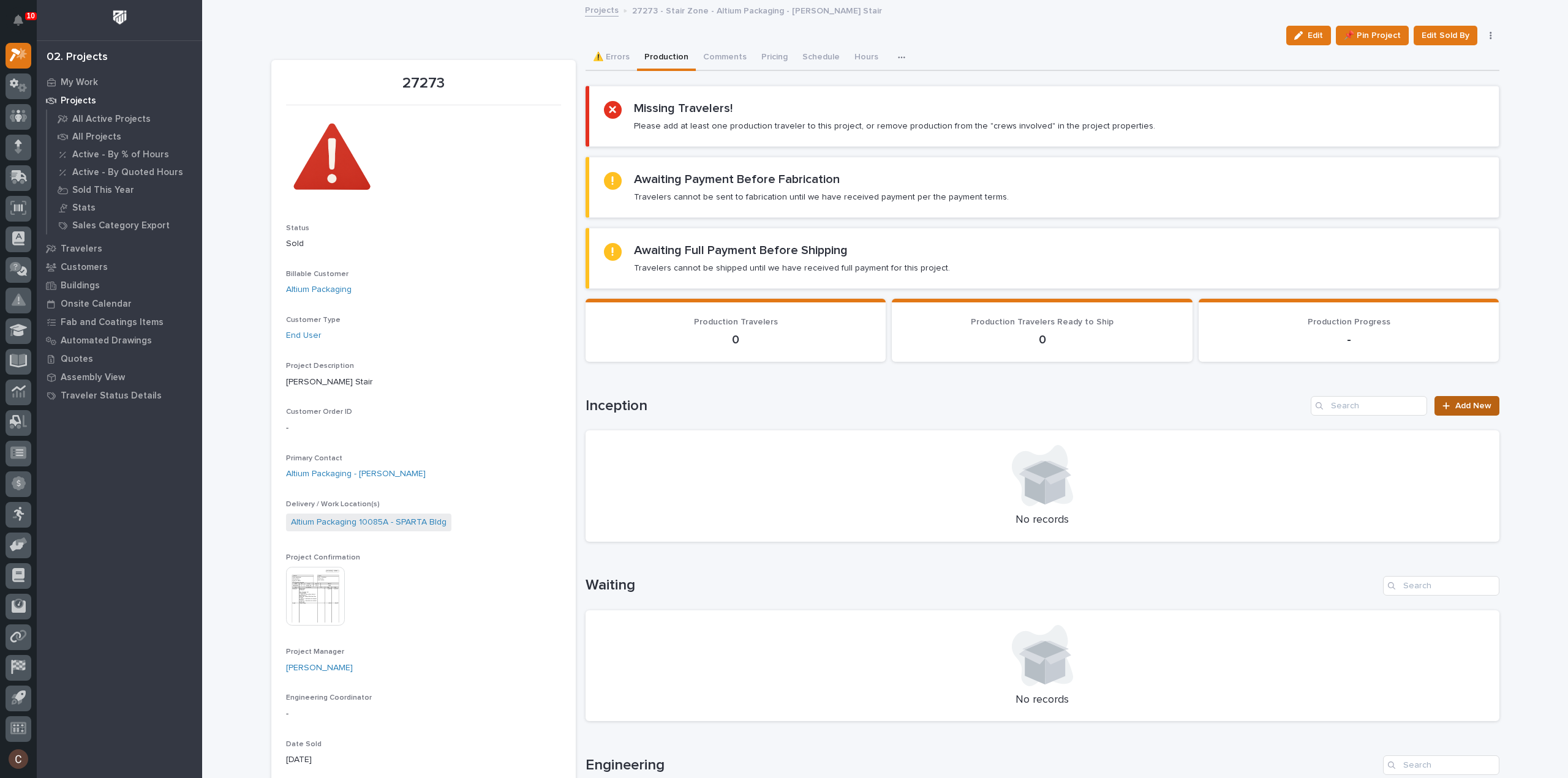
click at [1455, 402] on span "Add New" at bounding box center [1473, 405] width 36 height 8
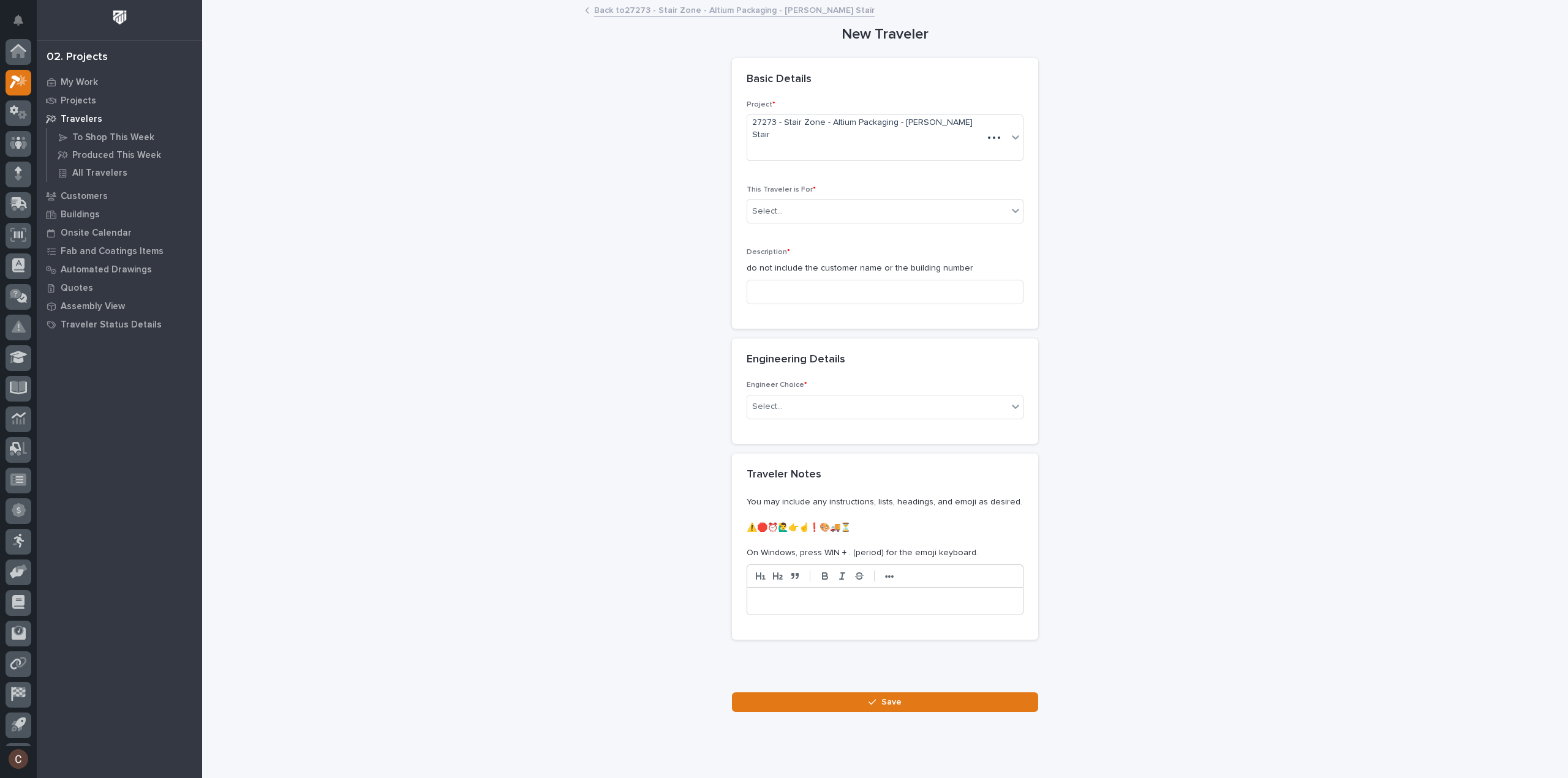
scroll to position [27, 0]
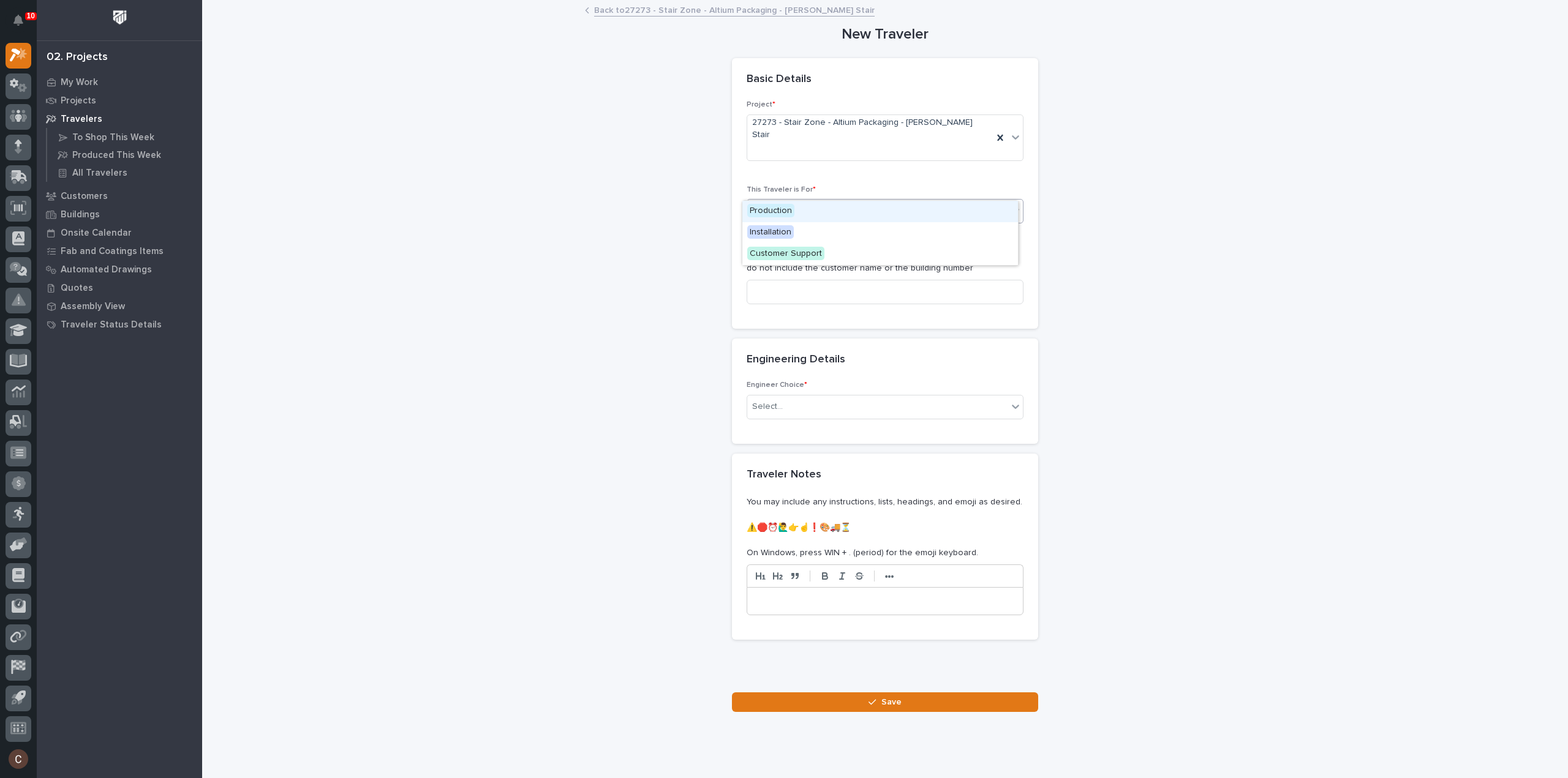
click at [797, 202] on div "Select..." at bounding box center [877, 212] width 261 height 21
click at [787, 280] on input at bounding box center [885, 292] width 277 height 24
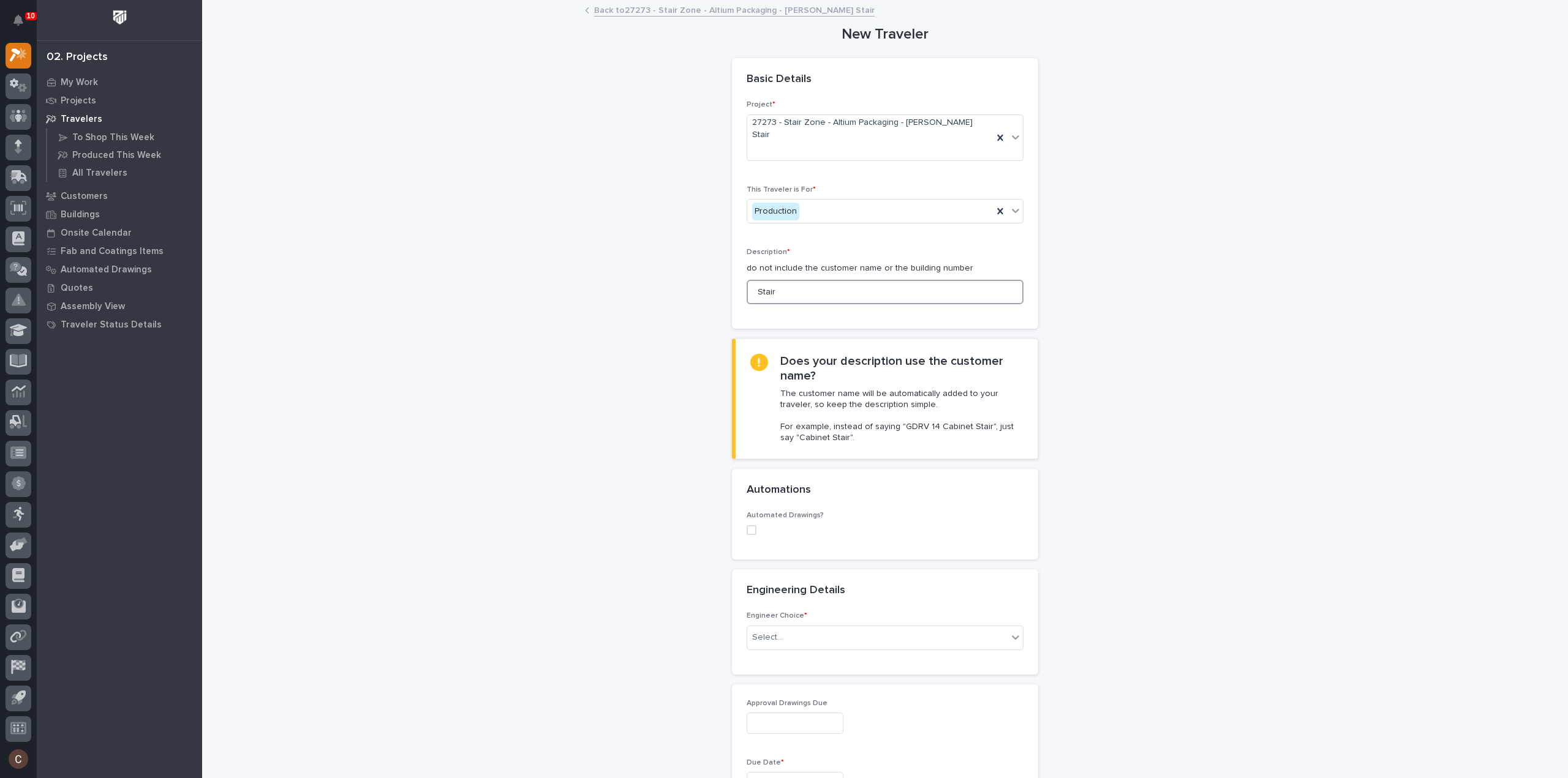
type input "Stair"
click at [747, 525] on span at bounding box center [751, 530] width 9 height 9
click at [796, 600] on div "Select..." at bounding box center [877, 610] width 261 height 21
type input "*****"
click at [780, 603] on div "ST #41327" at bounding box center [879, 609] width 276 height 21
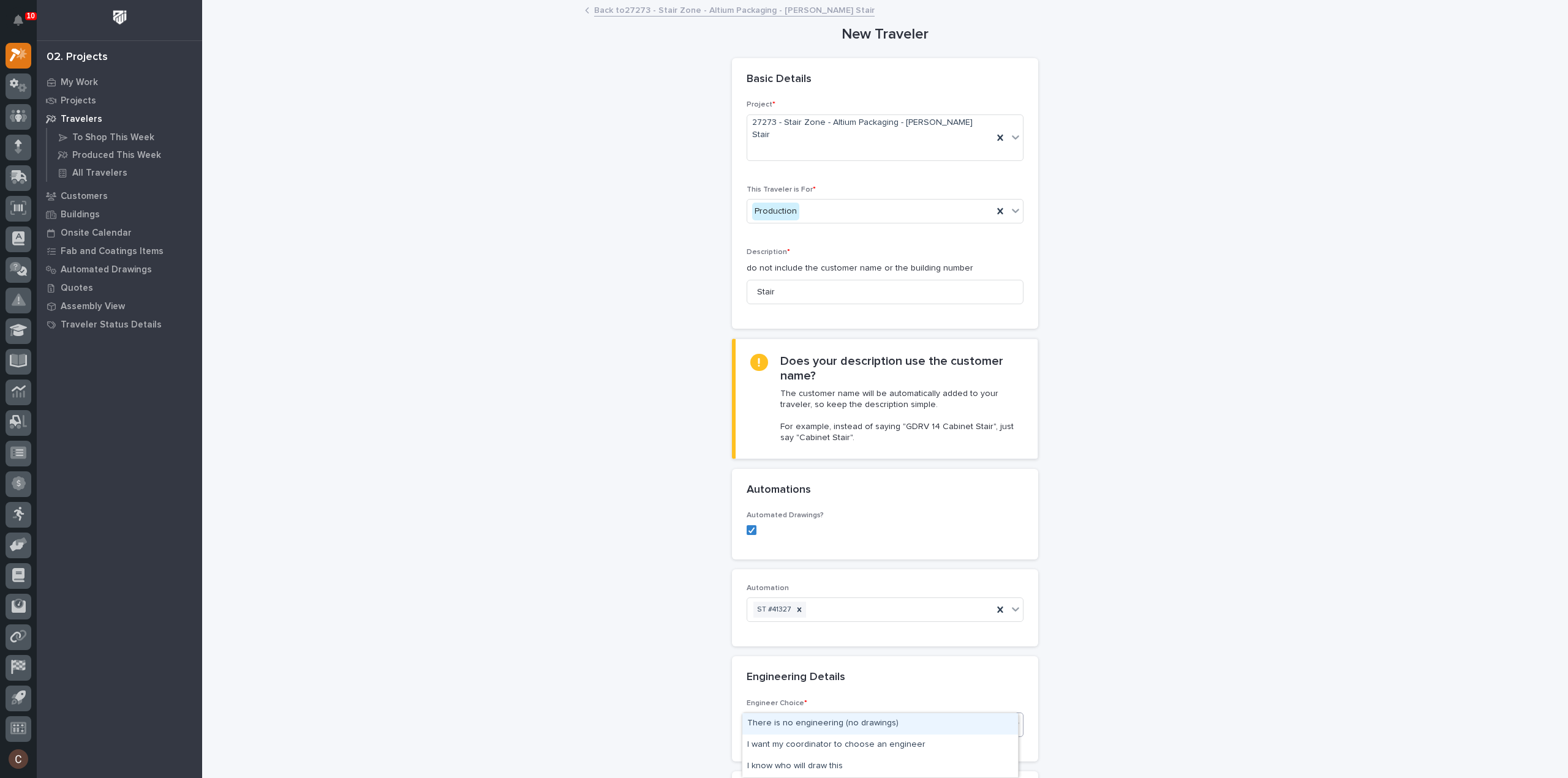
click at [807, 715] on div "Select..." at bounding box center [877, 726] width 261 height 21
click at [799, 765] on div "I know who will draw this" at bounding box center [879, 766] width 276 height 21
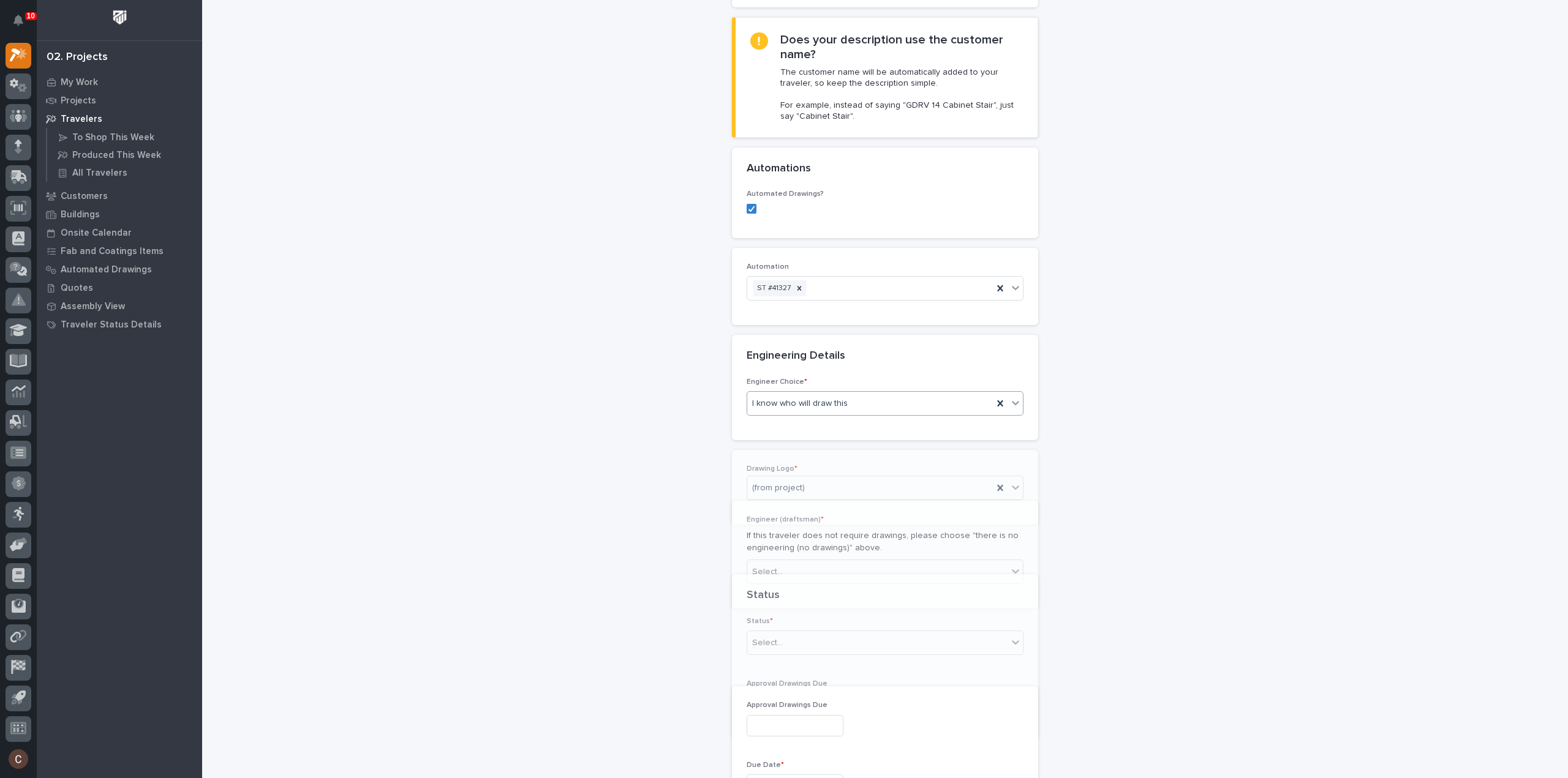
scroll to position [371, 0]
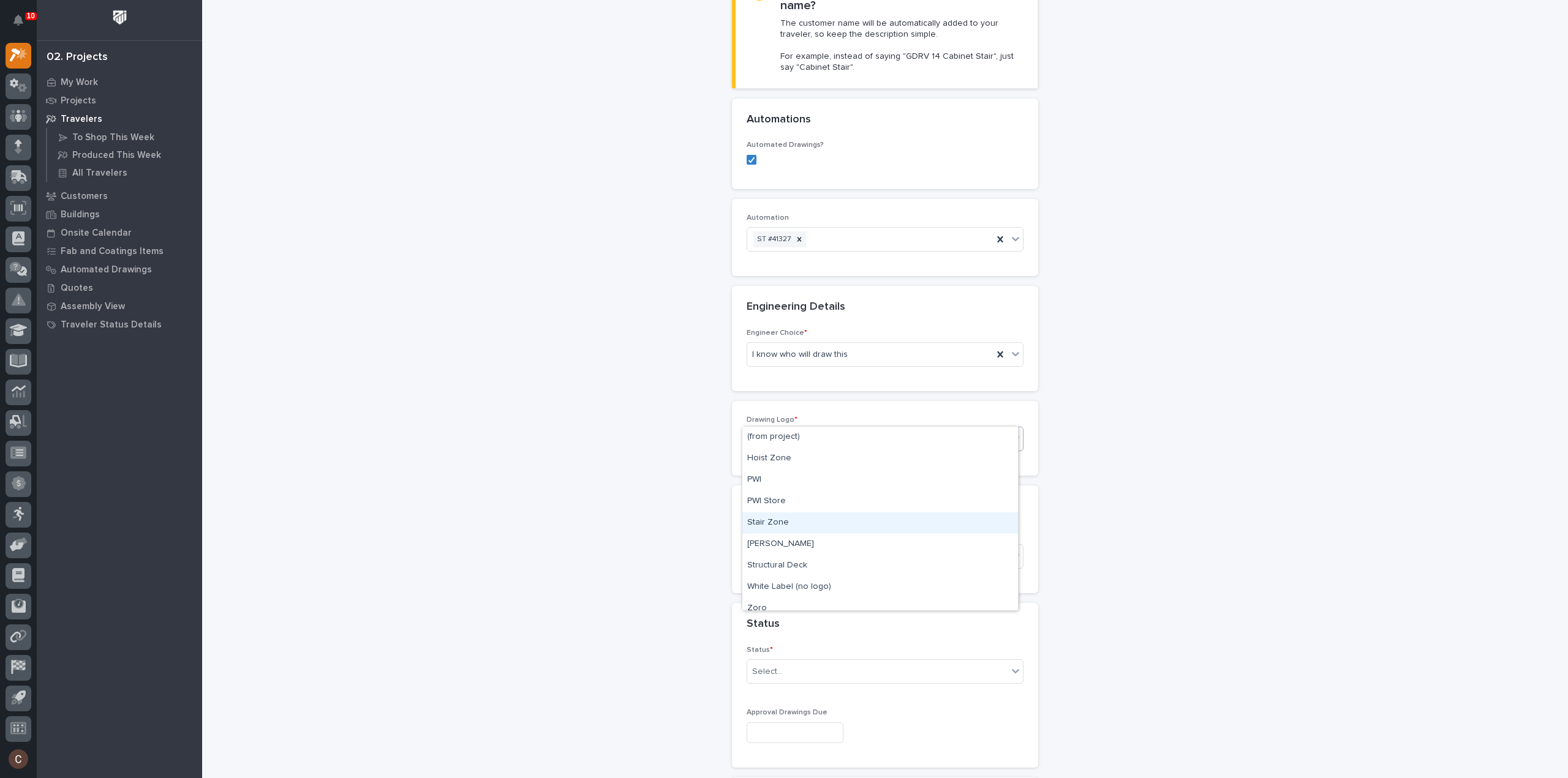
click at [776, 525] on div "Stair Zone" at bounding box center [879, 523] width 276 height 21
click at [780, 515] on div "Engineer (draftsman) * If this traveler does not require drawings, please choos…" at bounding box center [885, 540] width 277 height 78
click at [785, 546] on div "Select..." at bounding box center [877, 557] width 261 height 21
type input "******"
click at [779, 552] on div "[PERSON_NAME]" at bounding box center [879, 555] width 276 height 21
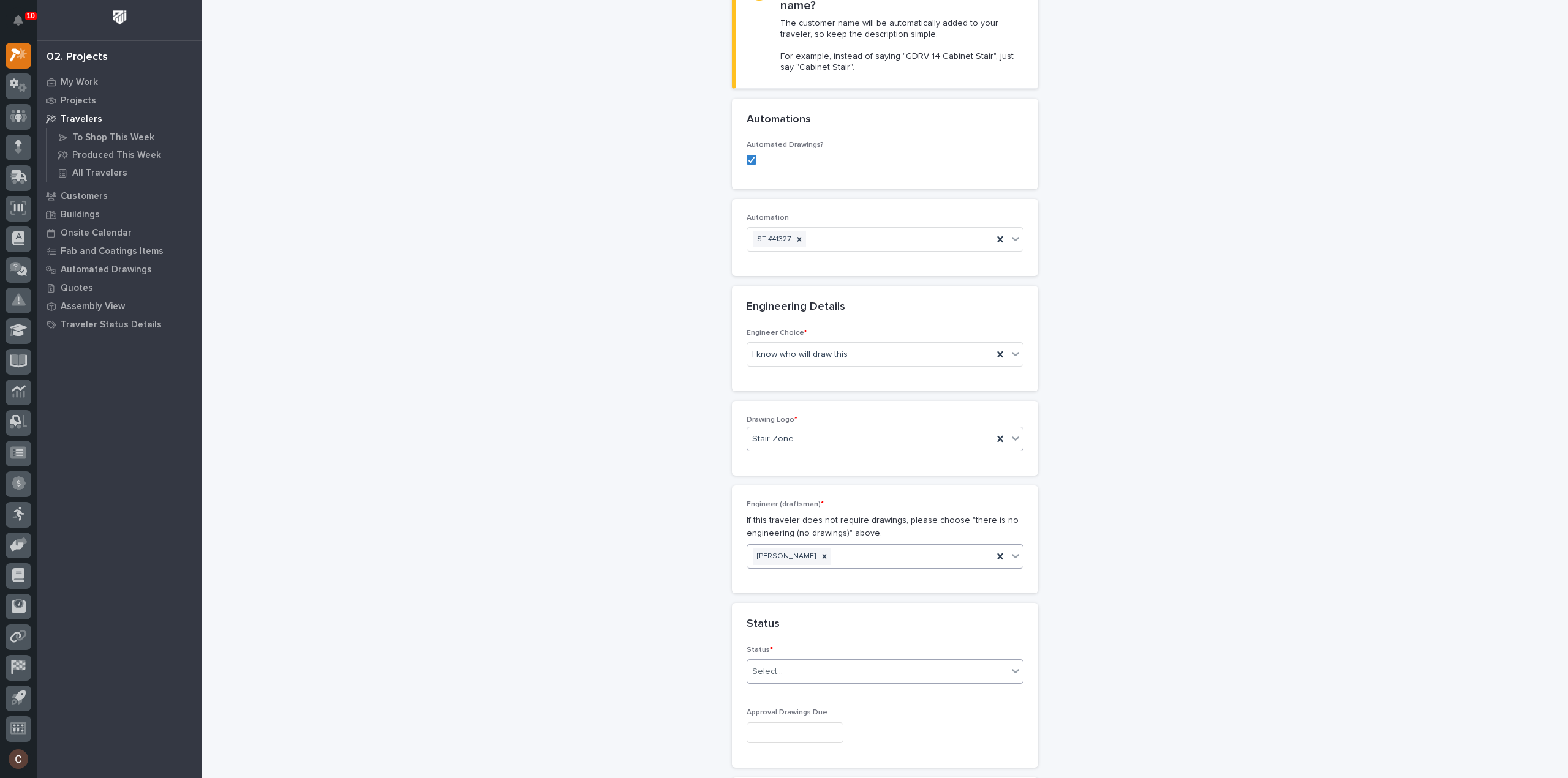
click at [791, 662] on div "Select..." at bounding box center [877, 672] width 261 height 21
click at [791, 662] on div "Sold (no traveler printed)" at bounding box center [879, 669] width 276 height 21
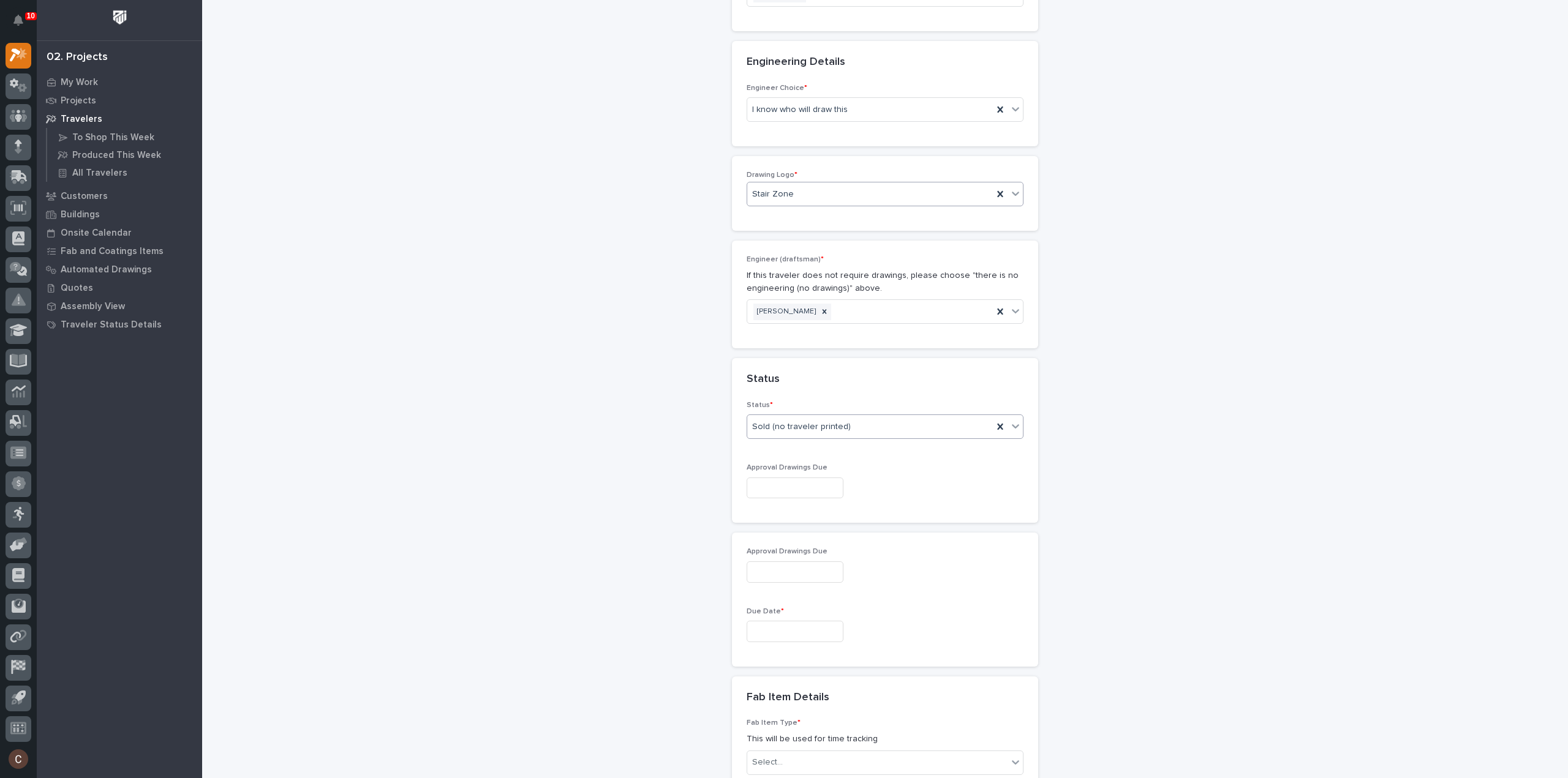
click at [792, 621] on input "text" at bounding box center [795, 631] width 97 height 21
click at [848, 413] on span "Next Month" at bounding box center [848, 414] width 0 height 16
click at [770, 525] on div "21" at bounding box center [766, 525] width 17 height 17
type input "**********"
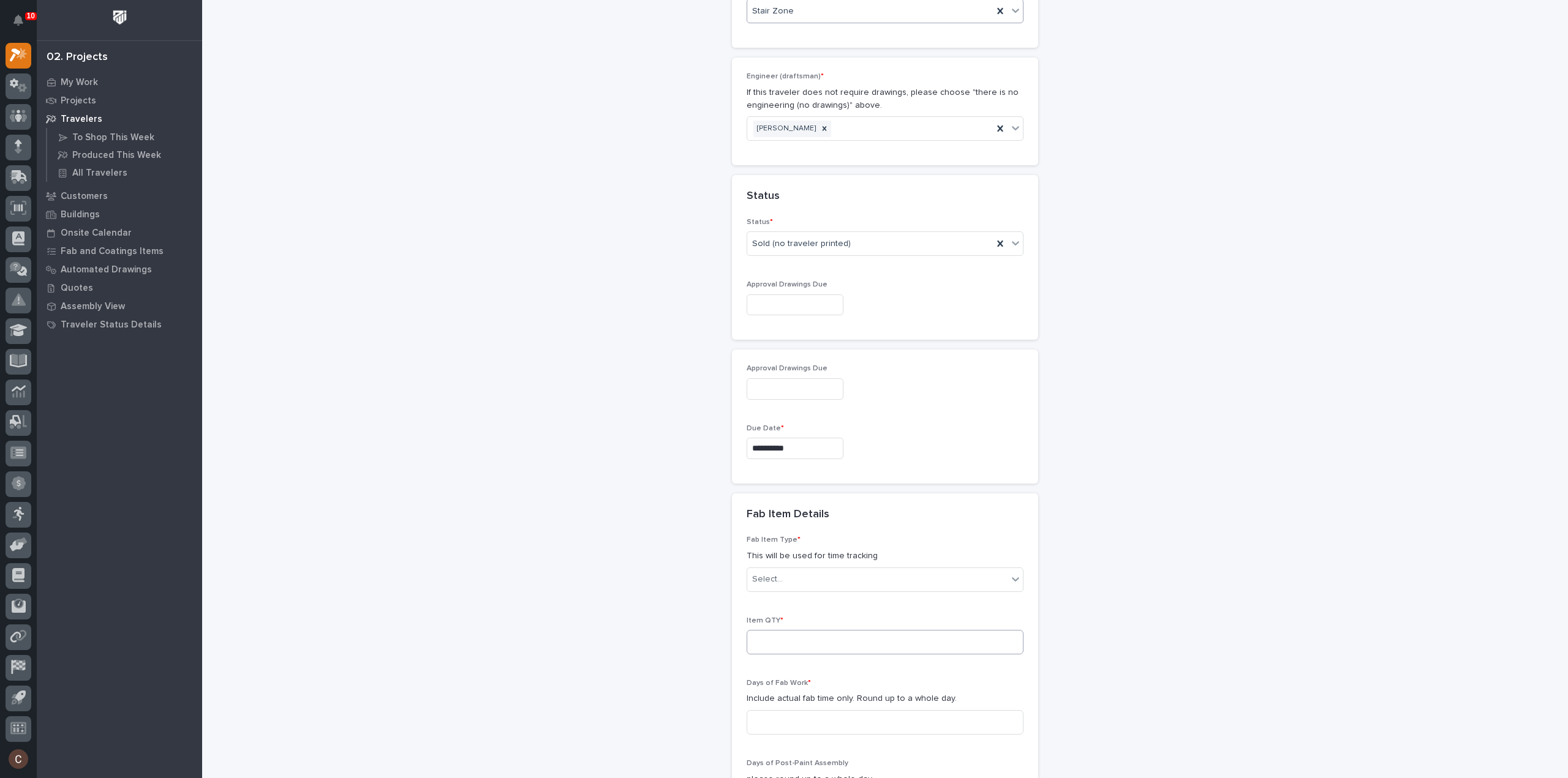
scroll to position [799, 0]
click at [798, 569] on div "Select..." at bounding box center [877, 579] width 261 height 21
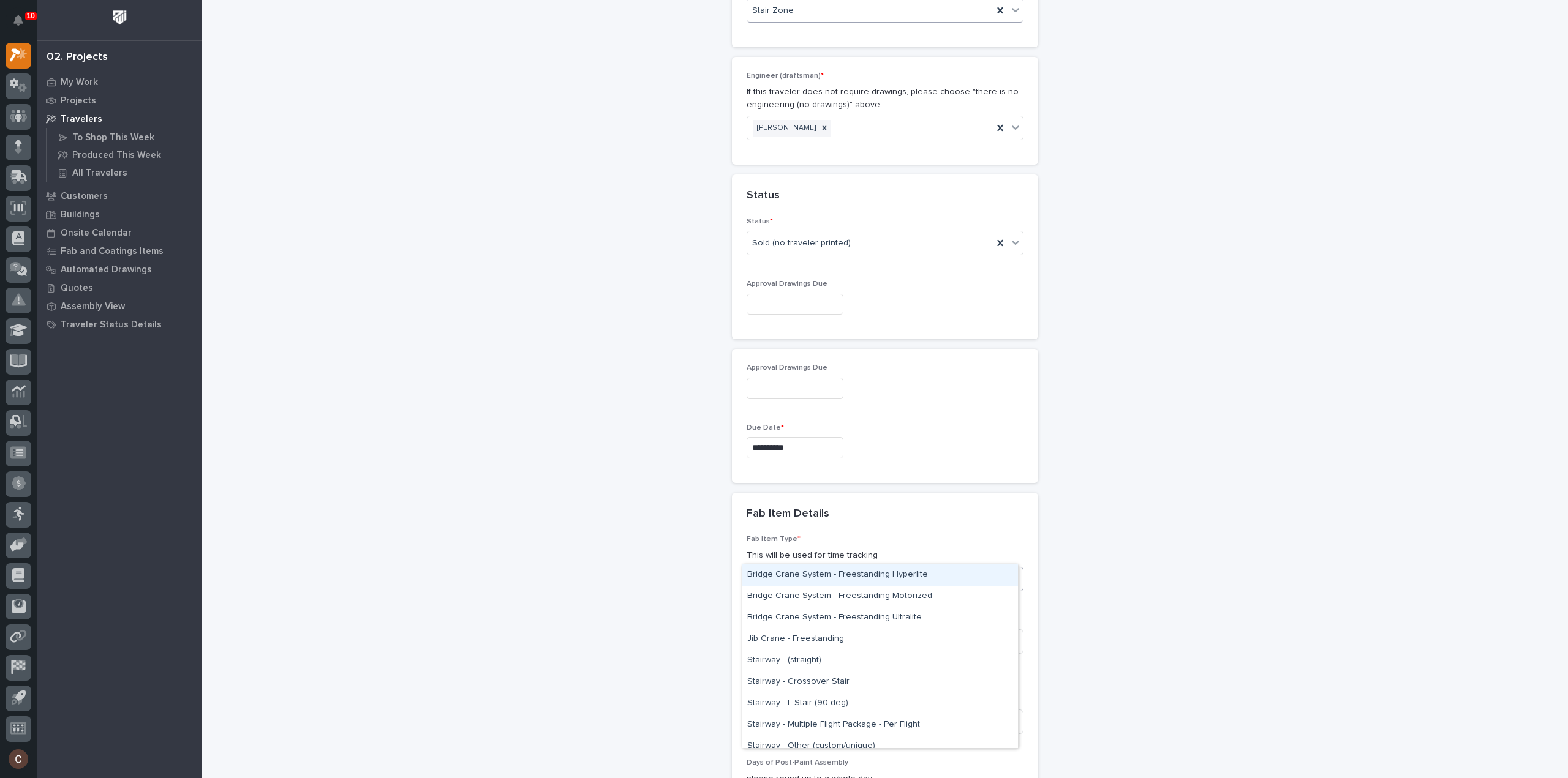
type input "*****"
drag, startPoint x: 789, startPoint y: 576, endPoint x: 801, endPoint y: 556, distance: 23.3
click at [789, 576] on div "Stairway - (straight)" at bounding box center [879, 574] width 276 height 21
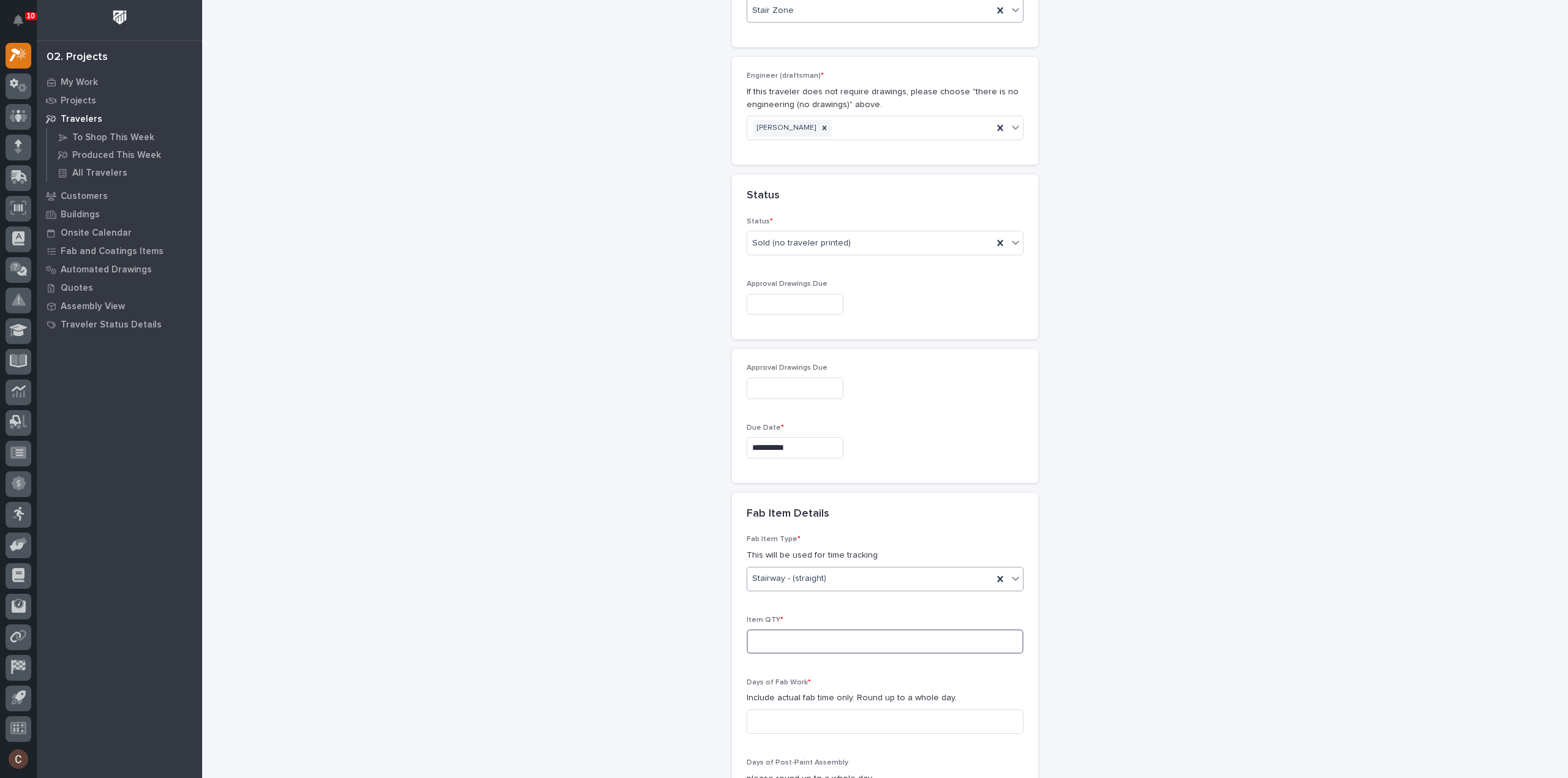
click at [805, 629] on input at bounding box center [885, 642] width 277 height 24
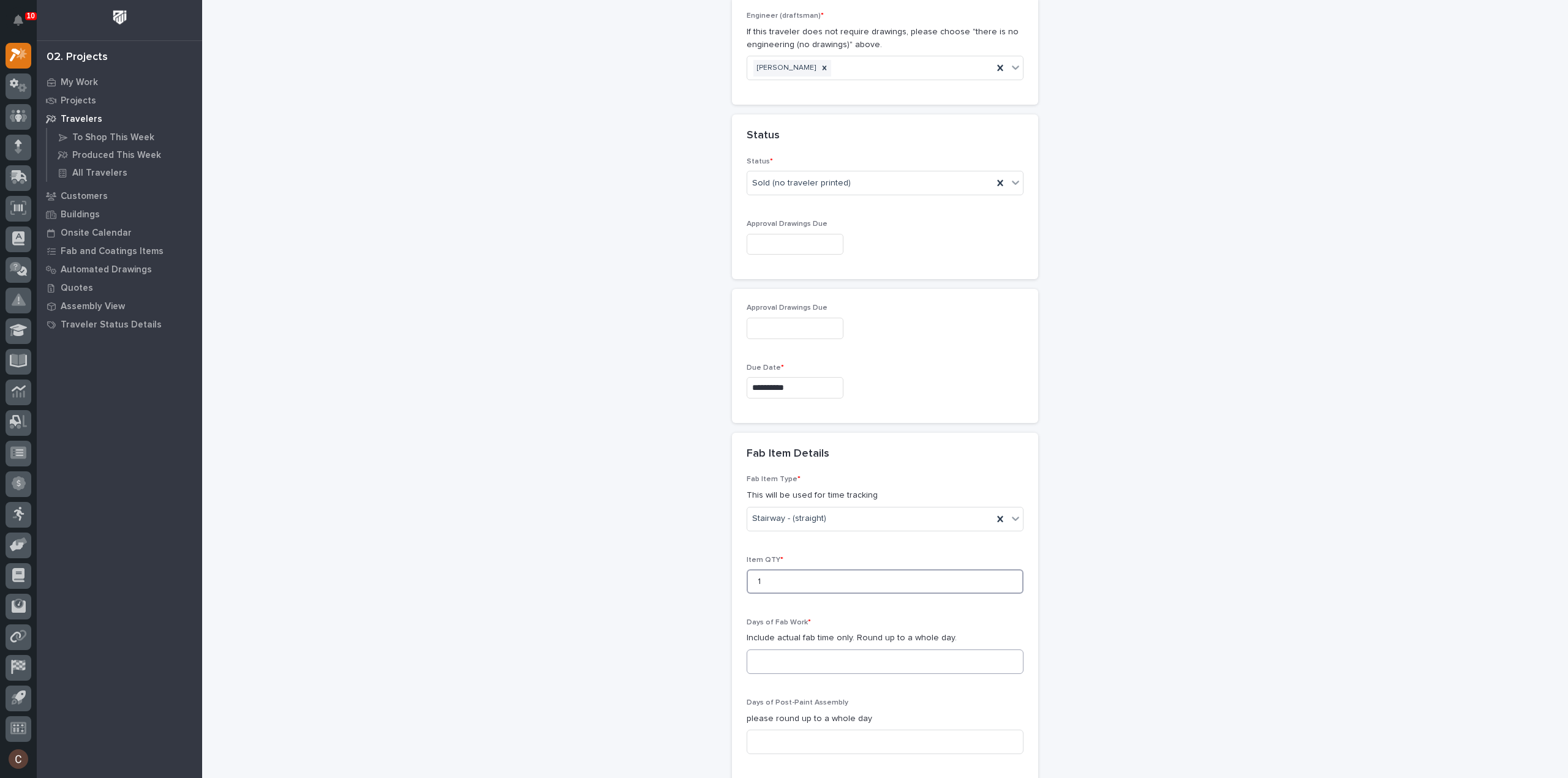
scroll to position [860, 0]
type input "1"
click at [805, 648] on input at bounding box center [885, 660] width 277 height 24
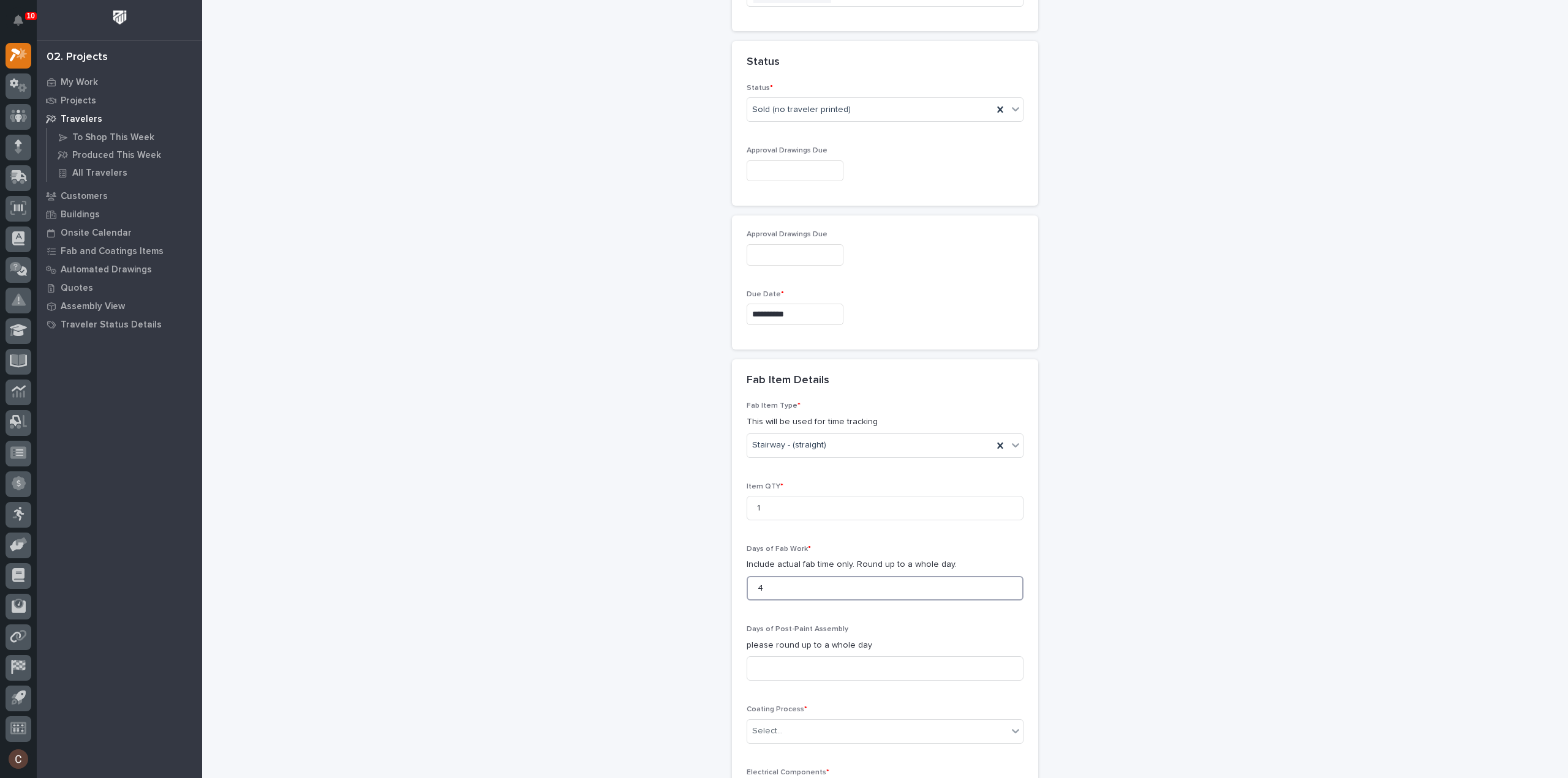
scroll to position [1044, 0]
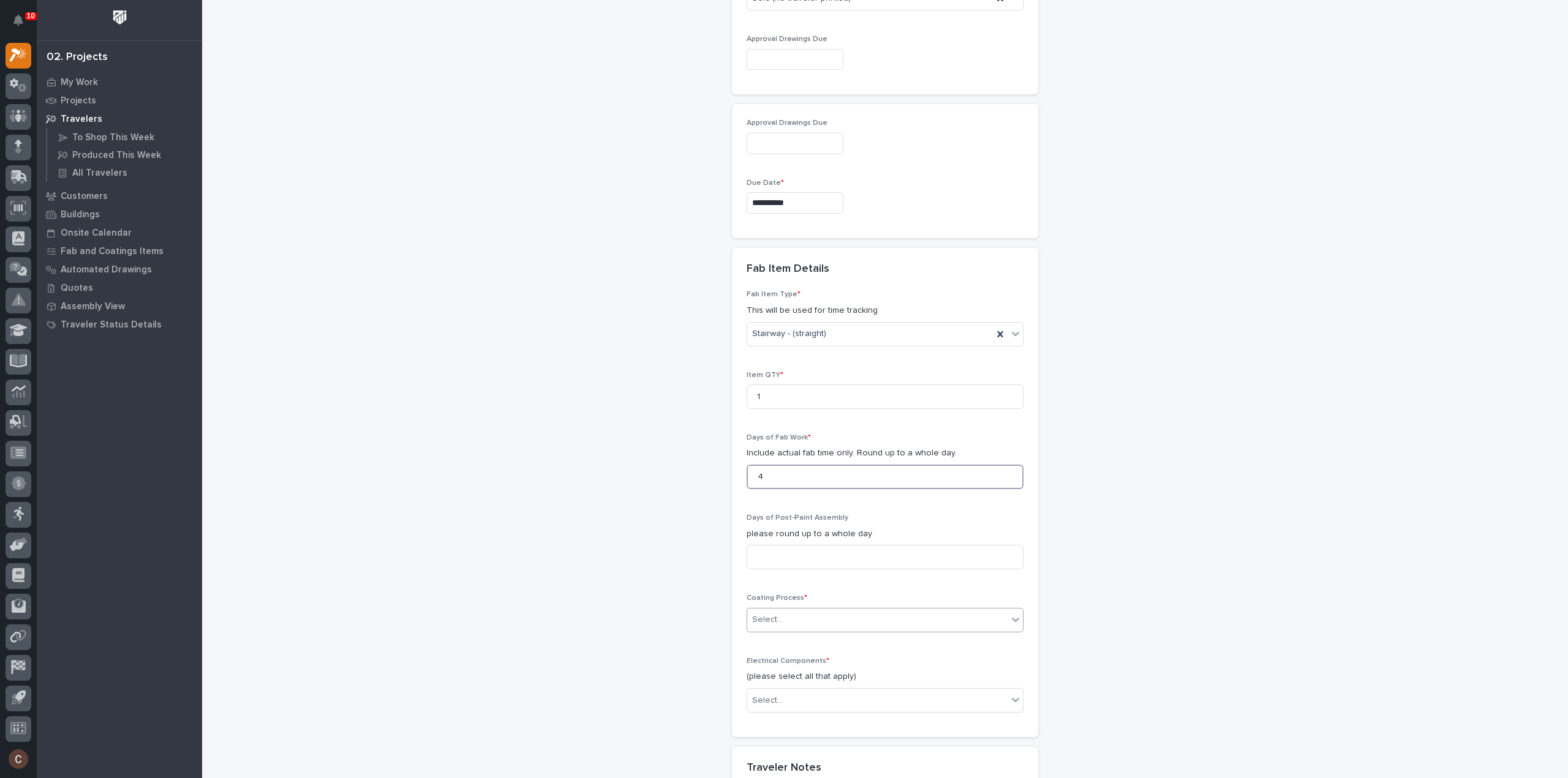
type input "4"
click at [795, 610] on div "Select..." at bounding box center [877, 620] width 261 height 21
click at [783, 636] on div "In-House Paint/Powder" at bounding box center [879, 637] width 276 height 21
click at [781, 690] on div "Select..." at bounding box center [877, 700] width 261 height 21
click at [773, 696] on div "None" at bounding box center [879, 695] width 276 height 21
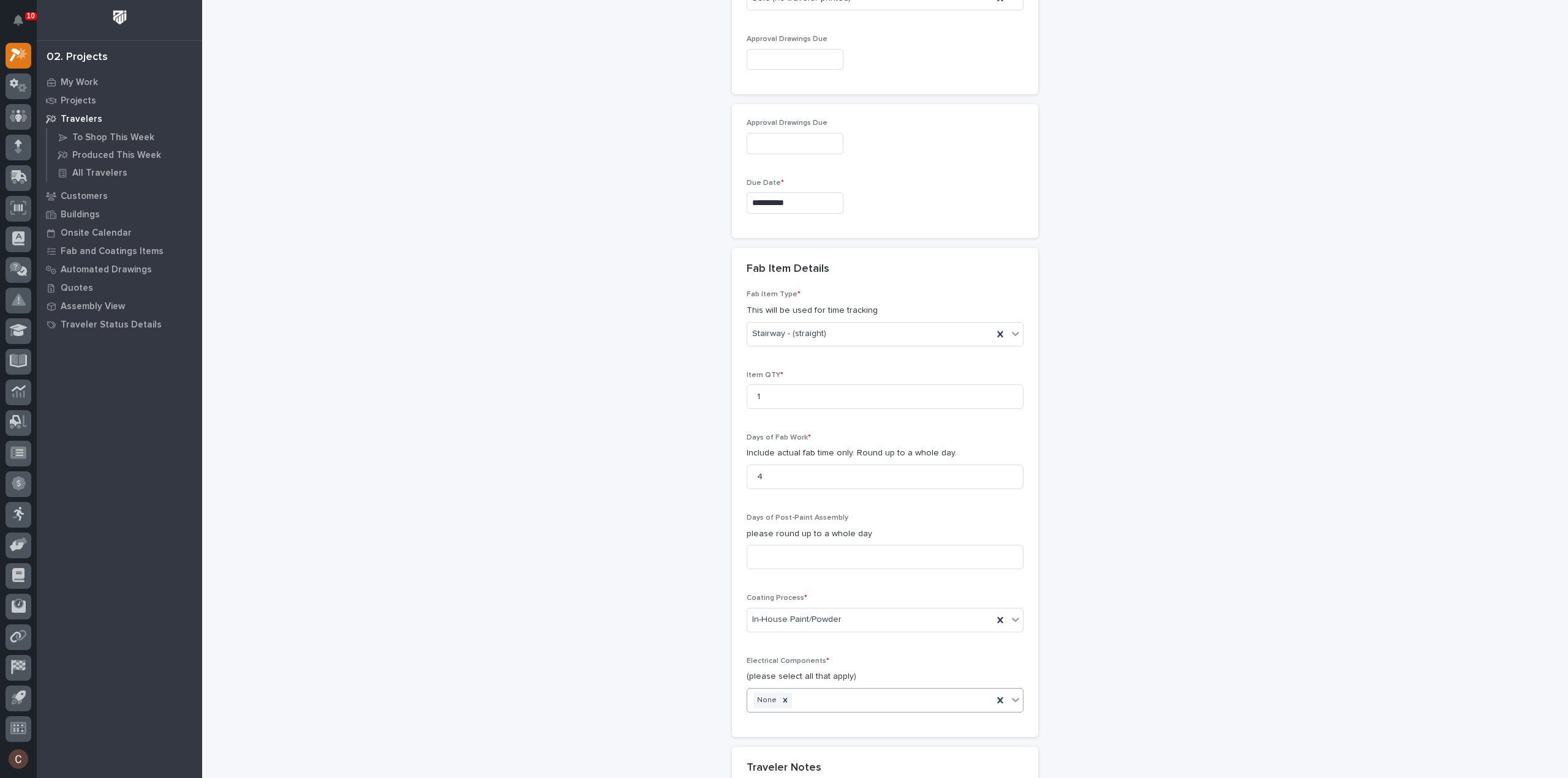
scroll to position [1289, 0]
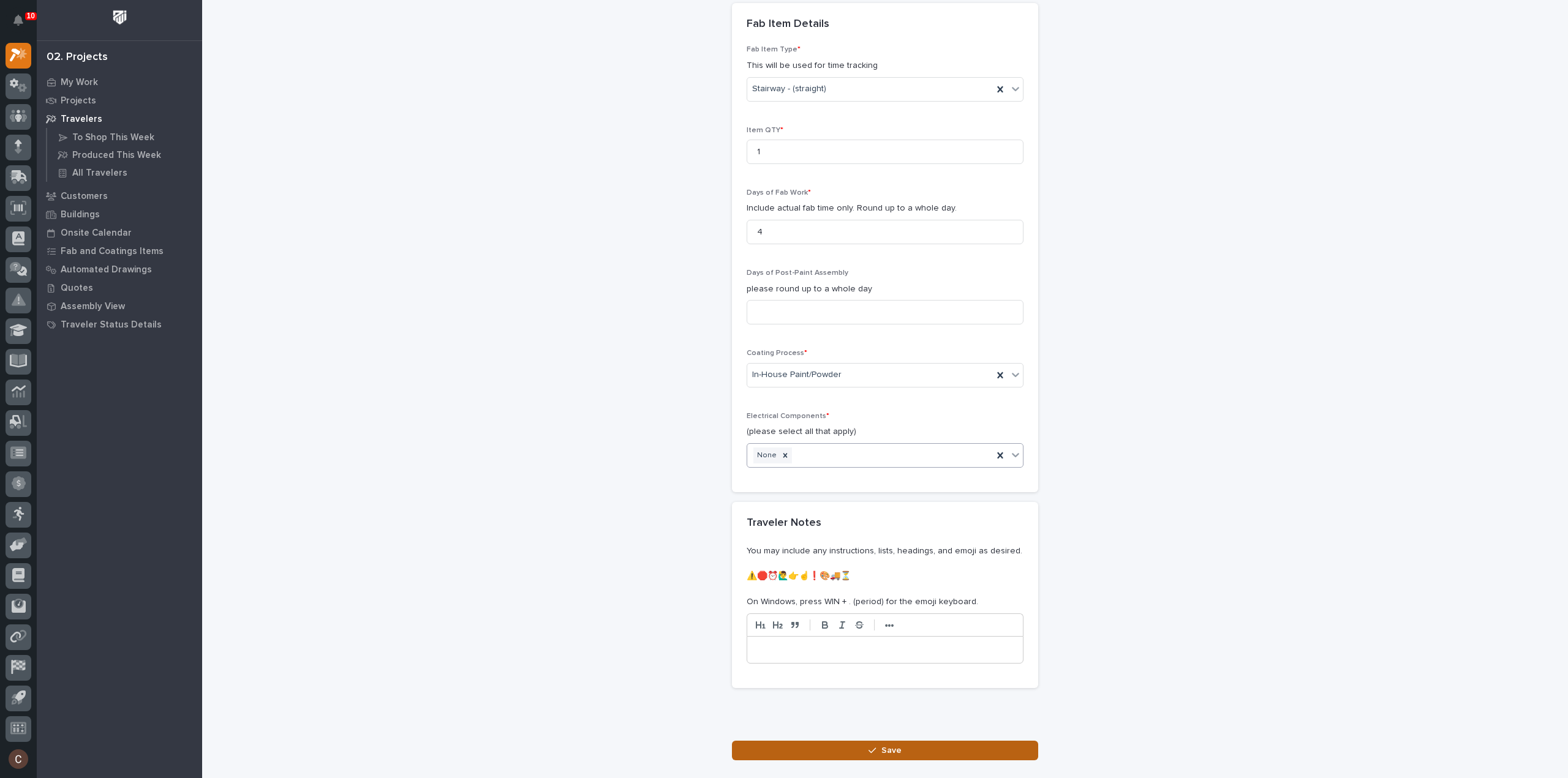
click at [839, 741] on button "Save" at bounding box center [885, 750] width 306 height 20
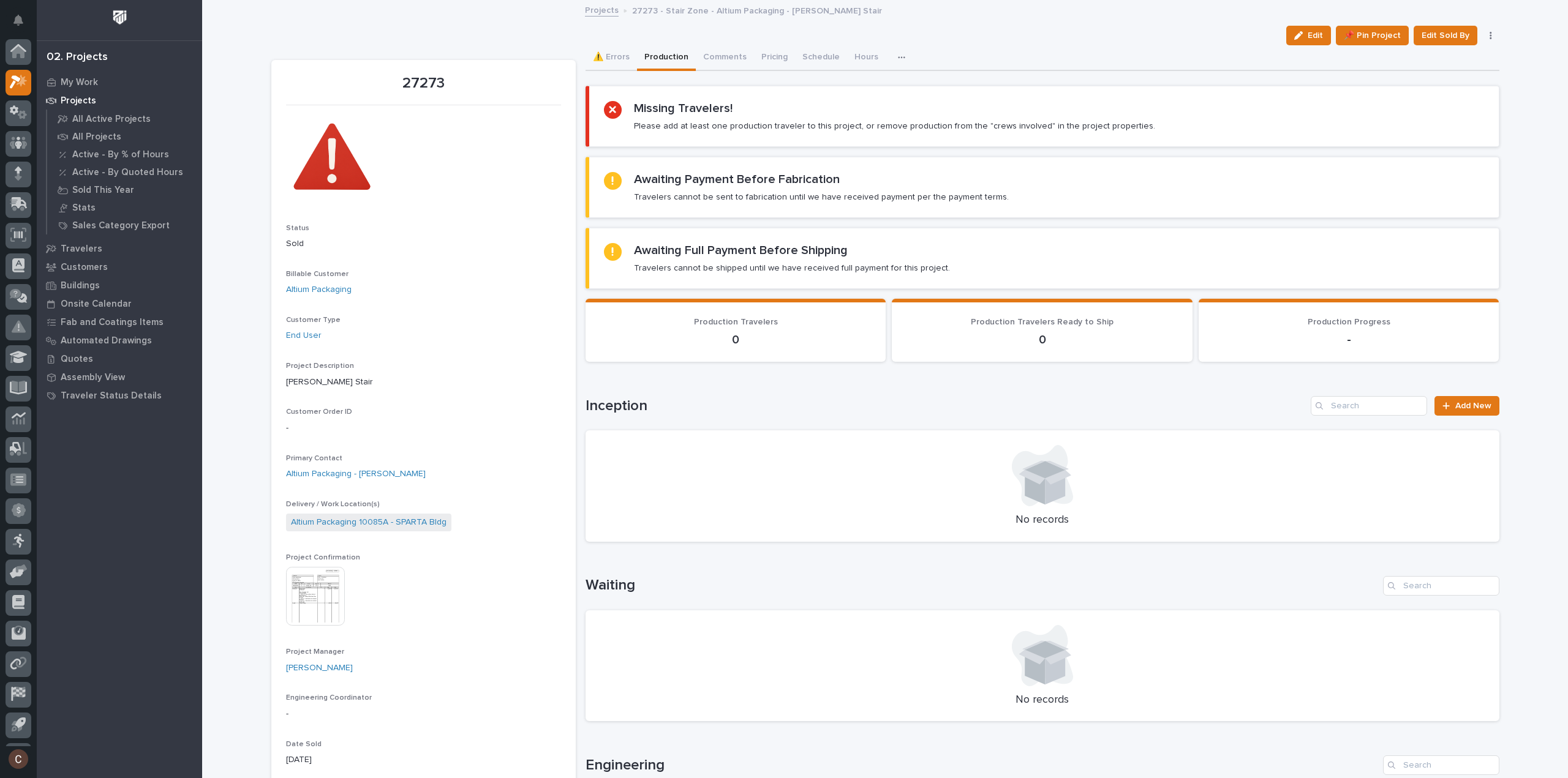
scroll to position [27, 0]
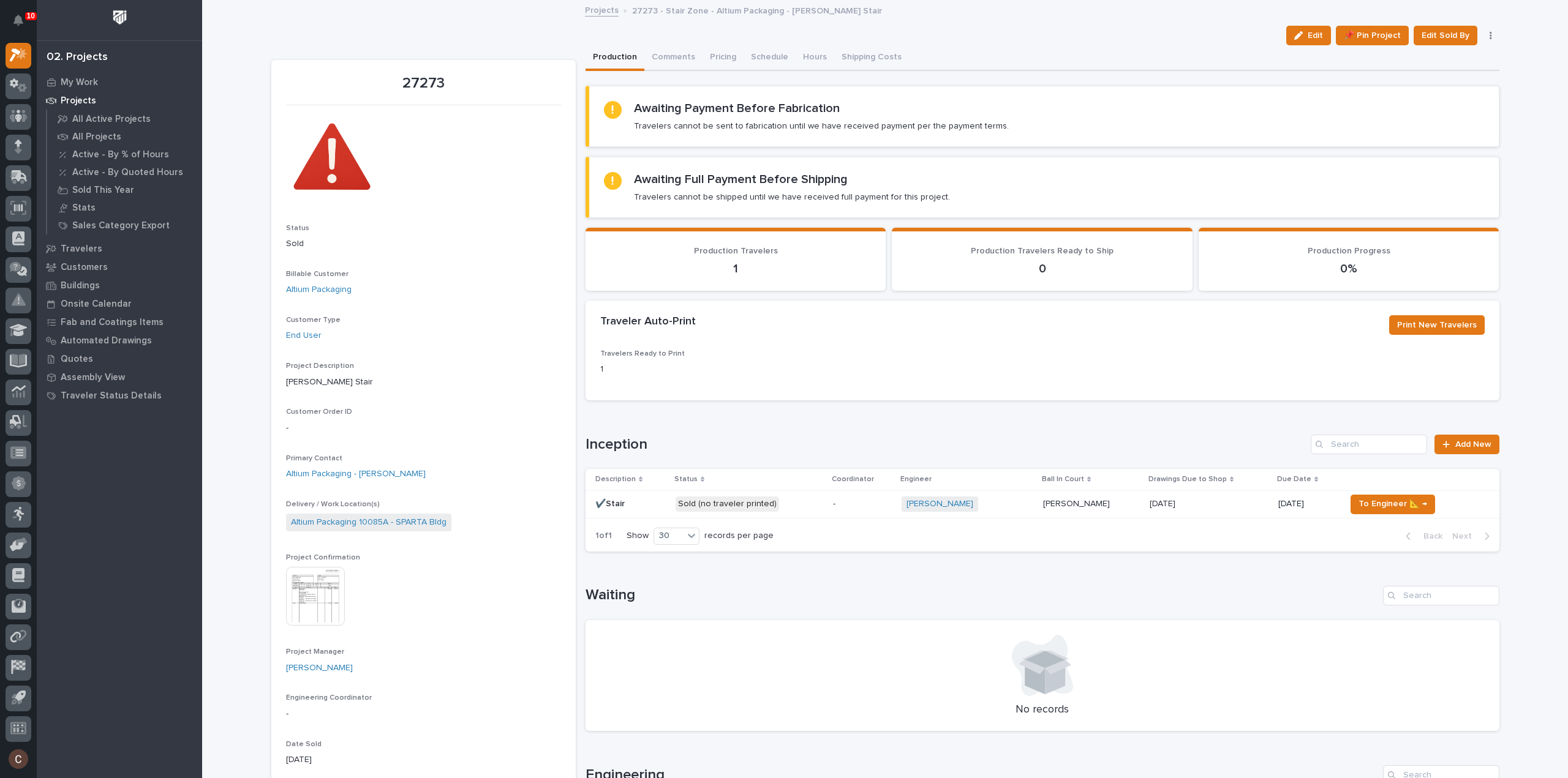
click at [836, 513] on td "-" at bounding box center [862, 503] width 69 height 27
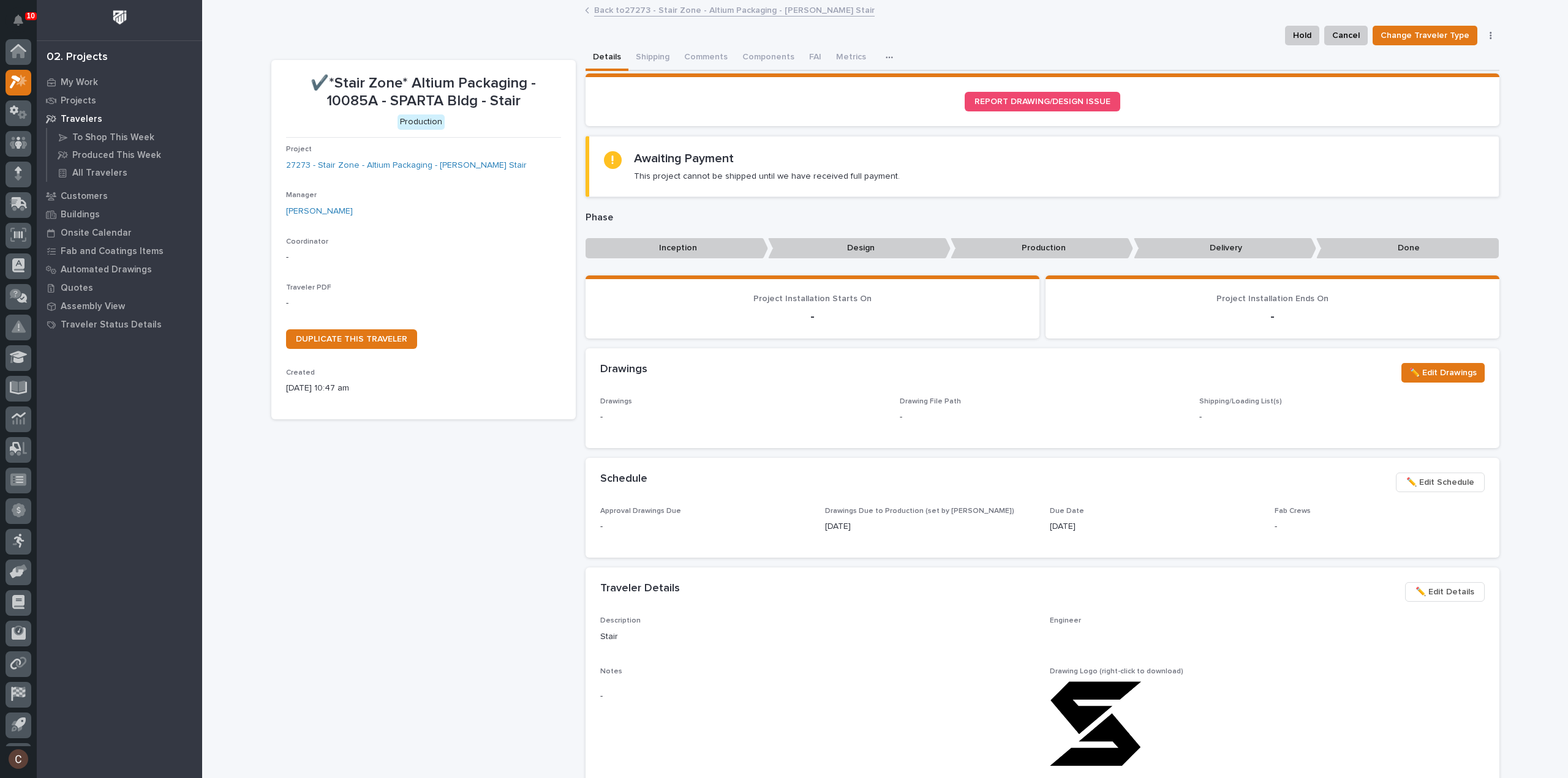
scroll to position [27, 0]
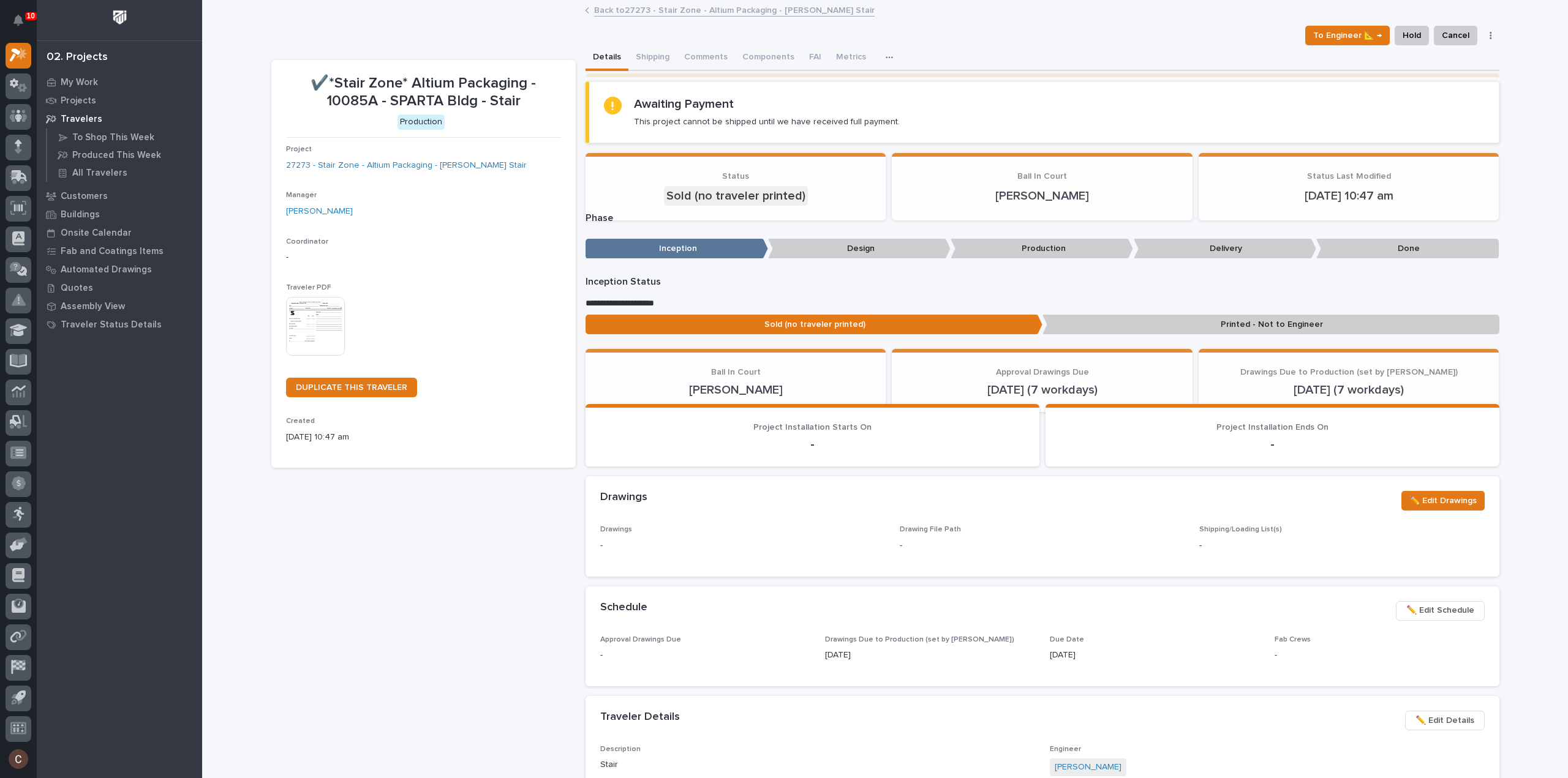
click at [304, 314] on img at bounding box center [315, 326] width 59 height 59
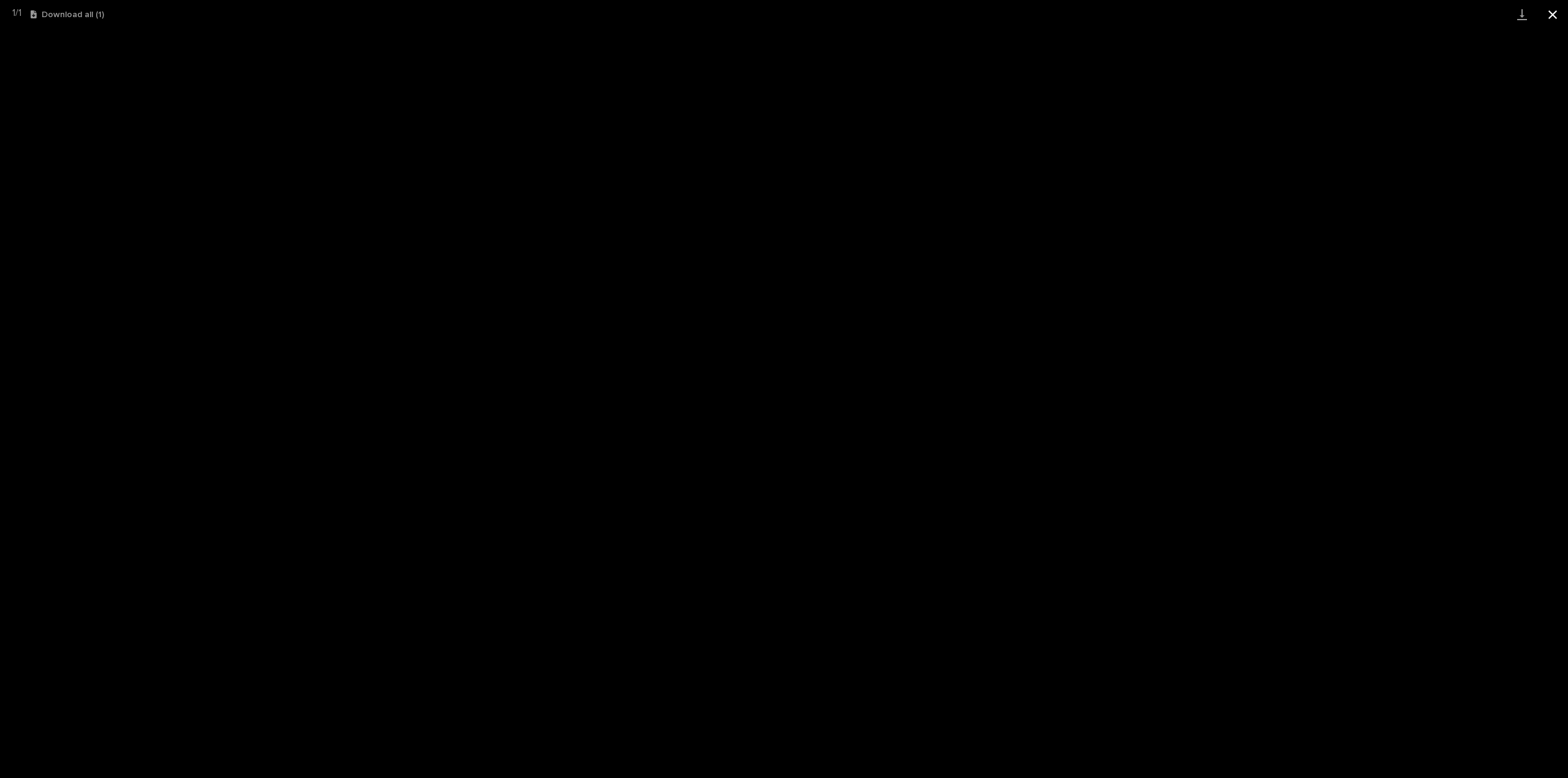
click at [1553, 16] on button "Close gallery" at bounding box center [1552, 14] width 31 height 29
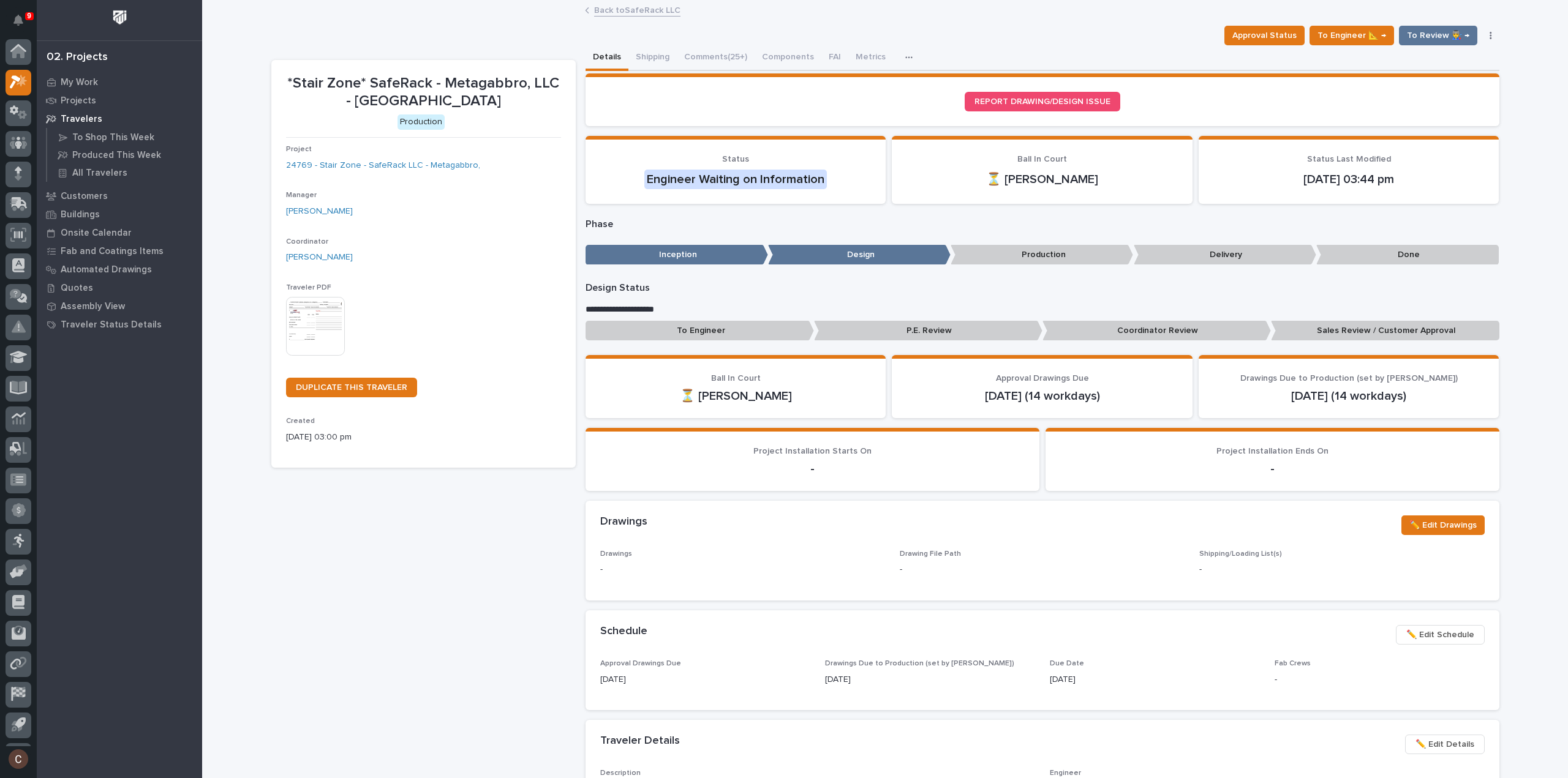
scroll to position [27, 0]
